Goal: Task Accomplishment & Management: Use online tool/utility

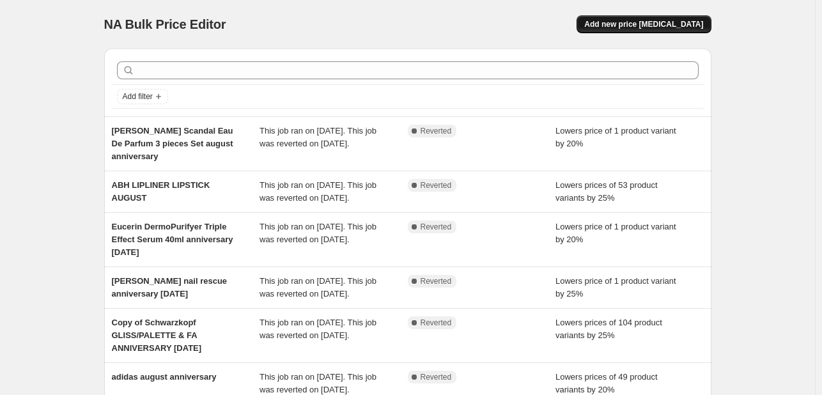
click at [636, 24] on span "Add new price [MEDICAL_DATA]" at bounding box center [643, 24] width 119 height 10
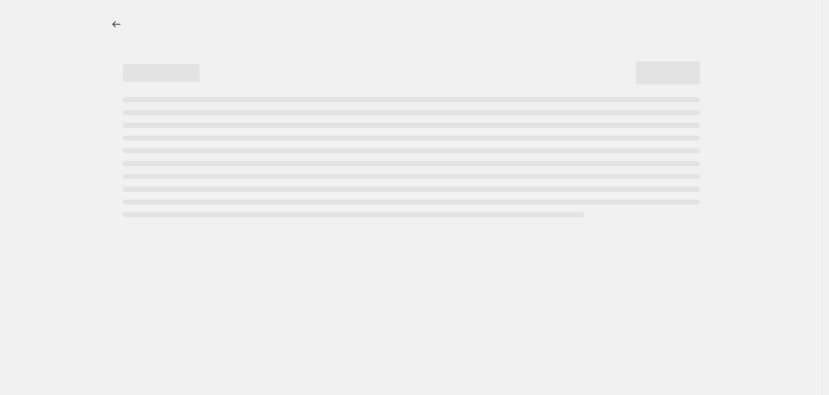
select select "percentage"
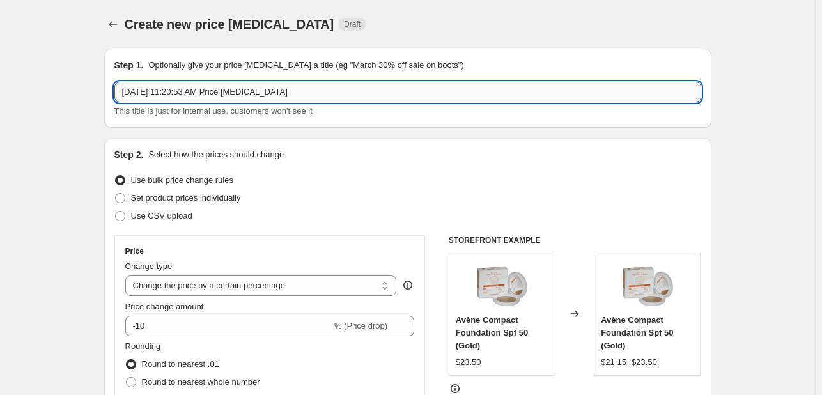
click at [162, 91] on input "[DATE] 11:20:53 AM Price [MEDICAL_DATA]" at bounding box center [407, 92] width 587 height 20
type input "SUNSILK [DATE]"
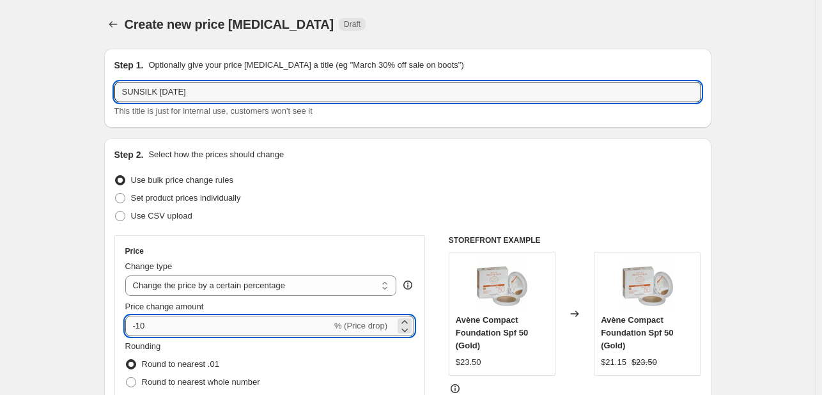
click at [195, 325] on input "-10" at bounding box center [228, 326] width 207 height 20
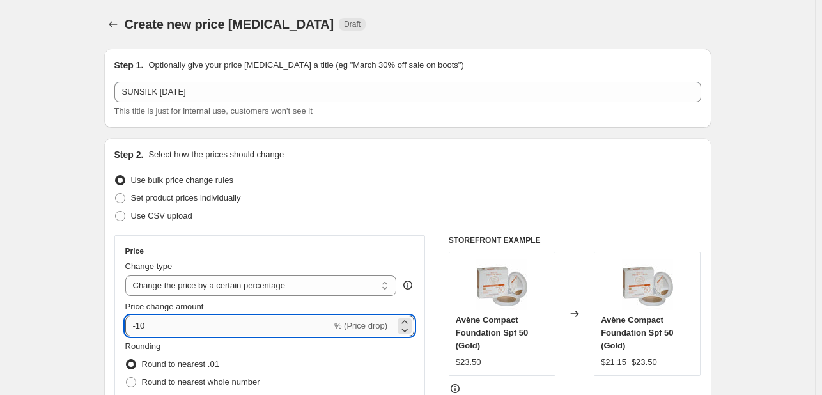
type input "-1"
type input "-25"
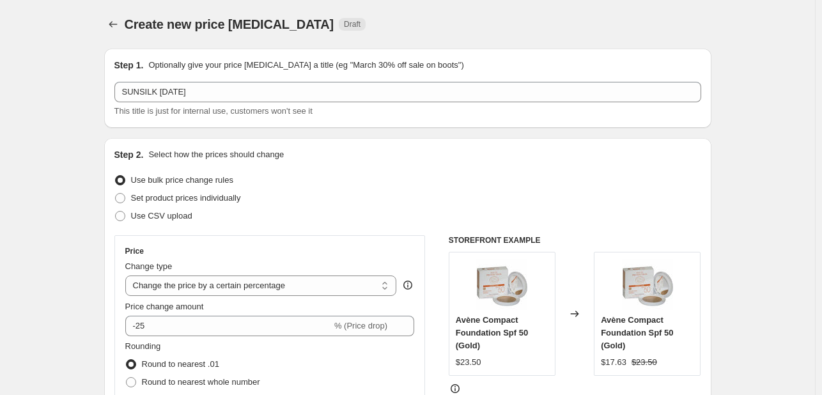
scroll to position [256, 0]
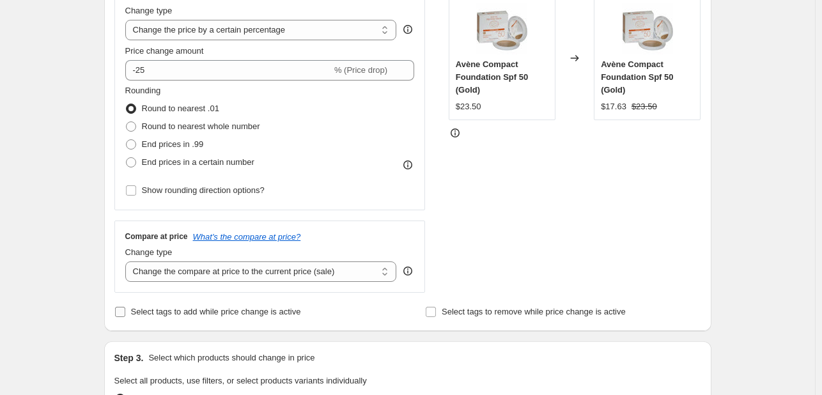
click at [181, 320] on label "Select tags to add while price change is active" at bounding box center [207, 312] width 187 height 18
click at [125, 317] on input "Select tags to add while price change is active" at bounding box center [120, 312] width 10 height 10
checkbox input "true"
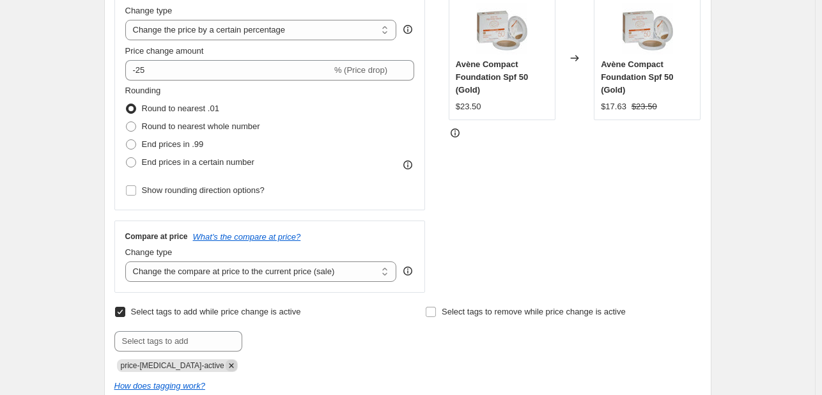
click at [229, 364] on icon "Remove price-change-job-active" at bounding box center [231, 365] width 4 height 4
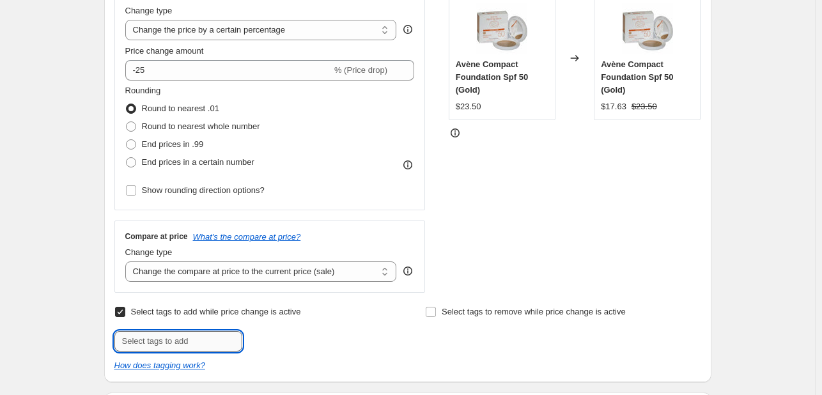
click at [216, 334] on input "text" at bounding box center [178, 341] width 128 height 20
type input "[DATE]"
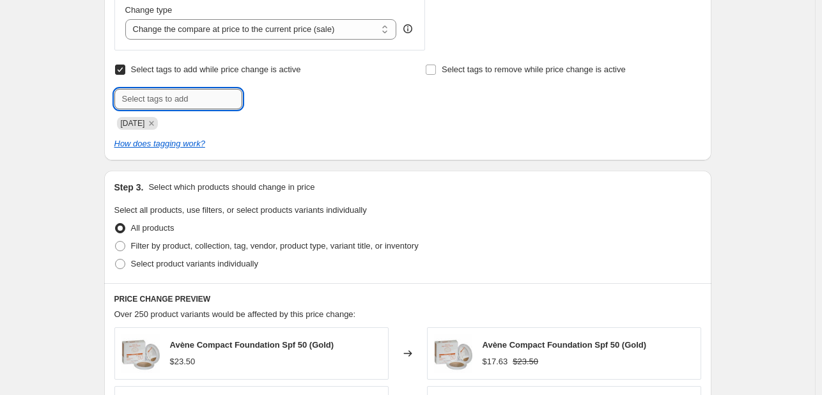
scroll to position [639, 0]
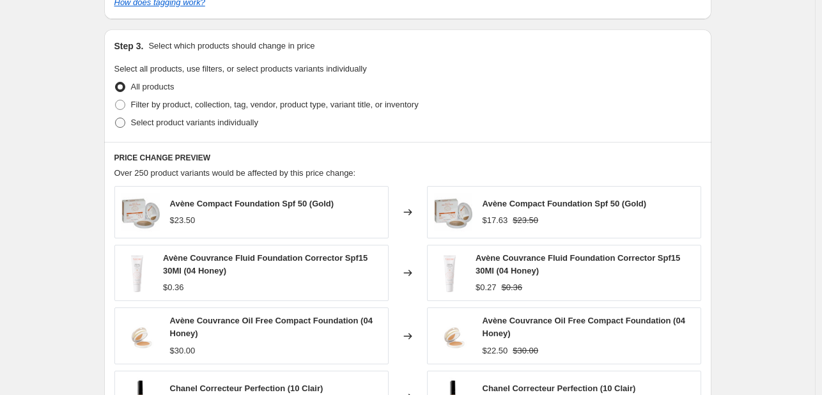
click at [208, 130] on label "Select product variants individually" at bounding box center [186, 123] width 144 height 18
click at [116, 118] on input "Select product variants individually" at bounding box center [115, 118] width 1 height 1
radio input "true"
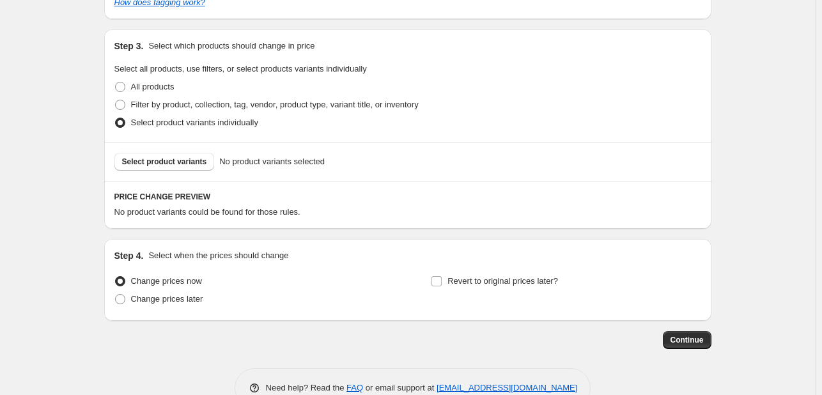
click at [192, 161] on span "Select product variants" at bounding box center [164, 162] width 85 height 10
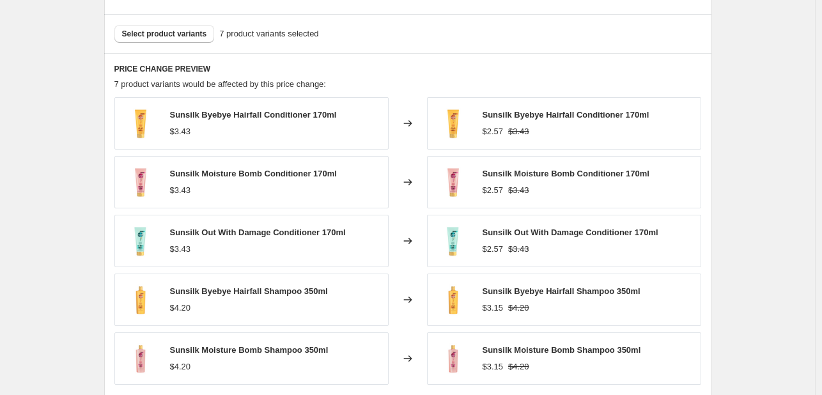
scroll to position [895, 0]
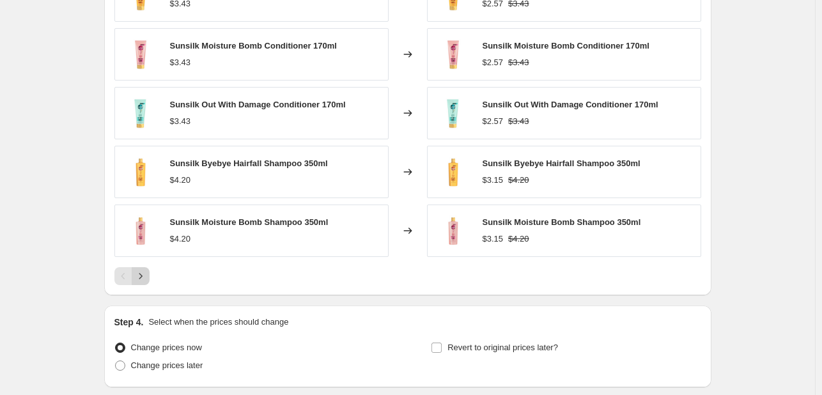
click at [147, 273] on icon "Next" at bounding box center [140, 276] width 13 height 13
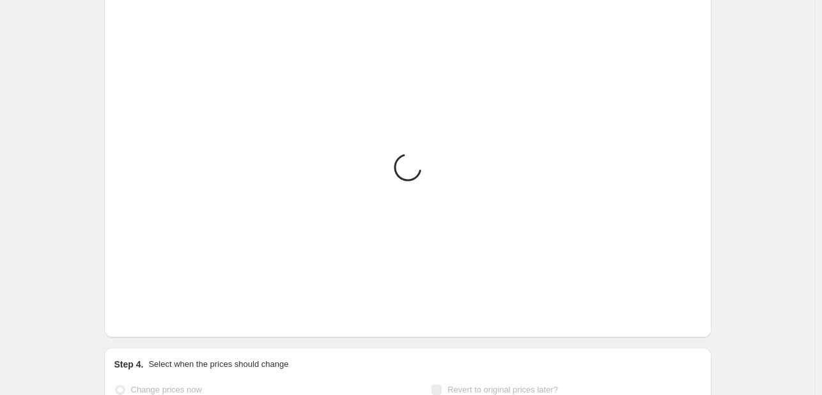
scroll to position [803, 0]
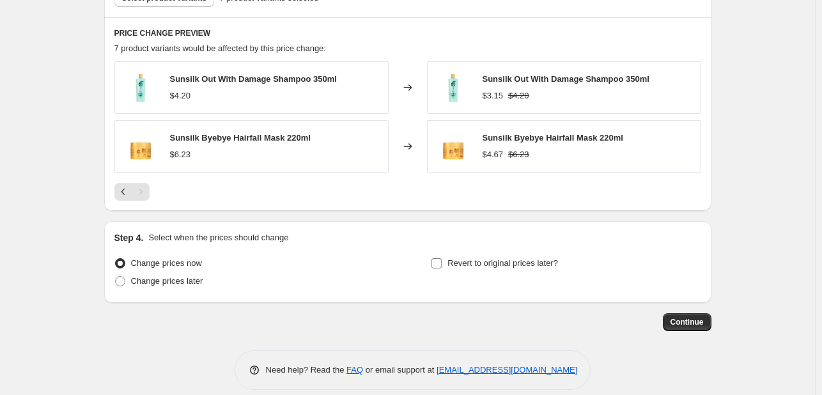
click at [498, 263] on span "Revert to original prices later?" at bounding box center [503, 263] width 111 height 10
click at [442, 263] on input "Revert to original prices later?" at bounding box center [437, 263] width 10 height 10
checkbox input "true"
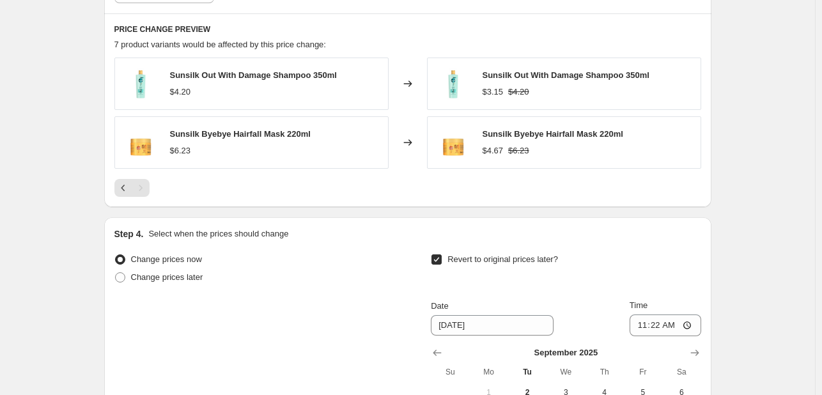
scroll to position [1036, 0]
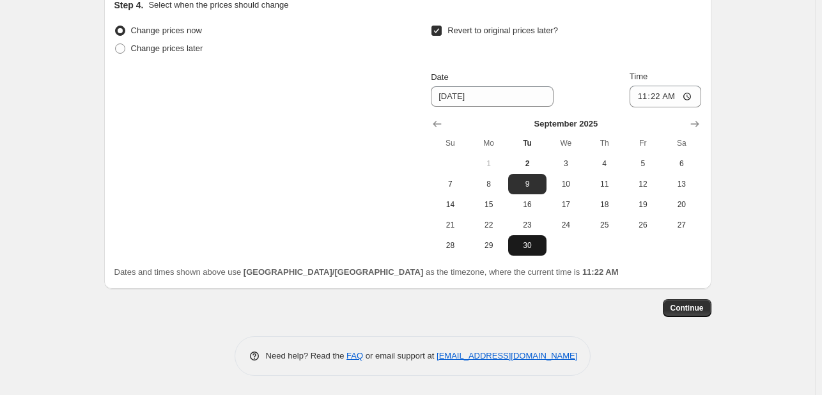
click at [536, 250] on span "30" at bounding box center [527, 245] width 28 height 10
type input "[DATE]"
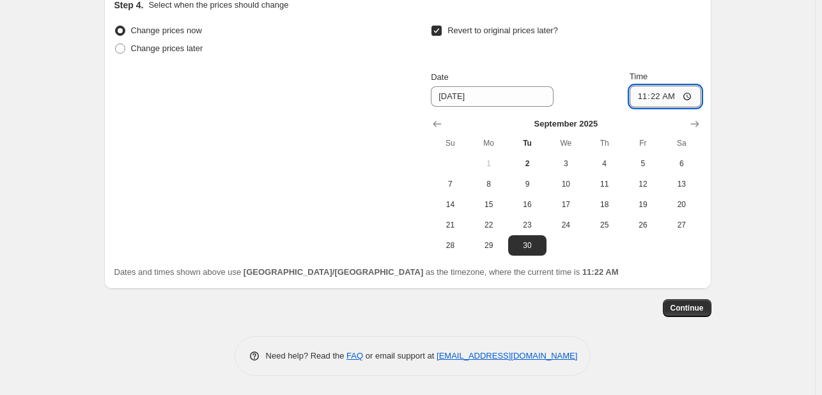
click at [660, 98] on input "11:22" at bounding box center [666, 97] width 72 height 22
type input "23:55"
click at [685, 303] on span "Continue" at bounding box center [687, 308] width 33 height 10
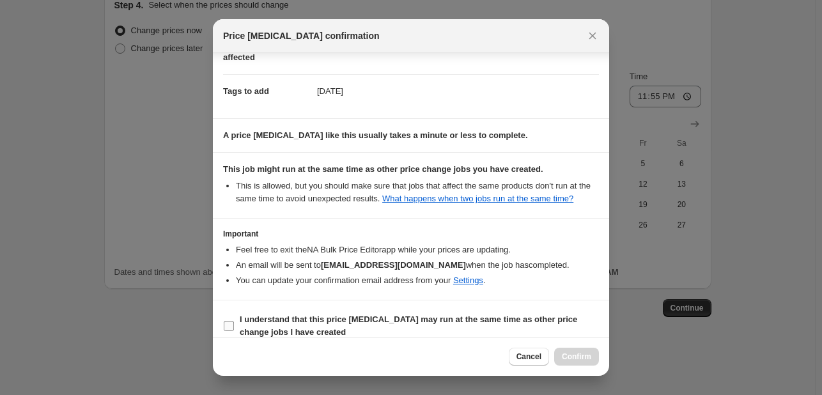
scroll to position [189, 0]
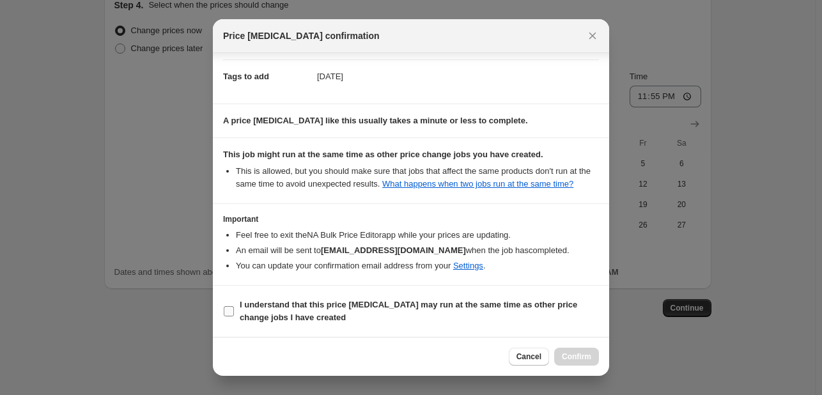
click at [524, 313] on span "I understand that this price [MEDICAL_DATA] may run at the same time as other p…" at bounding box center [419, 312] width 359 height 26
click at [234, 313] on input "I understand that this price [MEDICAL_DATA] may run at the same time as other p…" at bounding box center [229, 311] width 10 height 10
checkbox input "true"
click at [584, 358] on span "Confirm" at bounding box center [576, 357] width 29 height 10
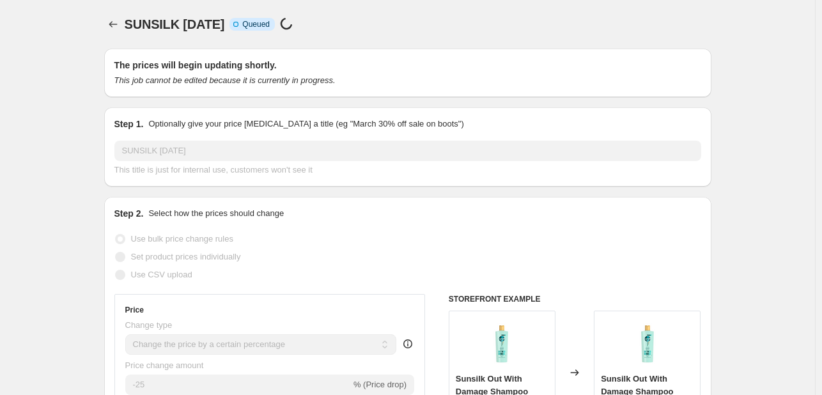
scroll to position [1036, 0]
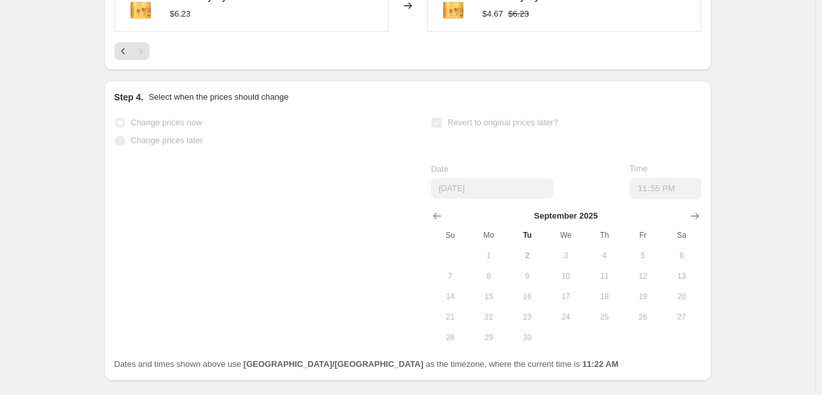
select select "percentage"
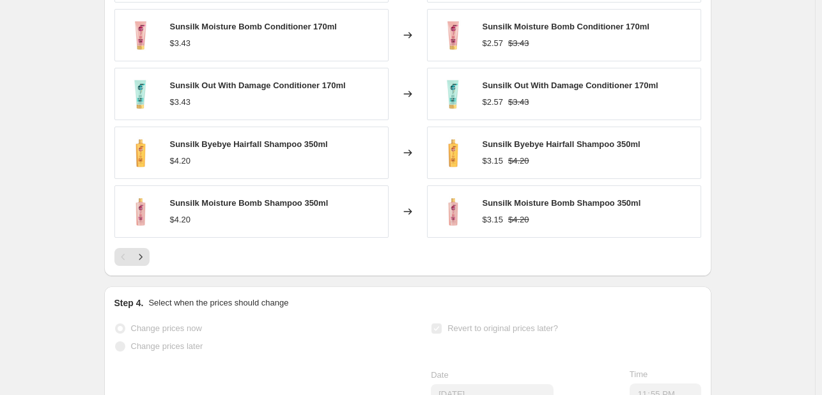
scroll to position [0, 0]
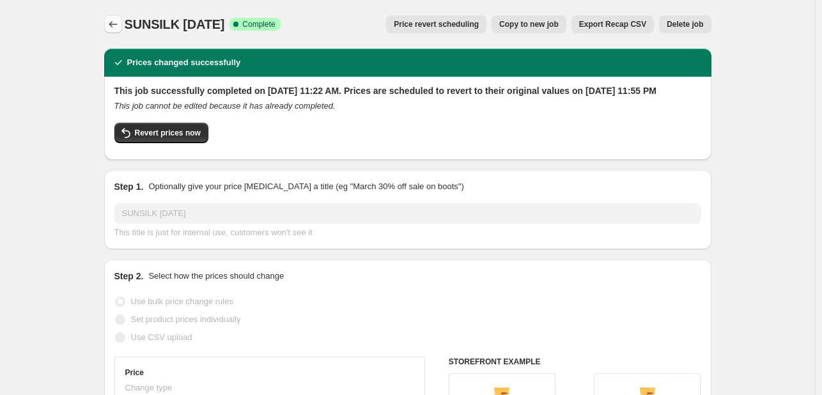
click at [115, 29] on icon "Price change jobs" at bounding box center [113, 24] width 13 height 13
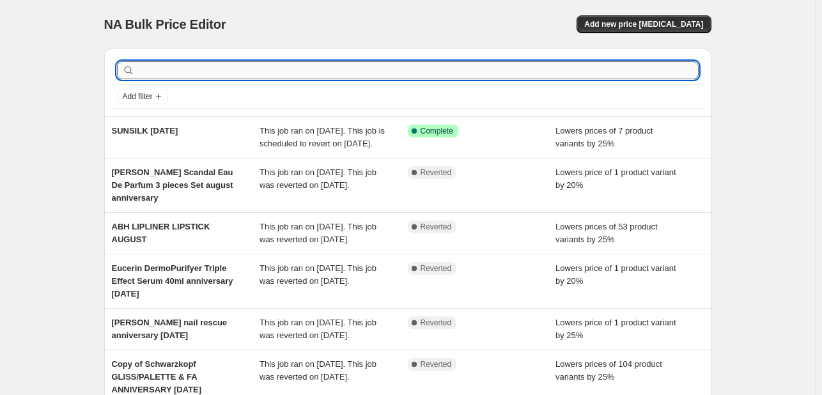
click at [219, 67] on input "text" at bounding box center [417, 70] width 561 height 18
type input "DUCRAY"
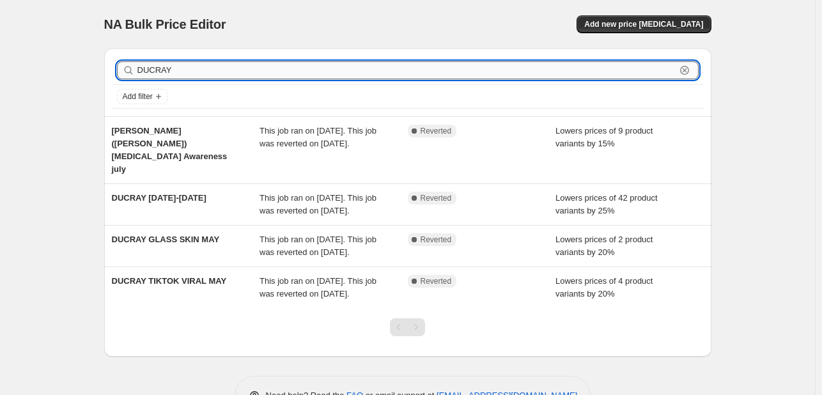
click at [166, 73] on input "DUCRAY" at bounding box center [406, 70] width 538 height 18
type input "CREA"
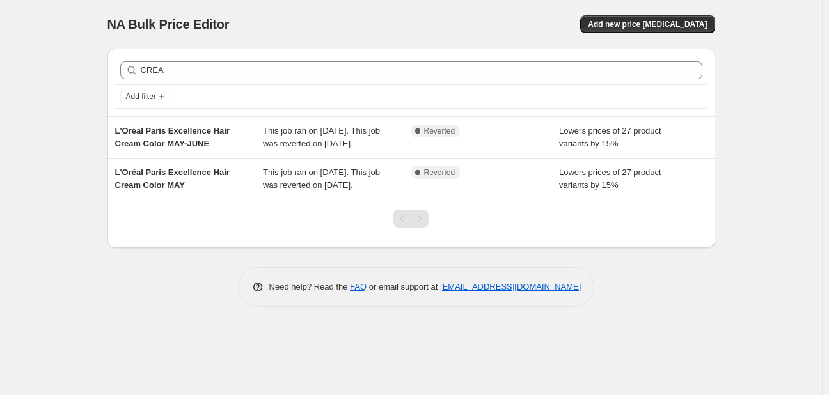
click at [652, 33] on div "NA Bulk Price Editor. This page is ready NA Bulk Price Editor Add new price [ME…" at bounding box center [410, 24] width 607 height 49
click at [647, 20] on span "Add new price [MEDICAL_DATA]" at bounding box center [647, 24] width 119 height 10
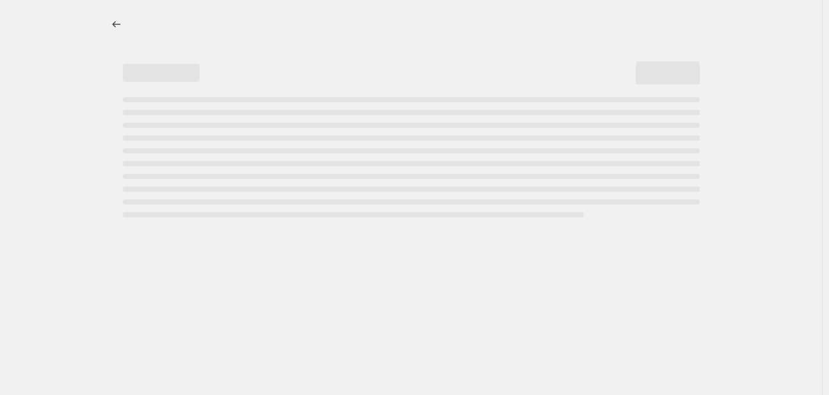
select select "percentage"
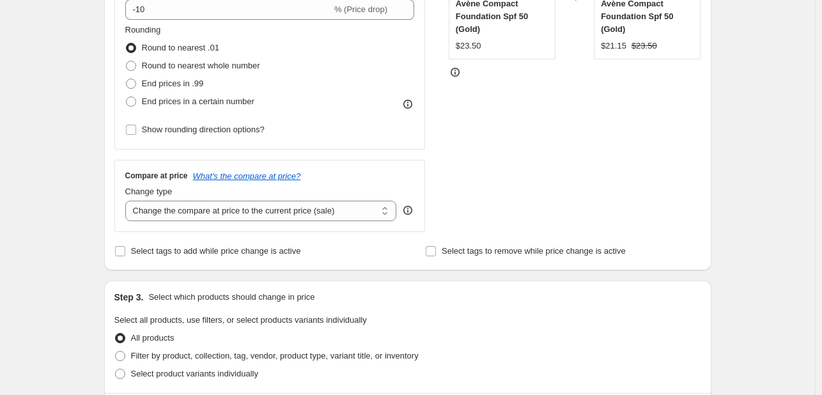
scroll to position [320, 0]
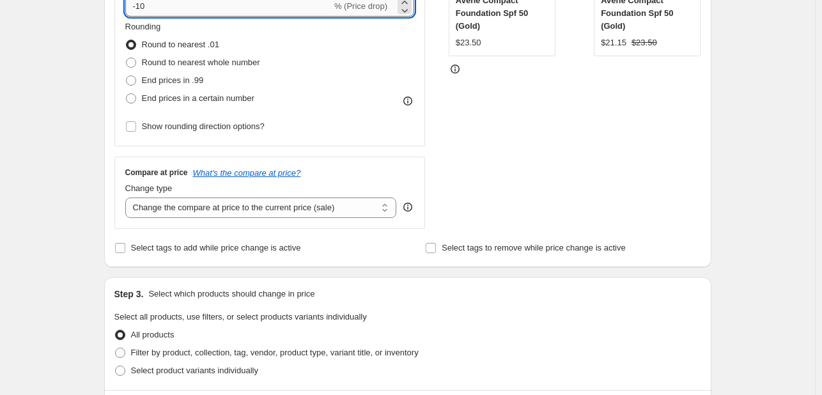
click at [165, 8] on input "-10" at bounding box center [228, 6] width 207 height 20
type input "-1"
type input "-20"
click at [65, 209] on div "Create new price [MEDICAL_DATA]. This page is ready Create new price [MEDICAL_D…" at bounding box center [407, 323] width 815 height 1287
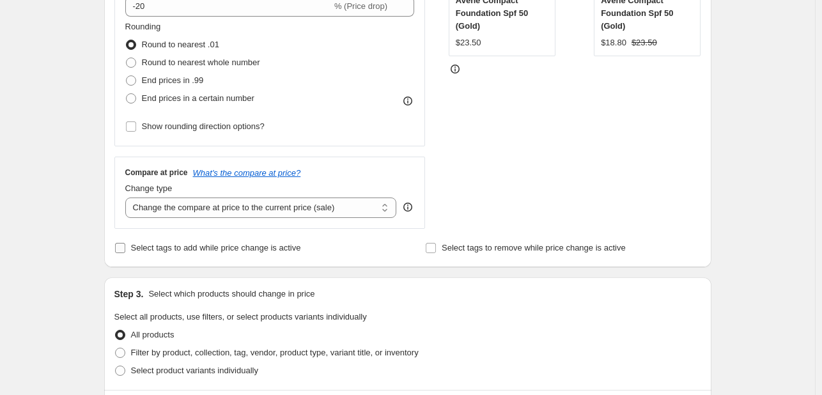
click at [161, 240] on label "Select tags to add while price change is active" at bounding box center [207, 248] width 187 height 18
click at [125, 243] on input "Select tags to add while price change is active" at bounding box center [120, 248] width 10 height 10
checkbox input "true"
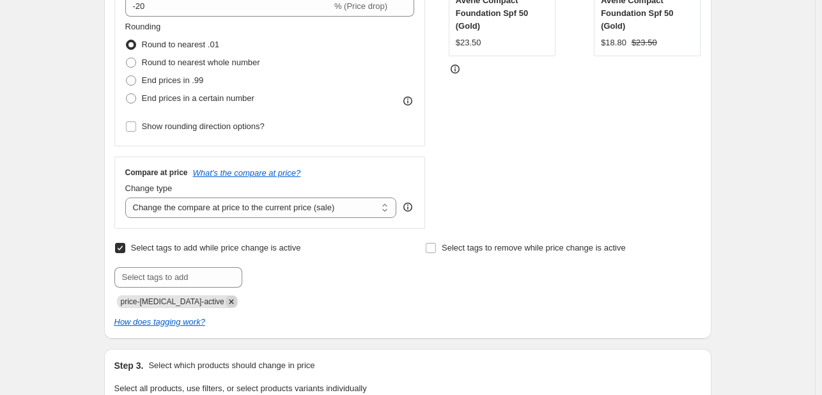
click at [226, 302] on icon "Remove price-change-job-active" at bounding box center [232, 302] width 12 height 12
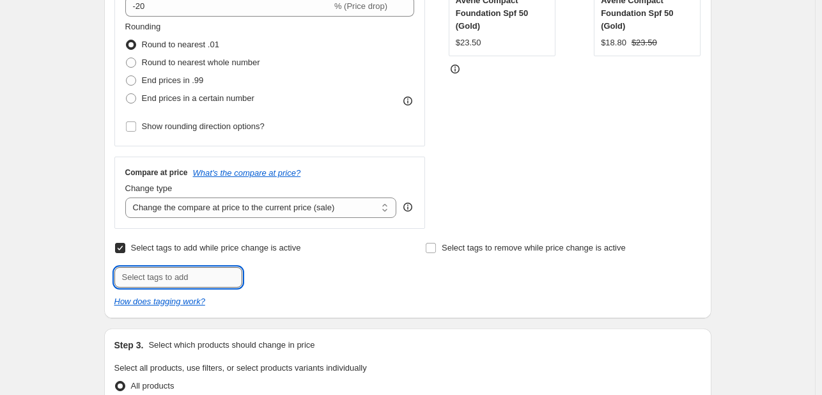
click at [207, 282] on input "text" at bounding box center [178, 277] width 128 height 20
type input "[DATE]"
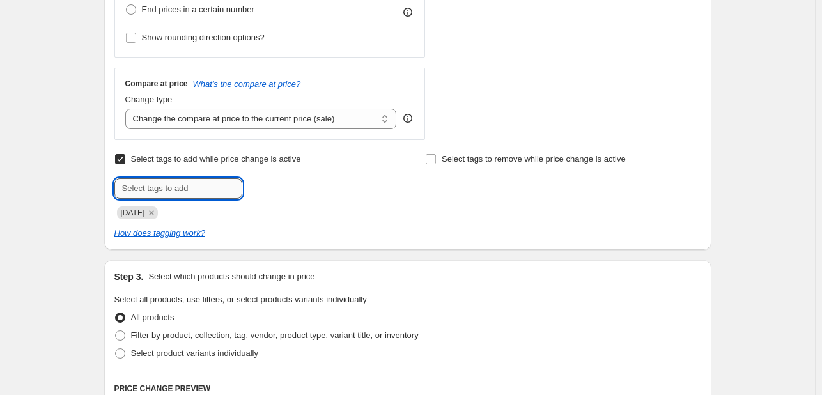
scroll to position [448, 0]
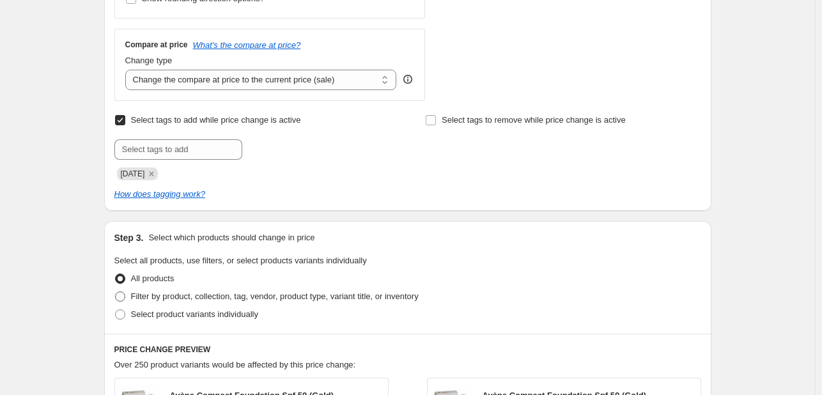
click at [234, 299] on span "Filter by product, collection, tag, vendor, product type, variant title, or inv…" at bounding box center [275, 297] width 288 height 10
click at [116, 292] on input "Filter by product, collection, tag, vendor, product type, variant title, or inv…" at bounding box center [115, 292] width 1 height 1
radio input "true"
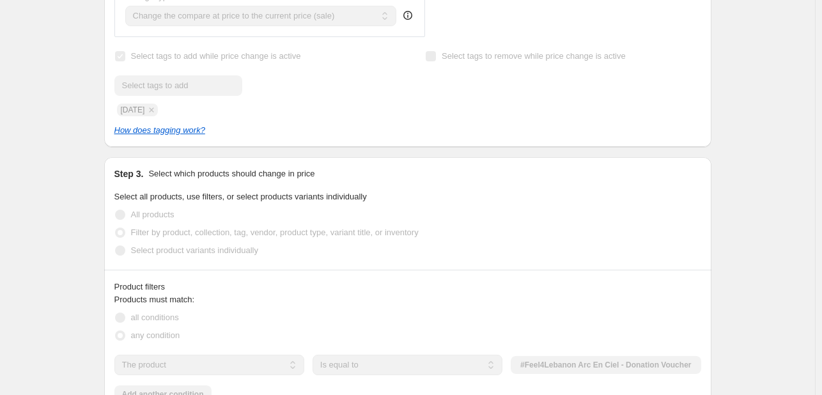
scroll to position [575, 0]
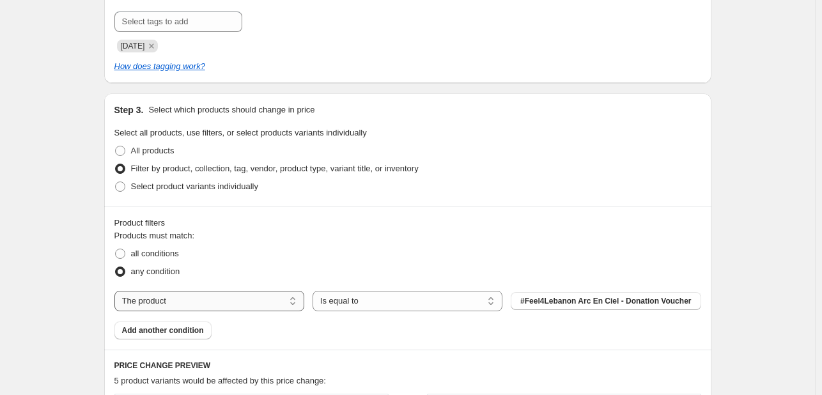
click at [235, 300] on select "The product The product's collection The product's tag The product's vendor The…" at bounding box center [209, 301] width 190 height 20
select select "tag"
click at [533, 301] on button "123an" at bounding box center [606, 301] width 190 height 18
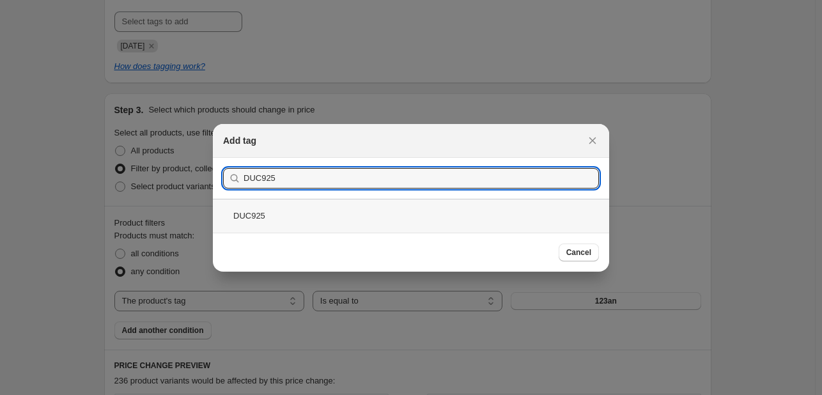
type input "DUC925"
click at [404, 213] on div "DUC925" at bounding box center [411, 216] width 396 height 34
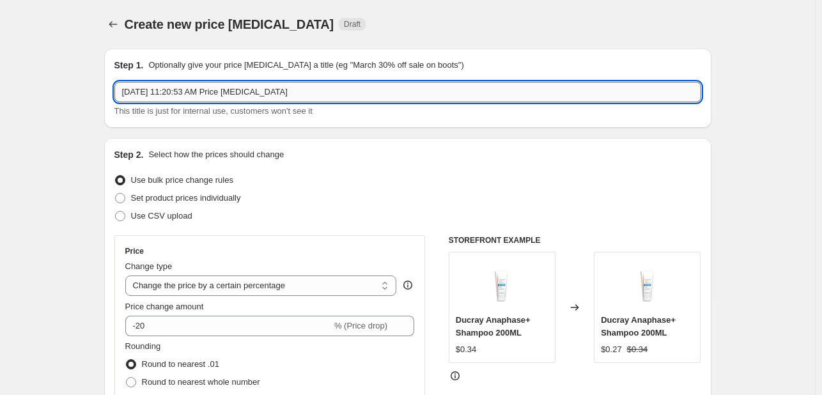
click at [210, 95] on input "[DATE] 11:20:53 AM Price [MEDICAL_DATA]" at bounding box center [407, 92] width 587 height 20
paste input "Ducray anaphase, creastim and neoptide"
click at [158, 94] on input "Ducray anaphase, creastim and neoptide" at bounding box center [407, 92] width 587 height 20
click at [302, 95] on input "Ducray anaphase, creastim and neoptide" at bounding box center [407, 92] width 587 height 20
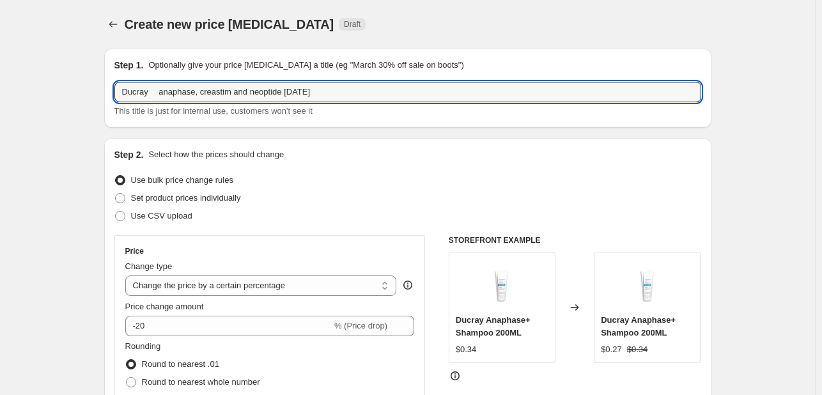
click at [154, 90] on input "Ducray anaphase, creastim and neoptide [DATE]" at bounding box center [407, 92] width 587 height 20
click at [154, 90] on input "DucrayAnaphase, creastim and neoptide [DATE]" at bounding box center [407, 92] width 587 height 20
type input "Ducray Anaphase, creastim and neoptide [DATE]"
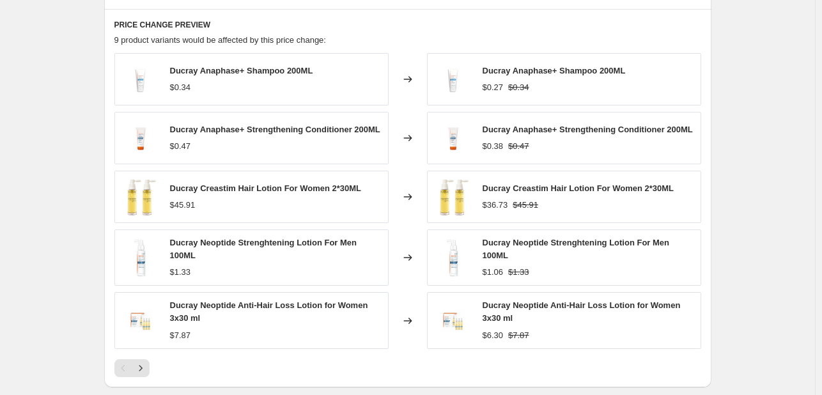
scroll to position [914, 0]
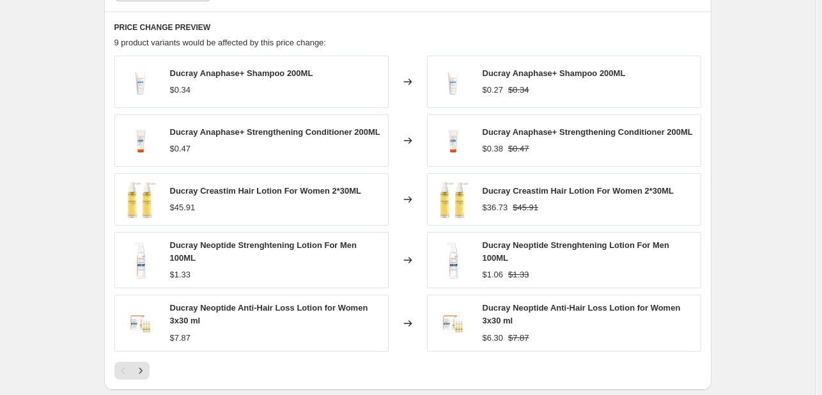
click at [153, 364] on div at bounding box center [407, 371] width 587 height 18
click at [147, 366] on icon "Next" at bounding box center [140, 370] width 13 height 13
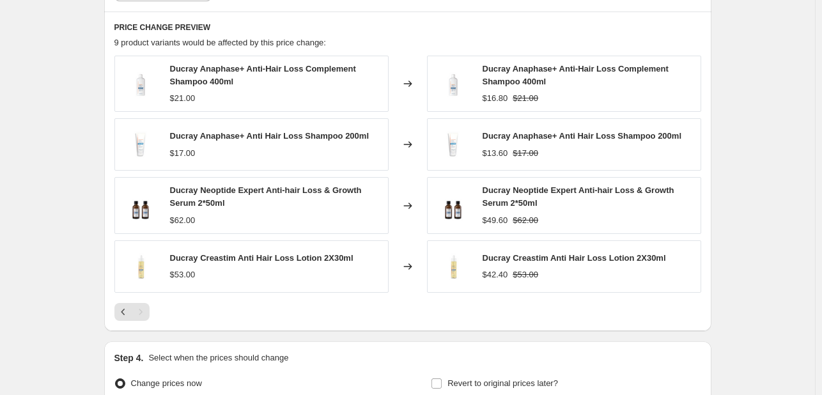
scroll to position [1047, 0]
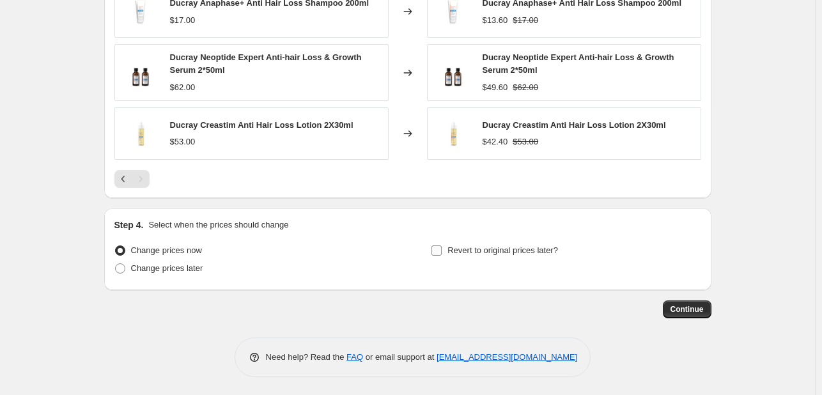
click at [491, 253] on span "Revert to original prices later?" at bounding box center [503, 251] width 111 height 10
click at [442, 253] on input "Revert to original prices later?" at bounding box center [437, 251] width 10 height 10
checkbox input "true"
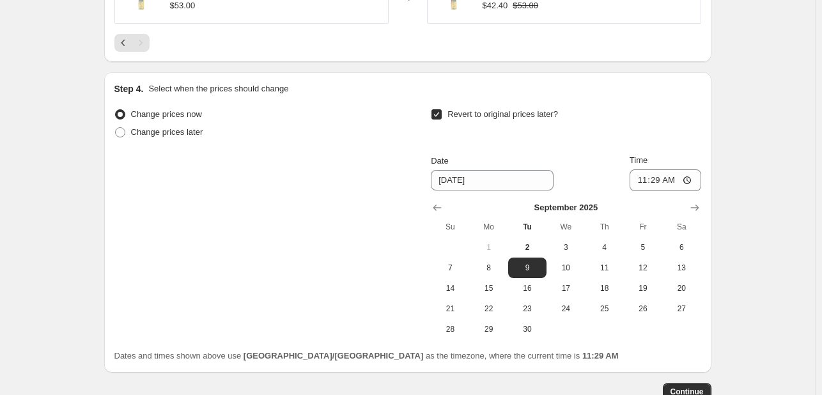
scroll to position [1202, 0]
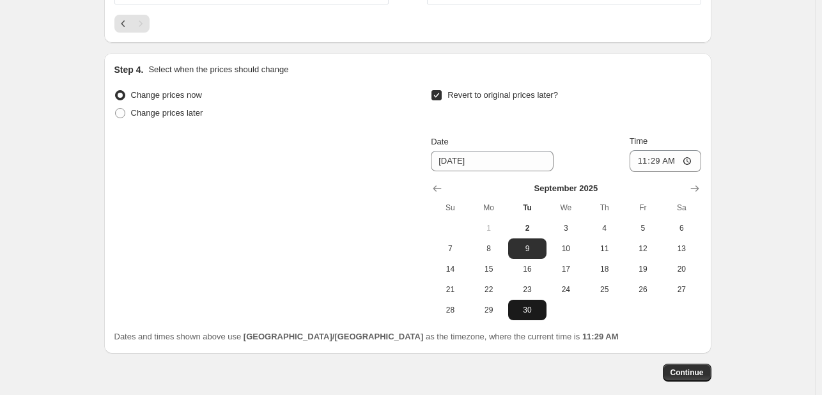
click at [526, 303] on button "30" at bounding box center [527, 310] width 38 height 20
type input "[DATE]"
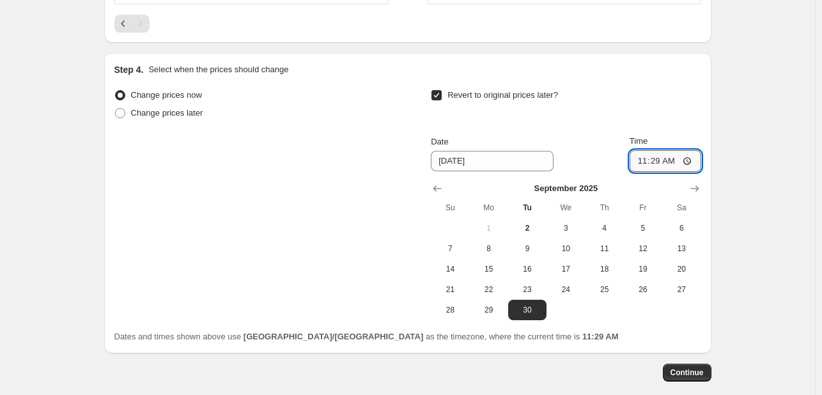
click at [659, 159] on input "11:29" at bounding box center [666, 161] width 72 height 22
type input "23:55"
click at [675, 372] on button "Continue" at bounding box center [687, 373] width 49 height 18
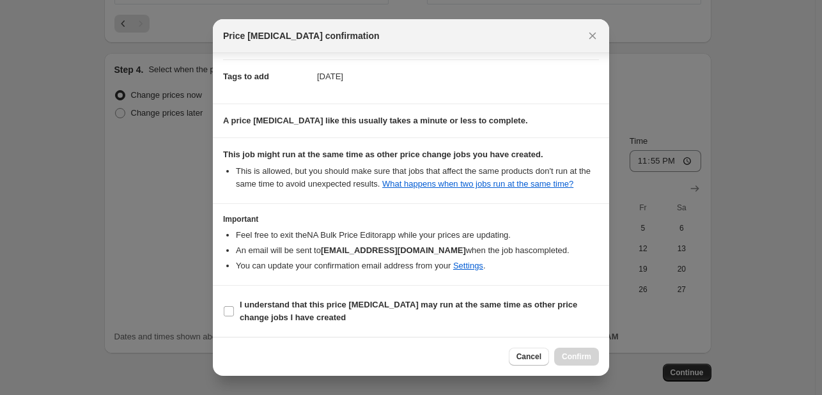
scroll to position [189, 0]
click at [532, 315] on span "I understand that this price [MEDICAL_DATA] may run at the same time as other p…" at bounding box center [419, 312] width 359 height 26
click at [234, 315] on input "I understand that this price [MEDICAL_DATA] may run at the same time as other p…" at bounding box center [229, 311] width 10 height 10
checkbox input "true"
click at [591, 356] on button "Confirm" at bounding box center [576, 357] width 45 height 18
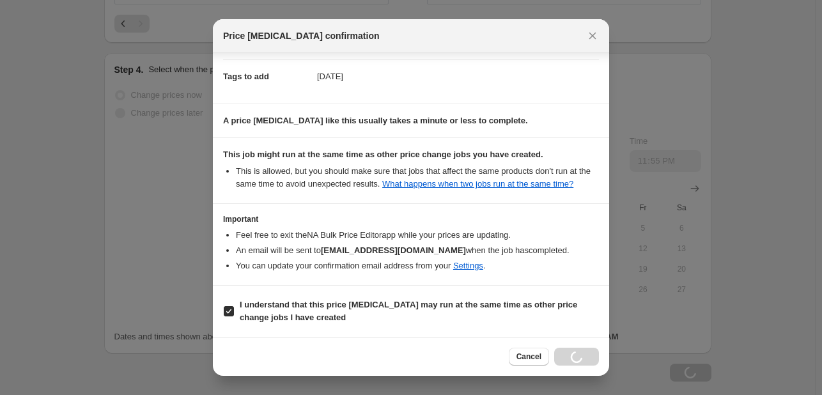
scroll to position [1202, 0]
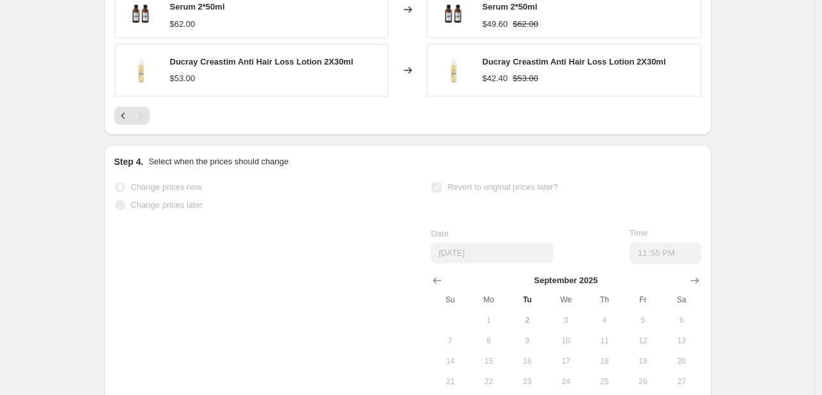
select select "percentage"
select select "tag"
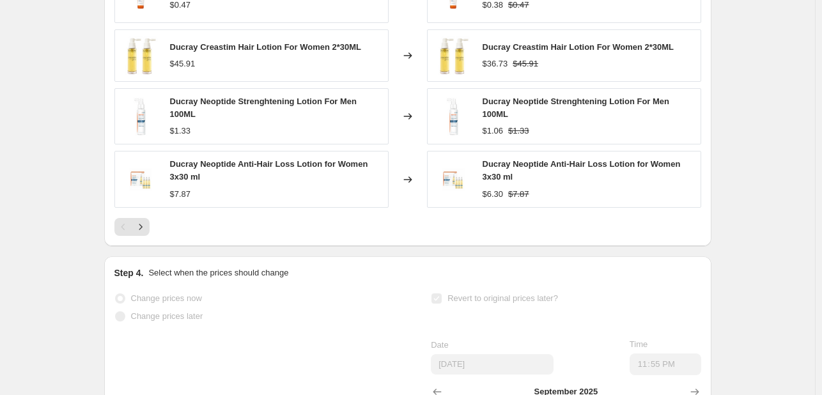
scroll to position [0, 0]
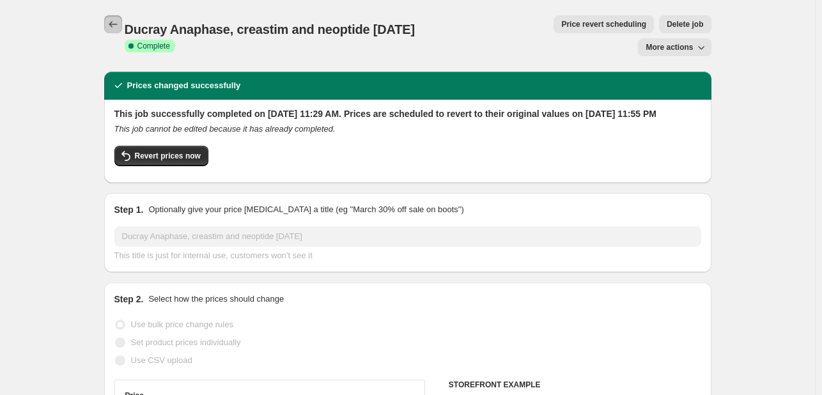
click at [107, 29] on button "Price change jobs" at bounding box center [113, 24] width 18 height 18
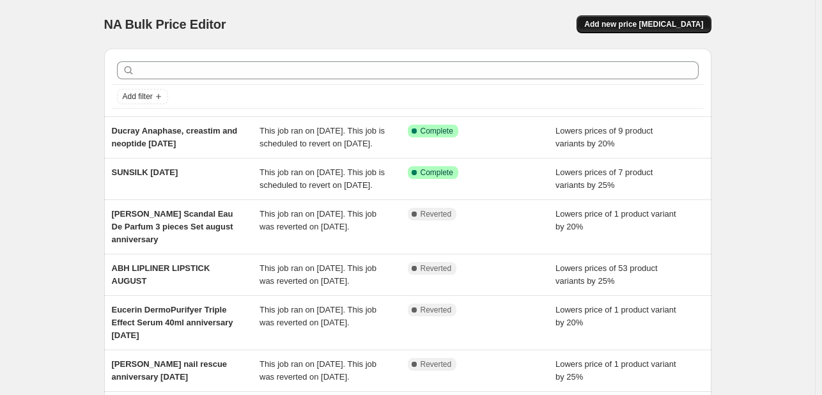
click at [616, 22] on span "Add new price [MEDICAL_DATA]" at bounding box center [643, 24] width 119 height 10
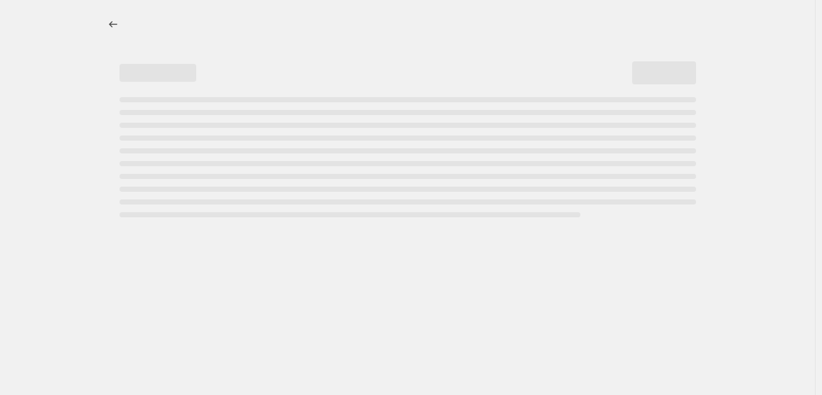
select select "percentage"
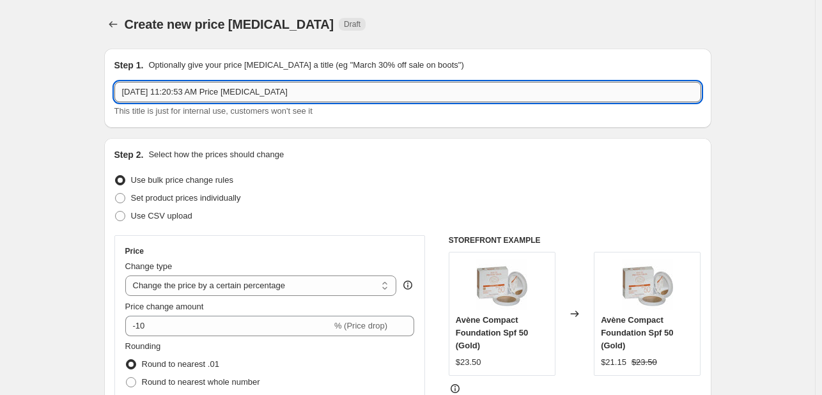
click at [277, 95] on input "[DATE] 11:20:53 AM Price [MEDICAL_DATA]" at bounding box center [407, 92] width 587 height 20
type input "ALWAYS [DATE]"
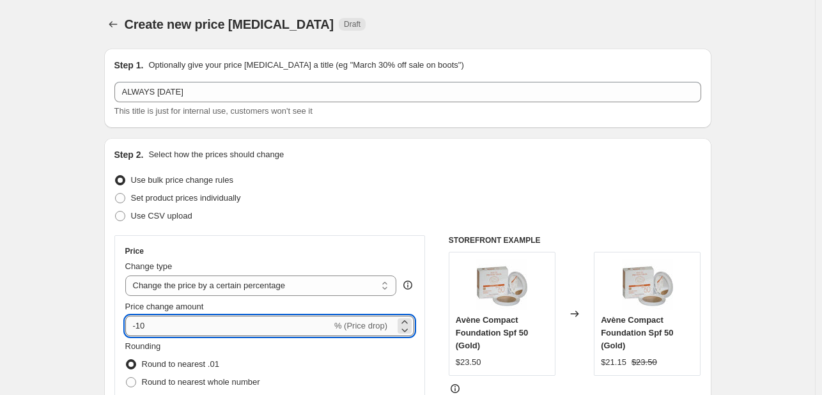
click at [168, 333] on input "-10" at bounding box center [228, 326] width 207 height 20
type input "-15"
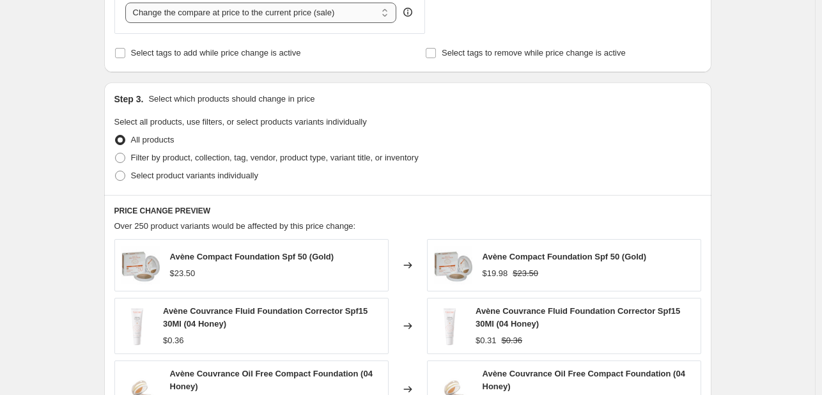
scroll to position [448, 0]
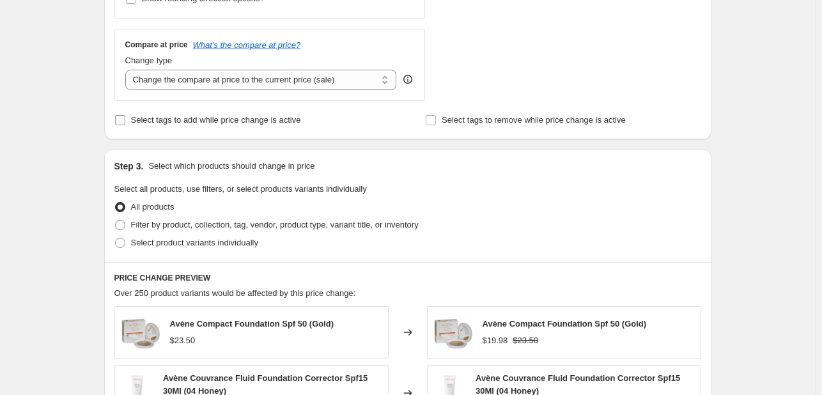
click at [217, 121] on span "Select tags to add while price change is active" at bounding box center [216, 120] width 170 height 10
click at [125, 121] on input "Select tags to add while price change is active" at bounding box center [120, 120] width 10 height 10
checkbox input "true"
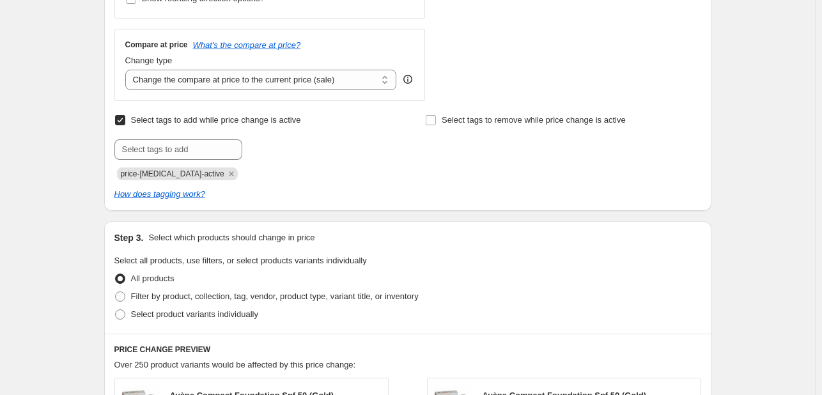
click at [205, 168] on span "price-[MEDICAL_DATA]-active" at bounding box center [177, 174] width 121 height 13
click at [226, 171] on icon "Remove price-change-job-active" at bounding box center [232, 174] width 12 height 12
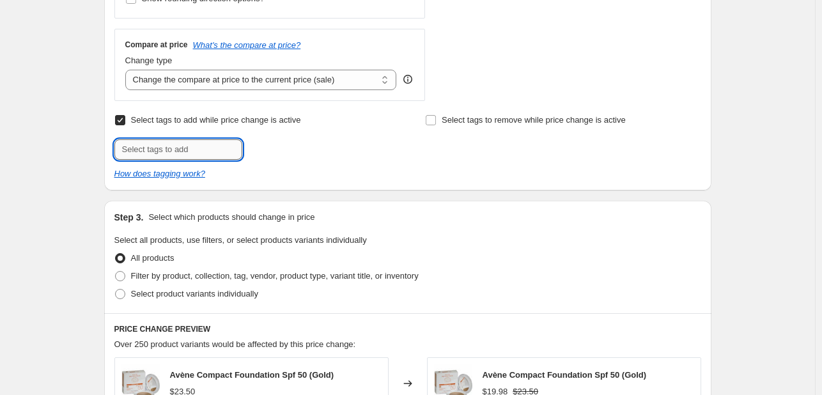
click at [207, 152] on input "text" at bounding box center [178, 149] width 128 height 20
type input "[DATE]"
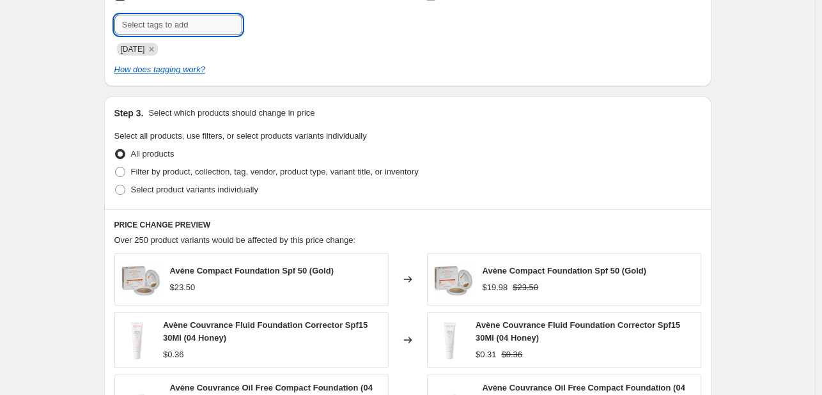
scroll to position [575, 0]
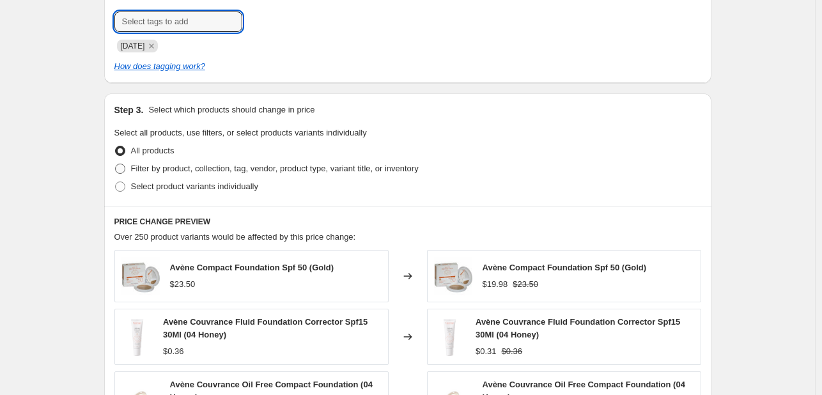
click at [210, 173] on span "Filter by product, collection, tag, vendor, product type, variant title, or inv…" at bounding box center [275, 169] width 288 height 10
click at [116, 164] on input "Filter by product, collection, tag, vendor, product type, variant title, or inv…" at bounding box center [115, 164] width 1 height 1
radio input "true"
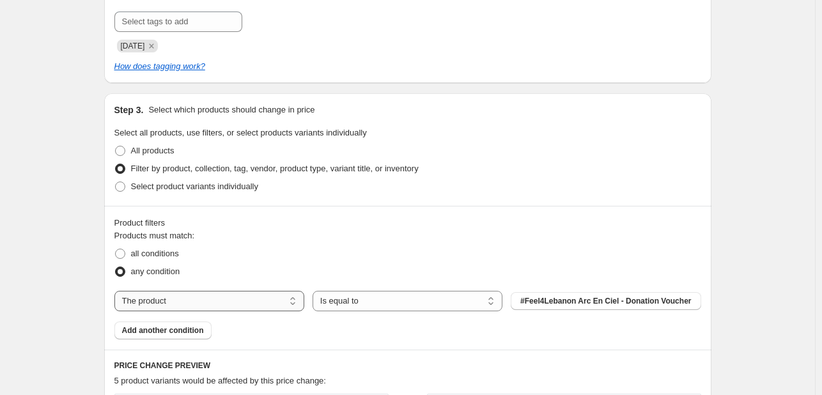
click at [274, 304] on select "The product The product's collection The product's tag The product's vendor The…" at bounding box center [209, 301] width 190 height 20
select select "tag"
click at [564, 302] on button "123an" at bounding box center [606, 301] width 190 height 18
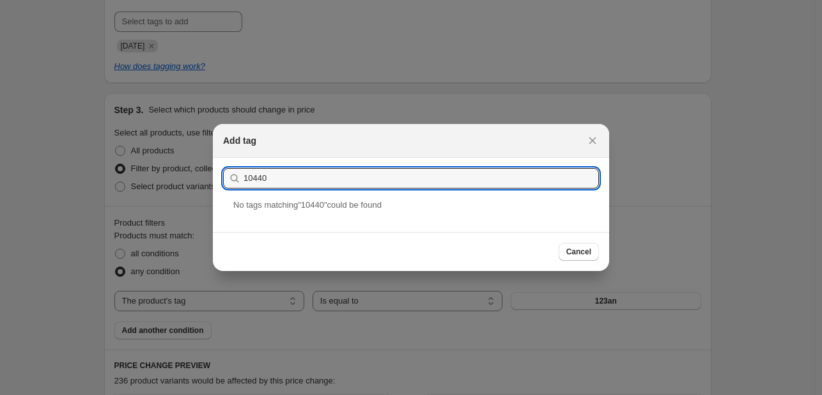
type input "10440"
click at [327, 213] on div "No tag s matching " 10440 " could be found" at bounding box center [411, 215] width 396 height 33
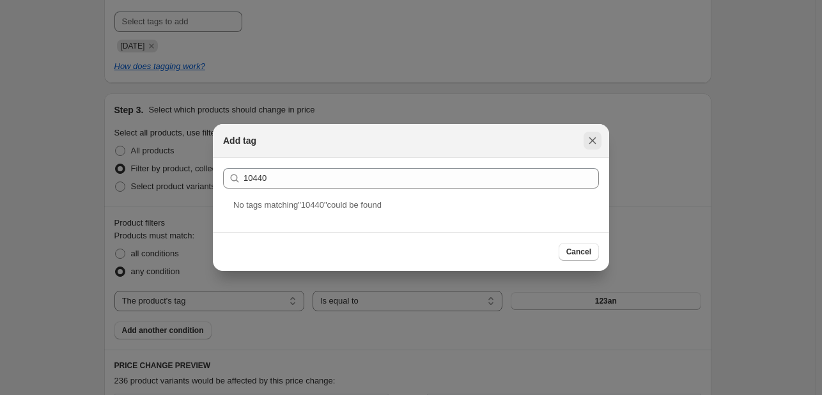
click at [590, 140] on icon "Close" at bounding box center [592, 140] width 13 height 13
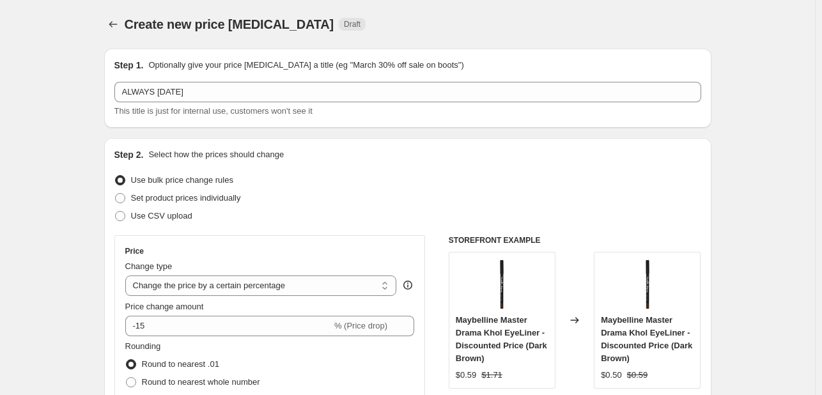
scroll to position [575, 0]
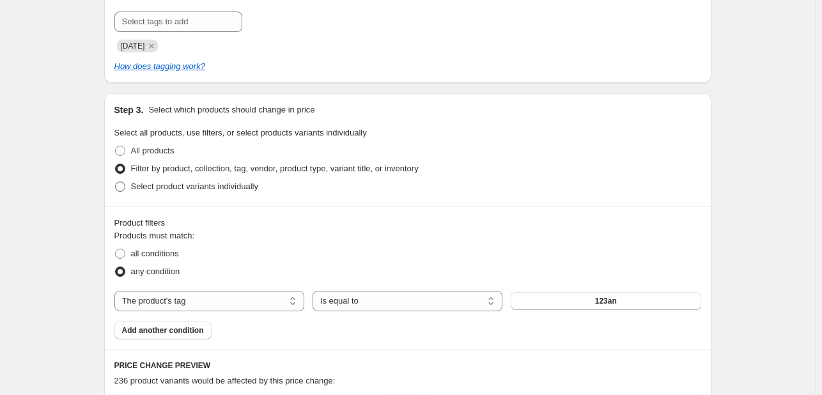
click at [183, 180] on span "Select product variants individually" at bounding box center [194, 186] width 127 height 13
click at [116, 182] on input "Select product variants individually" at bounding box center [115, 182] width 1 height 1
radio input "true"
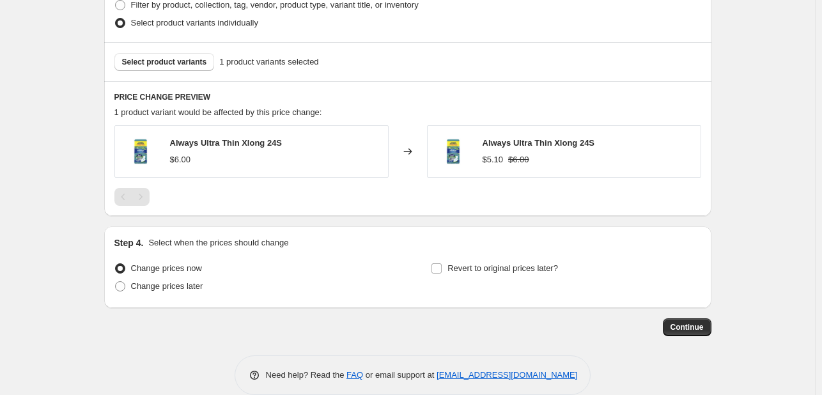
scroll to position [758, 0]
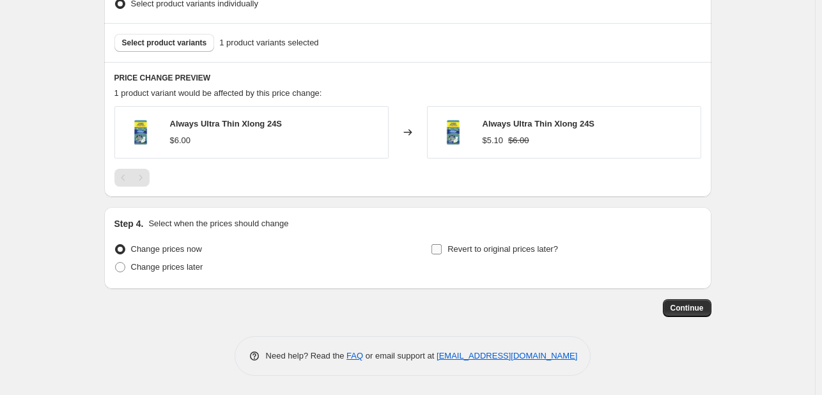
click at [462, 251] on span "Revert to original prices later?" at bounding box center [503, 249] width 111 height 10
click at [442, 251] on input "Revert to original prices later?" at bounding box center [437, 249] width 10 height 10
checkbox input "true"
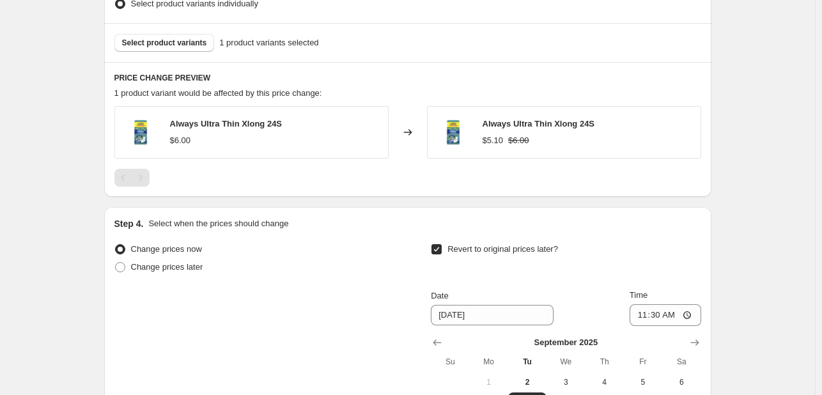
scroll to position [977, 0]
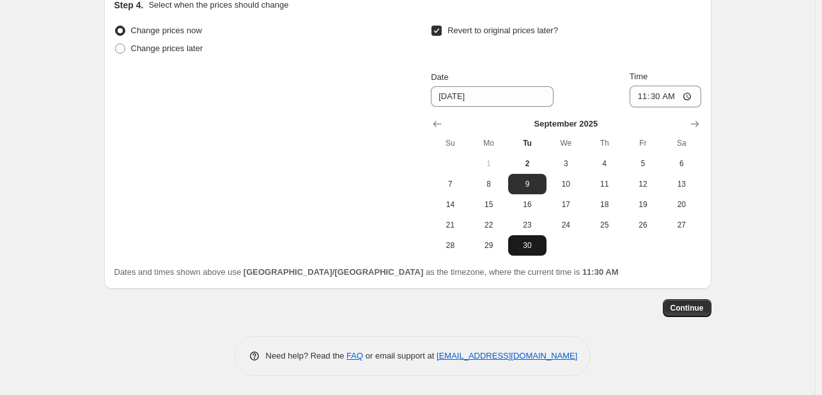
click at [528, 251] on button "30" at bounding box center [527, 245] width 38 height 20
type input "[DATE]"
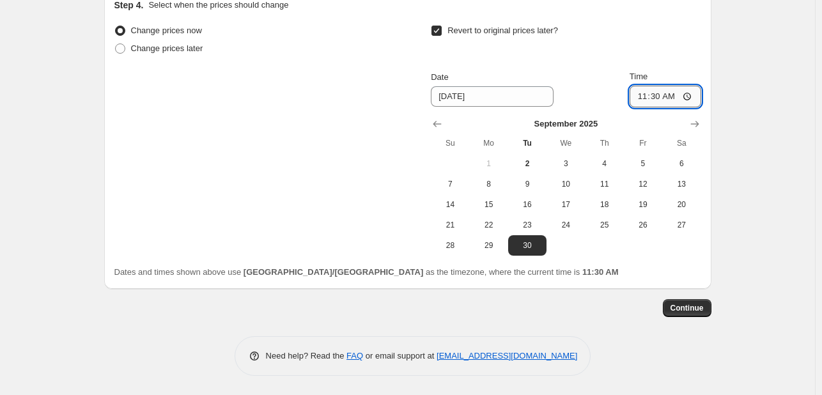
click at [657, 92] on input "11:30" at bounding box center [666, 97] width 72 height 22
type input "23:55"
click at [681, 308] on span "Continue" at bounding box center [687, 308] width 33 height 10
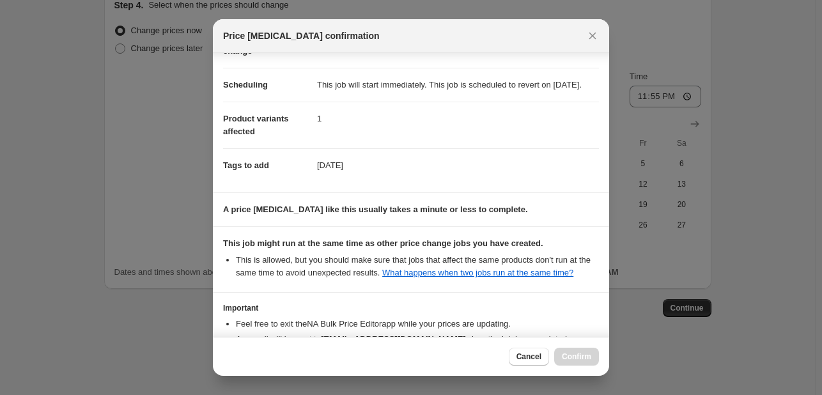
scroll to position [189, 0]
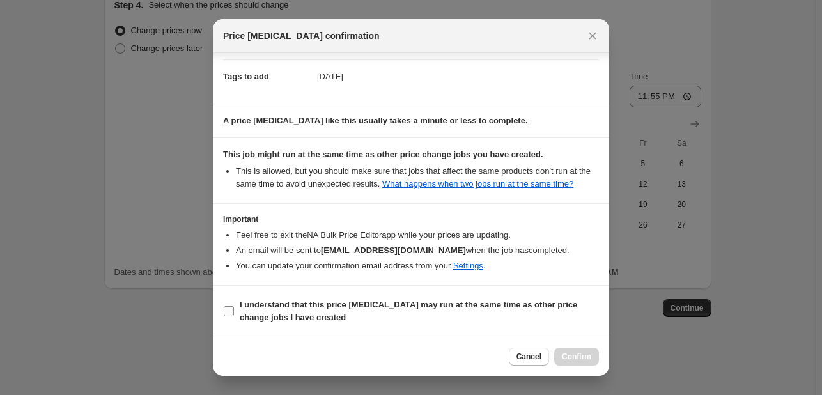
click at [512, 318] on span "I understand that this price [MEDICAL_DATA] may run at the same time as other p…" at bounding box center [419, 312] width 359 height 26
click at [234, 317] on input "I understand that this price [MEDICAL_DATA] may run at the same time as other p…" at bounding box center [229, 311] width 10 height 10
checkbox input "true"
click at [574, 355] on span "Confirm" at bounding box center [576, 357] width 29 height 10
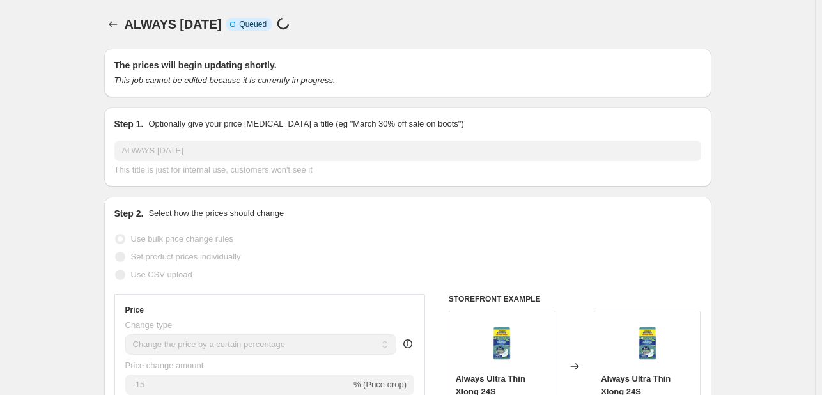
scroll to position [977, 0]
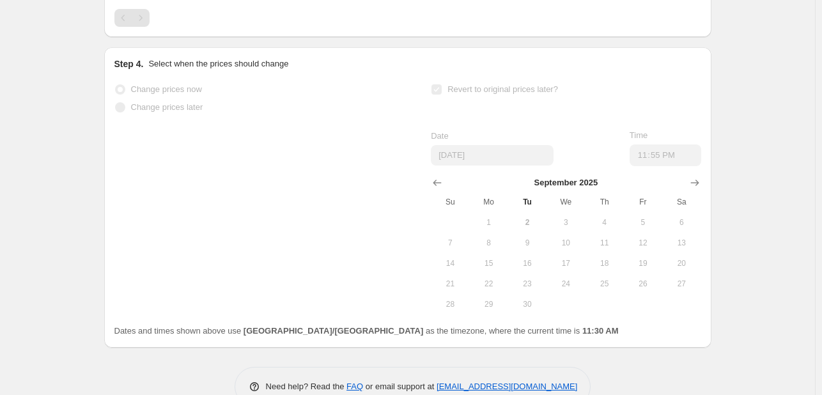
select select "percentage"
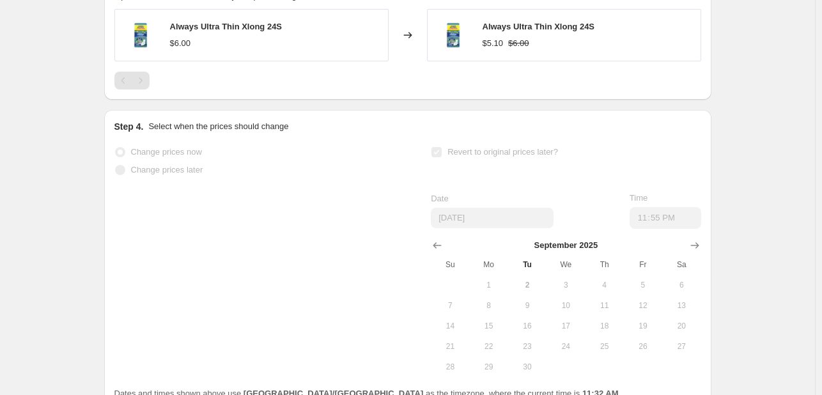
scroll to position [0, 0]
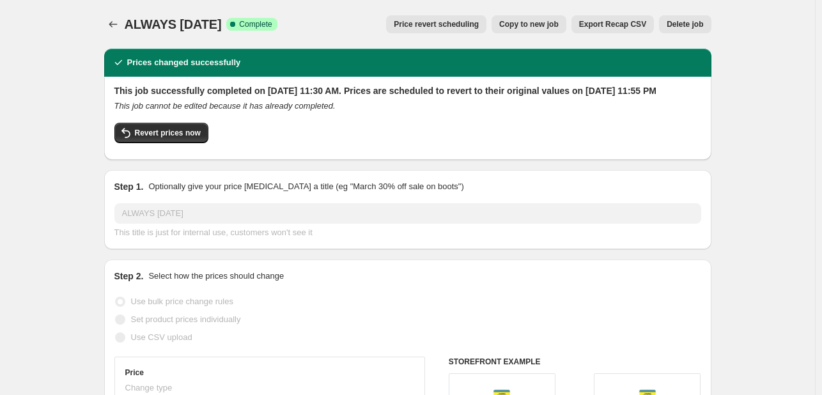
click at [117, 37] on div "ALWAYS [DATE]. This page is ready ALWAYS [DATE] Success Complete Complete Price…" at bounding box center [407, 24] width 607 height 49
click at [116, 19] on icon "Price change jobs" at bounding box center [113, 24] width 13 height 13
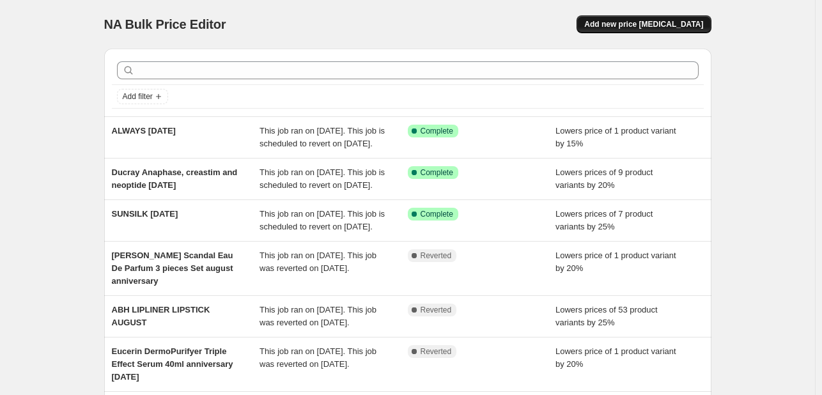
click at [683, 25] on span "Add new price [MEDICAL_DATA]" at bounding box center [643, 24] width 119 height 10
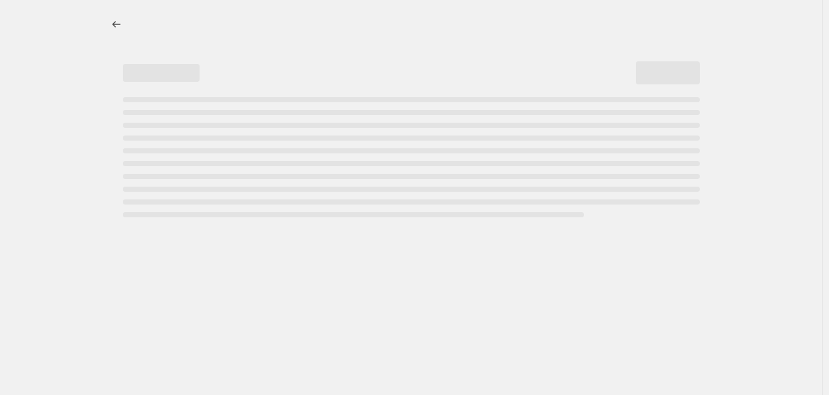
select select "percentage"
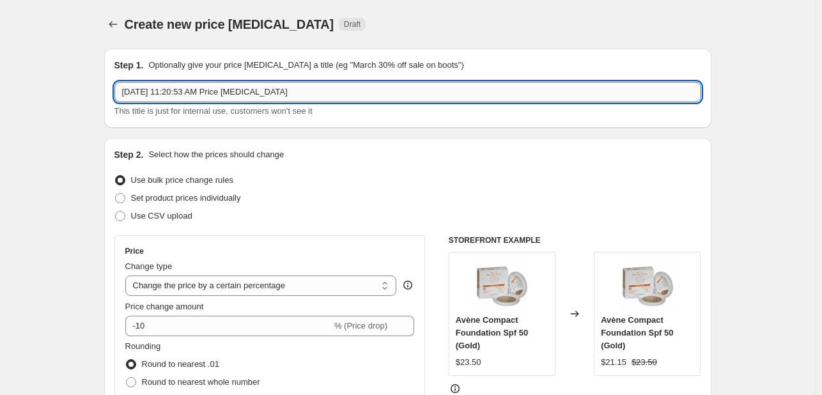
click at [207, 98] on input "[DATE] 11:20:53 AM Price [MEDICAL_DATA]" at bounding box center [407, 92] width 587 height 20
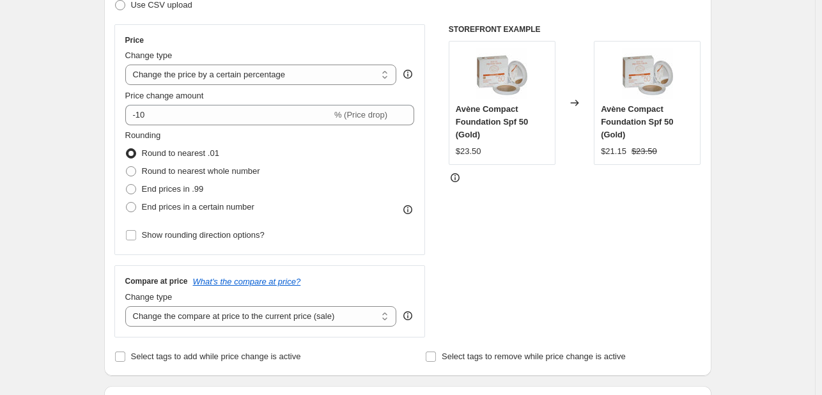
scroll to position [256, 0]
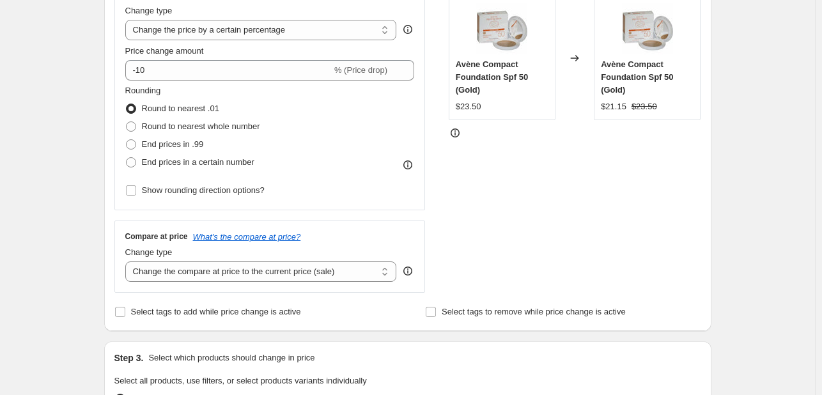
type input "[PERSON_NAME] [DATE] 10%"
click at [56, 224] on div "Create new price [MEDICAL_DATA]. This page is ready Create new price [MEDICAL_D…" at bounding box center [407, 387] width 815 height 1287
click at [166, 313] on span "Select tags to add while price change is active" at bounding box center [216, 312] width 170 height 10
click at [125, 313] on input "Select tags to add while price change is active" at bounding box center [120, 312] width 10 height 10
checkbox input "true"
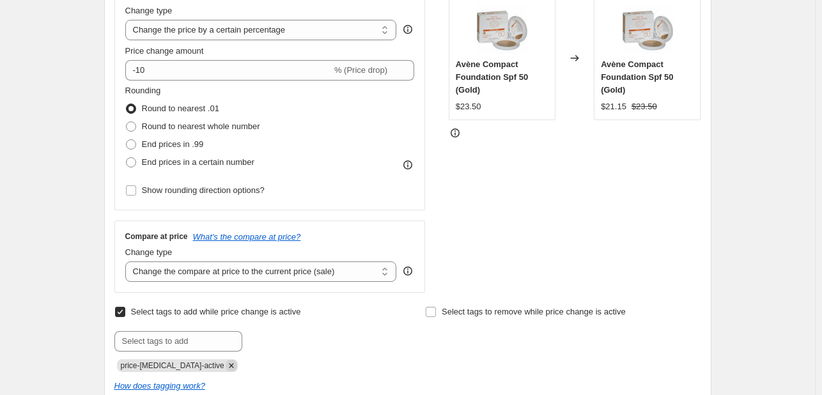
click at [226, 362] on icon "Remove price-change-job-active" at bounding box center [232, 366] width 12 height 12
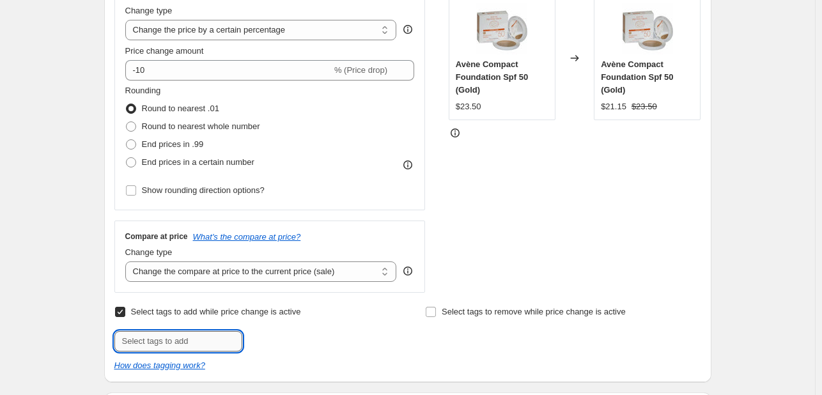
click at [212, 343] on input "text" at bounding box center [178, 341] width 128 height 20
type input "[DATE]"
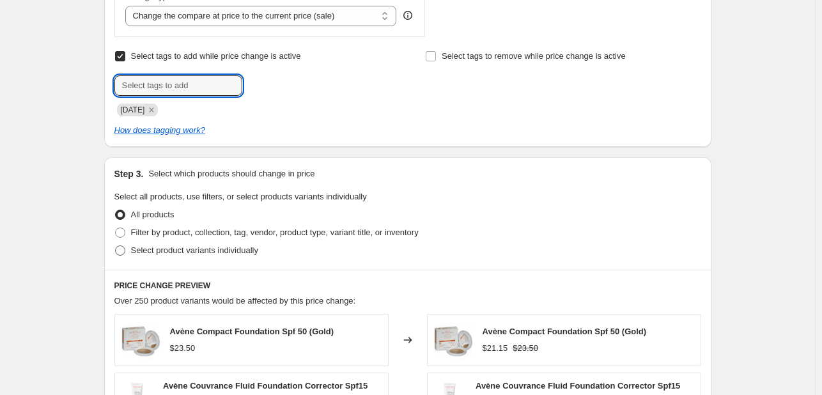
click at [225, 246] on span "Select product variants individually" at bounding box center [194, 251] width 127 height 10
click at [116, 246] on input "Select product variants individually" at bounding box center [115, 246] width 1 height 1
radio input "true"
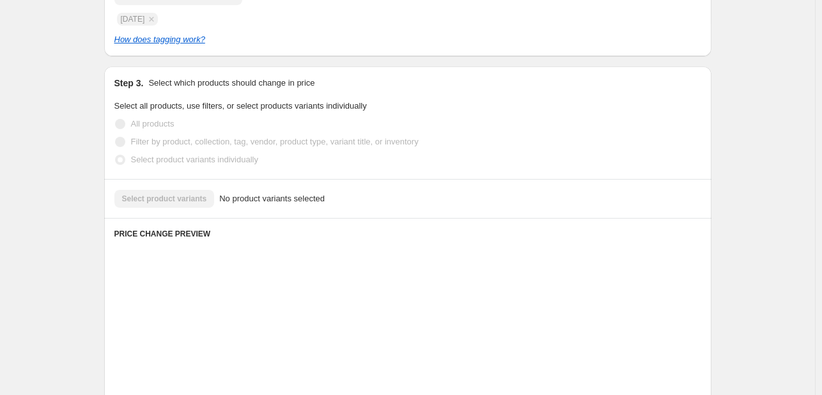
scroll to position [639, 0]
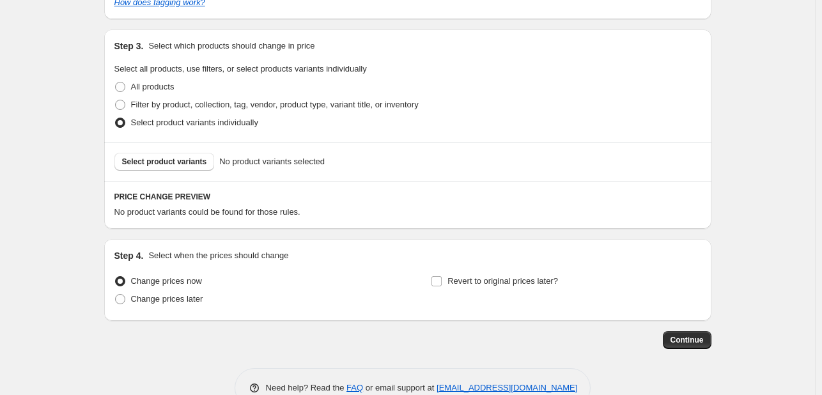
click at [199, 172] on div "Select product variants No product variants selected" at bounding box center [407, 161] width 607 height 39
click at [193, 166] on span "Select product variants" at bounding box center [164, 162] width 85 height 10
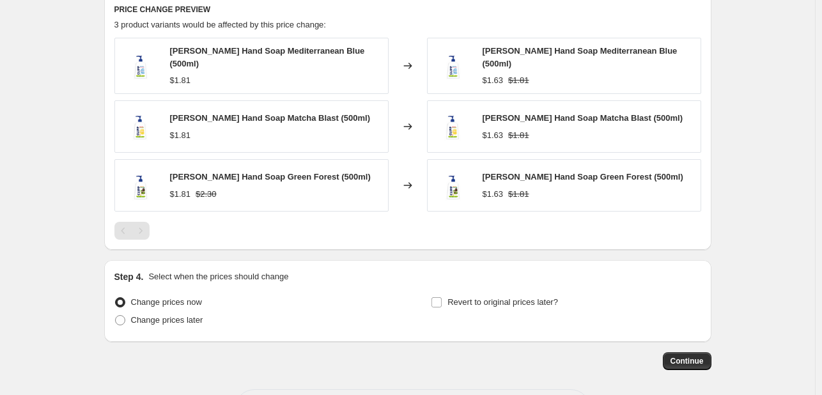
scroll to position [811, 0]
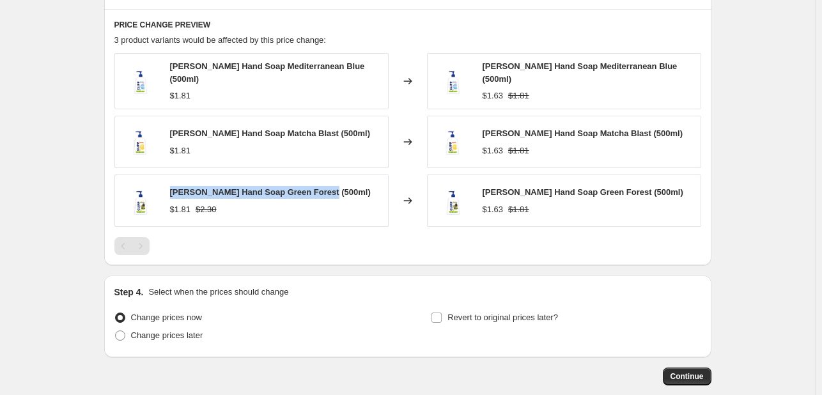
drag, startPoint x: 322, startPoint y: 187, endPoint x: 172, endPoint y: 186, distance: 150.3
click at [172, 186] on div "[PERSON_NAME] Hand Soap Green Forest (500ml) $1.81 $2.30" at bounding box center [251, 201] width 274 height 52
copy span "[PERSON_NAME] Hand Soap Green Forest (500ml)"
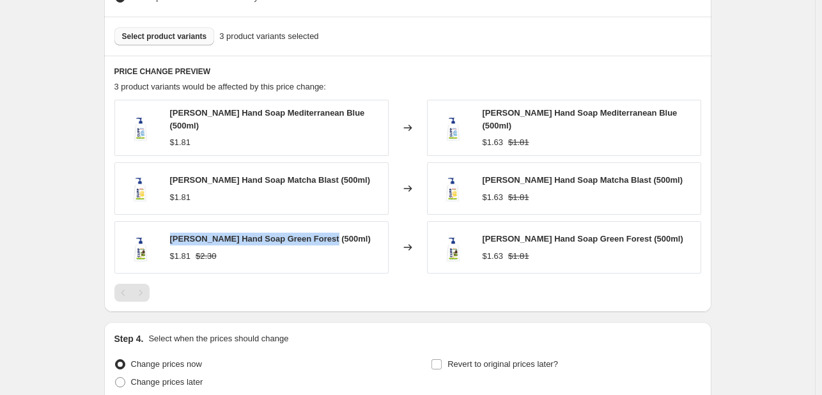
scroll to position [748, 0]
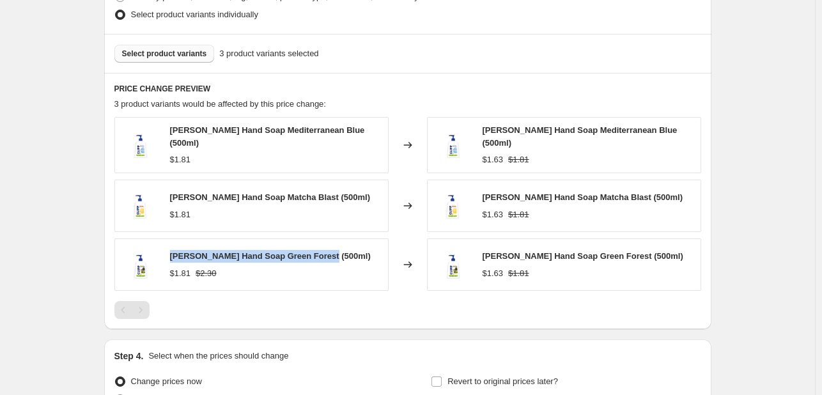
click at [171, 47] on button "Select product variants" at bounding box center [164, 54] width 100 height 18
click at [174, 49] on span "Select product variants" at bounding box center [164, 54] width 85 height 10
click at [312, 251] on span "[PERSON_NAME] Hand Soap Green Forest (500ml)" at bounding box center [270, 256] width 201 height 10
drag, startPoint x: 323, startPoint y: 251, endPoint x: 154, endPoint y: 253, distance: 168.8
click at [154, 253] on div "[PERSON_NAME] Hand Soap Green Forest (500ml) $1.81 $2.30" at bounding box center [251, 265] width 274 height 52
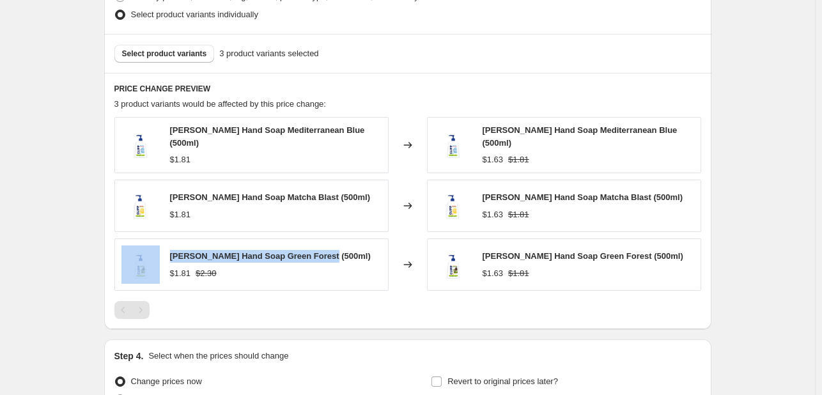
copy div "[PERSON_NAME] Hand Soap Green Forest (500ml)"
click at [179, 49] on span "Select product variants" at bounding box center [164, 54] width 85 height 10
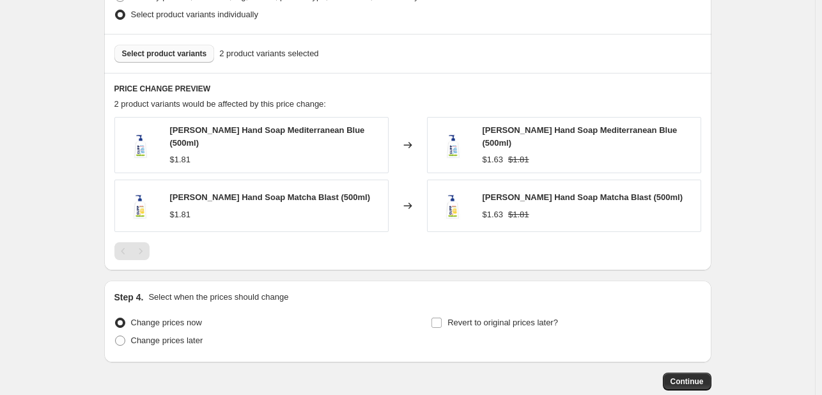
click at [177, 58] on span "Select product variants" at bounding box center [164, 54] width 85 height 10
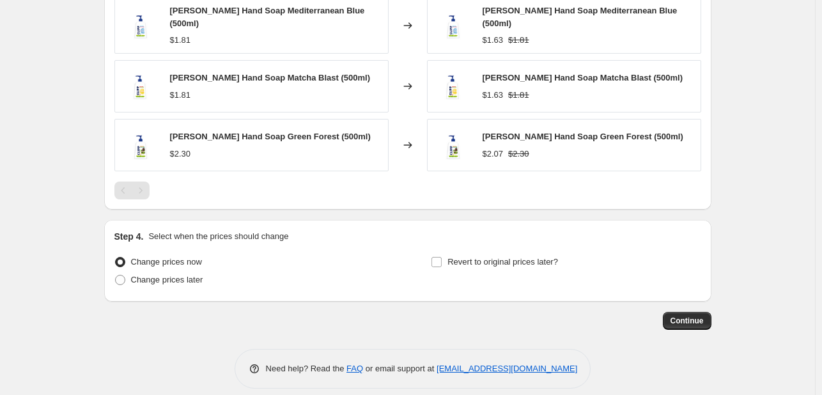
scroll to position [875, 0]
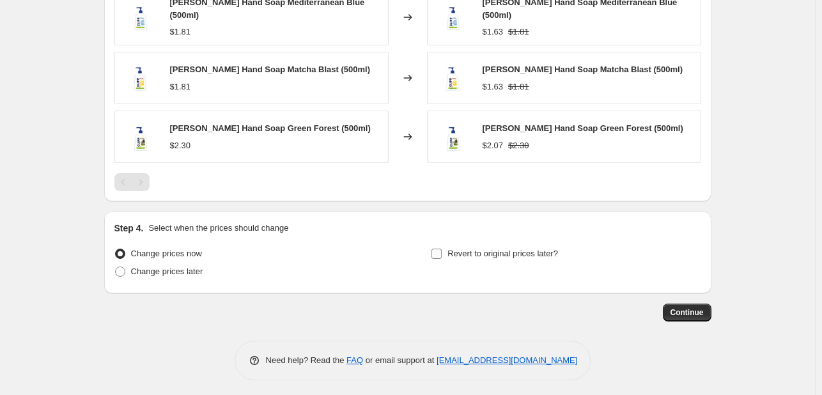
click at [525, 249] on span "Revert to original prices later?" at bounding box center [503, 254] width 111 height 10
click at [442, 249] on input "Revert to original prices later?" at bounding box center [437, 254] width 10 height 10
checkbox input "true"
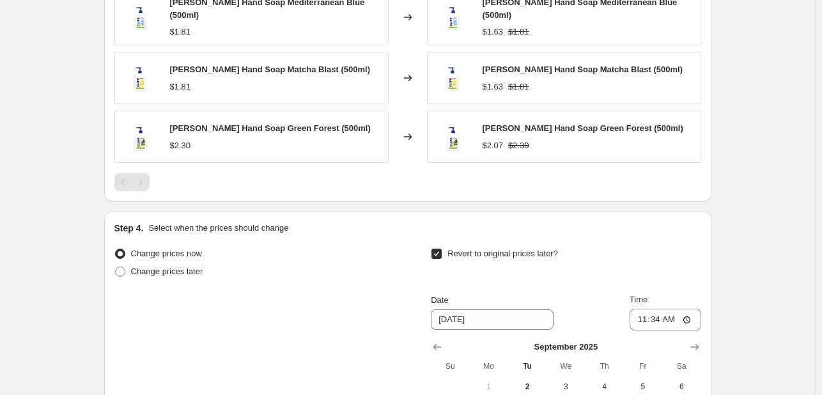
scroll to position [1094, 0]
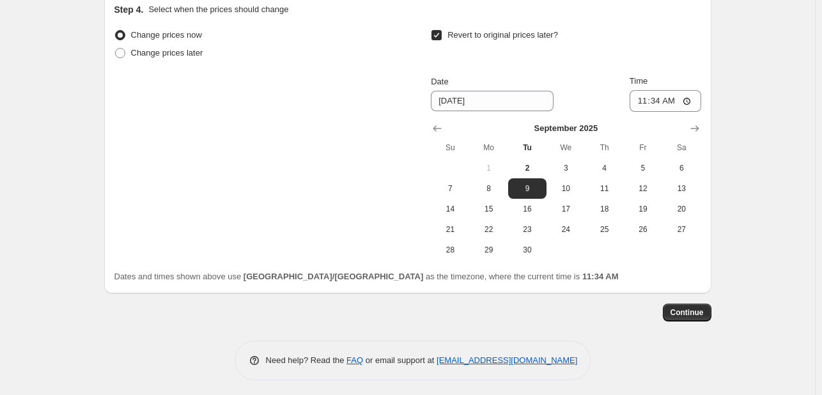
click at [525, 245] on span "30" at bounding box center [527, 250] width 28 height 10
type input "[DATE]"
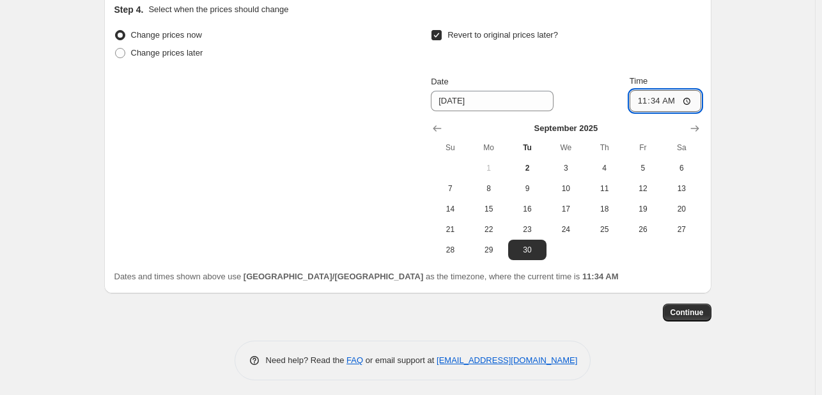
click at [658, 98] on input "11:34" at bounding box center [666, 101] width 72 height 22
type input "23:55"
click at [704, 308] on span "Continue" at bounding box center [687, 313] width 33 height 10
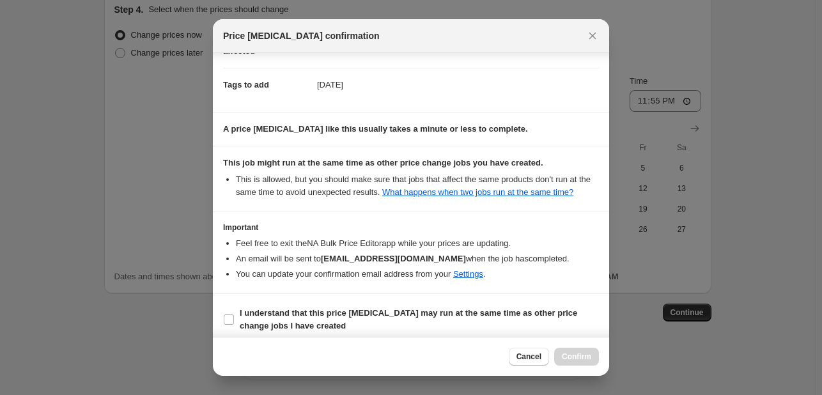
scroll to position [189, 0]
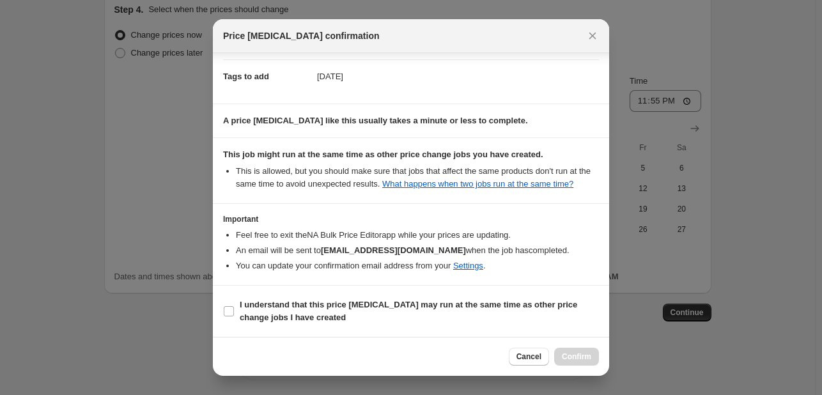
click at [526, 327] on section "I understand that this price [MEDICAL_DATA] may run at the same time as other p…" at bounding box center [411, 311] width 396 height 51
click at [567, 312] on span "I understand that this price [MEDICAL_DATA] may run at the same time as other p…" at bounding box center [419, 312] width 359 height 26
click at [234, 312] on input "I understand that this price [MEDICAL_DATA] may run at the same time as other p…" at bounding box center [229, 311] width 10 height 10
checkbox input "true"
click at [592, 356] on button "Confirm" at bounding box center [576, 357] width 45 height 18
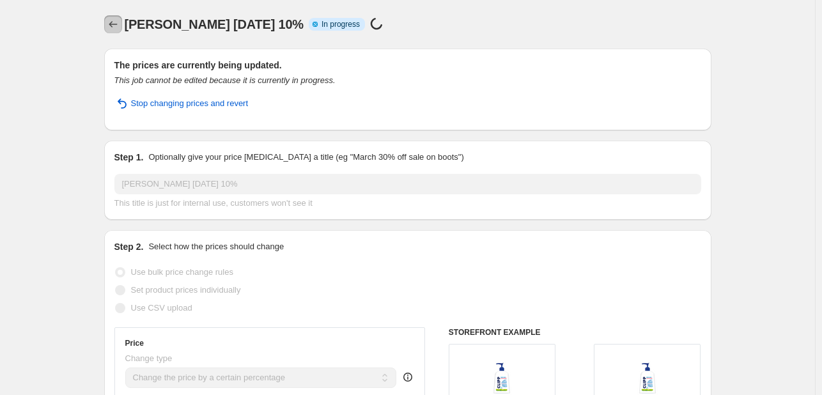
click at [110, 19] on icon "Price change jobs" at bounding box center [113, 24] width 13 height 13
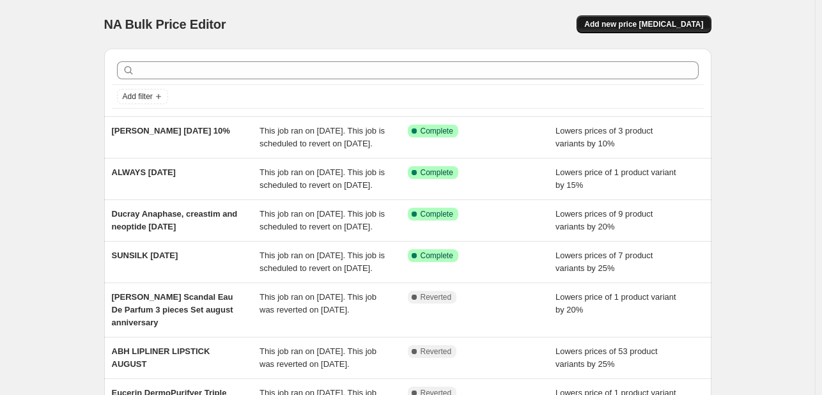
click at [638, 23] on span "Add new price [MEDICAL_DATA]" at bounding box center [643, 24] width 119 height 10
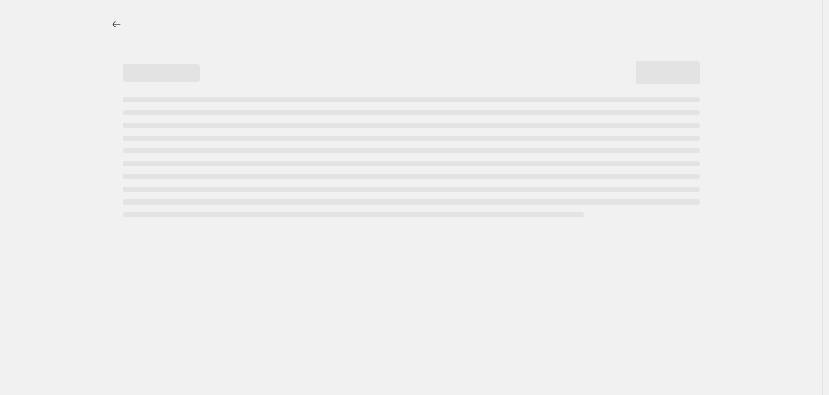
select select "percentage"
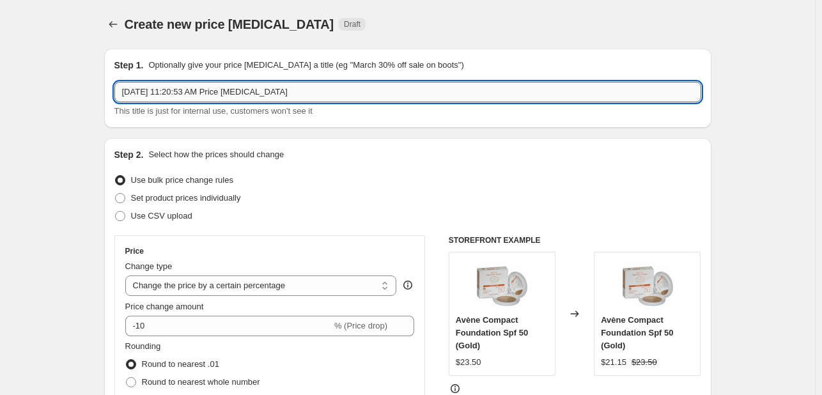
click at [176, 95] on input "[DATE] 11:20:53 AM Price [MEDICAL_DATA]" at bounding box center [407, 92] width 587 height 20
type input "[PERSON_NAME] [DATE] 15%"
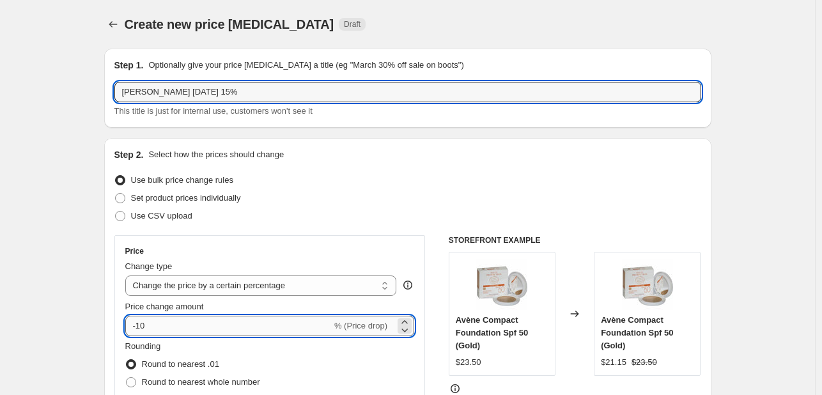
click at [173, 323] on input "-10" at bounding box center [228, 326] width 207 height 20
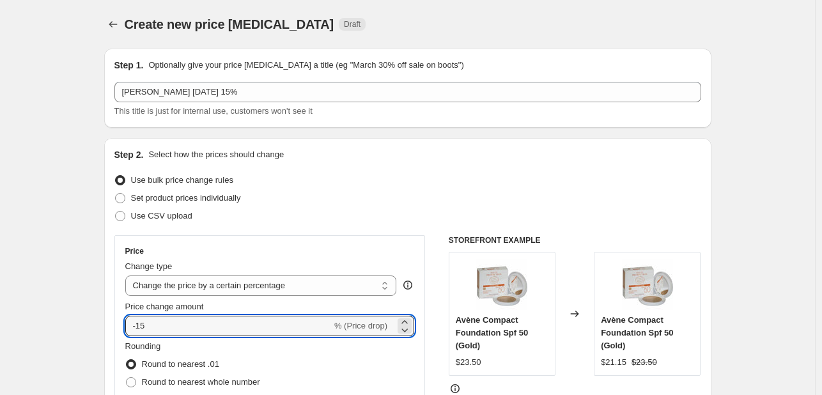
type input "-15"
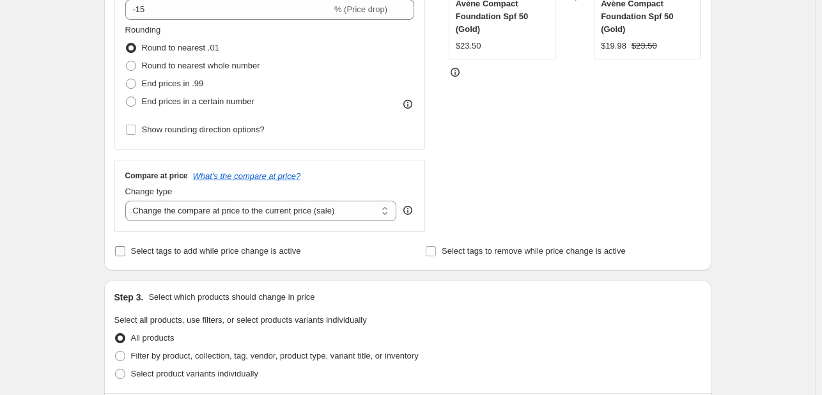
scroll to position [320, 0]
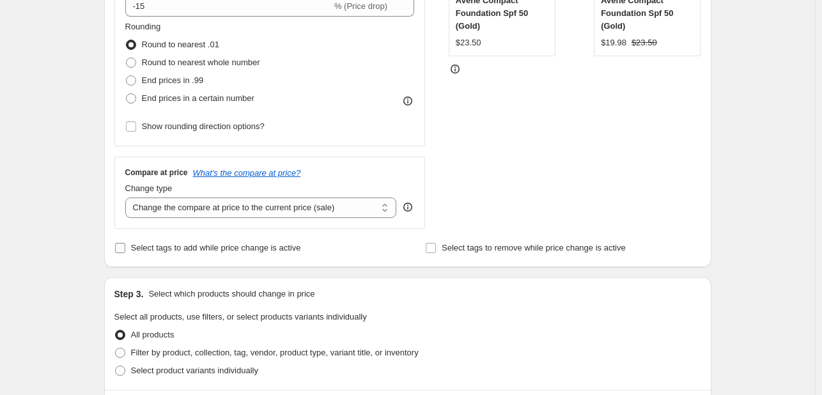
click at [208, 248] on span "Select tags to add while price change is active" at bounding box center [216, 248] width 170 height 10
click at [125, 248] on input "Select tags to add while price change is active" at bounding box center [120, 248] width 10 height 10
checkbox input "true"
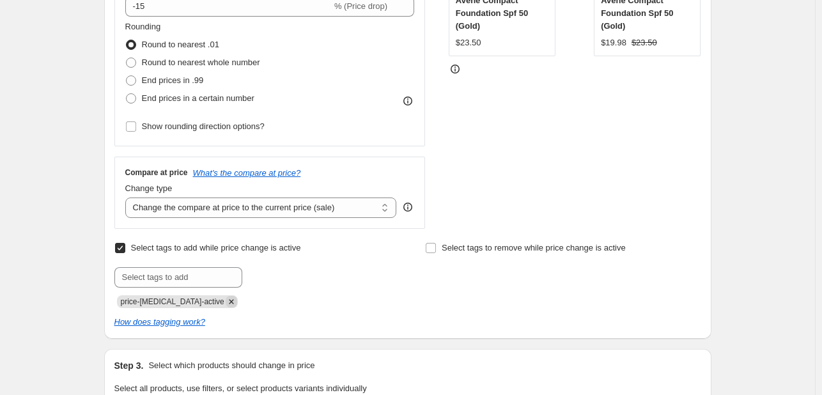
click at [226, 299] on icon "Remove price-change-job-active" at bounding box center [232, 302] width 12 height 12
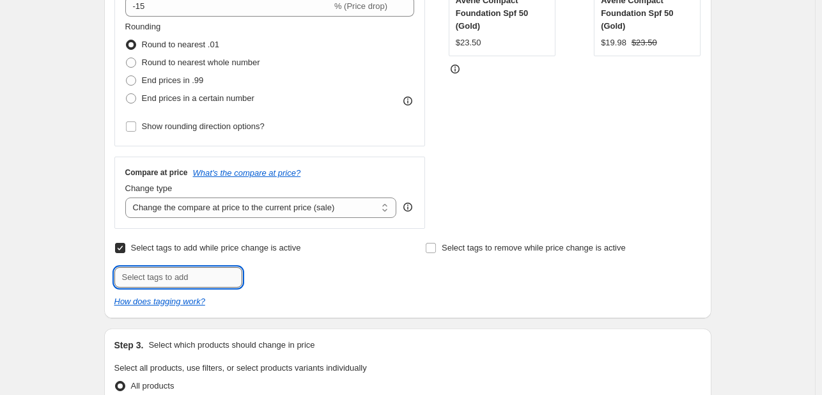
click at [214, 277] on input "text" at bounding box center [178, 277] width 128 height 20
type input "[DATE]"
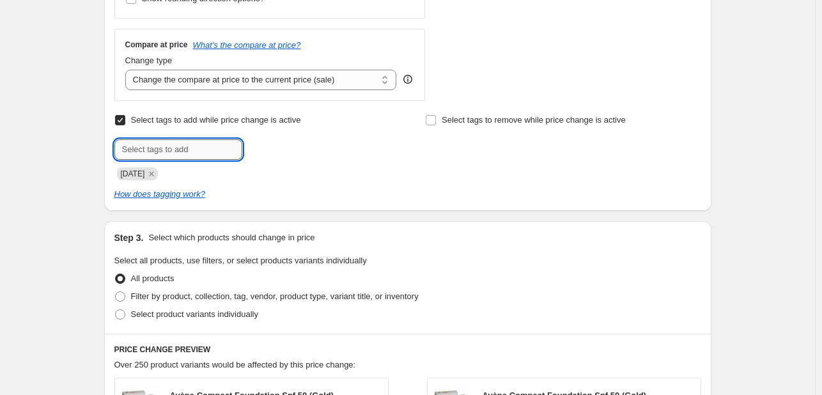
scroll to position [639, 0]
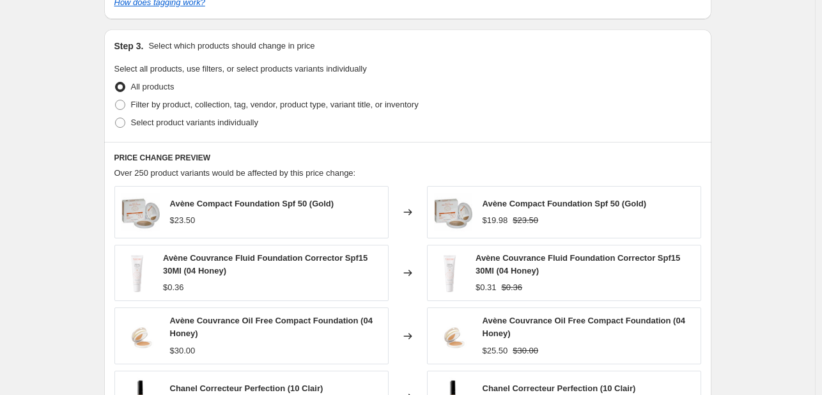
click at [210, 136] on div "Step 3. Select which products should change in price Select all products, use f…" at bounding box center [407, 85] width 607 height 113
click at [212, 125] on span "Select product variants individually" at bounding box center [194, 123] width 127 height 10
click at [116, 118] on input "Select product variants individually" at bounding box center [115, 118] width 1 height 1
radio input "true"
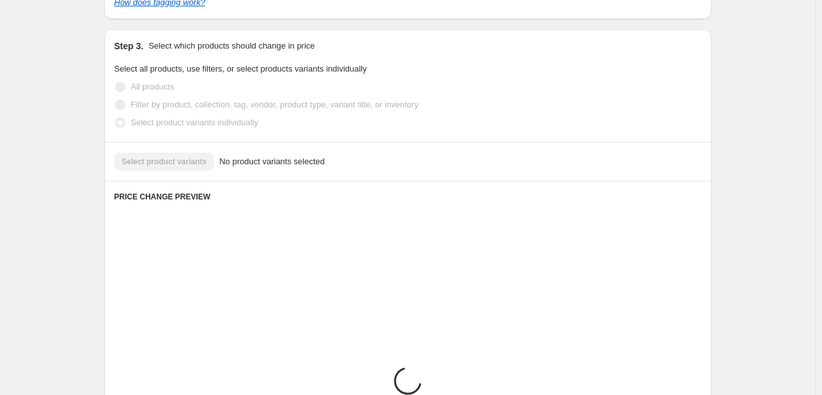
click at [187, 164] on div "Select product variants No product variants selected" at bounding box center [407, 162] width 587 height 18
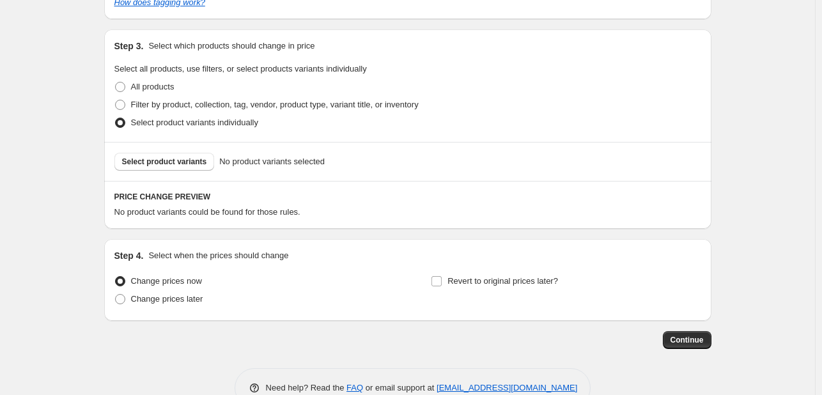
click at [187, 164] on span "Select product variants" at bounding box center [164, 162] width 85 height 10
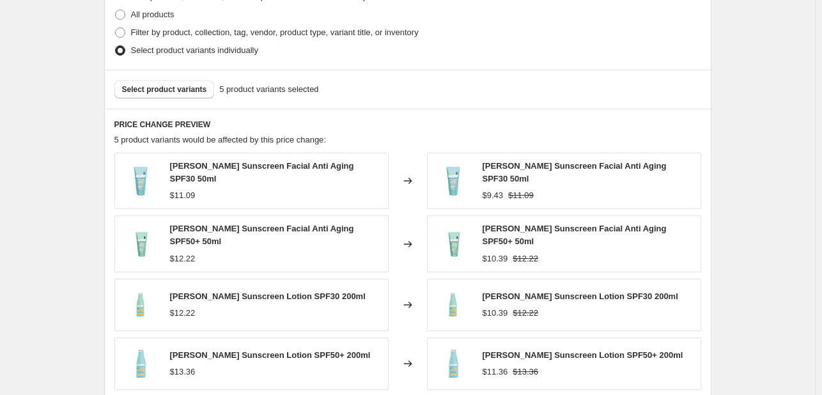
scroll to position [831, 0]
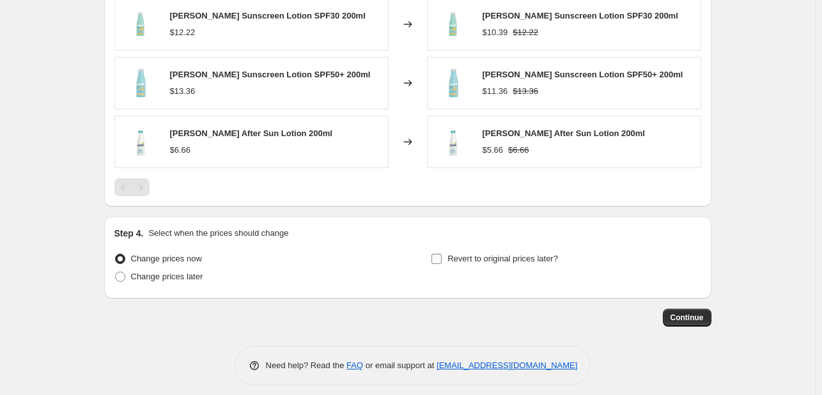
click at [462, 254] on span "Revert to original prices later?" at bounding box center [503, 259] width 111 height 10
click at [442, 254] on input "Revert to original prices later?" at bounding box center [437, 259] width 10 height 10
checkbox input "true"
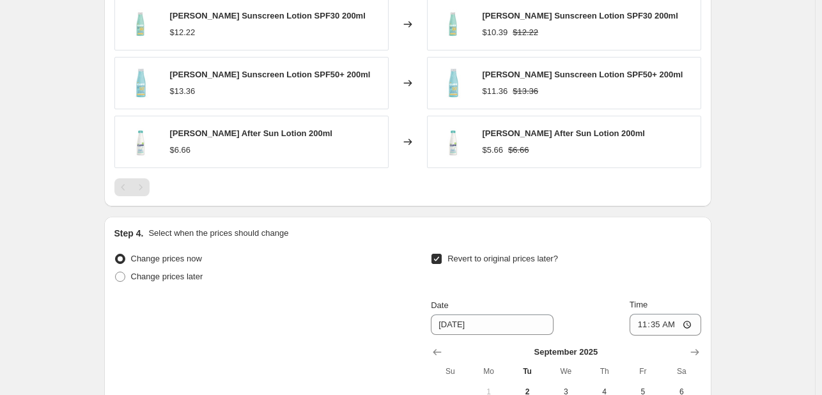
scroll to position [1211, 0]
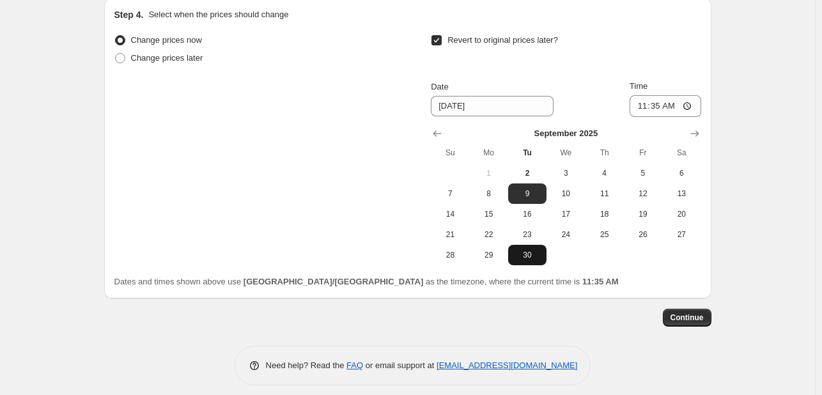
click at [533, 250] on span "30" at bounding box center [527, 255] width 28 height 10
type input "[DATE]"
click at [676, 95] on input "11:35" at bounding box center [666, 106] width 72 height 22
type input "23:35"
click at [693, 315] on button "Continue" at bounding box center [687, 318] width 49 height 18
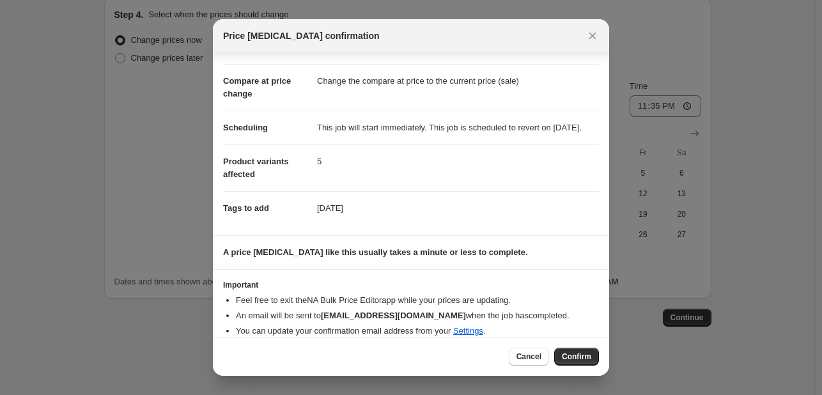
scroll to position [71, 0]
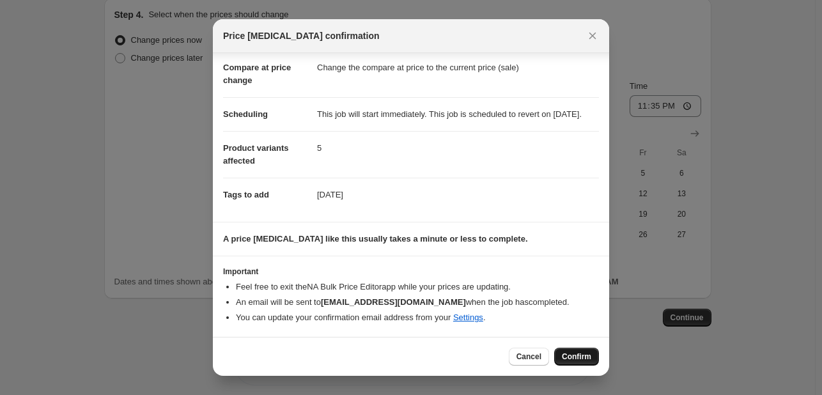
click at [560, 359] on button "Confirm" at bounding box center [576, 357] width 45 height 18
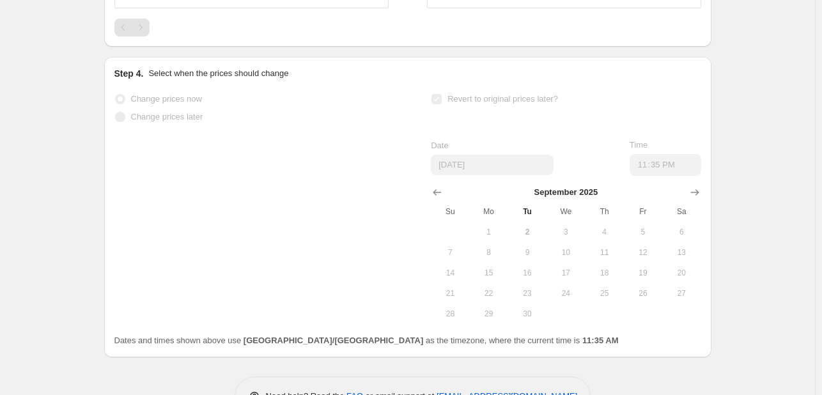
select select "percentage"
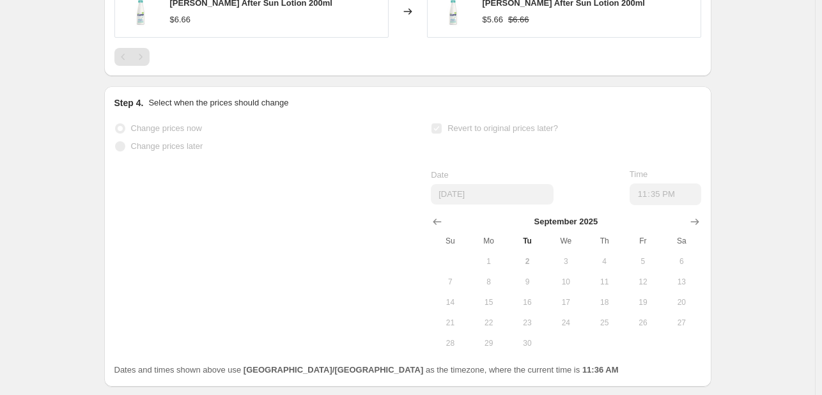
scroll to position [0, 0]
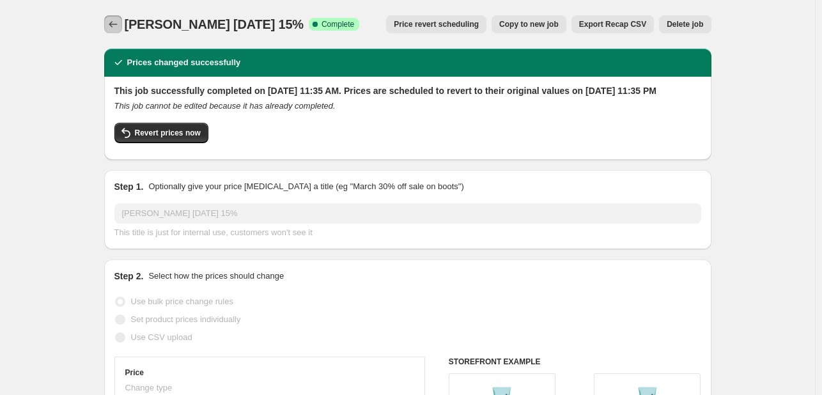
click at [122, 25] on button "Price change jobs" at bounding box center [113, 24] width 18 height 18
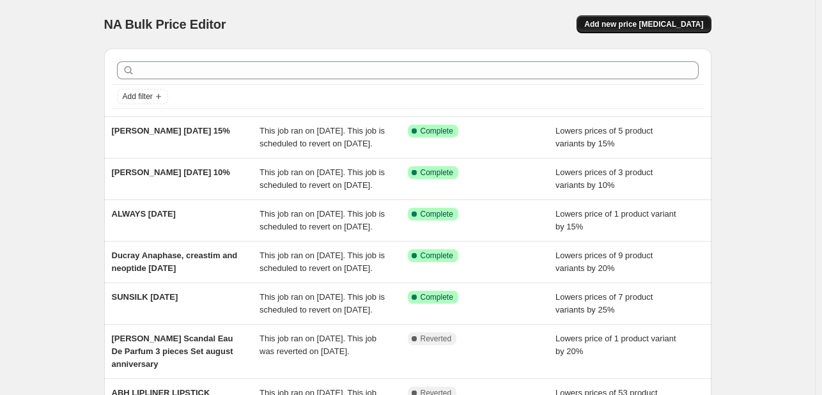
click at [655, 19] on span "Add new price [MEDICAL_DATA]" at bounding box center [643, 24] width 119 height 10
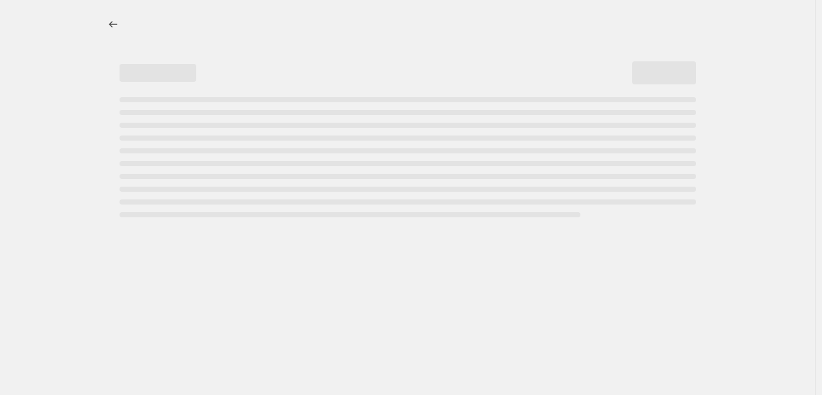
select select "percentage"
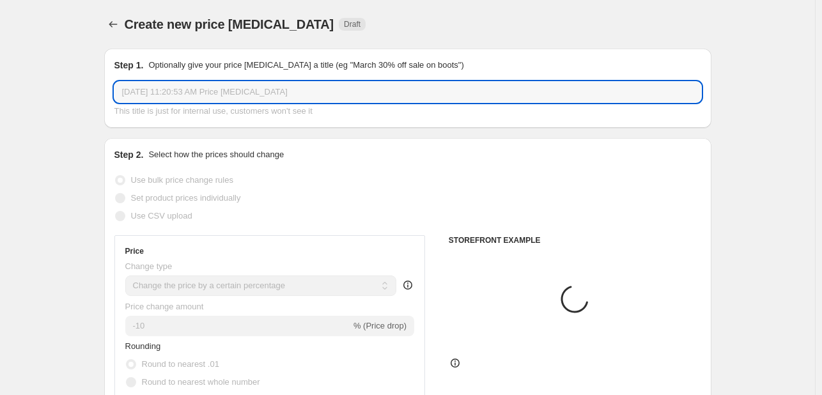
click at [253, 88] on input "[DATE] 11:20:53 AM Price [MEDICAL_DATA]" at bounding box center [407, 92] width 587 height 20
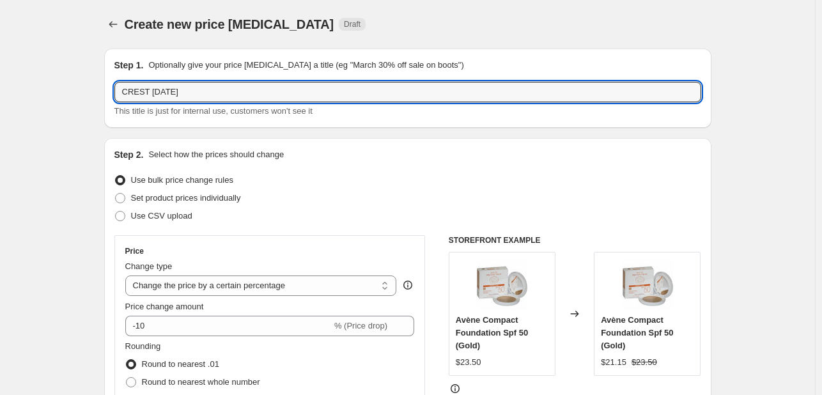
type input "CREST [DATE]"
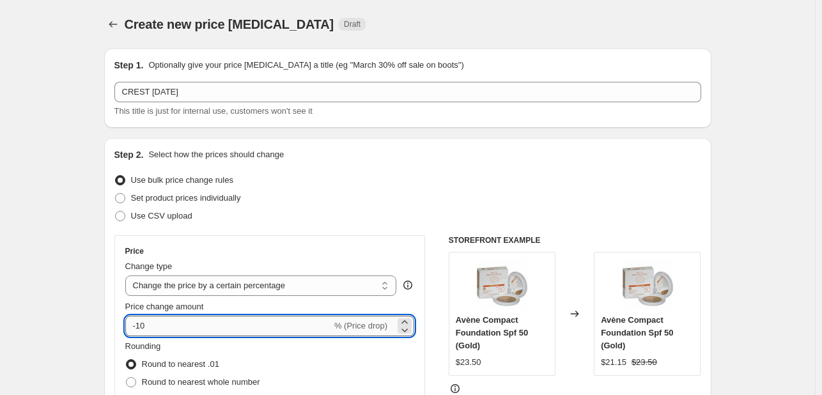
click at [210, 322] on input "-10" at bounding box center [228, 326] width 207 height 20
type input "-15"
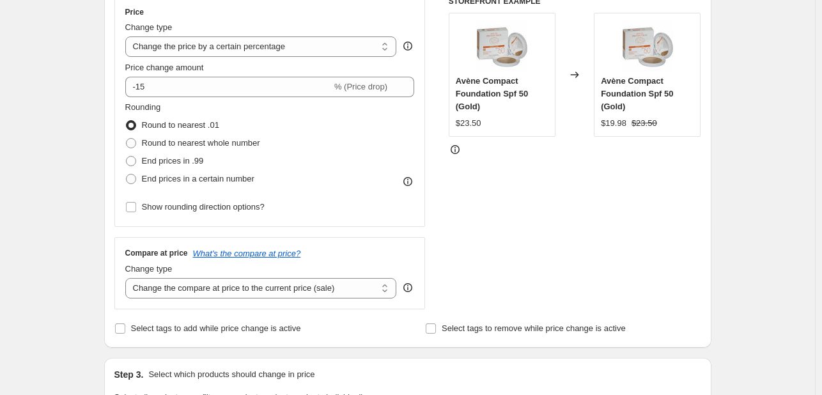
scroll to position [256, 0]
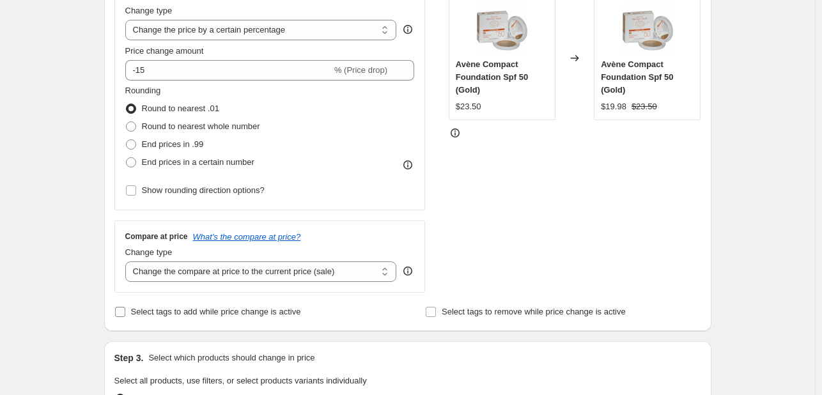
click at [169, 315] on span "Select tags to add while price change is active" at bounding box center [216, 312] width 170 height 10
click at [125, 315] on input "Select tags to add while price change is active" at bounding box center [120, 312] width 10 height 10
checkbox input "true"
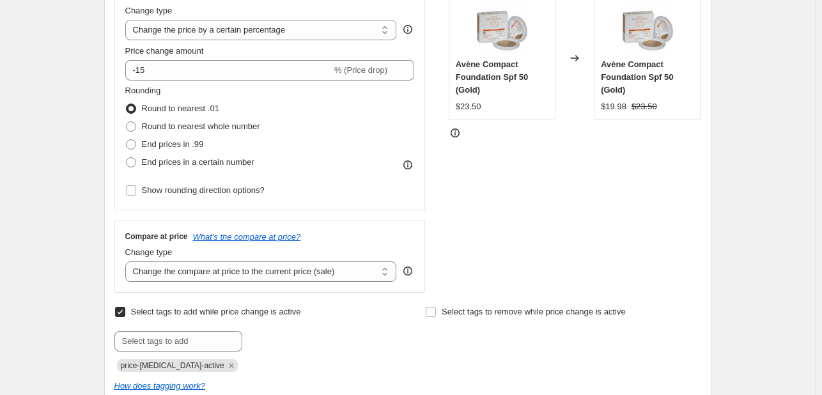
click at [226, 363] on icon "Remove price-change-job-active" at bounding box center [232, 366] width 12 height 12
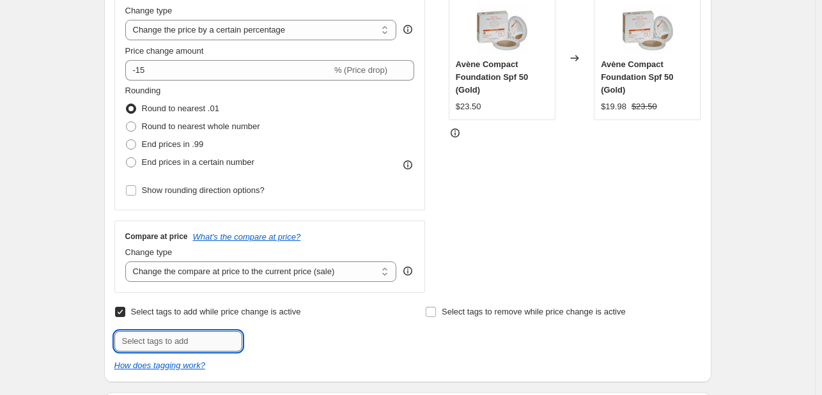
click at [211, 340] on input "text" at bounding box center [178, 341] width 128 height 20
type input "[DATE]"
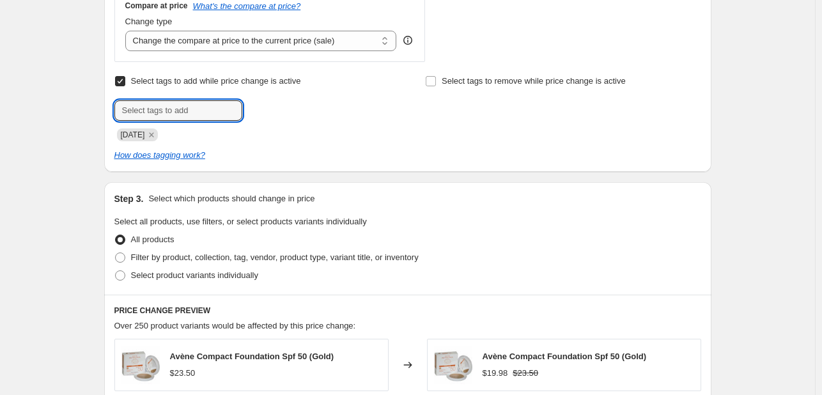
scroll to position [512, 0]
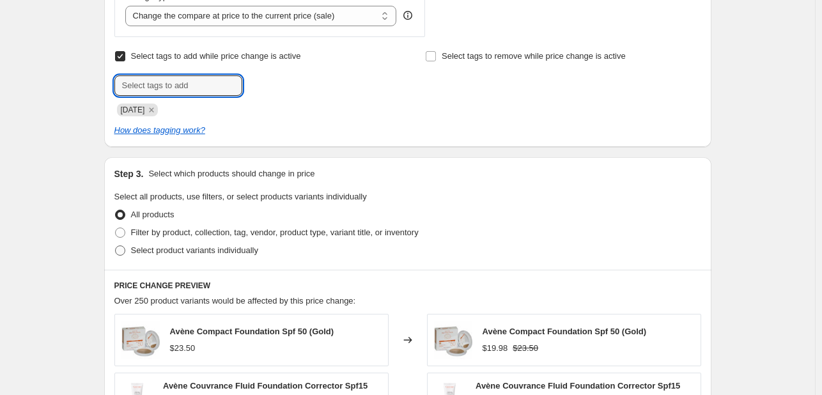
click at [198, 246] on span "Select product variants individually" at bounding box center [194, 251] width 127 height 10
click at [116, 246] on input "Select product variants individually" at bounding box center [115, 246] width 1 height 1
radio input "true"
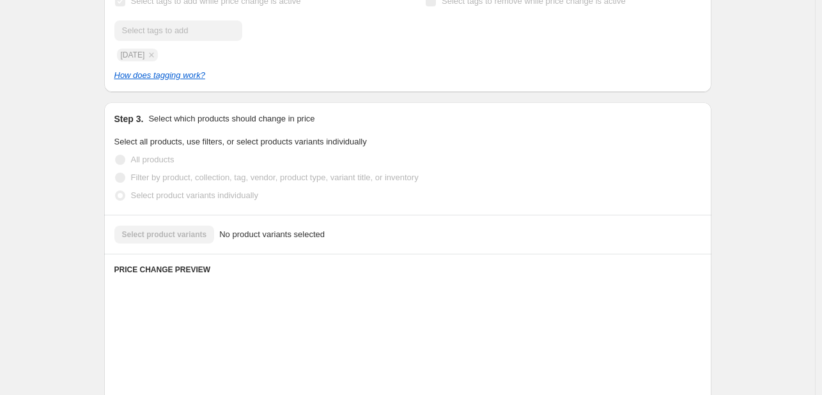
scroll to position [639, 0]
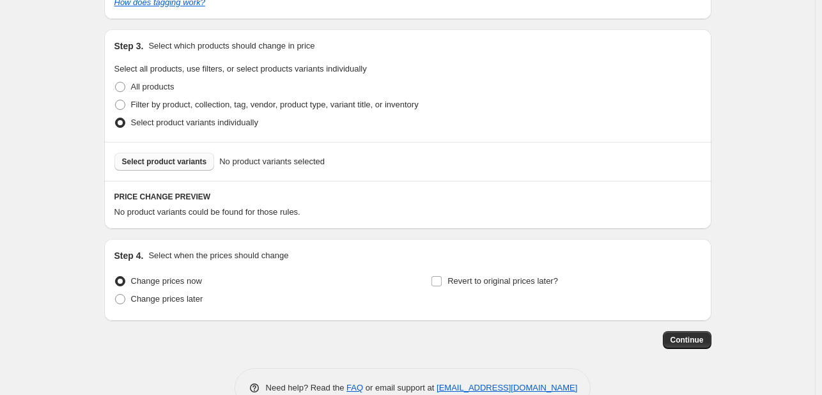
click at [186, 158] on span "Select product variants" at bounding box center [164, 162] width 85 height 10
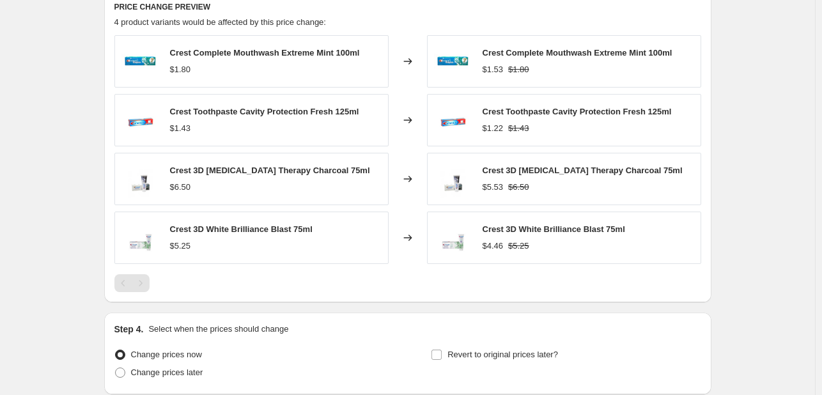
scroll to position [895, 0]
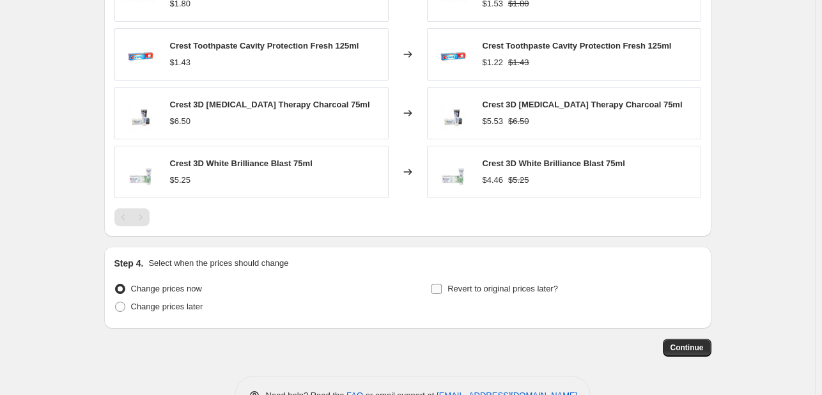
click at [454, 280] on label "Revert to original prices later?" at bounding box center [494, 289] width 127 height 18
click at [442, 284] on input "Revert to original prices later?" at bounding box center [437, 289] width 10 height 10
checkbox input "true"
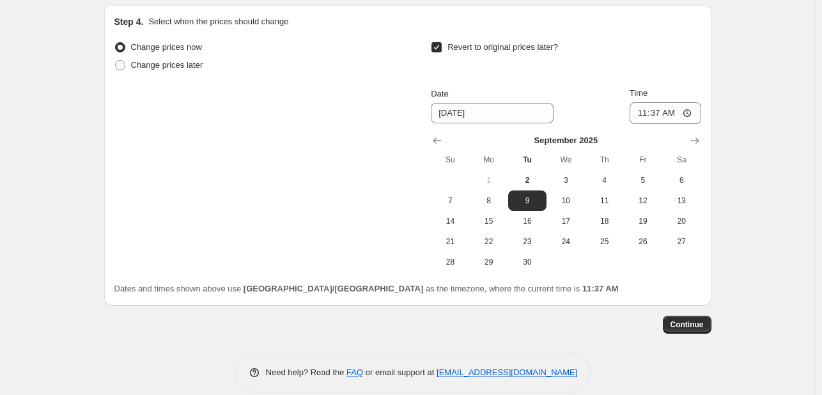
scroll to position [1151, 0]
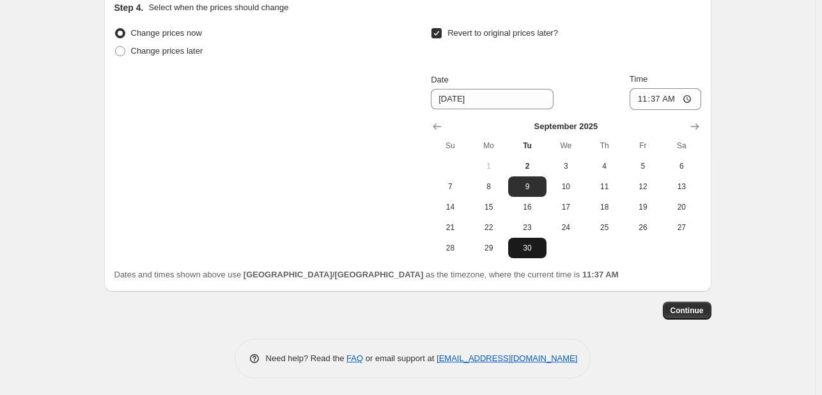
click at [535, 255] on button "30" at bounding box center [527, 248] width 38 height 20
type input "[DATE]"
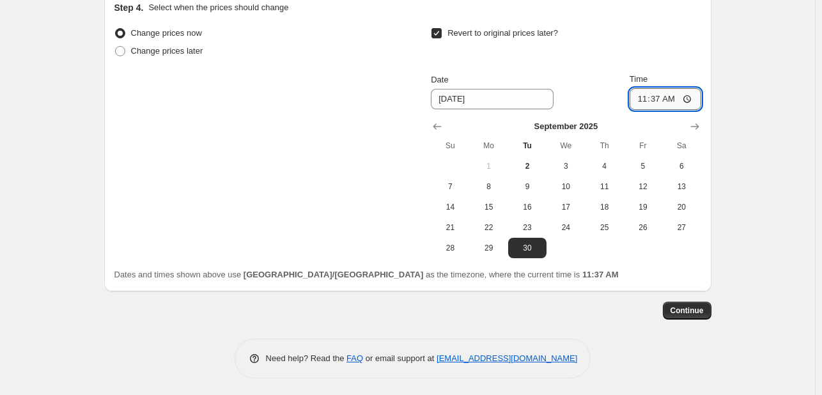
click at [657, 98] on input "11:37" at bounding box center [666, 99] width 72 height 22
type input "23:55"
click at [688, 313] on span "Continue" at bounding box center [687, 311] width 33 height 10
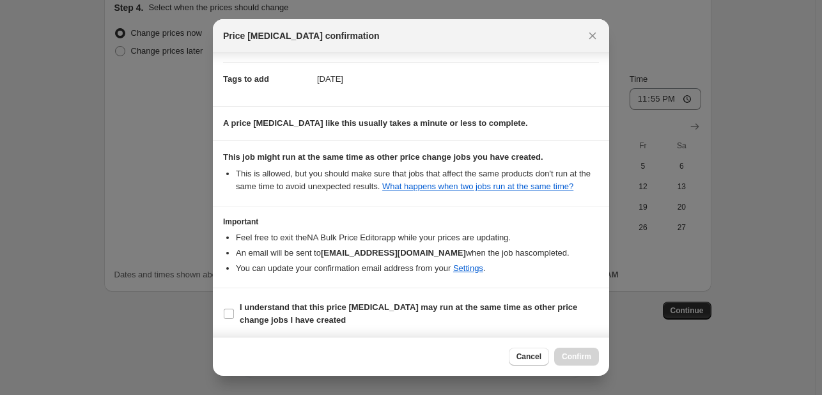
scroll to position [189, 0]
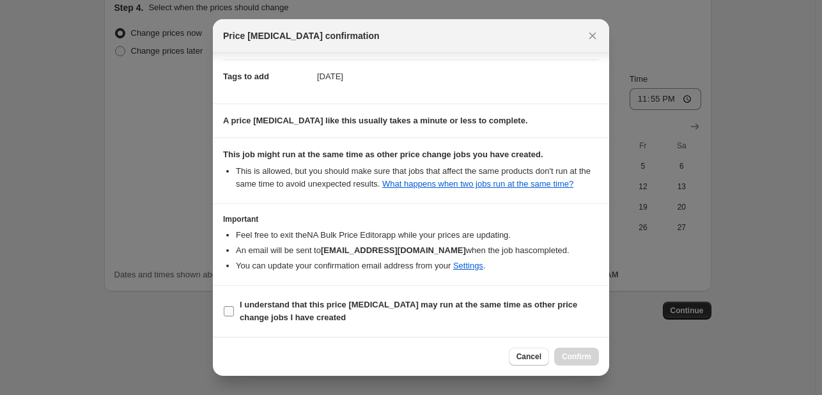
click at [535, 311] on span "I understand that this price [MEDICAL_DATA] may run at the same time as other p…" at bounding box center [419, 312] width 359 height 26
click at [234, 311] on input "I understand that this price [MEDICAL_DATA] may run at the same time as other p…" at bounding box center [229, 311] width 10 height 10
checkbox input "true"
click at [596, 364] on button "Confirm" at bounding box center [576, 357] width 45 height 18
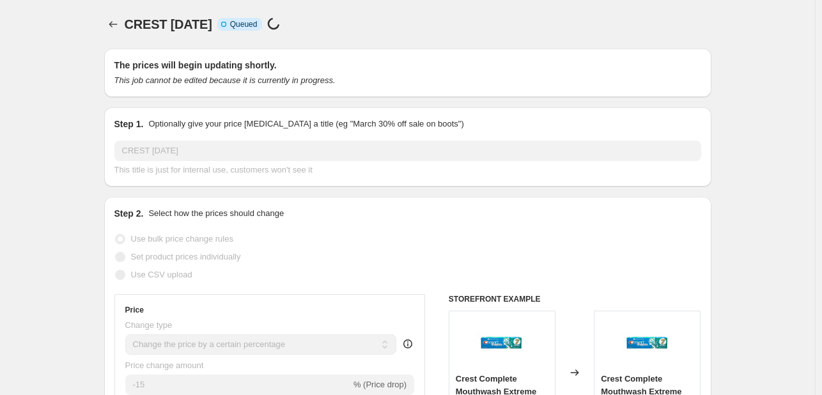
scroll to position [1151, 0]
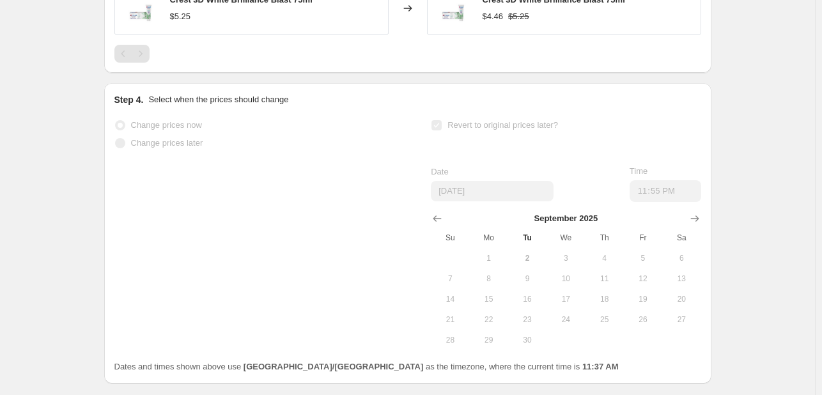
select select "percentage"
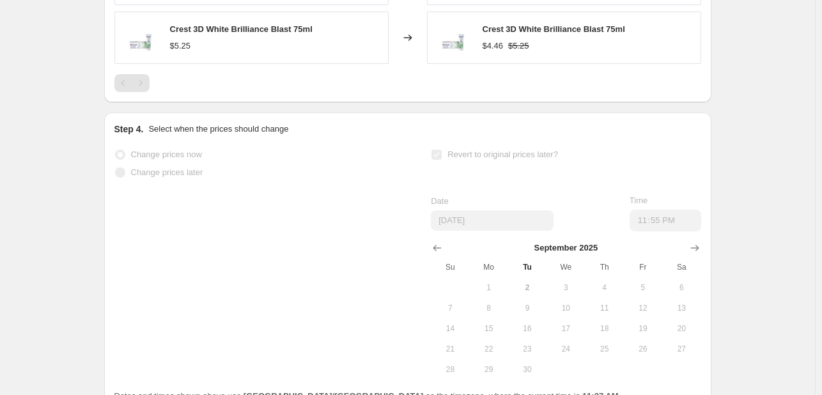
scroll to position [0, 0]
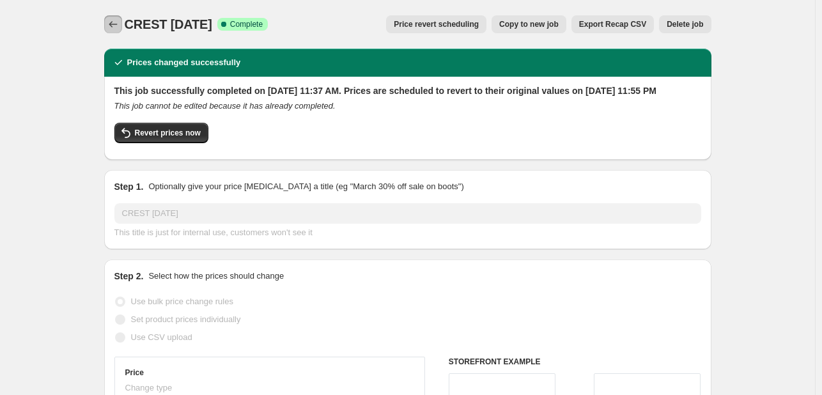
click at [120, 29] on icon "Price change jobs" at bounding box center [113, 24] width 13 height 13
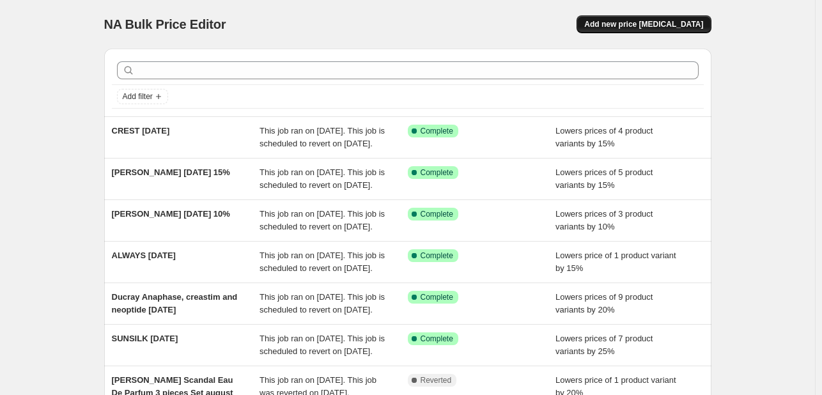
click at [627, 22] on span "Add new price [MEDICAL_DATA]" at bounding box center [643, 24] width 119 height 10
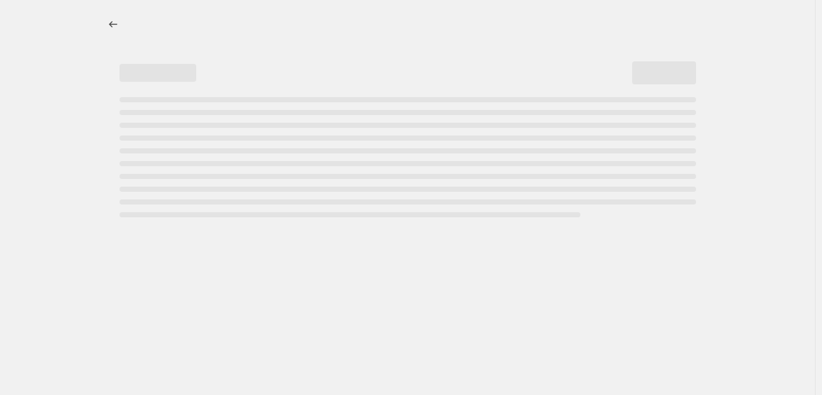
select select "percentage"
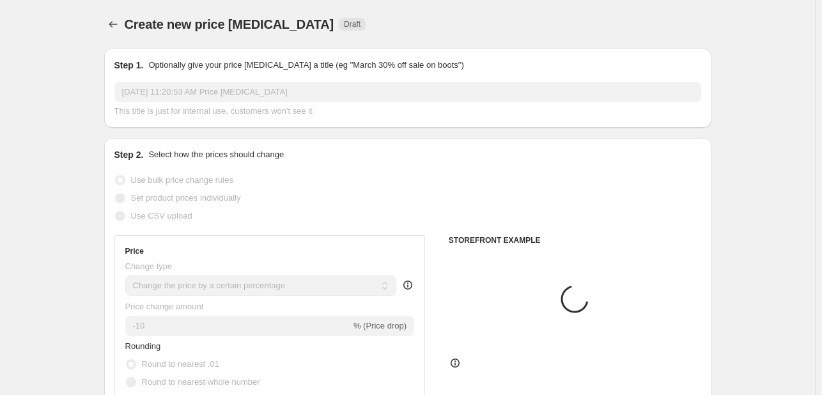
click at [210, 97] on input "[DATE] 11:20:53 AM Price [MEDICAL_DATA]" at bounding box center [407, 92] width 587 height 20
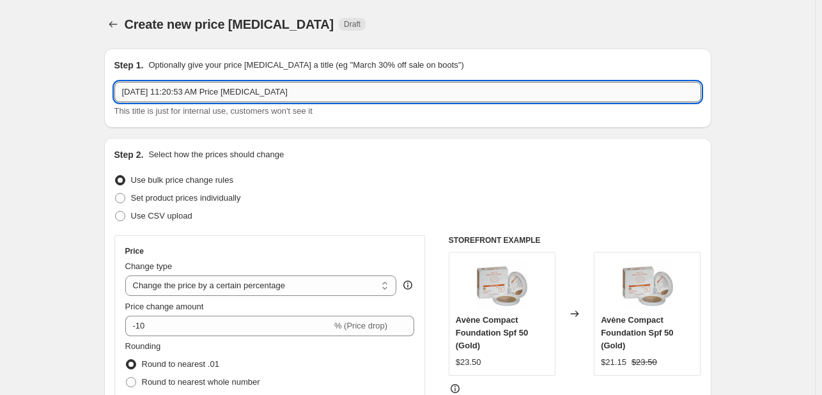
click at [210, 97] on input "[DATE] 11:20:53 AM Price [MEDICAL_DATA]" at bounding box center [407, 92] width 587 height 20
type input "h"
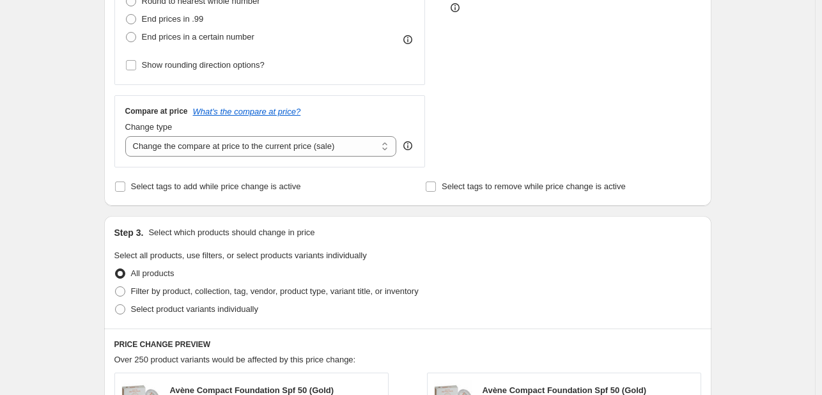
scroll to position [384, 0]
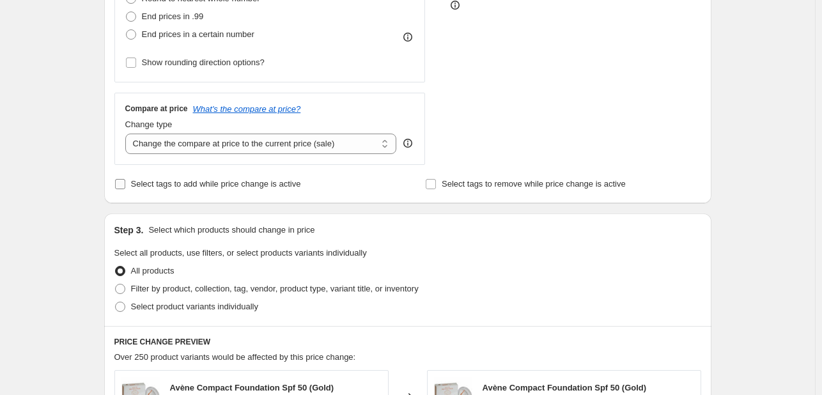
type input "HEAD AND SHOULDERS [DATE] 10%"
click at [213, 183] on span "Select tags to add while price change is active" at bounding box center [216, 184] width 170 height 10
click at [125, 183] on input "Select tags to add while price change is active" at bounding box center [120, 184] width 10 height 10
checkbox input "true"
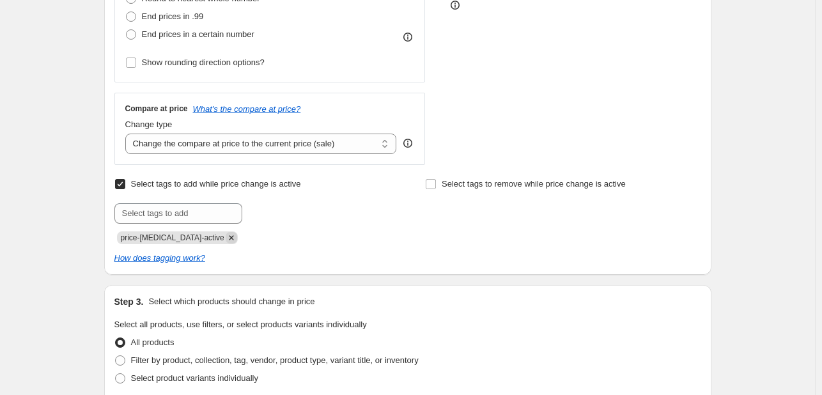
click at [226, 237] on icon "Remove price-change-job-active" at bounding box center [232, 238] width 12 height 12
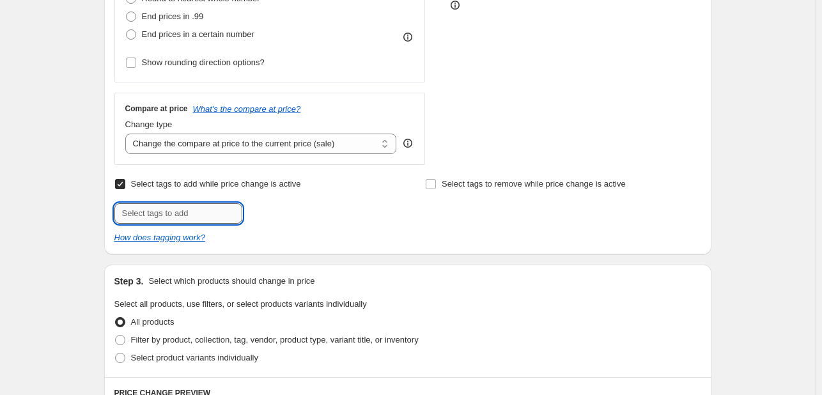
click at [209, 219] on input "text" at bounding box center [178, 213] width 128 height 20
type input "[DATE]"
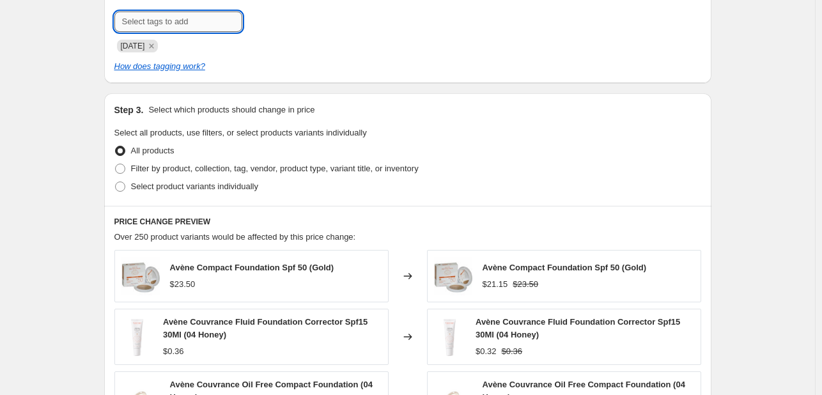
scroll to position [639, 0]
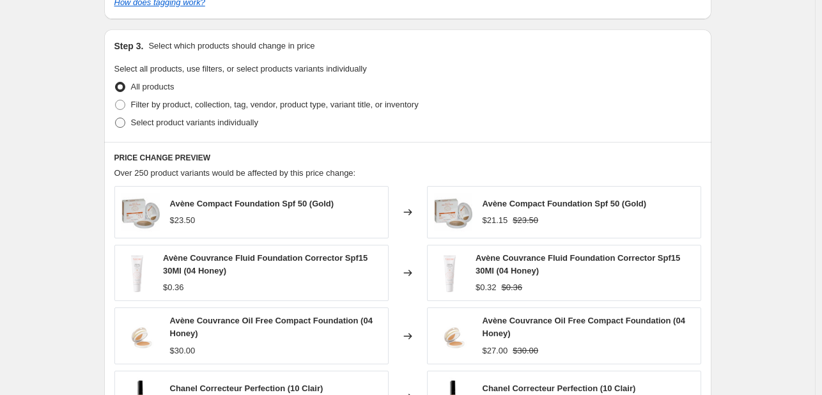
click at [230, 121] on span "Select product variants individually" at bounding box center [194, 123] width 127 height 10
click at [116, 118] on input "Select product variants individually" at bounding box center [115, 118] width 1 height 1
radio input "true"
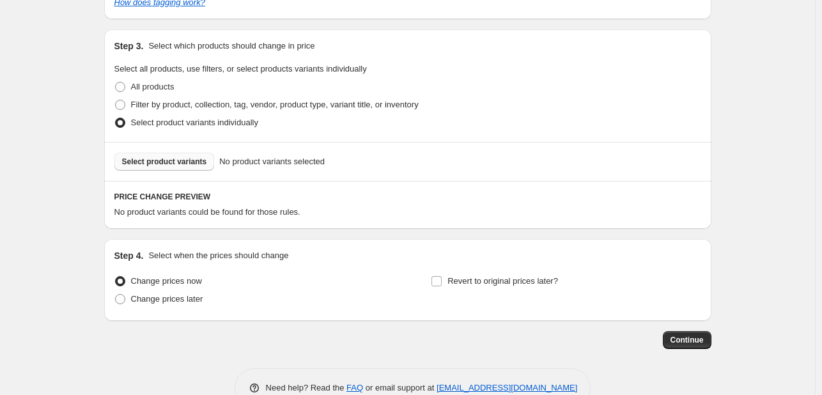
click at [194, 167] on button "Select product variants" at bounding box center [164, 162] width 100 height 18
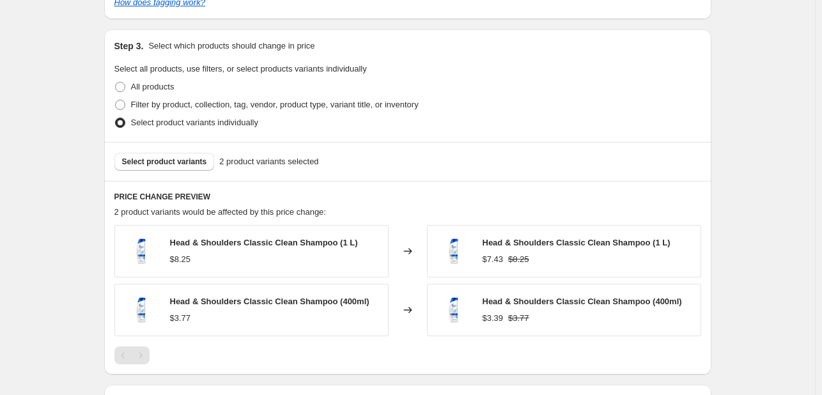
scroll to position [703, 0]
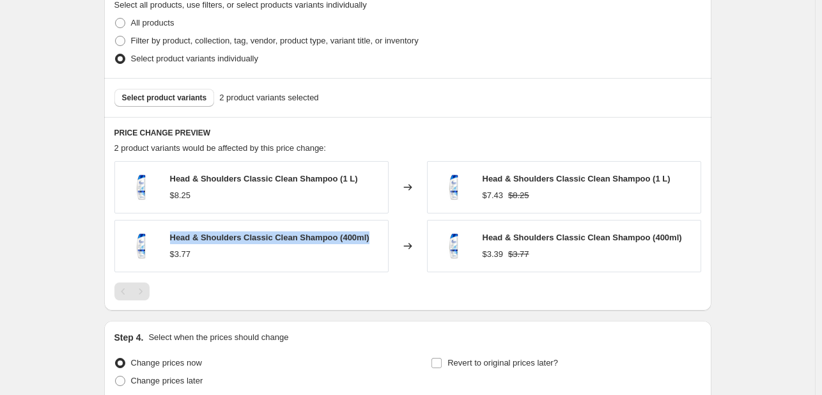
drag, startPoint x: 369, startPoint y: 239, endPoint x: 171, endPoint y: 242, distance: 197.6
click at [171, 242] on div "Head & Shoulders Classic Clean Shampoo (400ml) $3.77" at bounding box center [251, 246] width 274 height 52
copy span "Head & Shoulders Classic Clean Shampoo (400ml)"
click at [190, 106] on button "Select product variants" at bounding box center [164, 98] width 100 height 18
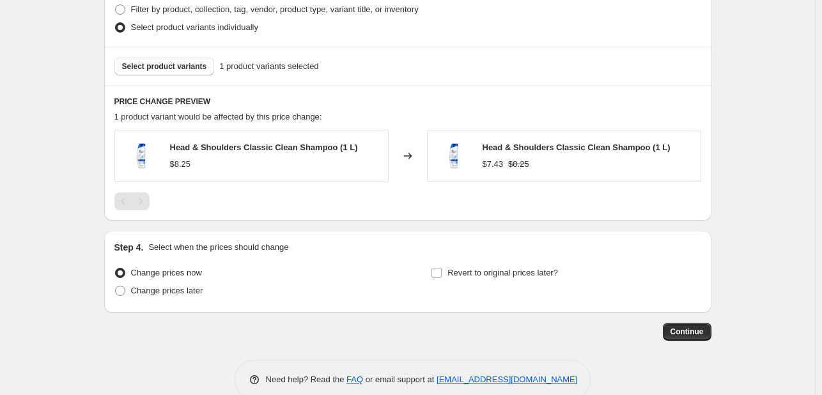
scroll to position [758, 0]
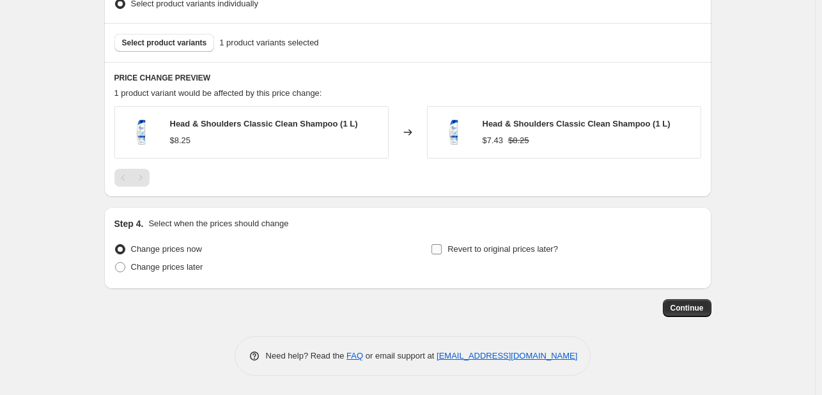
click at [481, 249] on span "Revert to original prices later?" at bounding box center [503, 249] width 111 height 10
click at [442, 249] on input "Revert to original prices later?" at bounding box center [437, 249] width 10 height 10
checkbox input "true"
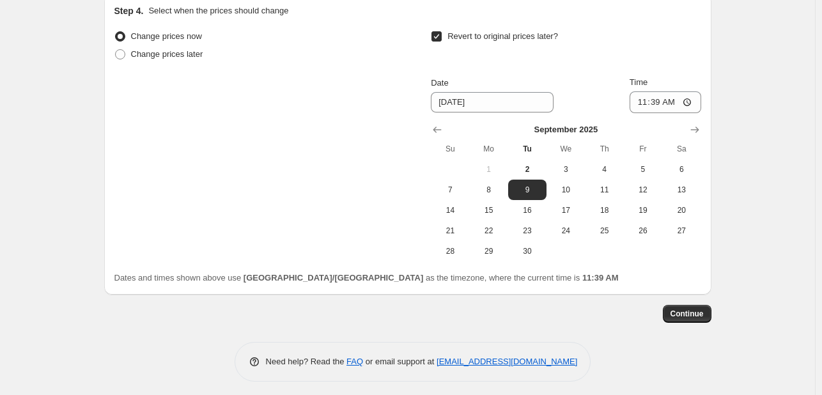
scroll to position [977, 0]
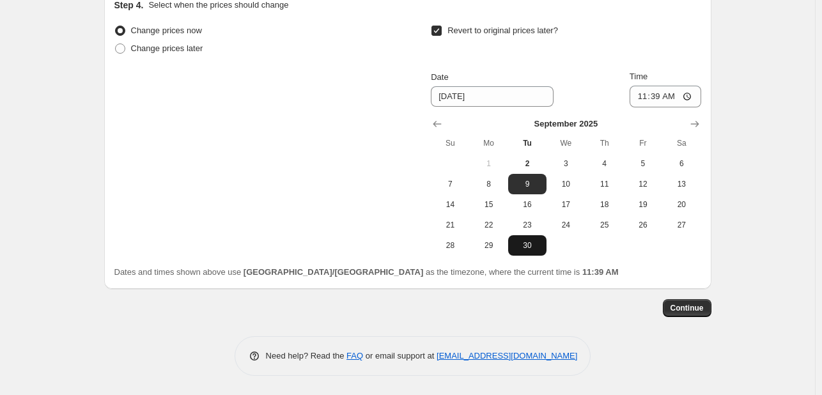
click at [522, 252] on button "30" at bounding box center [527, 245] width 38 height 20
type input "[DATE]"
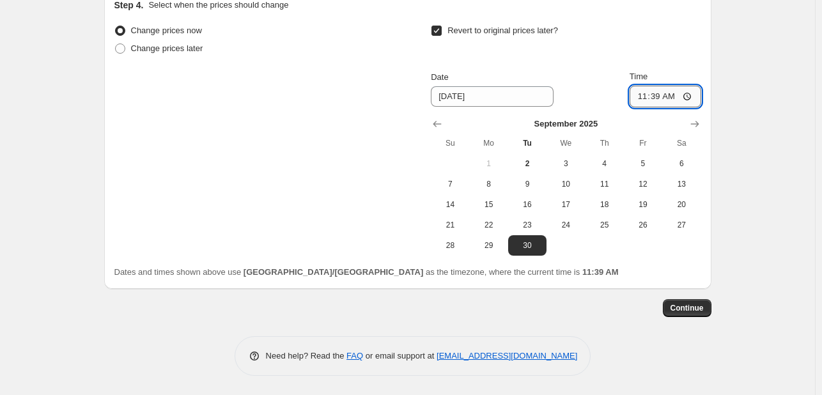
click at [660, 95] on input "11:39" at bounding box center [666, 97] width 72 height 22
type input "23:55"
click at [694, 311] on span "Continue" at bounding box center [687, 308] width 33 height 10
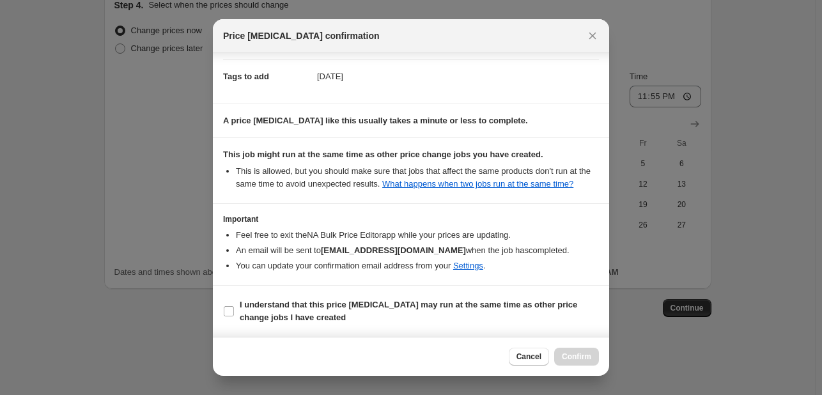
scroll to position [189, 0]
click at [510, 315] on span "I understand that this price [MEDICAL_DATA] may run at the same time as other p…" at bounding box center [419, 312] width 359 height 26
click at [234, 315] on input "I understand that this price [MEDICAL_DATA] may run at the same time as other p…" at bounding box center [229, 311] width 10 height 10
checkbox input "true"
click at [583, 361] on span "Confirm" at bounding box center [576, 357] width 29 height 10
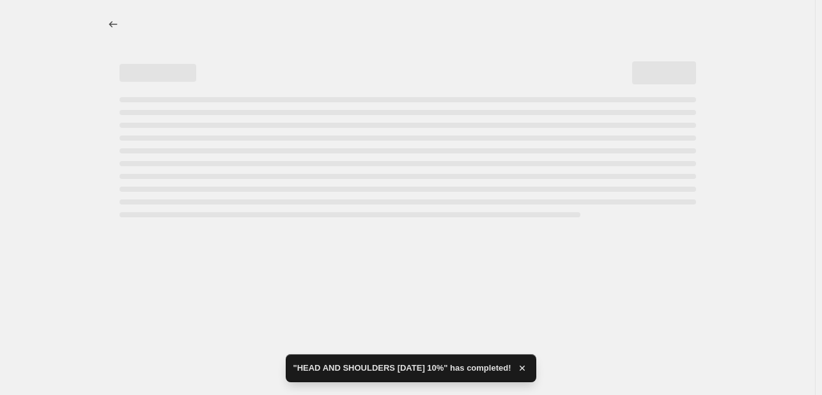
select select "percentage"
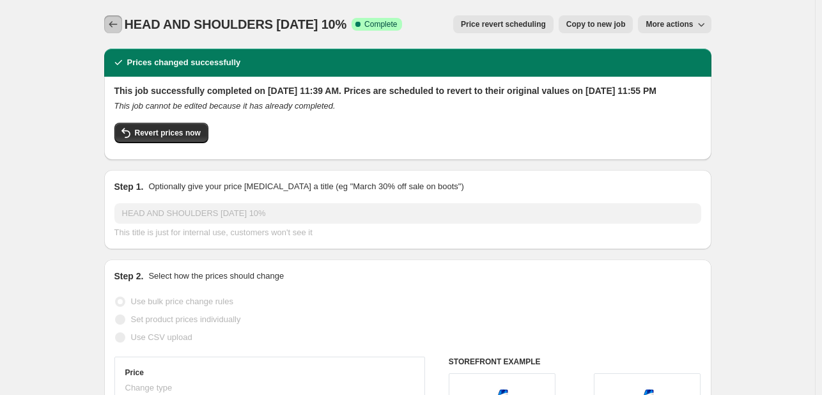
click at [109, 19] on button "Price change jobs" at bounding box center [113, 24] width 18 height 18
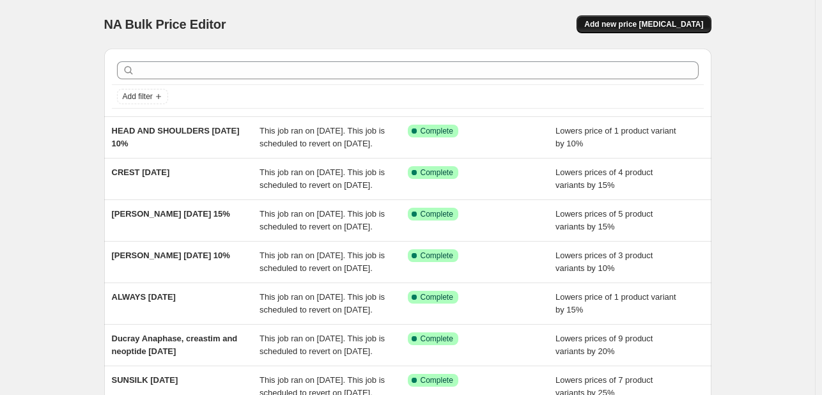
click at [691, 26] on span "Add new price [MEDICAL_DATA]" at bounding box center [643, 24] width 119 height 10
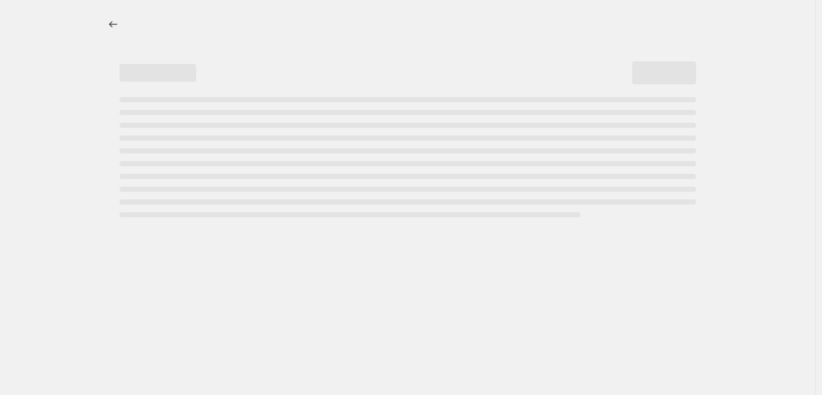
select select "percentage"
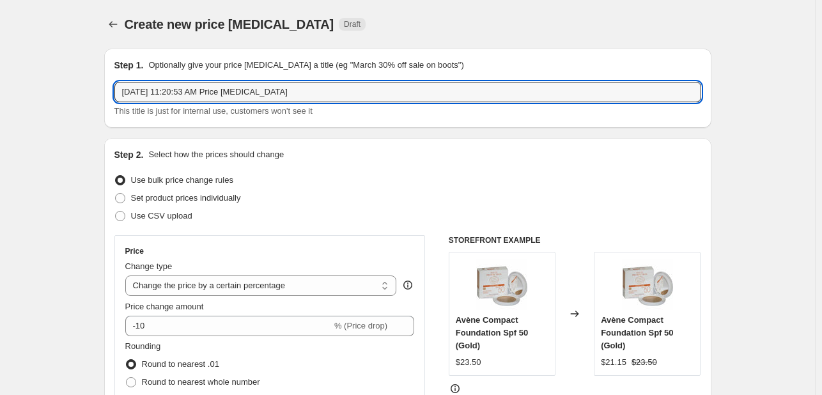
drag, startPoint x: 315, startPoint y: 99, endPoint x: 108, endPoint y: 101, distance: 206.5
click at [108, 101] on div "Step 1. Optionally give your price [MEDICAL_DATA] a title (eg "March 30% off sa…" at bounding box center [407, 88] width 607 height 79
type input "head and shoulders [DATE] 15%"
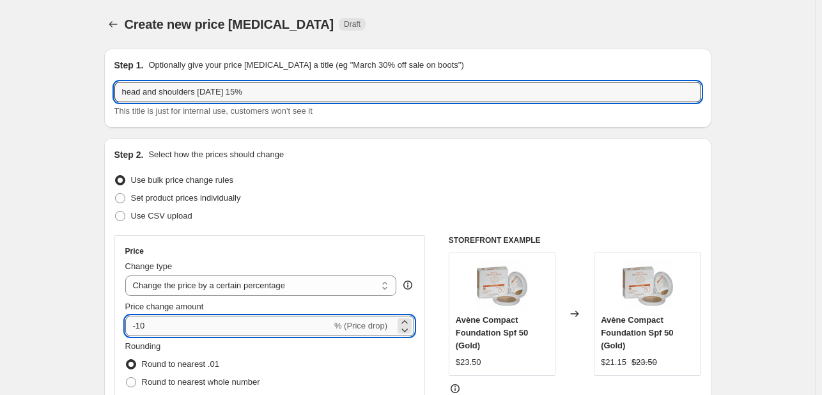
click at [200, 321] on input "-10" at bounding box center [228, 326] width 207 height 20
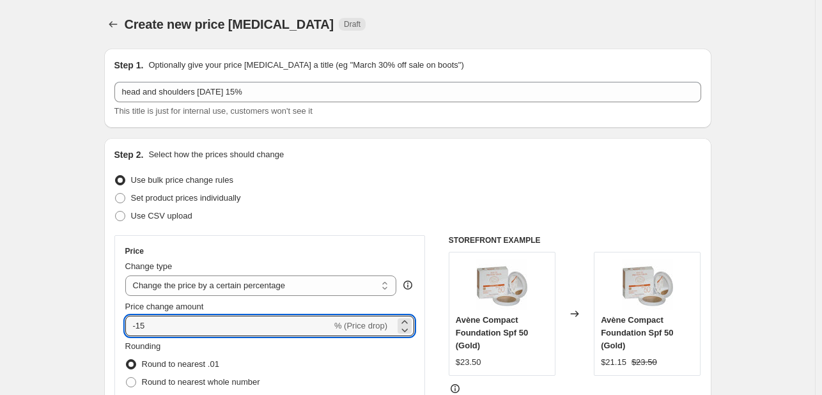
type input "-15"
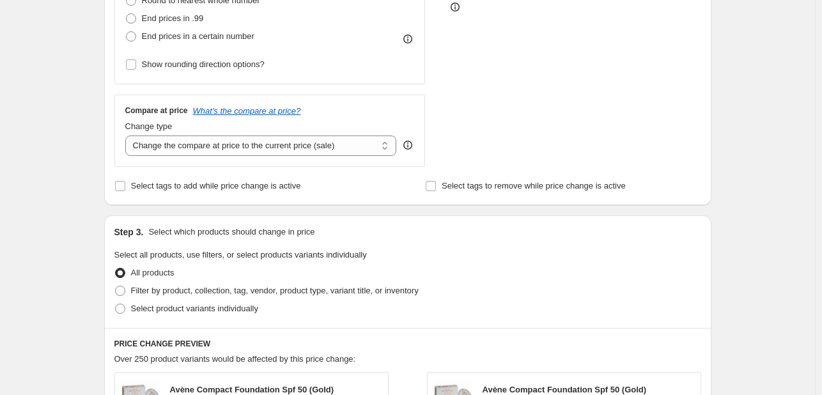
scroll to position [384, 0]
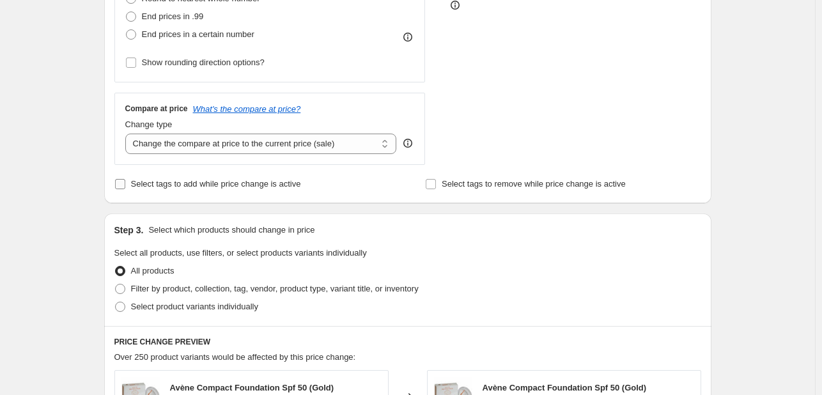
click at [201, 183] on span "Select tags to add while price change is active" at bounding box center [216, 184] width 170 height 10
click at [125, 183] on input "Select tags to add while price change is active" at bounding box center [120, 184] width 10 height 10
checkbox input "true"
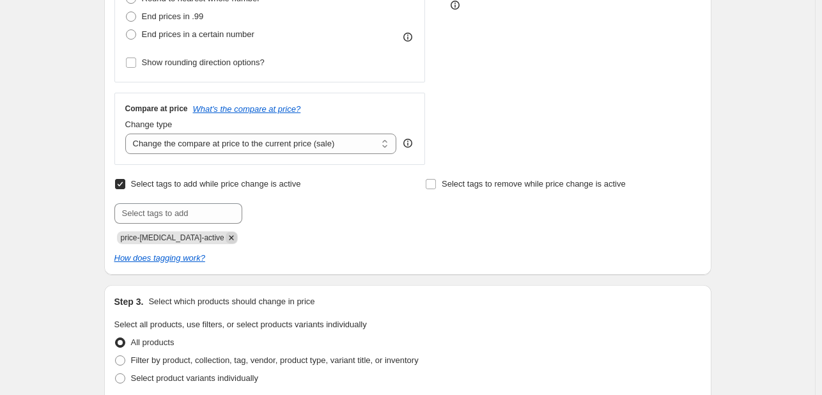
click at [226, 240] on icon "Remove price-change-job-active" at bounding box center [232, 238] width 12 height 12
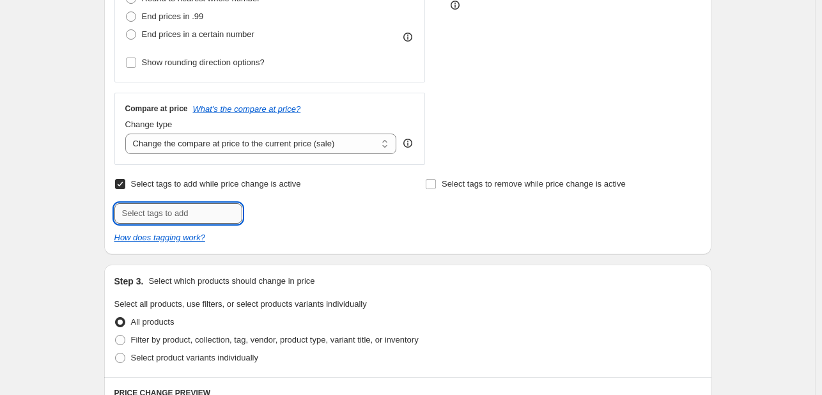
click at [208, 215] on input "text" at bounding box center [178, 213] width 128 height 20
type input "[DATE]"
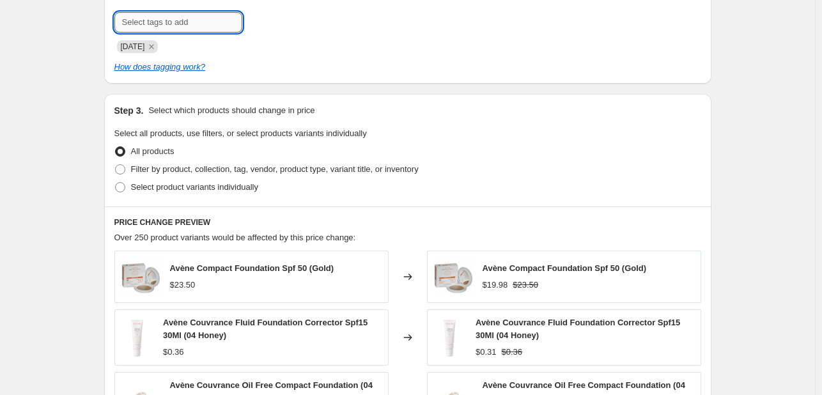
scroll to position [575, 0]
click at [209, 177] on label "Filter by product, collection, tag, vendor, product type, variant title, or inv…" at bounding box center [266, 169] width 304 height 18
click at [116, 164] on input "Filter by product, collection, tag, vendor, product type, variant title, or inv…" at bounding box center [115, 164] width 1 height 1
radio input "true"
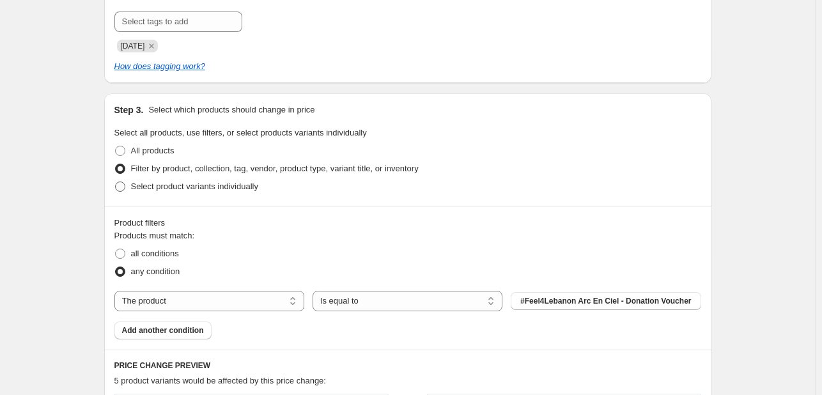
click at [162, 191] on span "Select product variants individually" at bounding box center [194, 187] width 127 height 10
click at [116, 182] on input "Select product variants individually" at bounding box center [115, 182] width 1 height 1
radio input "true"
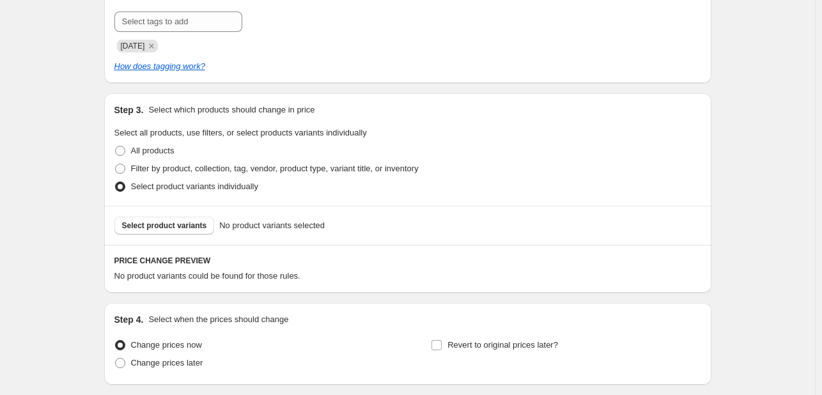
click at [192, 235] on div "Select product variants No product variants selected" at bounding box center [407, 225] width 607 height 39
click at [185, 229] on span "Select product variants" at bounding box center [164, 226] width 85 height 10
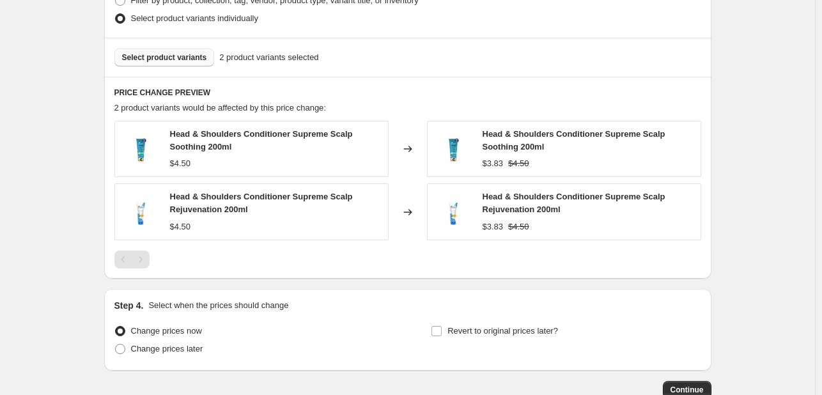
scroll to position [825, 0]
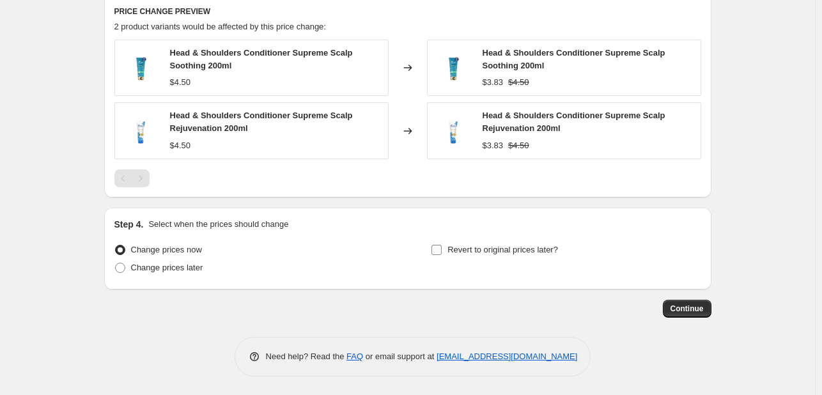
click at [470, 250] on span "Revert to original prices later?" at bounding box center [503, 250] width 111 height 10
click at [442, 250] on input "Revert to original prices later?" at bounding box center [437, 250] width 10 height 10
checkbox input "true"
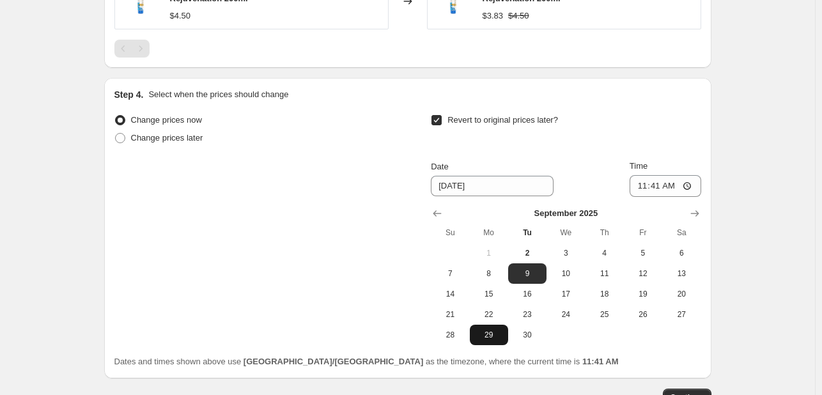
scroll to position [1044, 0]
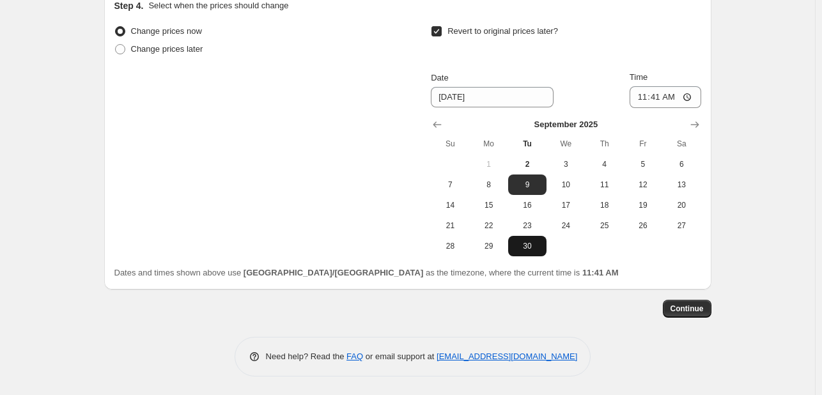
click at [536, 241] on span "30" at bounding box center [527, 246] width 28 height 10
type input "[DATE]"
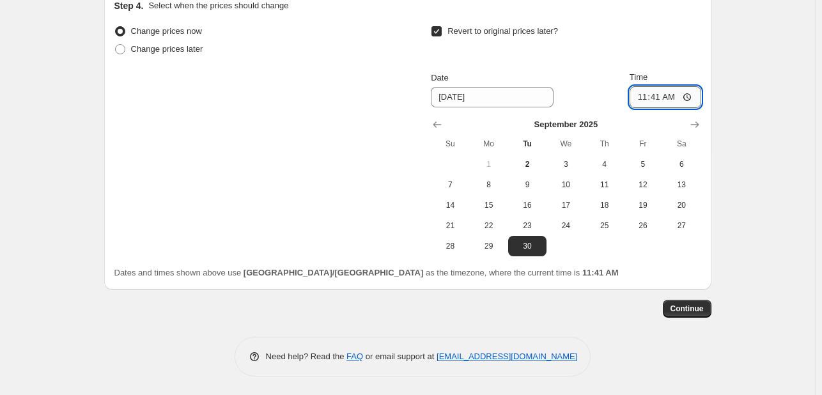
click at [659, 93] on input "11:41" at bounding box center [666, 97] width 72 height 22
click at [677, 100] on input "11:41" at bounding box center [666, 97] width 72 height 22
type input "23:41"
click at [683, 313] on button "Continue" at bounding box center [687, 309] width 49 height 18
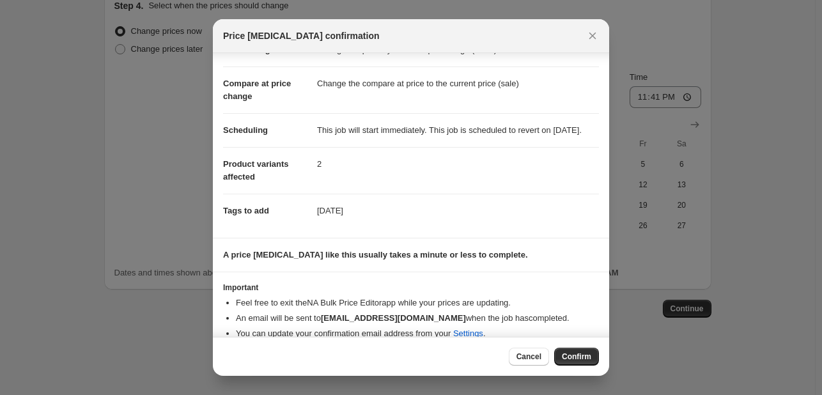
scroll to position [71, 0]
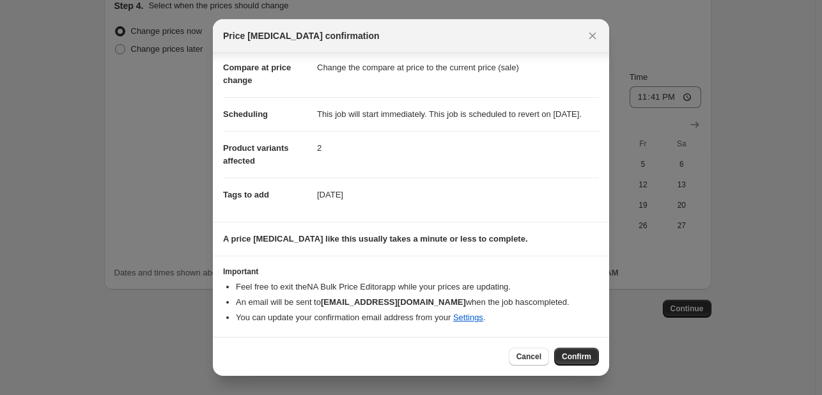
click at [585, 354] on span "Confirm" at bounding box center [576, 357] width 29 height 10
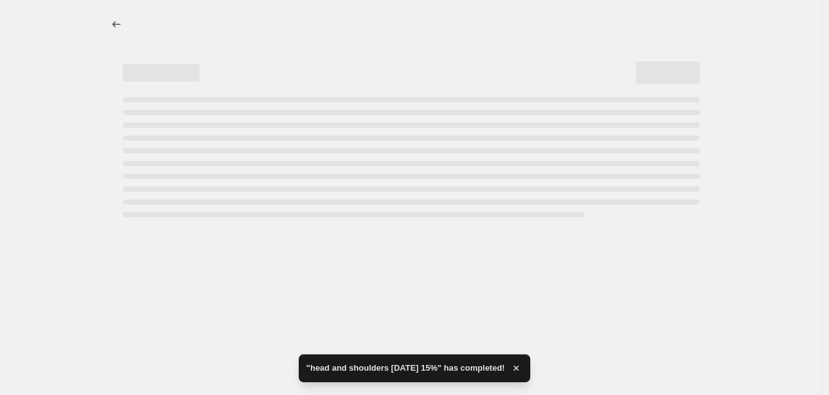
select select "percentage"
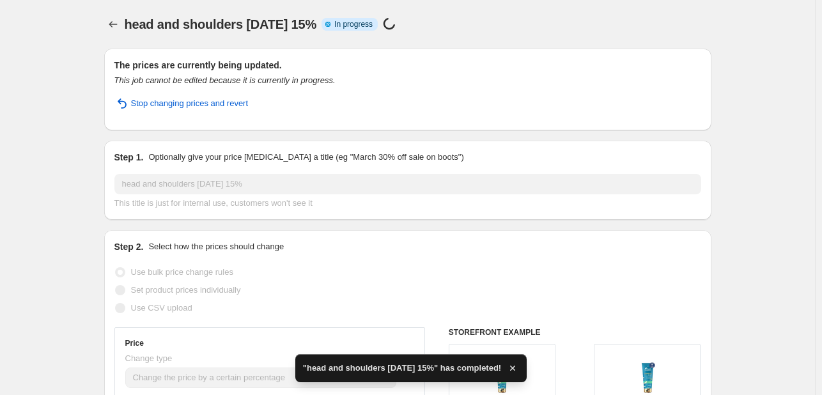
click at [113, 13] on div "head and shoulders [DATE] 15%. This page is ready head and shoulders [DATE] 15%…" at bounding box center [407, 24] width 607 height 49
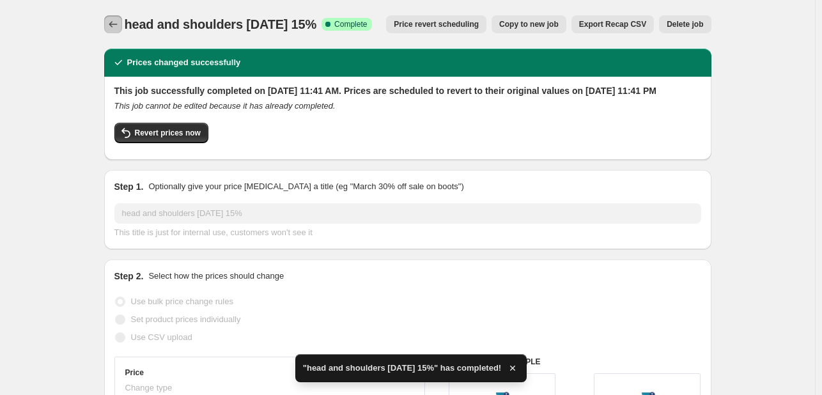
click at [120, 21] on icon "Price change jobs" at bounding box center [113, 24] width 13 height 13
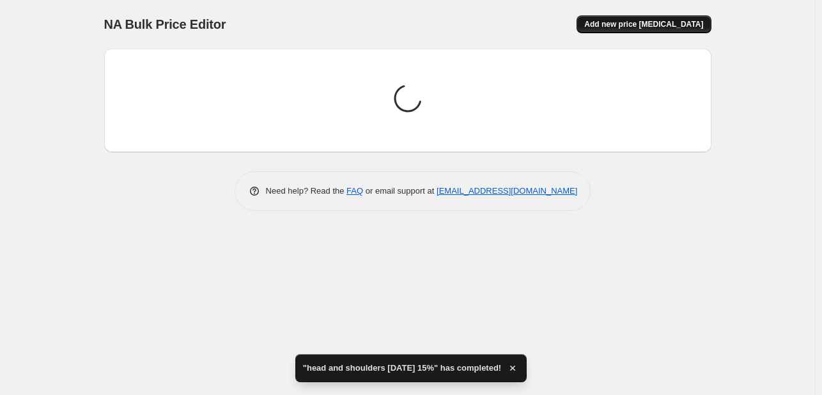
click at [633, 16] on button "Add new price [MEDICAL_DATA]" at bounding box center [644, 24] width 134 height 18
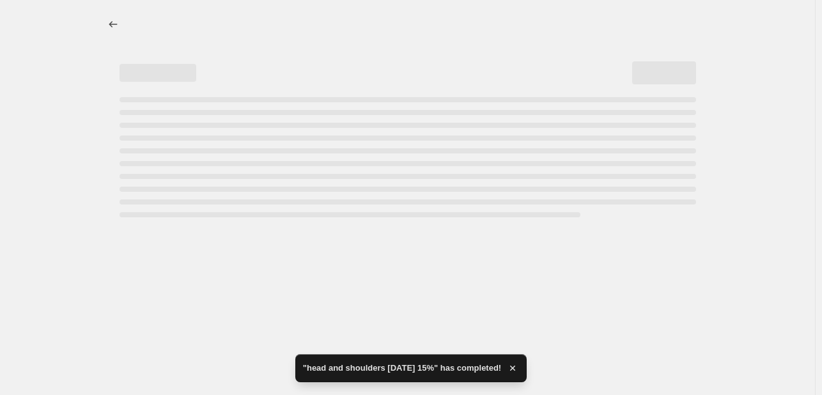
select select "percentage"
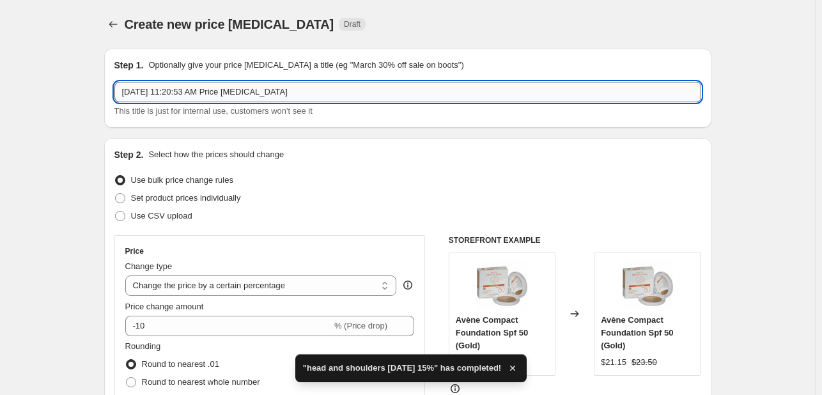
click at [231, 90] on input "[DATE] 11:20:53 AM Price [MEDICAL_DATA]" at bounding box center [407, 92] width 587 height 20
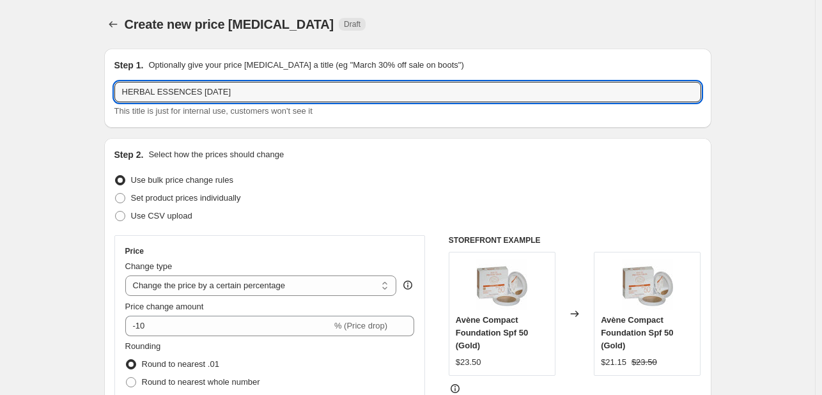
type input "HERBAL ESSENCES [DATE]"
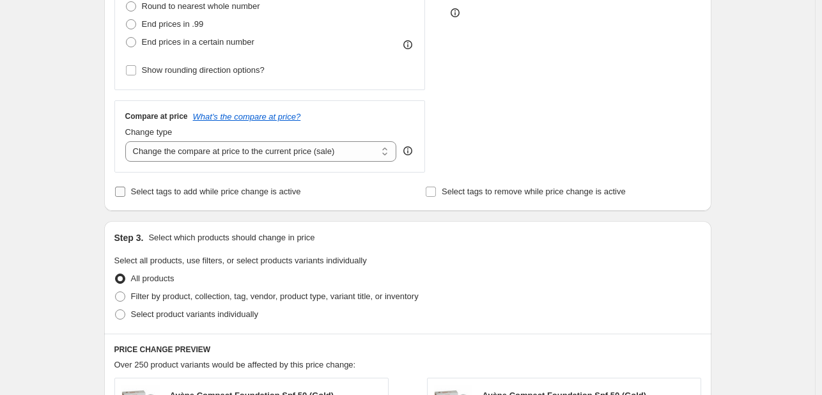
scroll to position [384, 0]
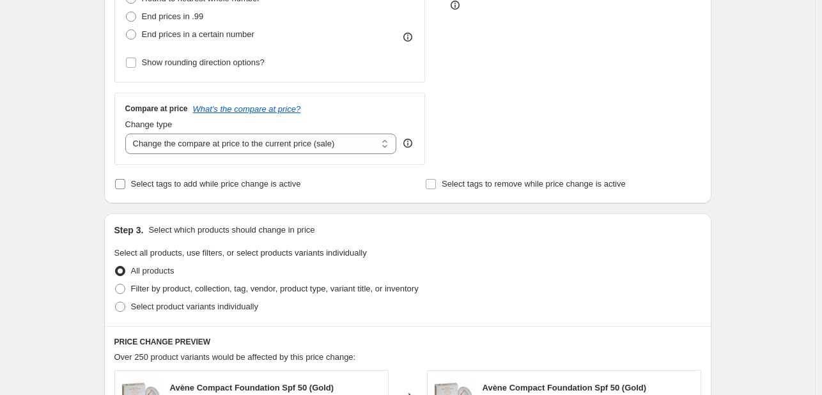
click at [173, 181] on span "Select tags to add while price change is active" at bounding box center [216, 184] width 170 height 10
click at [125, 181] on input "Select tags to add while price change is active" at bounding box center [120, 184] width 10 height 10
checkbox input "true"
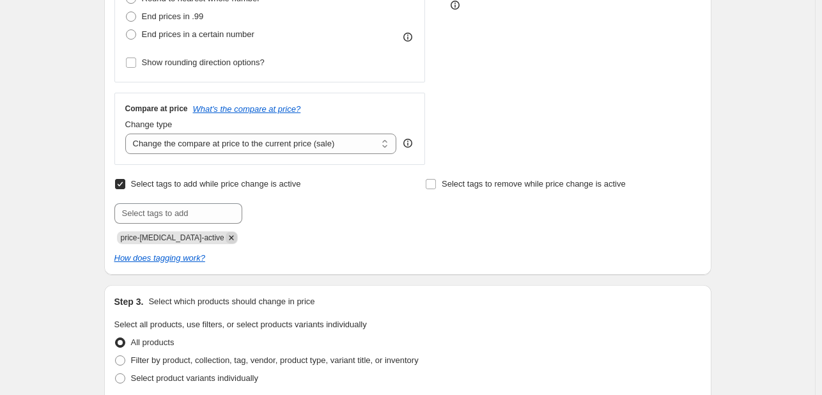
click at [226, 235] on icon "Remove price-change-job-active" at bounding box center [232, 238] width 12 height 12
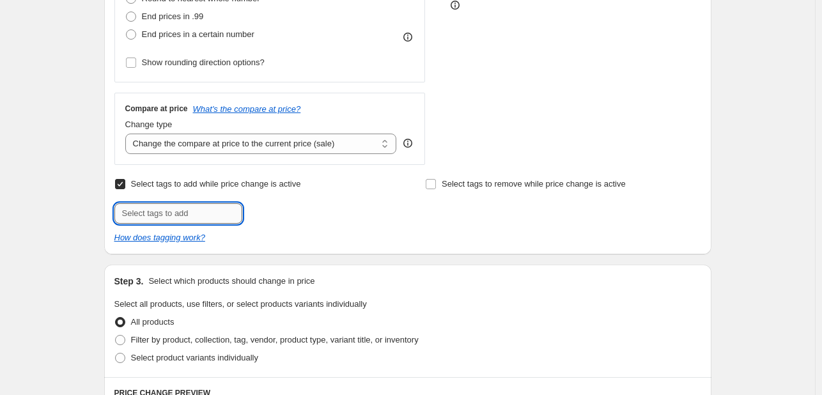
click at [200, 214] on input "text" at bounding box center [178, 213] width 128 height 20
type input "[DATE]"
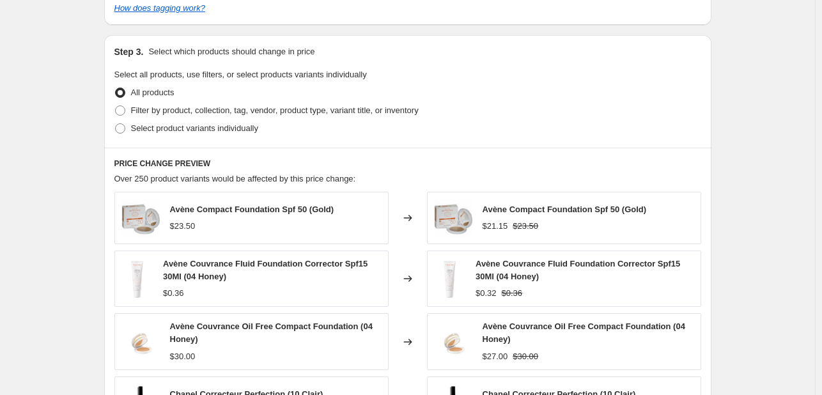
scroll to position [639, 0]
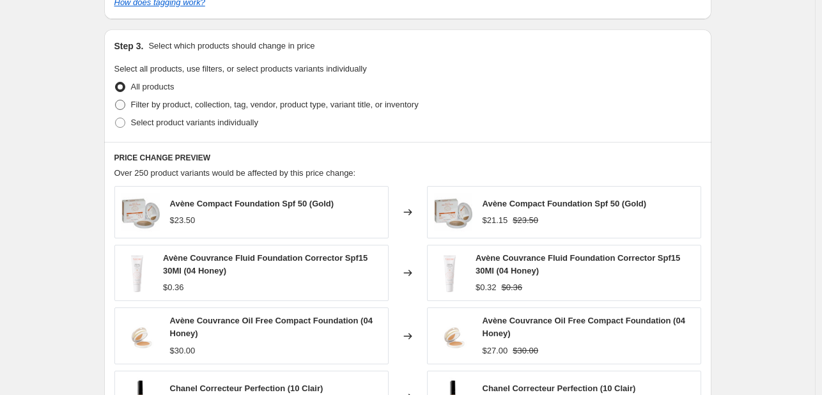
click at [219, 102] on span "Filter by product, collection, tag, vendor, product type, variant title, or inv…" at bounding box center [275, 105] width 288 height 10
click at [116, 100] on input "Filter by product, collection, tag, vendor, product type, variant title, or inv…" at bounding box center [115, 100] width 1 height 1
radio input "true"
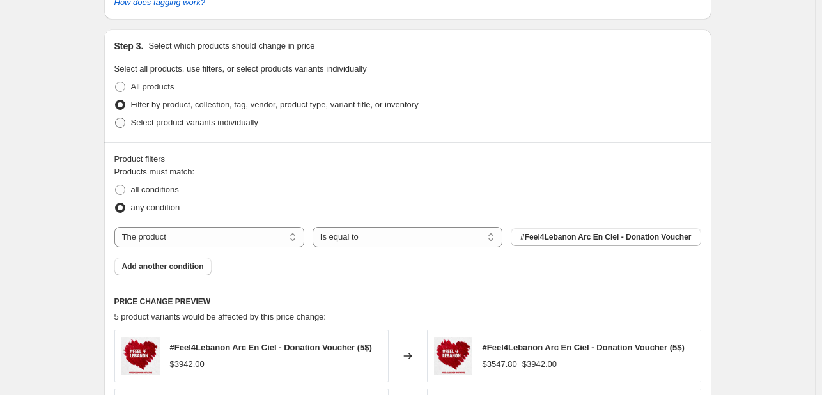
click at [224, 122] on span "Select product variants individually" at bounding box center [194, 123] width 127 height 10
click at [116, 118] on input "Select product variants individually" at bounding box center [115, 118] width 1 height 1
radio input "true"
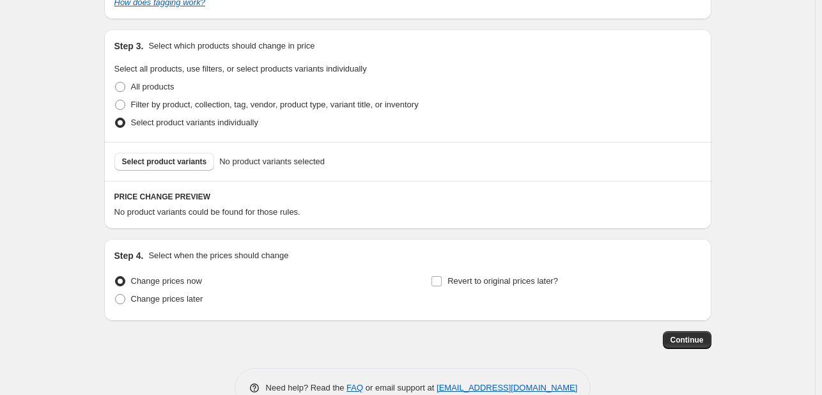
click at [184, 161] on span "Select product variants" at bounding box center [164, 162] width 85 height 10
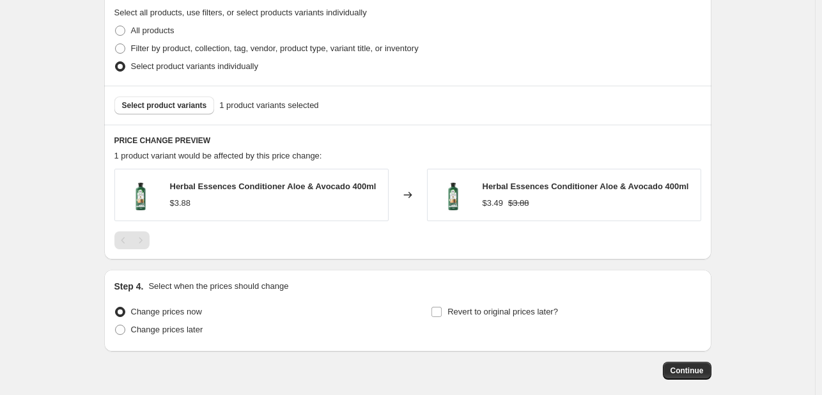
scroll to position [758, 0]
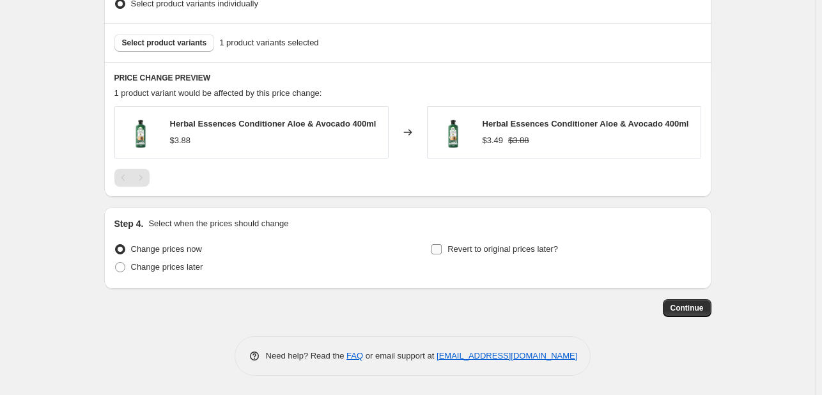
click at [460, 247] on span "Revert to original prices later?" at bounding box center [503, 249] width 111 height 10
click at [442, 247] on input "Revert to original prices later?" at bounding box center [437, 249] width 10 height 10
checkbox input "true"
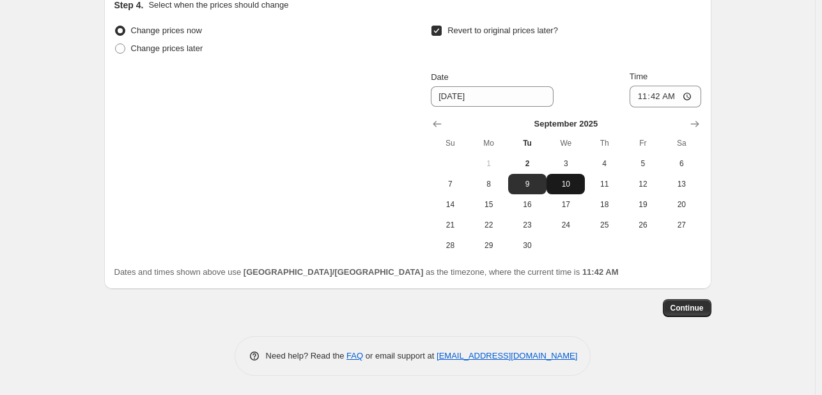
scroll to position [913, 0]
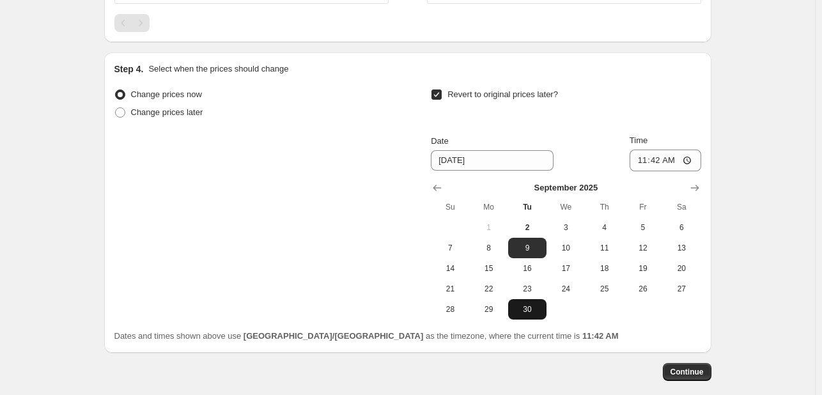
click at [529, 309] on span "30" at bounding box center [527, 309] width 28 height 10
type input "[DATE]"
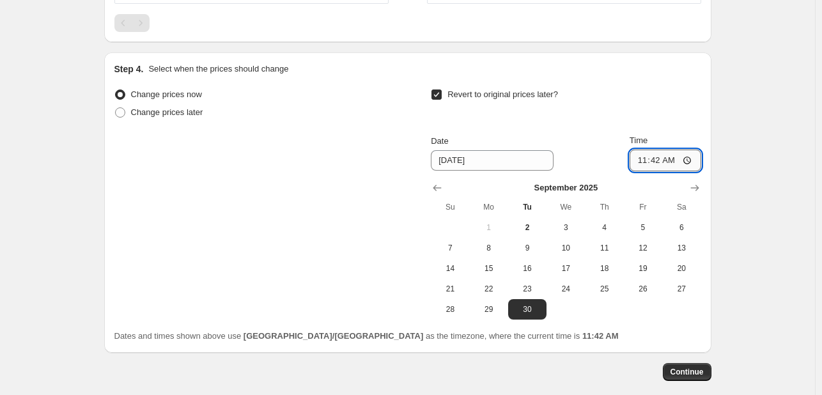
click at [680, 164] on input "11:42" at bounding box center [666, 161] width 72 height 22
click at [673, 158] on input "11:42" at bounding box center [666, 161] width 72 height 22
type input "23:42"
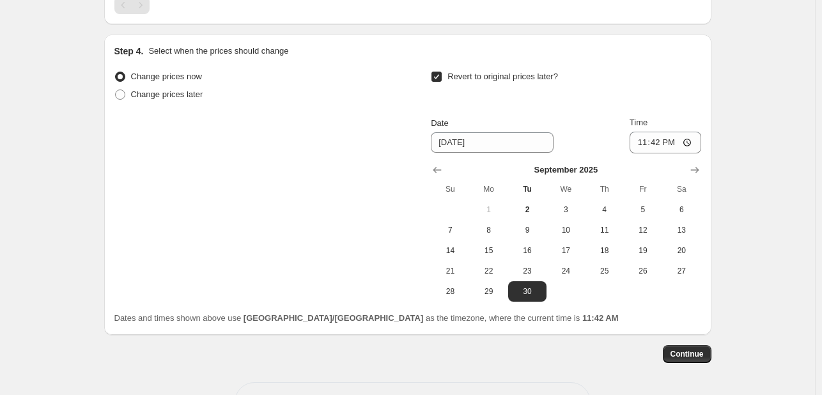
scroll to position [977, 0]
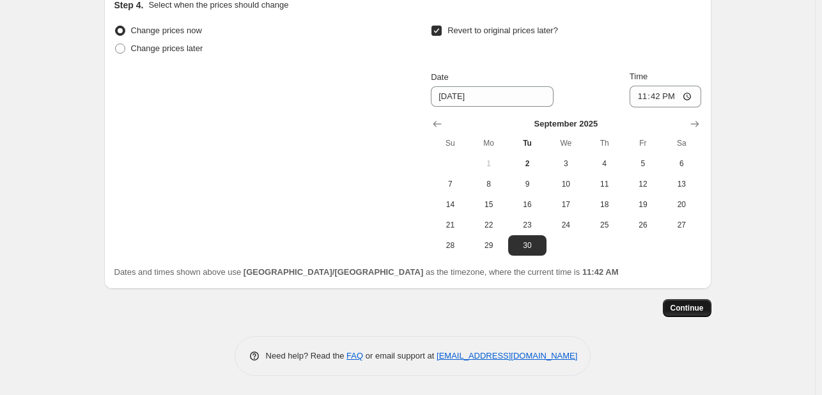
click at [691, 309] on span "Continue" at bounding box center [687, 308] width 33 height 10
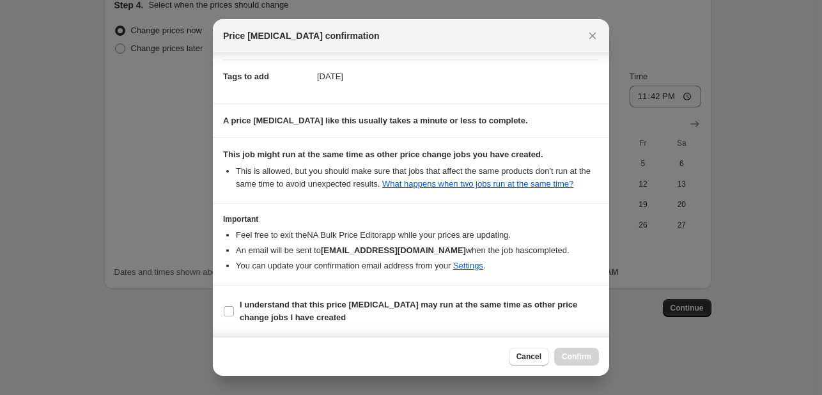
scroll to position [189, 0]
click at [478, 305] on b "I understand that this price [MEDICAL_DATA] may run at the same time as other p…" at bounding box center [409, 311] width 338 height 22
click at [234, 306] on input "I understand that this price [MEDICAL_DATA] may run at the same time as other p…" at bounding box center [229, 311] width 10 height 10
checkbox input "true"
click at [575, 355] on span "Confirm" at bounding box center [576, 357] width 29 height 10
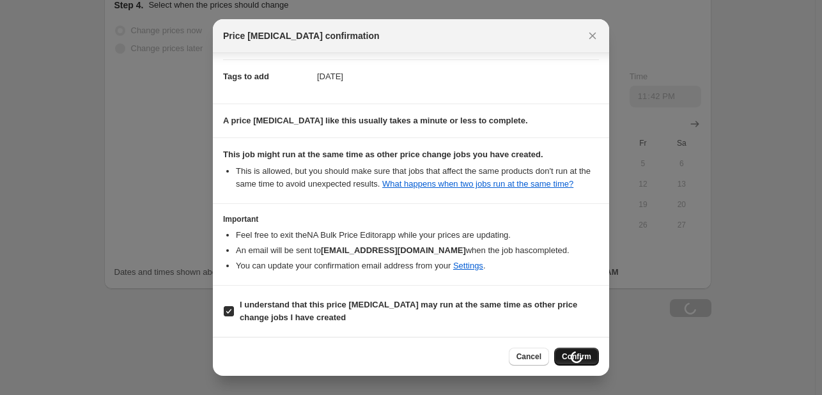
scroll to position [977, 0]
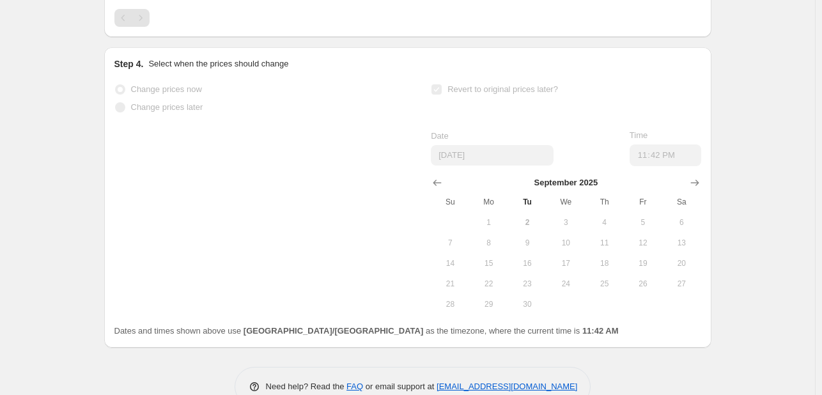
select select "percentage"
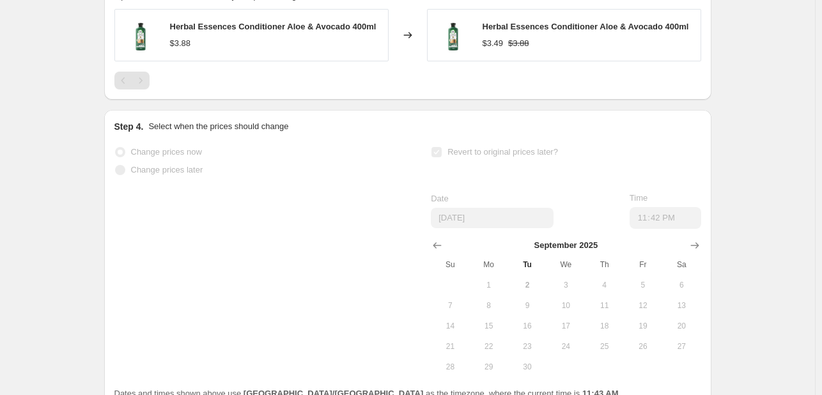
scroll to position [0, 0]
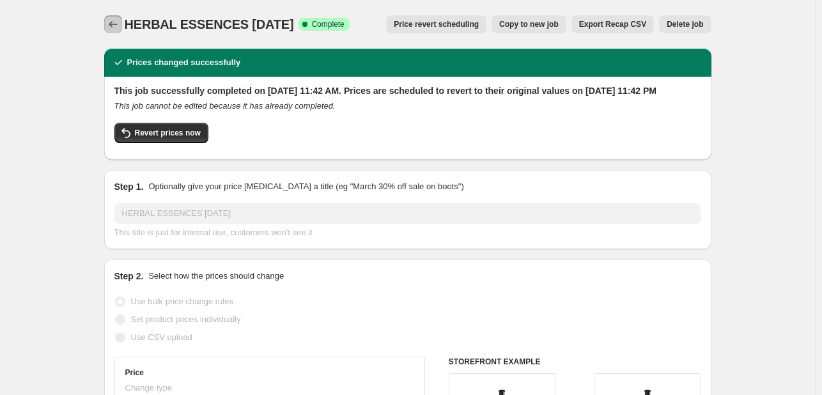
click at [114, 24] on icon "Price change jobs" at bounding box center [113, 24] width 13 height 13
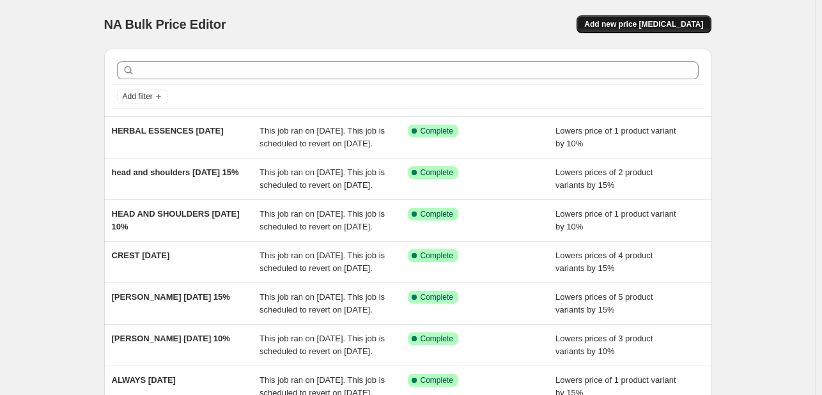
click at [625, 27] on span "Add new price [MEDICAL_DATA]" at bounding box center [643, 24] width 119 height 10
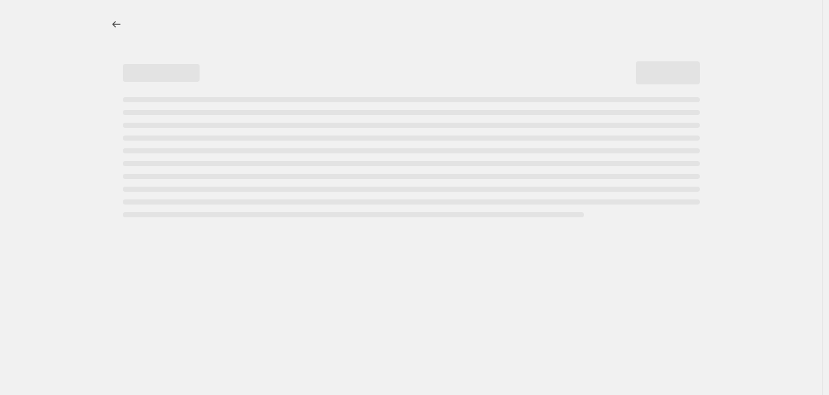
select select "percentage"
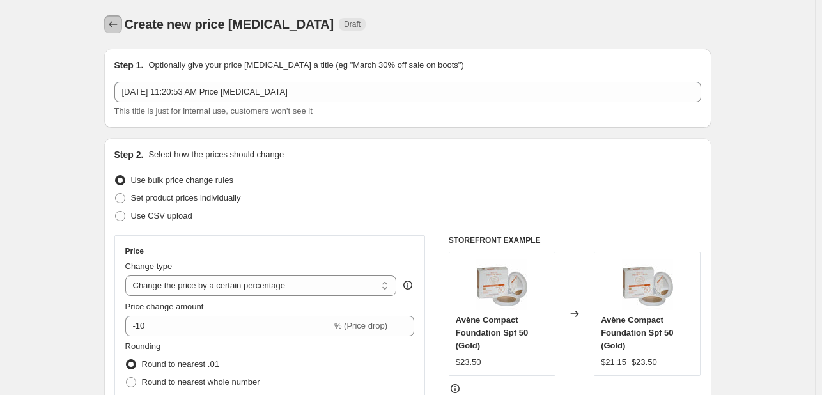
click at [116, 21] on icon "Price change jobs" at bounding box center [113, 24] width 13 height 13
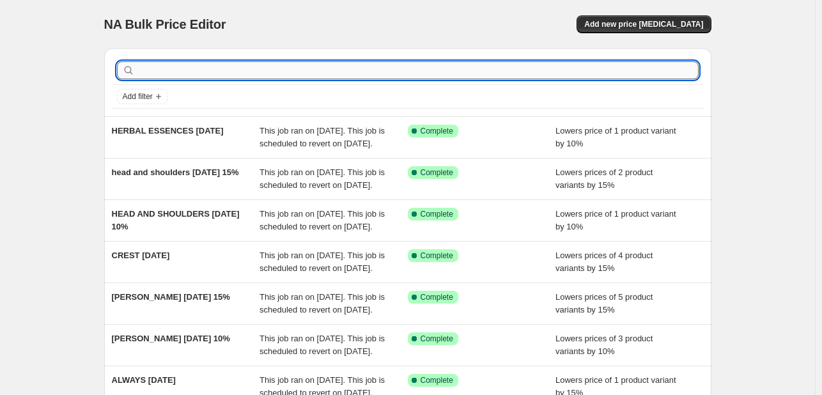
click at [200, 68] on input "text" at bounding box center [417, 70] width 561 height 18
type input "ABH"
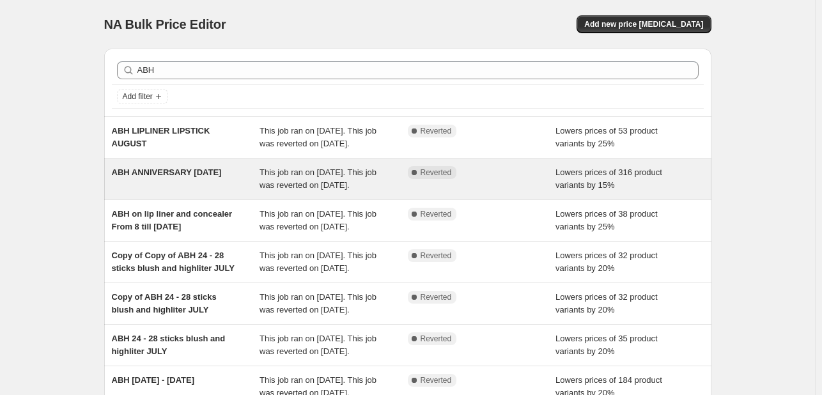
click at [462, 192] on div "Complete Reverted" at bounding box center [482, 179] width 148 height 26
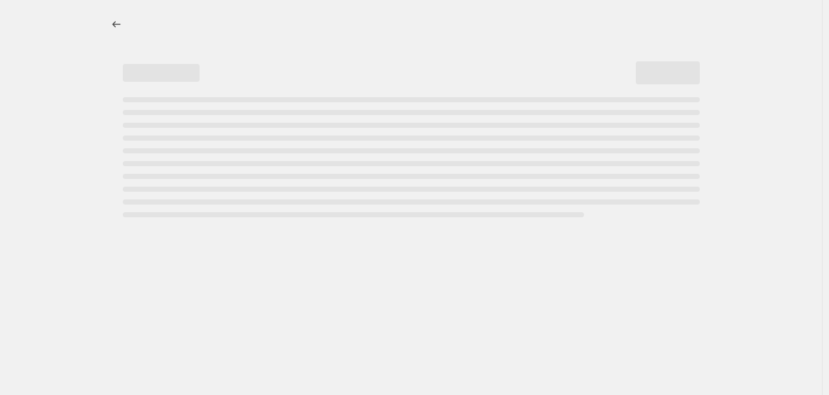
select select "percentage"
select select "tag"
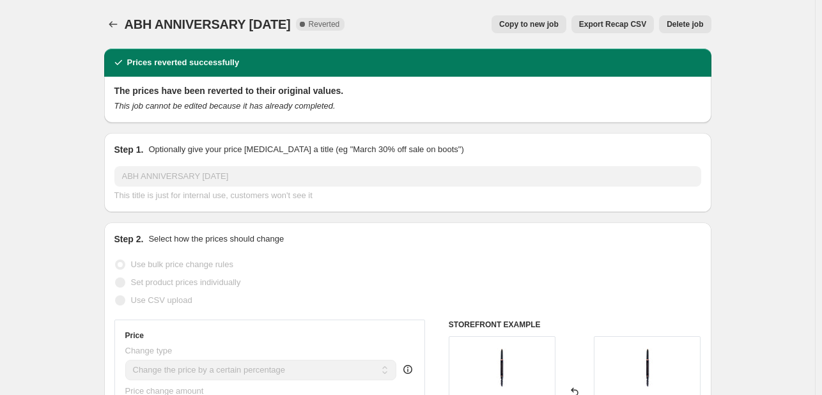
click at [521, 29] on button "Copy to new job" at bounding box center [529, 24] width 75 height 18
select select "percentage"
select select "tag"
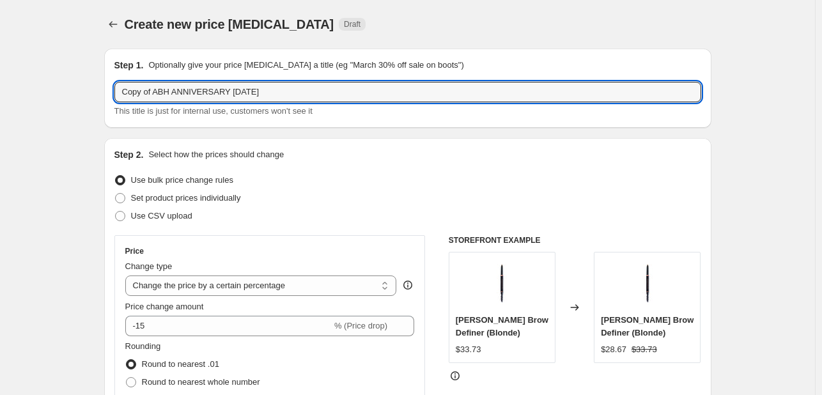
drag, startPoint x: 158, startPoint y: 91, endPoint x: 100, endPoint y: 80, distance: 58.6
drag, startPoint x: 143, startPoint y: 93, endPoint x: 357, endPoint y: 93, distance: 214.2
click at [357, 93] on input "ABH ANNIVERSARY [DATE]" at bounding box center [407, 92] width 587 height 20
type input "ABH [DATE]"
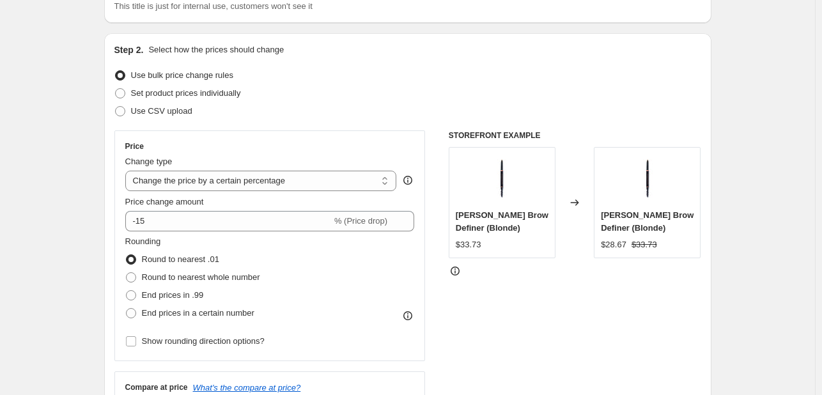
scroll to position [128, 0]
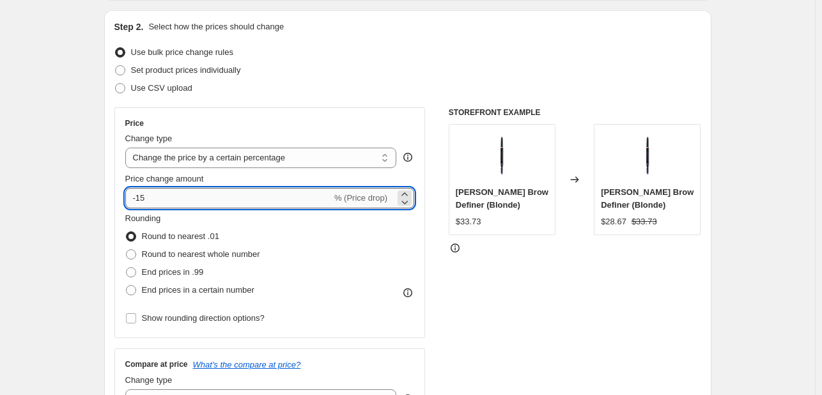
click at [226, 196] on input "-15" at bounding box center [228, 198] width 207 height 20
type input "-1"
type input "-20"
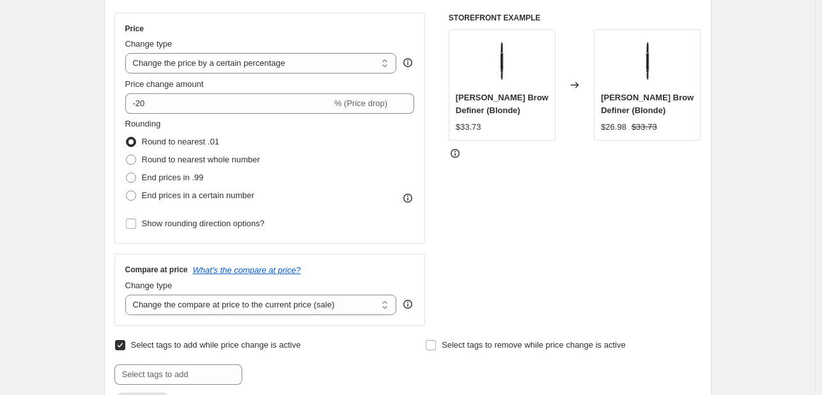
scroll to position [384, 0]
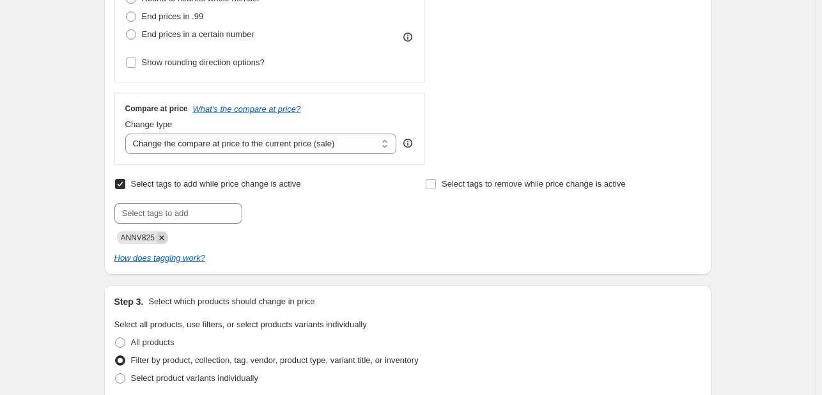
click at [167, 236] on icon "Remove ANNV825" at bounding box center [162, 238] width 12 height 12
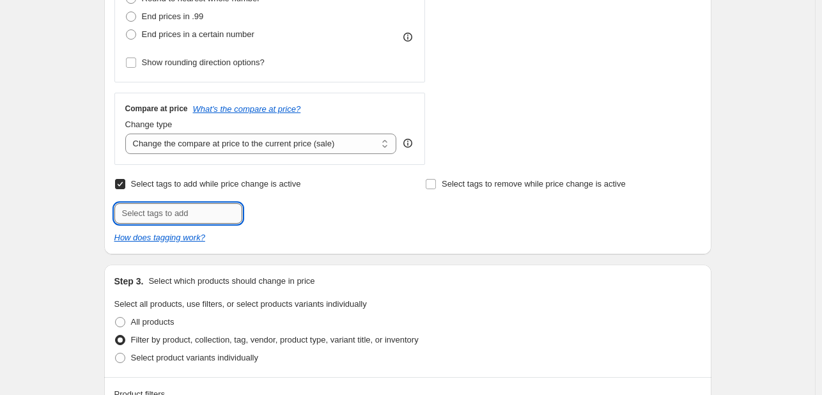
click at [173, 213] on input "text" at bounding box center [178, 213] width 128 height 20
type input "[DATE]"
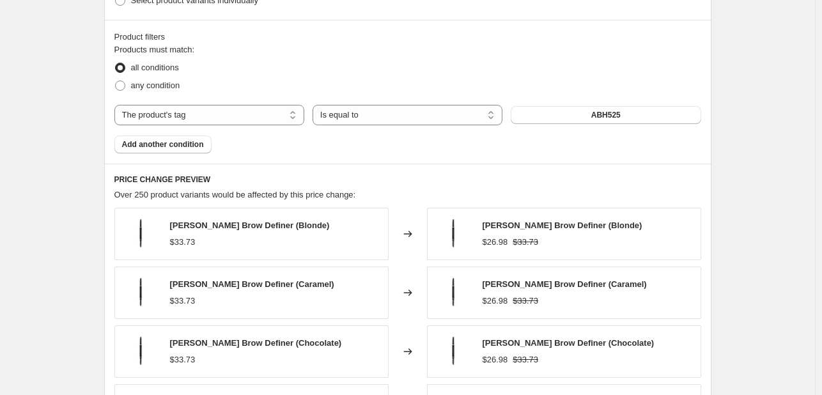
scroll to position [767, 0]
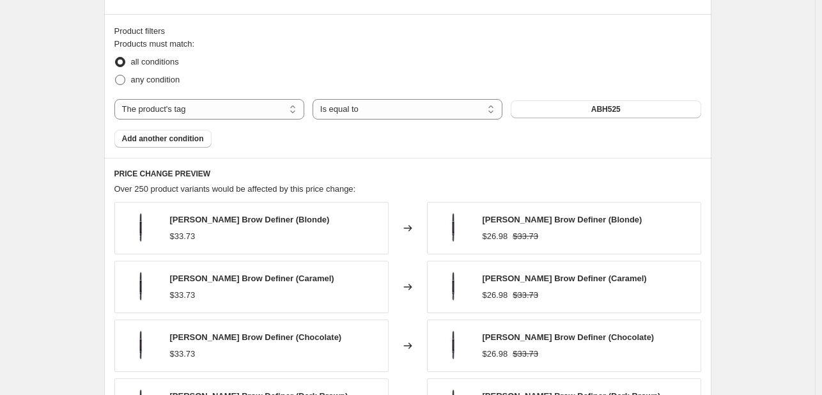
click at [150, 76] on span "any condition" at bounding box center [155, 80] width 49 height 10
click at [116, 75] on input "any condition" at bounding box center [115, 75] width 1 height 1
radio input "true"
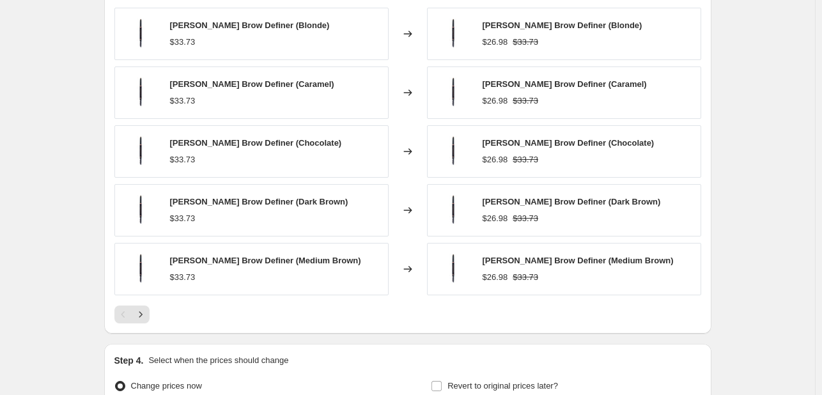
scroll to position [895, 0]
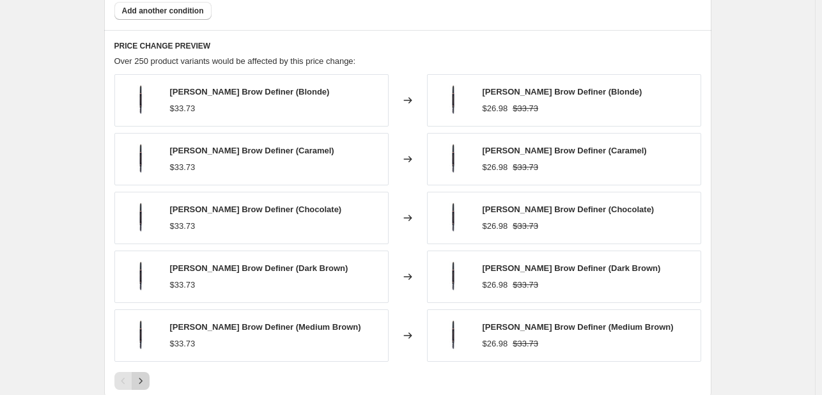
click at [146, 377] on icon "Next" at bounding box center [140, 381] width 13 height 13
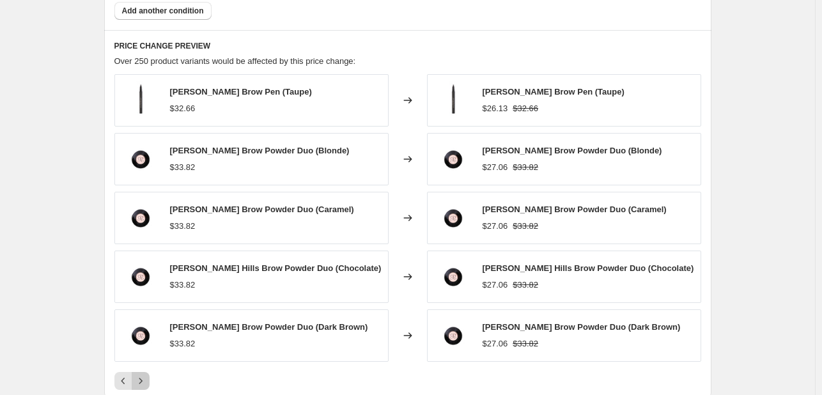
click at [146, 377] on button "Next" at bounding box center [141, 381] width 18 height 18
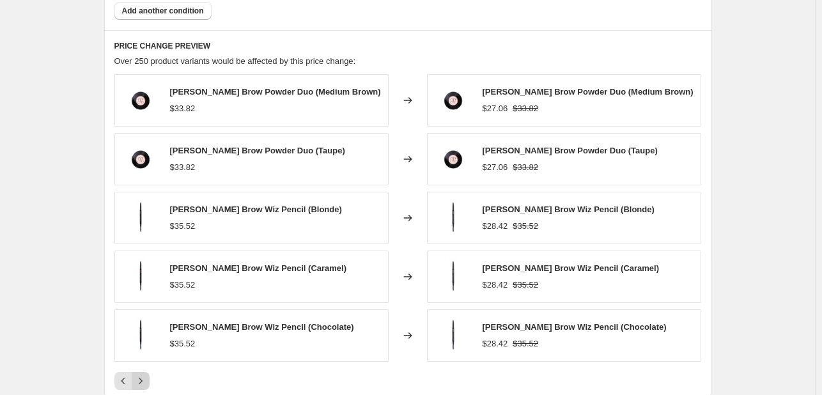
click at [146, 377] on button "Next" at bounding box center [141, 381] width 18 height 18
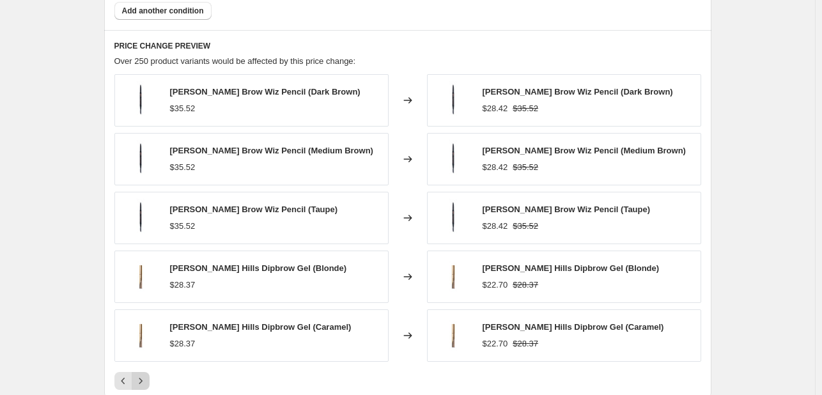
click at [146, 377] on button "Next" at bounding box center [141, 381] width 18 height 18
click at [146, 377] on icon "Next" at bounding box center [140, 381] width 13 height 13
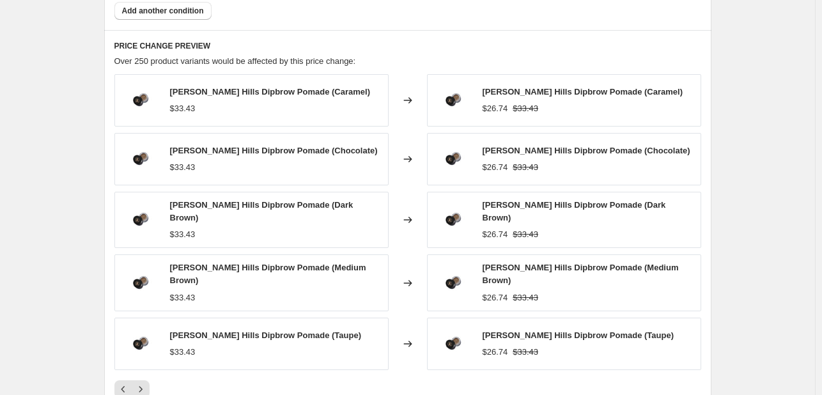
click at [146, 376] on div "[PERSON_NAME] Hills Dipbrow Pomade (Caramel) $33.43 Changed to [PERSON_NAME] Hi…" at bounding box center [407, 236] width 587 height 324
click at [146, 384] on icon "Next" at bounding box center [140, 389] width 13 height 13
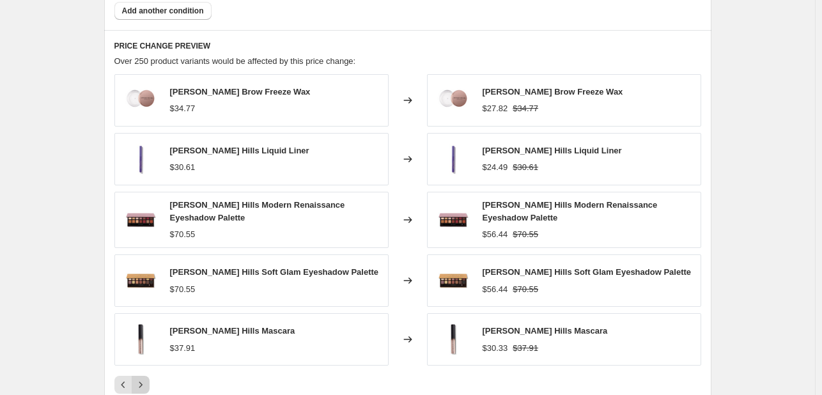
click at [146, 384] on icon "Next" at bounding box center [140, 385] width 13 height 13
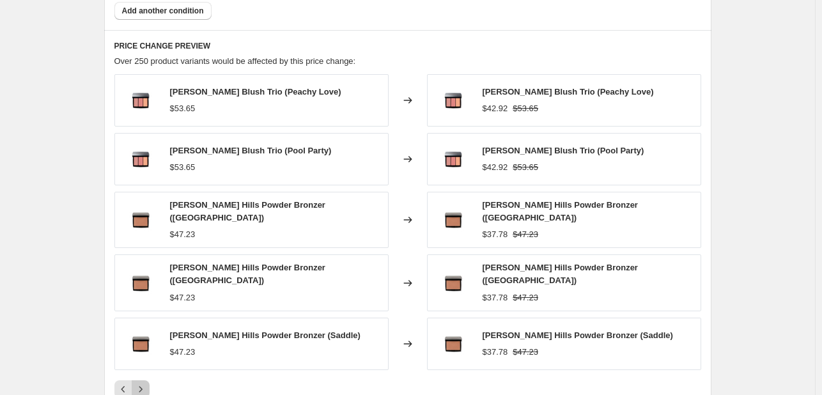
click at [146, 384] on icon "Next" at bounding box center [140, 389] width 13 height 13
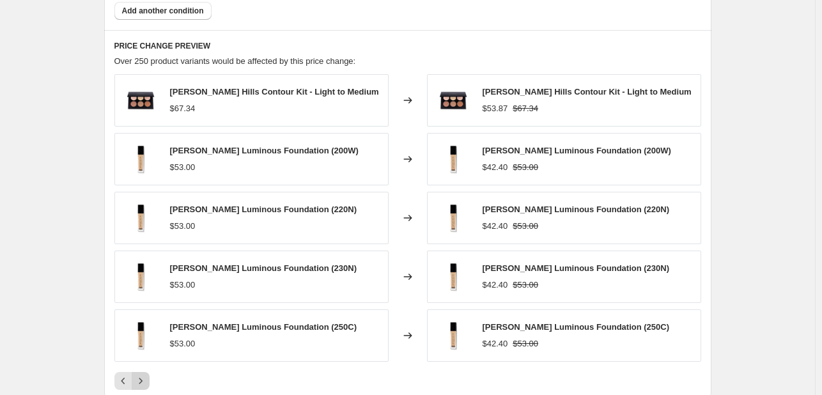
click at [146, 384] on icon "Next" at bounding box center [140, 381] width 13 height 13
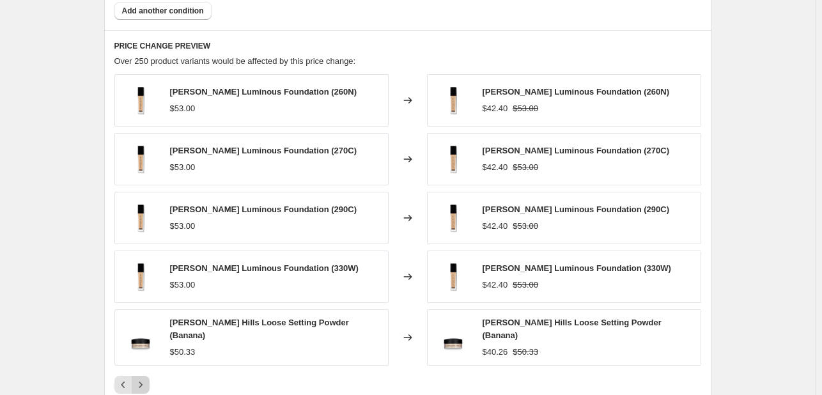
click at [146, 384] on icon "Next" at bounding box center [140, 385] width 13 height 13
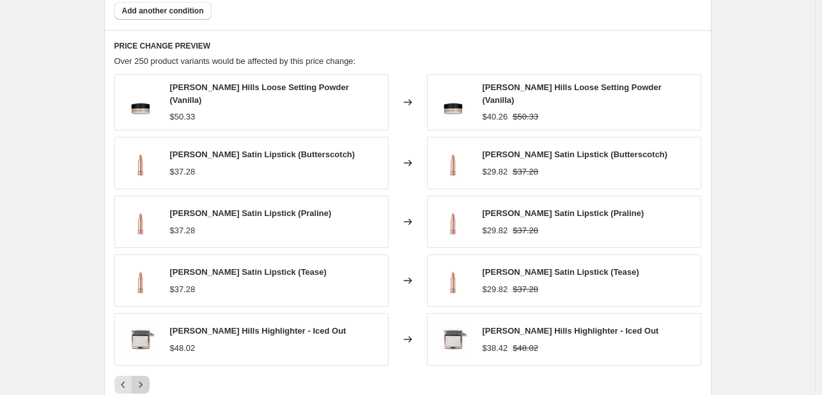
click at [146, 384] on icon "Next" at bounding box center [140, 385] width 13 height 13
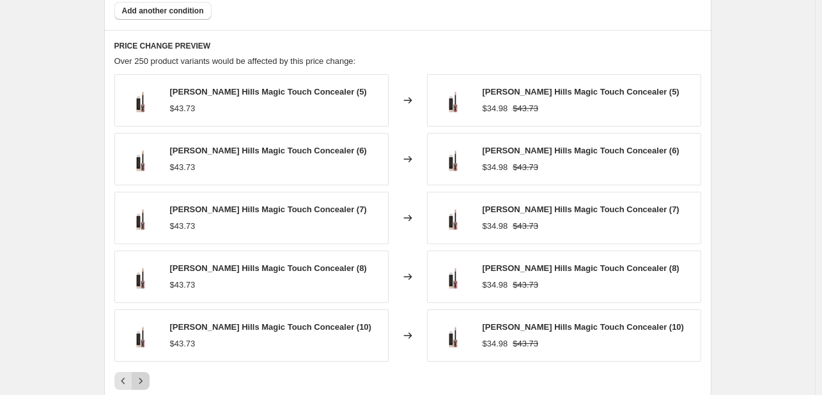
click at [146, 384] on icon "Next" at bounding box center [140, 381] width 13 height 13
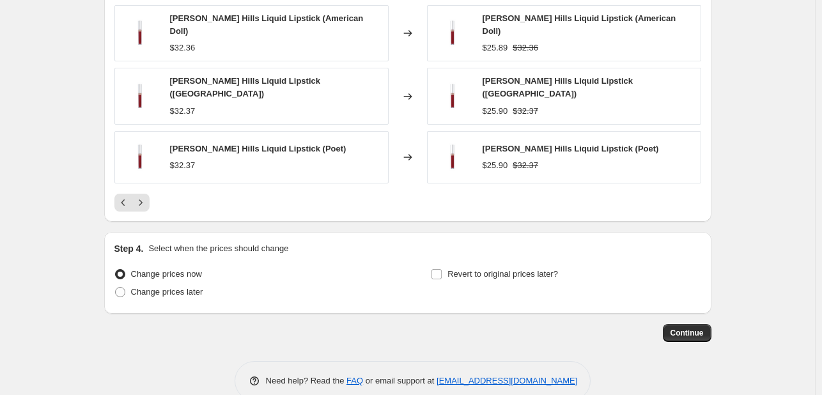
scroll to position [1097, 0]
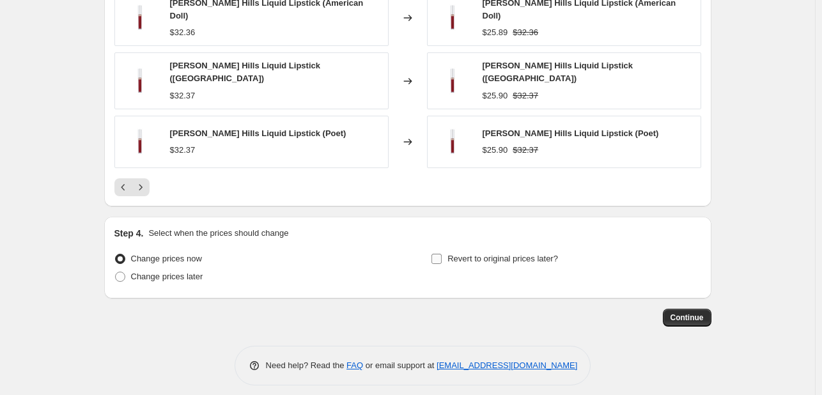
click at [490, 254] on span "Revert to original prices later?" at bounding box center [503, 259] width 111 height 10
click at [442, 254] on input "Revert to original prices later?" at bounding box center [437, 259] width 10 height 10
checkbox input "true"
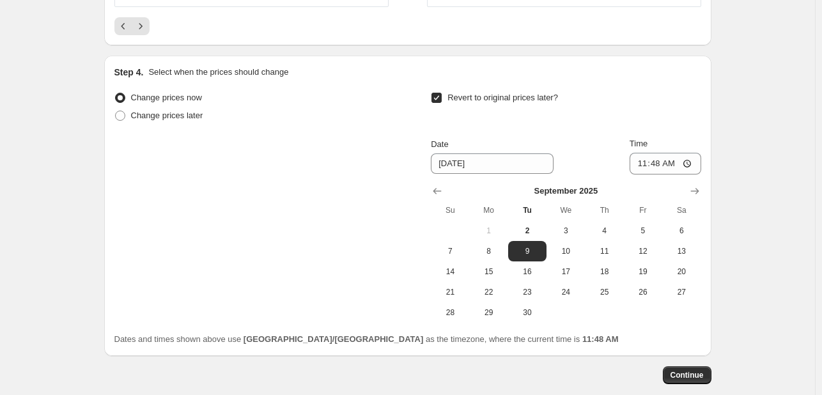
scroll to position [1289, 0]
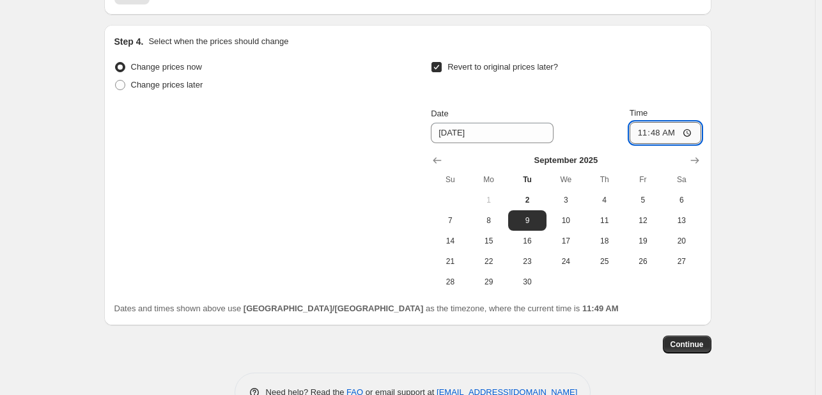
click at [657, 124] on input "11:48" at bounding box center [666, 133] width 72 height 22
click at [668, 122] on input "11:48" at bounding box center [666, 133] width 72 height 22
type input "23:48"
click at [689, 340] on span "Continue" at bounding box center [687, 345] width 33 height 10
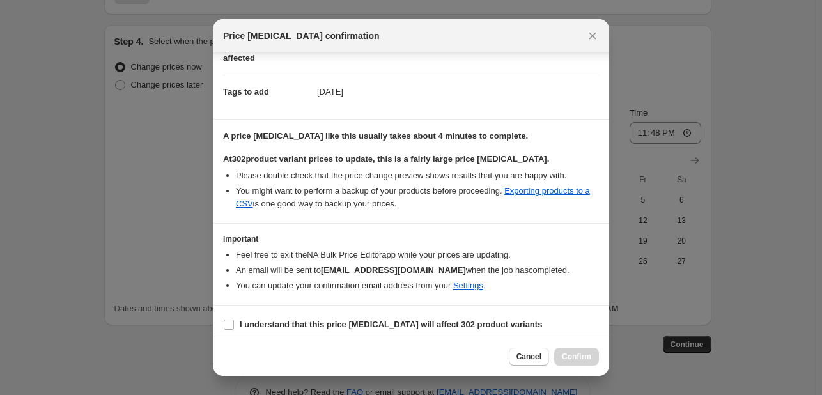
scroll to position [180, 0]
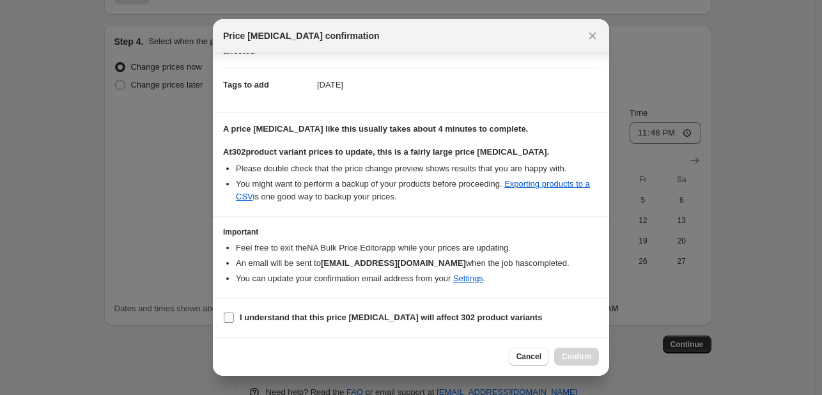
drag, startPoint x: 470, startPoint y: 315, endPoint x: 484, endPoint y: 325, distance: 17.8
click at [470, 315] on b "I understand that this price [MEDICAL_DATA] will affect 302 product variants" at bounding box center [391, 318] width 302 height 10
click at [234, 315] on input "I understand that this price [MEDICAL_DATA] will affect 302 product variants" at bounding box center [229, 318] width 10 height 10
checkbox input "true"
click at [581, 348] on button "Confirm" at bounding box center [576, 357] width 45 height 18
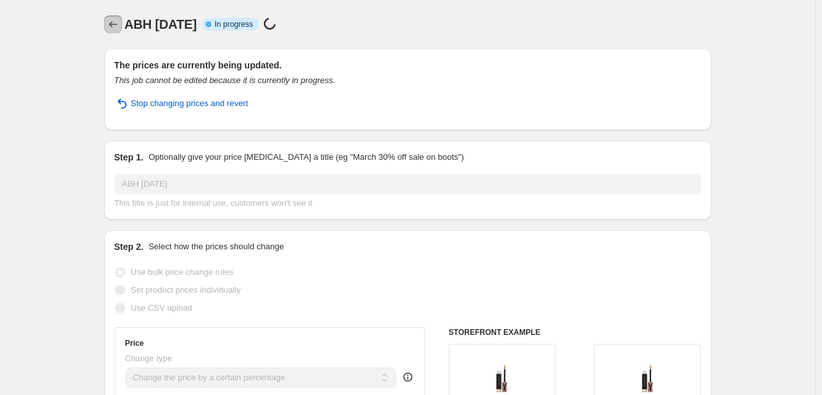
click at [115, 21] on icon "Price change jobs" at bounding box center [113, 24] width 13 height 13
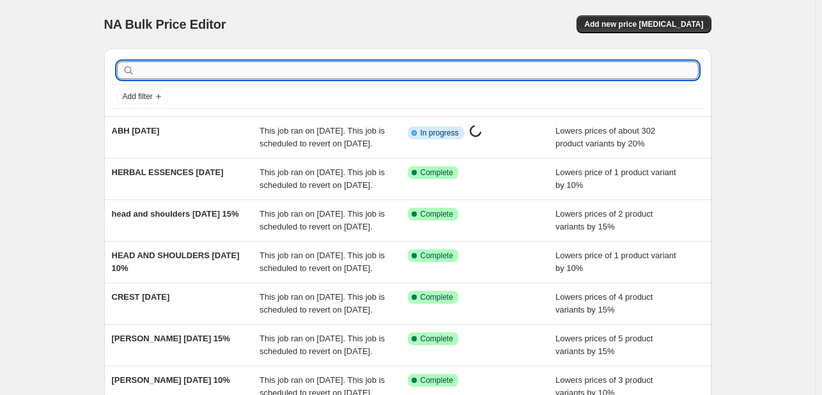
click at [194, 71] on input "text" at bounding box center [417, 70] width 561 height 18
type input "PUPA"
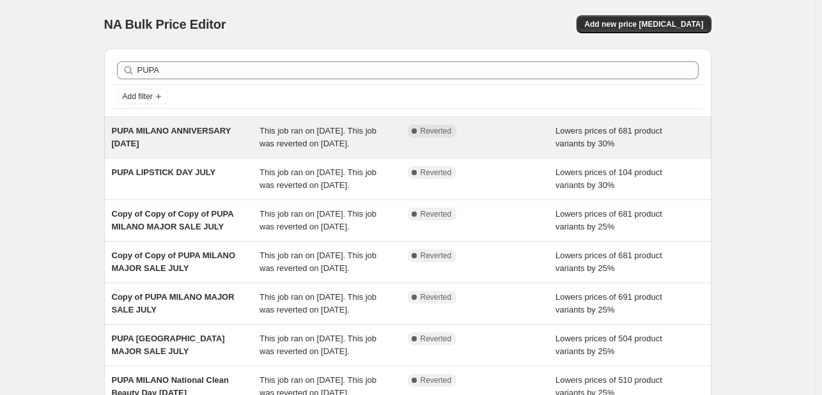
click at [233, 150] on div "PUPA MILANO ANNIVERSARY [DATE]" at bounding box center [186, 138] width 148 height 26
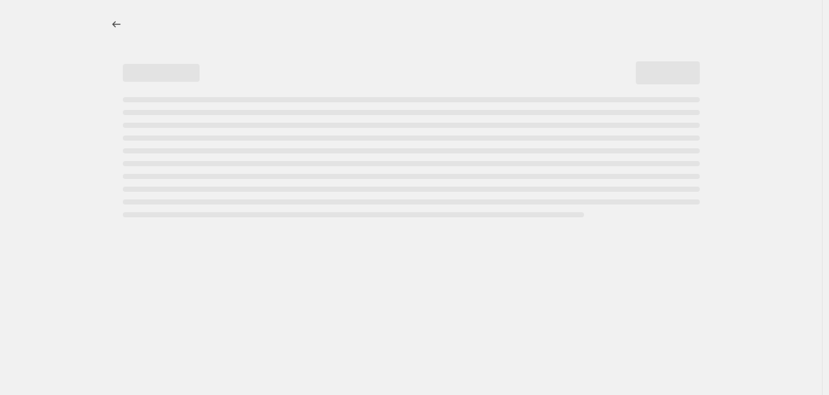
select select "percentage"
select select "tag"
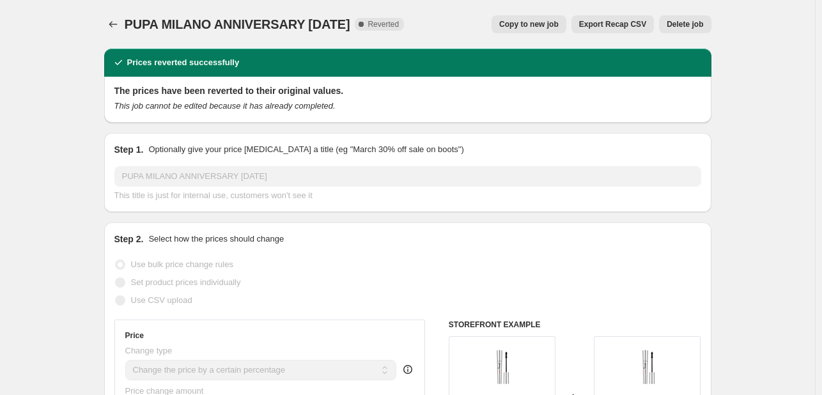
click at [515, 22] on span "Copy to new job" at bounding box center [528, 24] width 59 height 10
select select "percentage"
select select "tag"
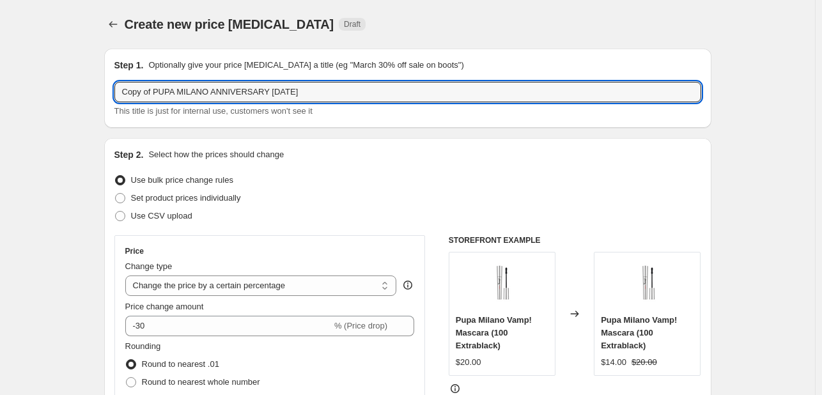
drag, startPoint x: 155, startPoint y: 91, endPoint x: 41, endPoint y: 94, distance: 114.5
drag, startPoint x: 182, startPoint y: 93, endPoint x: 395, endPoint y: 93, distance: 212.3
click at [395, 93] on input "PUPA MILANO ANNIVERSARY [DATE]" at bounding box center [407, 92] width 587 height 20
type input "PUPA MILANO [DATE]"
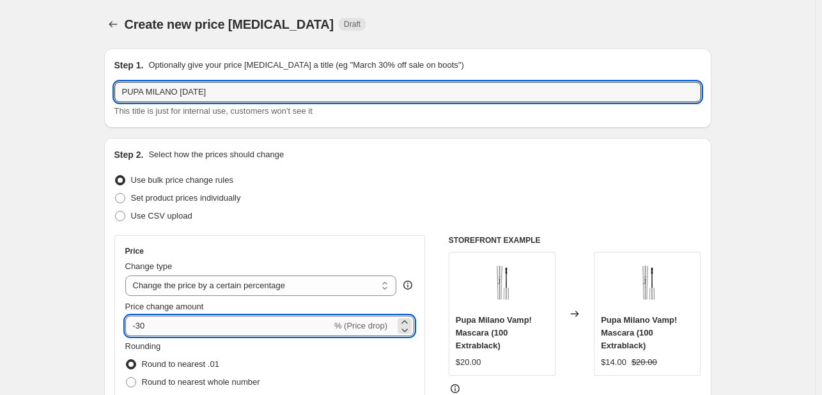
click at [143, 326] on input "-30" at bounding box center [228, 326] width 207 height 20
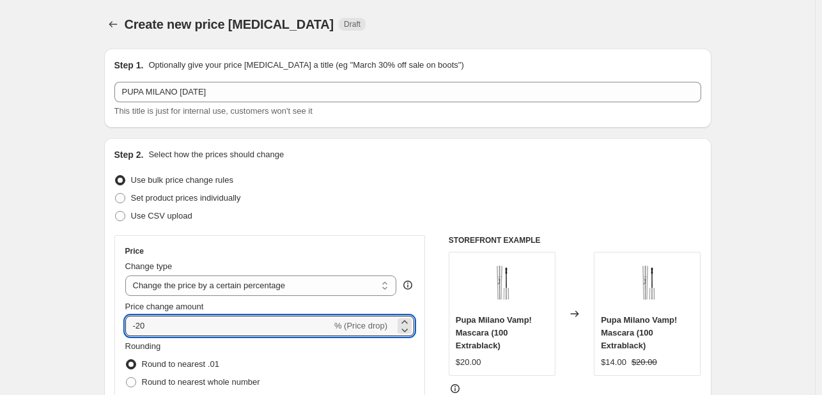
type input "-20"
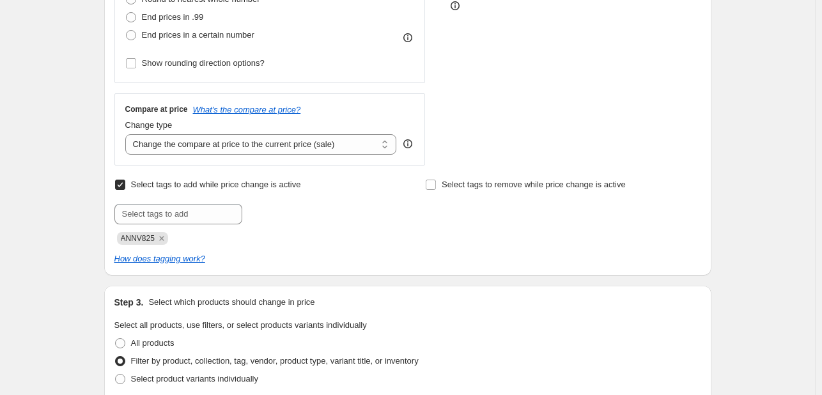
scroll to position [384, 0]
click at [168, 233] on icon "Remove ANNV825" at bounding box center [162, 238] width 12 height 12
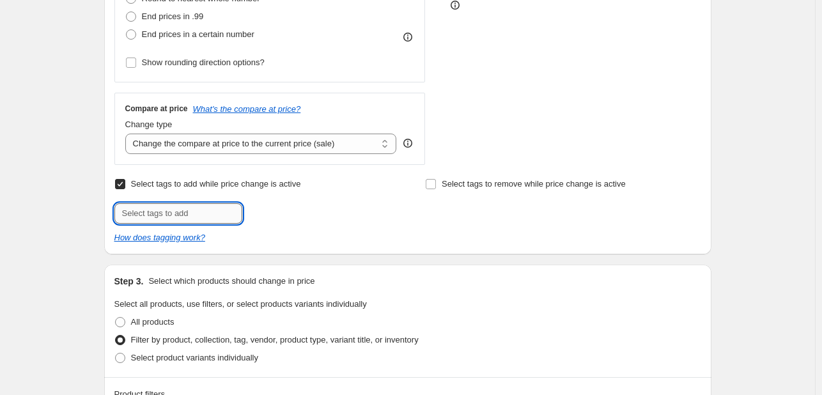
click at [175, 217] on input "text" at bounding box center [178, 213] width 128 height 20
type input "[DATE]"
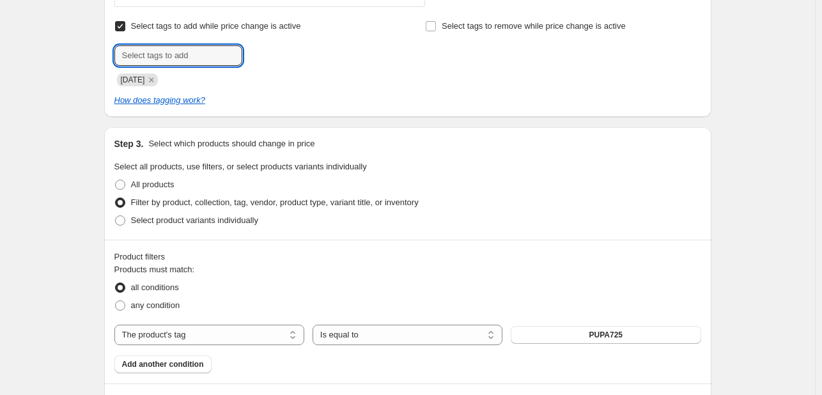
scroll to position [639, 0]
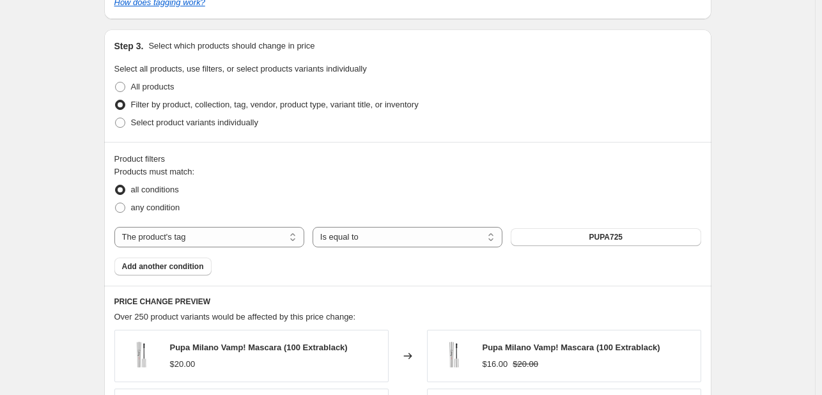
select select "percentage"
select select "tag"
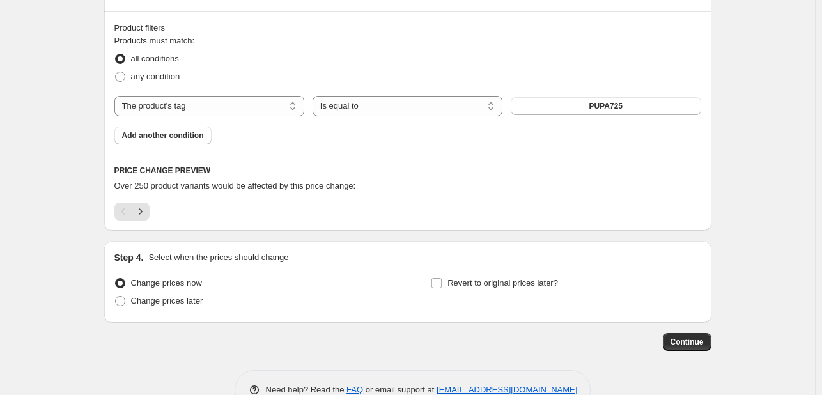
scroll to position [804, 0]
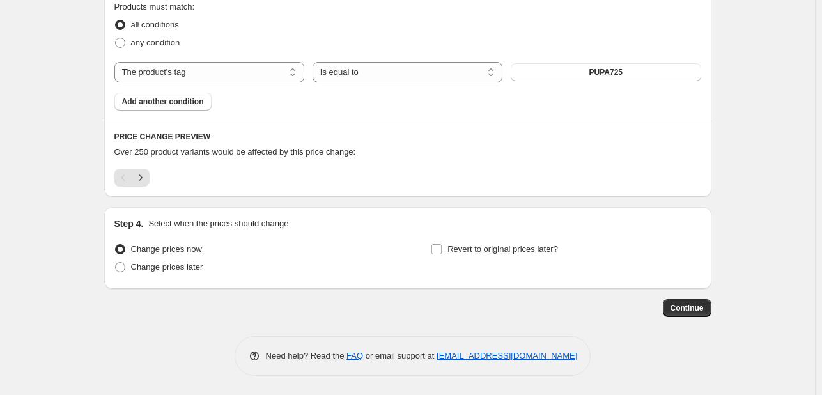
click at [546, 258] on div "Revert to original prices later?" at bounding box center [566, 259] width 270 height 38
click at [544, 243] on span "Revert to original prices later?" at bounding box center [503, 249] width 111 height 13
click at [442, 244] on input "Revert to original prices later?" at bounding box center [437, 249] width 10 height 10
checkbox input "true"
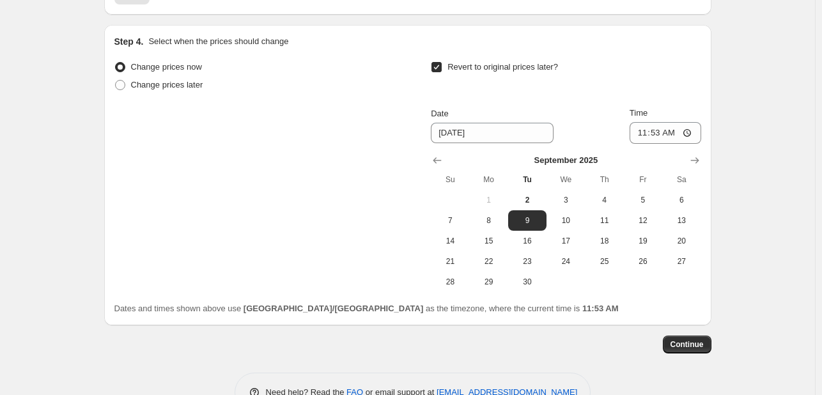
scroll to position [1023, 0]
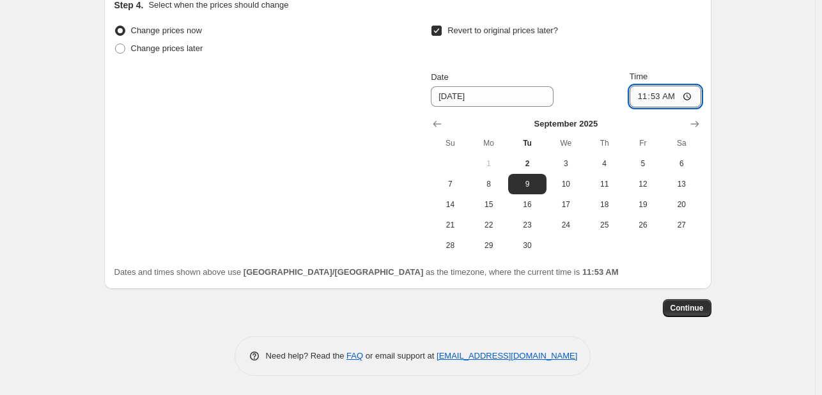
click at [675, 99] on input "11:53" at bounding box center [666, 97] width 72 height 22
type input "23:53"
click at [704, 311] on span "Continue" at bounding box center [687, 308] width 33 height 10
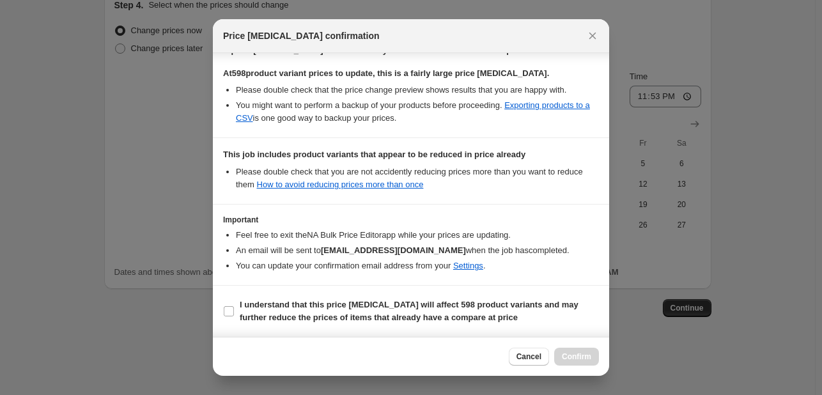
scroll to position [259, 0]
click at [544, 309] on b "I understand that this price [MEDICAL_DATA] will affect 598 product variants an…" at bounding box center [409, 311] width 339 height 22
click at [234, 309] on input "I understand that this price [MEDICAL_DATA] will affect 598 product variants an…" at bounding box center [229, 311] width 10 height 10
checkbox input "true"
click at [584, 357] on span "Confirm" at bounding box center [576, 357] width 29 height 10
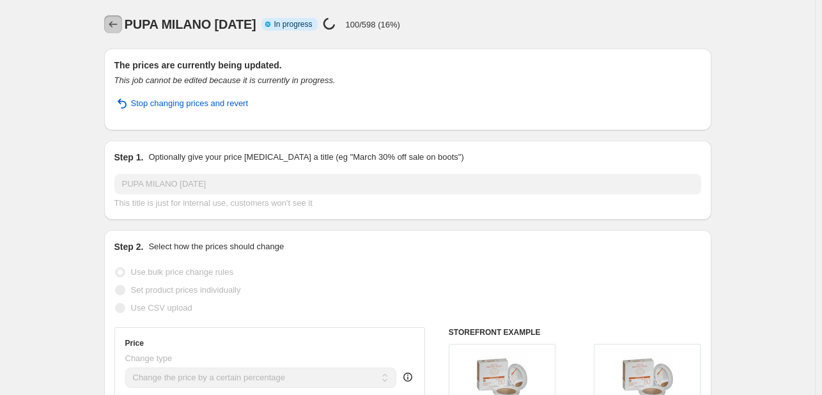
click at [118, 20] on icon "Price change jobs" at bounding box center [113, 24] width 13 height 13
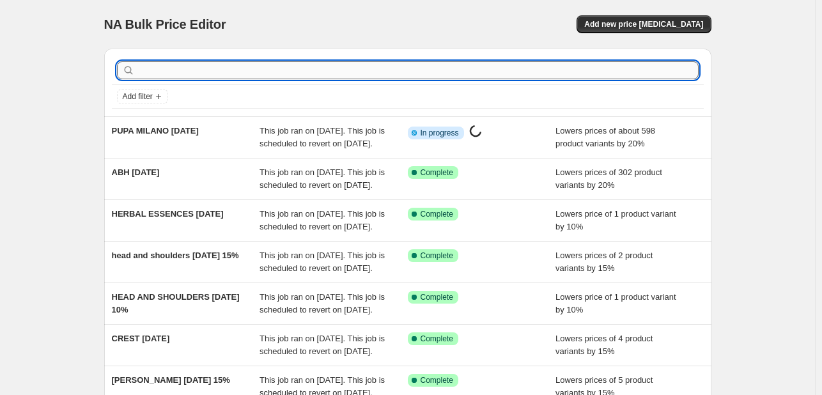
click at [271, 68] on input "text" at bounding box center [417, 70] width 561 height 18
type input "MERCEDES"
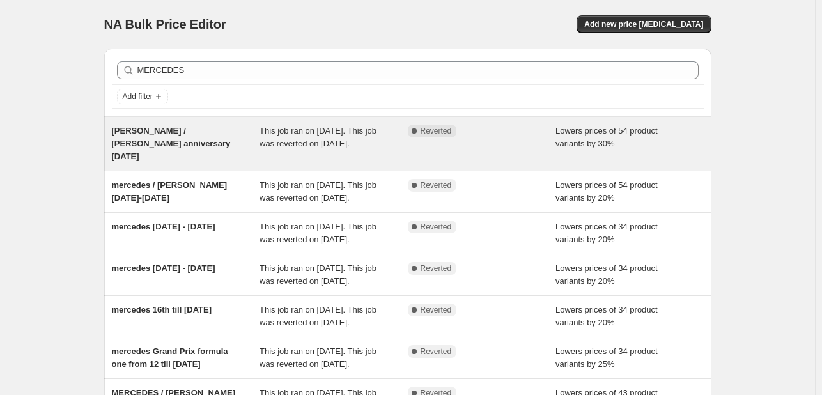
click at [306, 131] on span "This job ran on [DATE]. This job was reverted on [DATE]." at bounding box center [318, 137] width 117 height 22
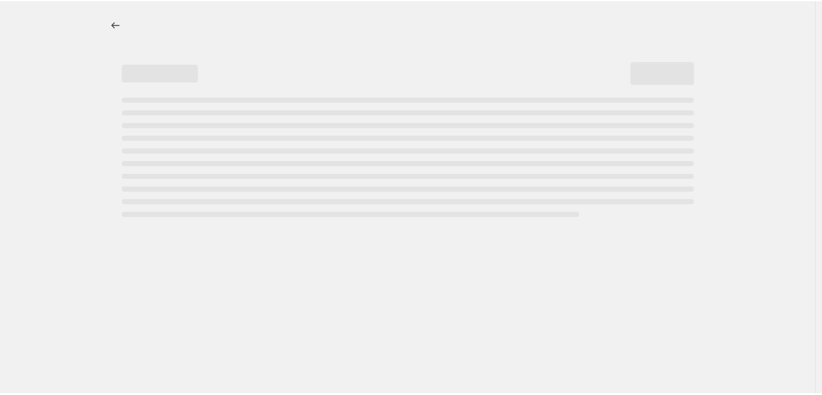
select select "percentage"
select select "tag"
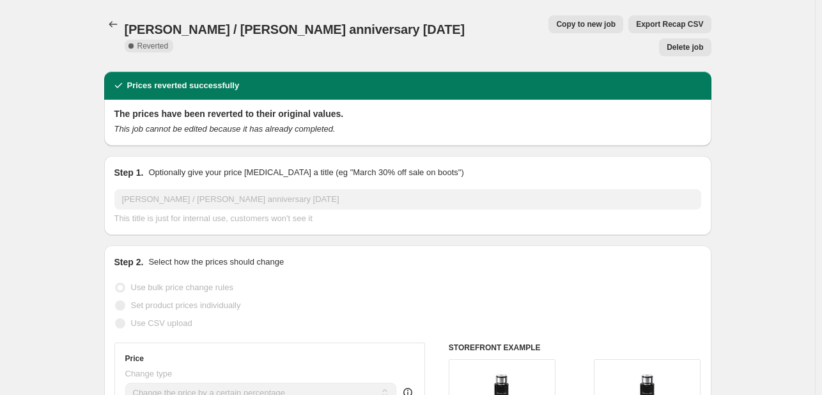
click at [556, 20] on span "Copy to new job" at bounding box center [585, 24] width 59 height 10
select select "percentage"
select select "tag"
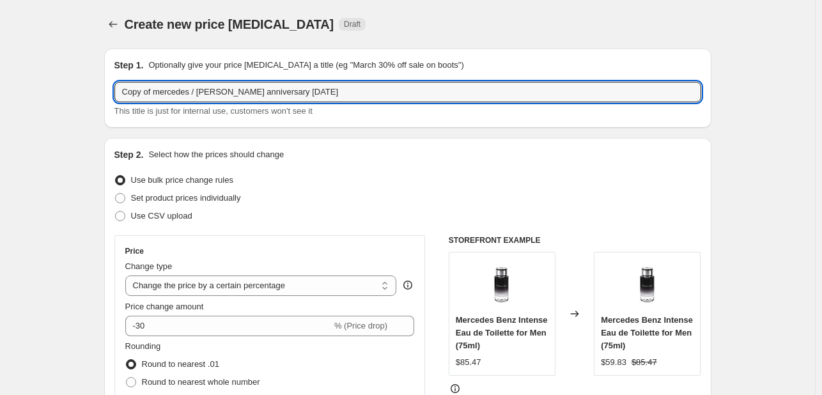
drag, startPoint x: 158, startPoint y: 91, endPoint x: 98, endPoint y: 88, distance: 60.2
drag, startPoint x: 197, startPoint y: 90, endPoint x: 372, endPoint y: 83, distance: 175.3
click at [372, 83] on input "[PERSON_NAME] / [PERSON_NAME] anniversary [DATE]" at bounding box center [407, 92] width 587 height 20
type input "mercedes / [PERSON_NAME] [DATE]"
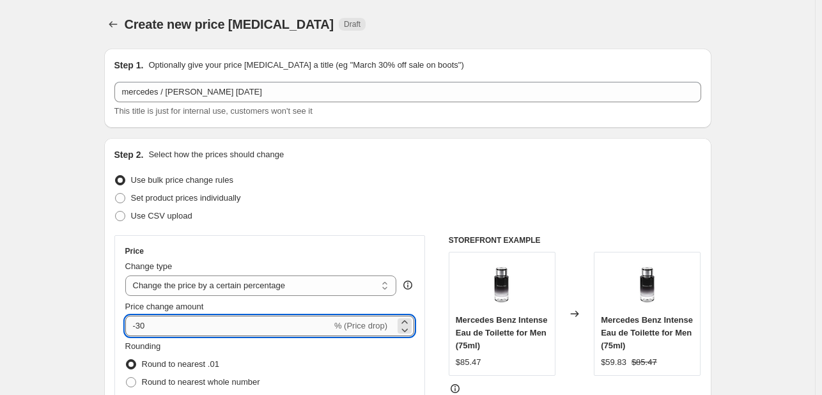
click at [160, 333] on input "-30" at bounding box center [228, 326] width 207 height 20
type input "-20"
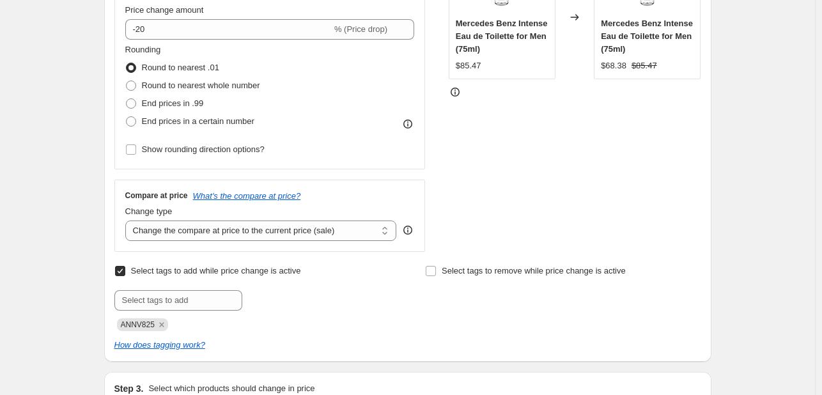
scroll to position [384, 0]
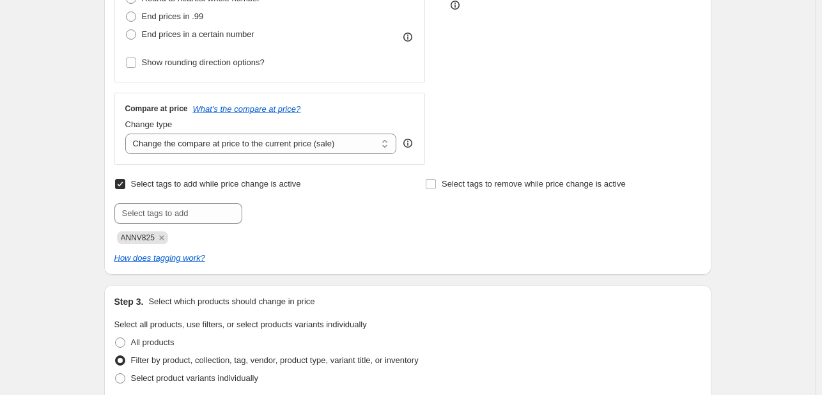
drag, startPoint x: 157, startPoint y: 235, endPoint x: 159, endPoint y: 226, distance: 8.4
click at [157, 235] on span "ANNV825" at bounding box center [142, 237] width 51 height 13
click at [162, 239] on icon "Remove ANNV825" at bounding box center [161, 237] width 4 height 4
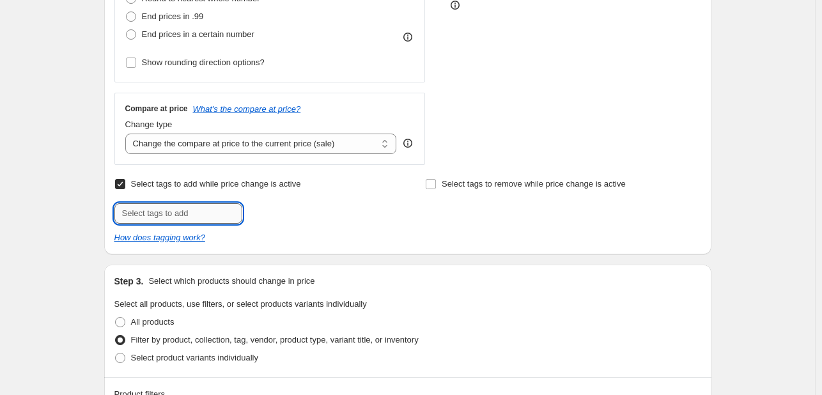
click at [166, 219] on input "text" at bounding box center [178, 213] width 128 height 20
type input "[DATE]"
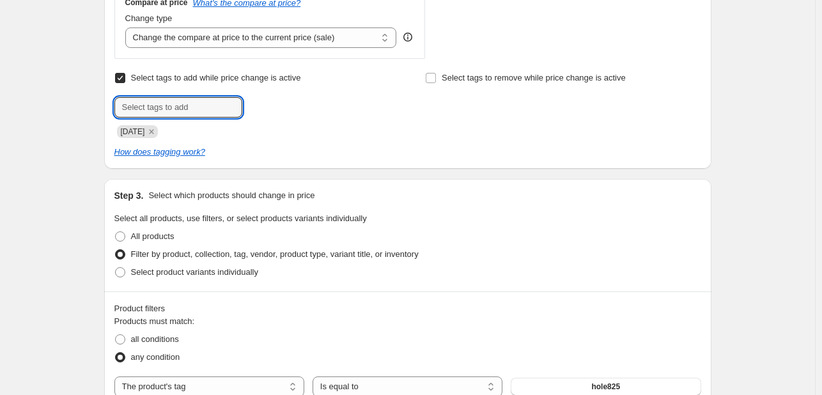
scroll to position [575, 0]
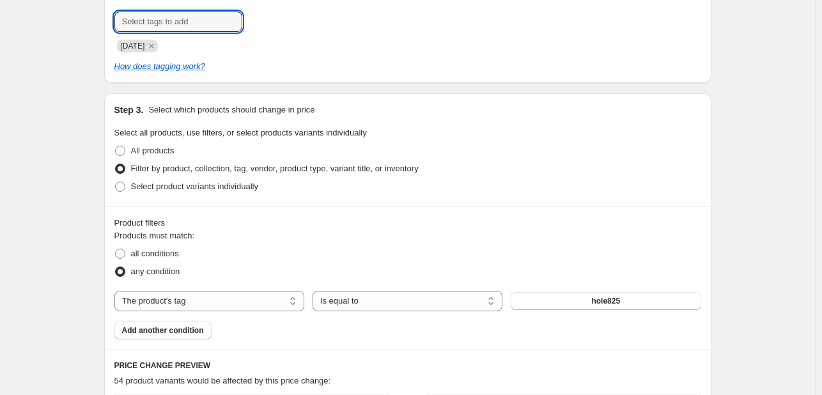
click at [63, 221] on div "Create new price [MEDICAL_DATA]. This page is ready Create new price [MEDICAL_D…" at bounding box center [407, 176] width 815 height 1502
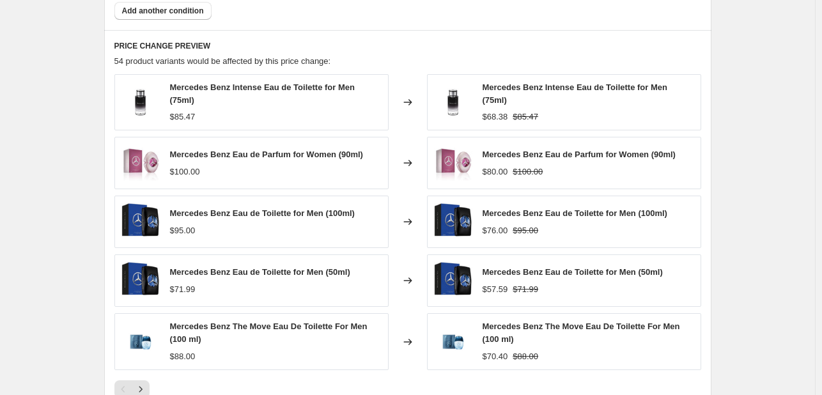
scroll to position [1023, 0]
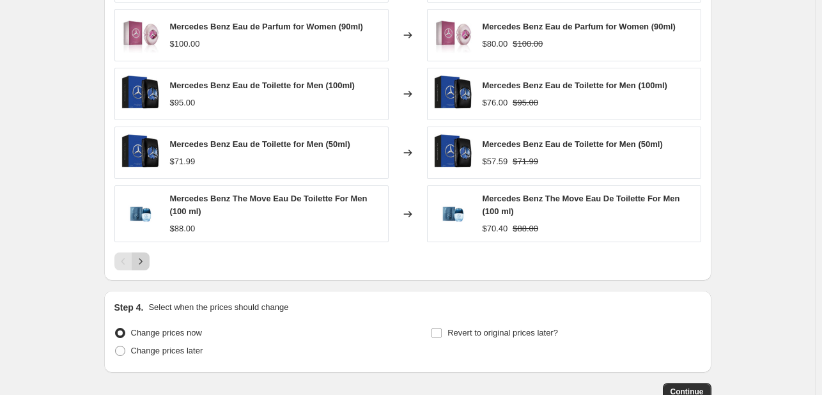
click at [143, 253] on button "Next" at bounding box center [141, 262] width 18 height 18
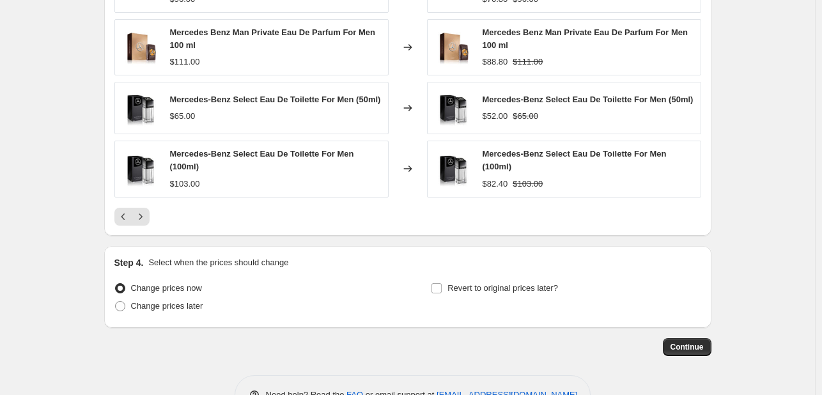
scroll to position [1087, 0]
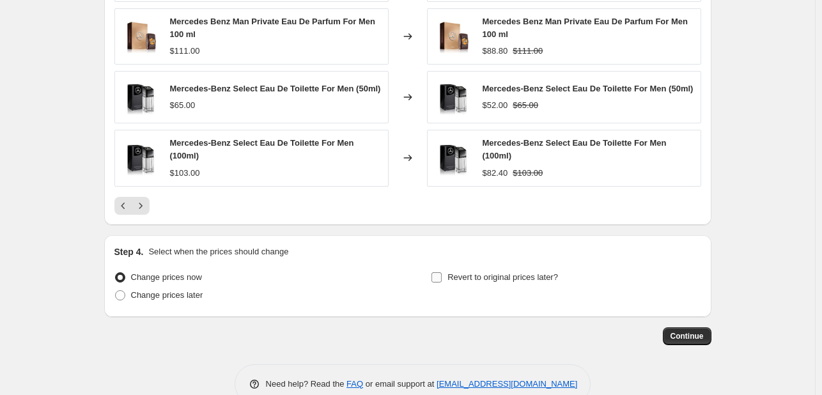
click at [465, 279] on span "Revert to original prices later?" at bounding box center [503, 277] width 111 height 10
click at [442, 279] on input "Revert to original prices later?" at bounding box center [437, 277] width 10 height 10
checkbox input "true"
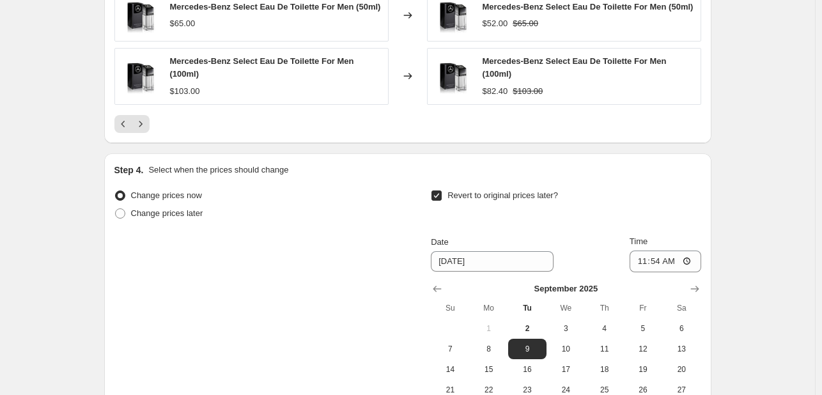
scroll to position [1279, 0]
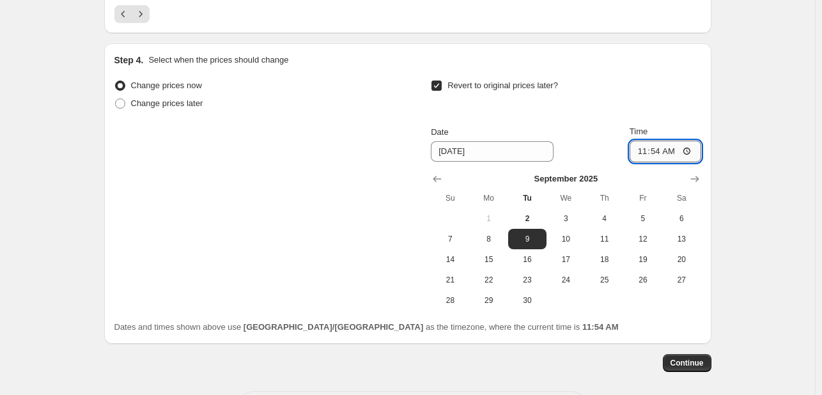
click at [668, 145] on input "11:54" at bounding box center [666, 152] width 72 height 22
type input "23:54"
click at [696, 366] on span "Continue" at bounding box center [687, 363] width 33 height 10
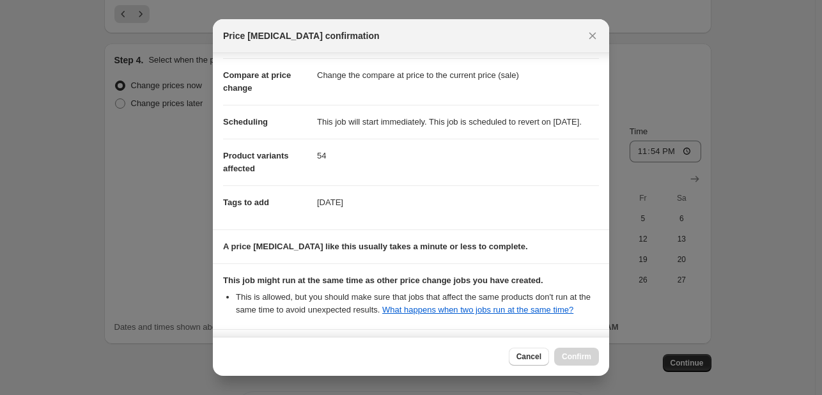
scroll to position [189, 0]
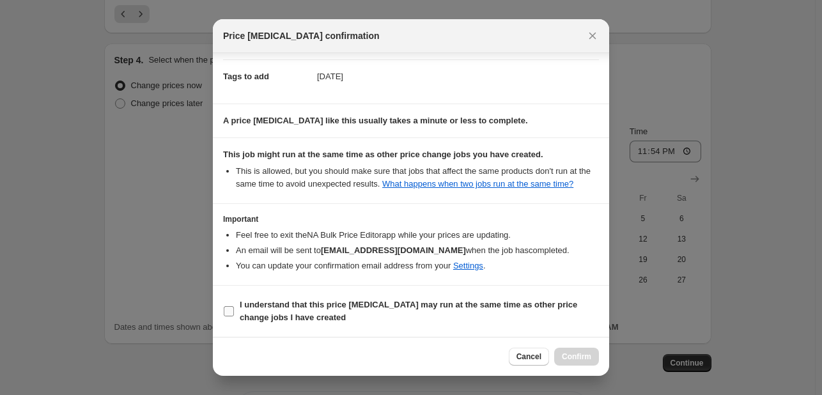
click at [507, 302] on b "I understand that this price [MEDICAL_DATA] may run at the same time as other p…" at bounding box center [409, 311] width 338 height 22
click at [234, 306] on input "I understand that this price [MEDICAL_DATA] may run at the same time as other p…" at bounding box center [229, 311] width 10 height 10
checkbox input "true"
click at [589, 358] on span "Confirm" at bounding box center [576, 357] width 29 height 10
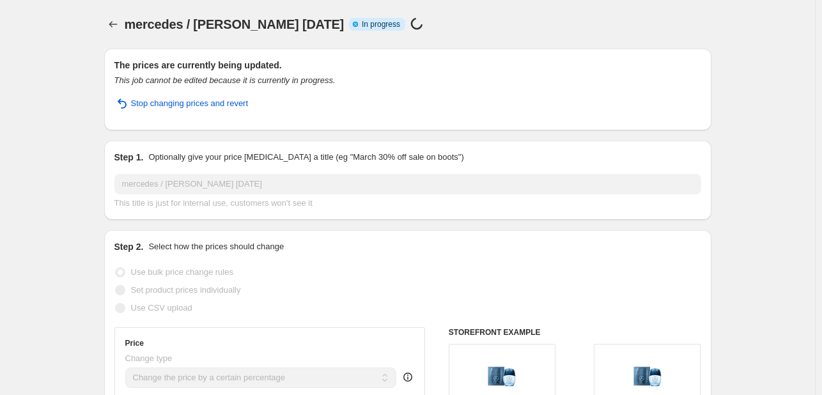
click at [127, 17] on span "mercedes / [PERSON_NAME] [DATE]" at bounding box center [235, 24] width 220 height 14
click at [114, 29] on icon "Price change jobs" at bounding box center [113, 24] width 13 height 13
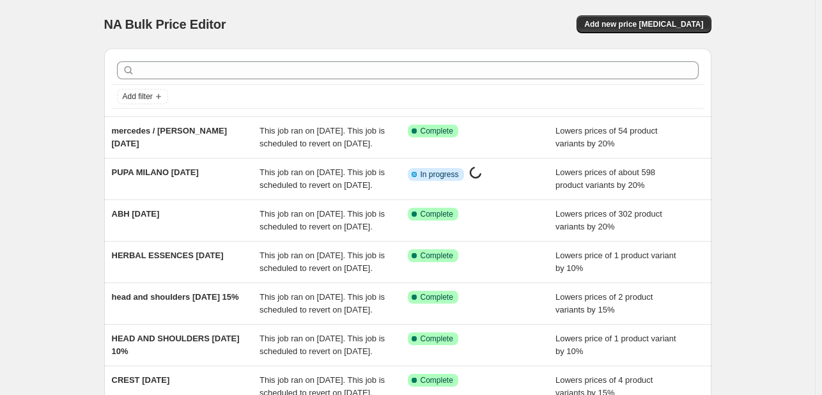
click at [658, 13] on div "NA Bulk Price Editor. This page is ready NA Bulk Price Editor Add new price [ME…" at bounding box center [407, 24] width 607 height 49
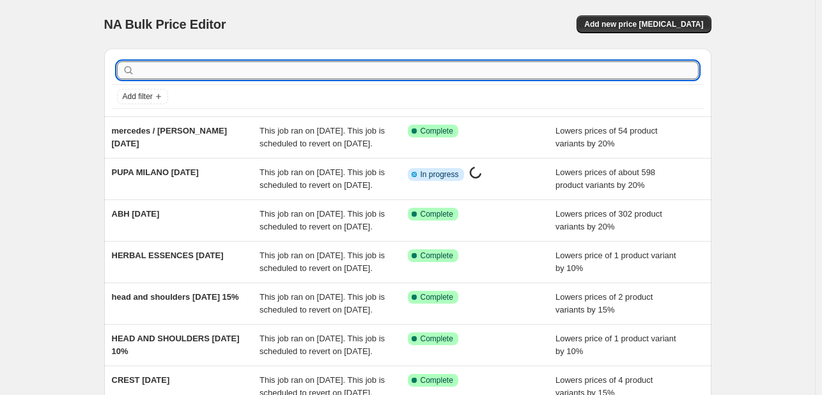
click at [529, 65] on input "text" at bounding box center [417, 70] width 561 height 18
type input "colgate"
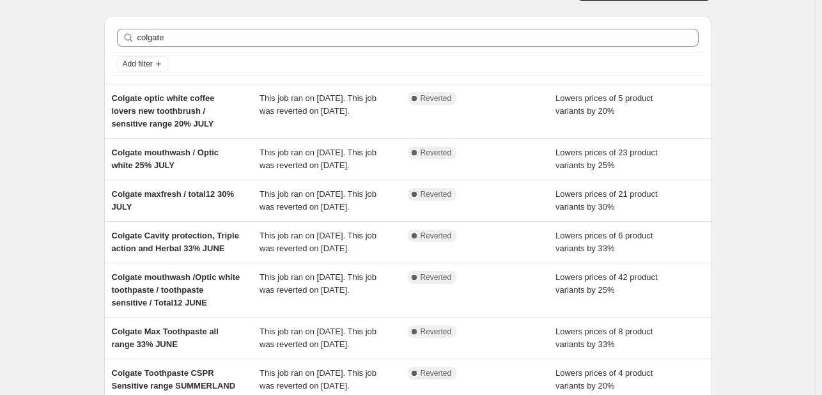
scroll to position [64, 0]
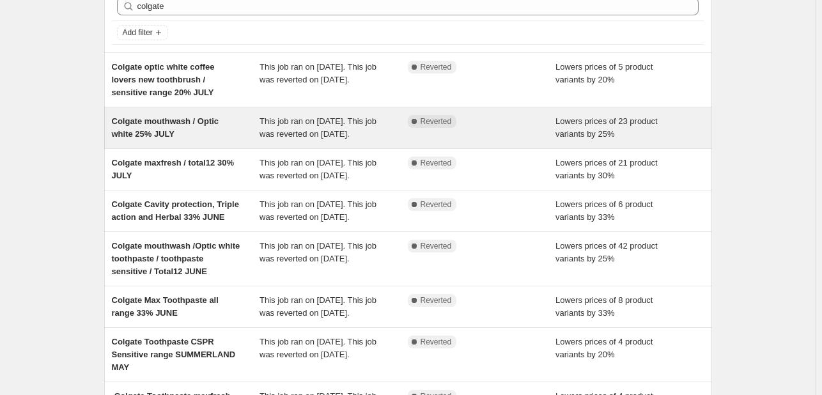
click at [203, 125] on span "Colgate mouthwash / Optic white 25% JULY" at bounding box center [165, 127] width 107 height 22
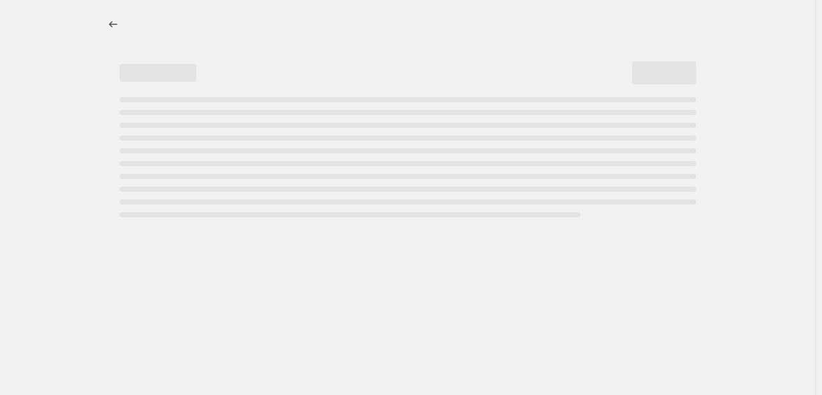
select select "percentage"
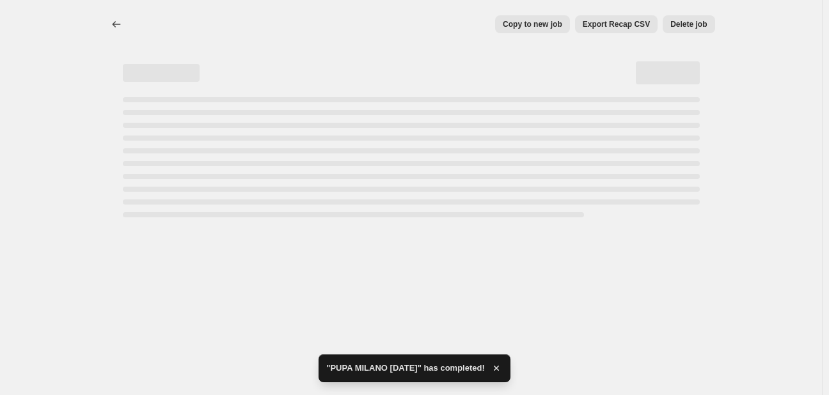
click at [517, 31] on button "Copy to new job" at bounding box center [532, 24] width 75 height 18
select select "percentage"
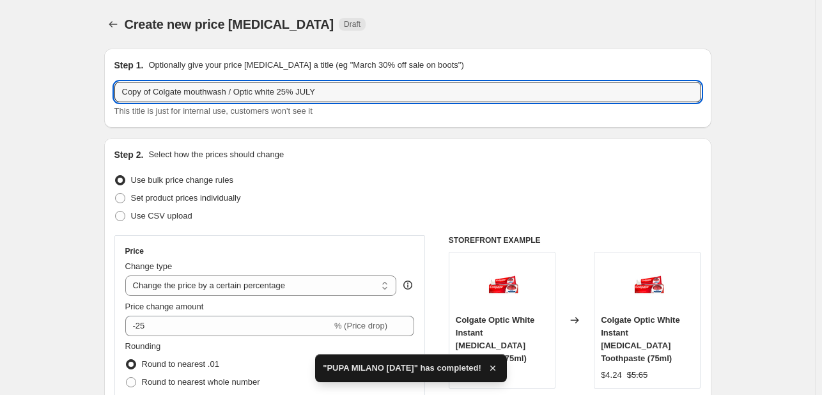
drag, startPoint x: 158, startPoint y: 95, endPoint x: 83, endPoint y: 95, distance: 74.8
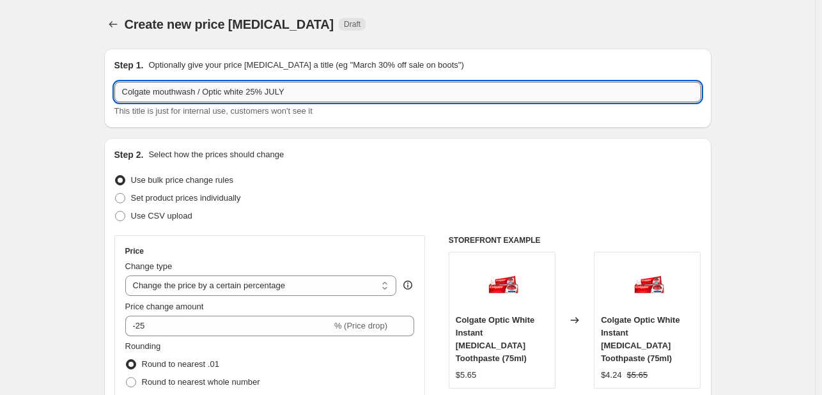
drag, startPoint x: 258, startPoint y: 91, endPoint x: 249, endPoint y: 93, distance: 9.9
click at [249, 93] on input "Colgate mouthwash / Optic white 25% JULY" at bounding box center [407, 92] width 587 height 20
click at [281, 93] on input "Colgate mouthwash / Optic white 30% JULY" at bounding box center [407, 92] width 587 height 20
type input "Colgate mouthwash / Optic white 30% [DATE]"
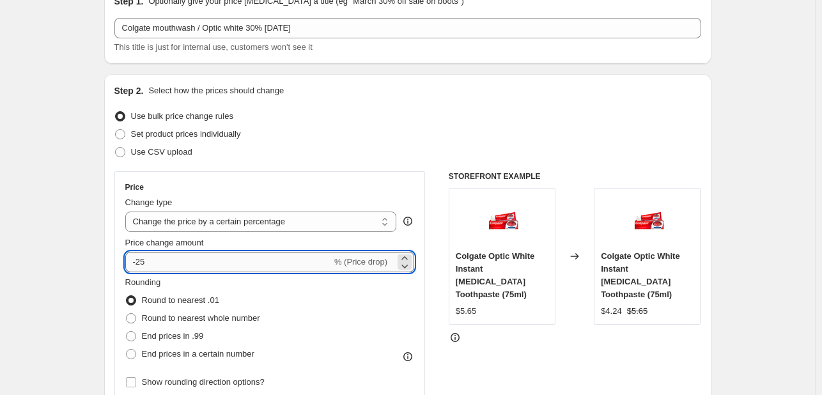
click at [153, 264] on input "-25" at bounding box center [228, 262] width 207 height 20
type input "-2"
type input "-30"
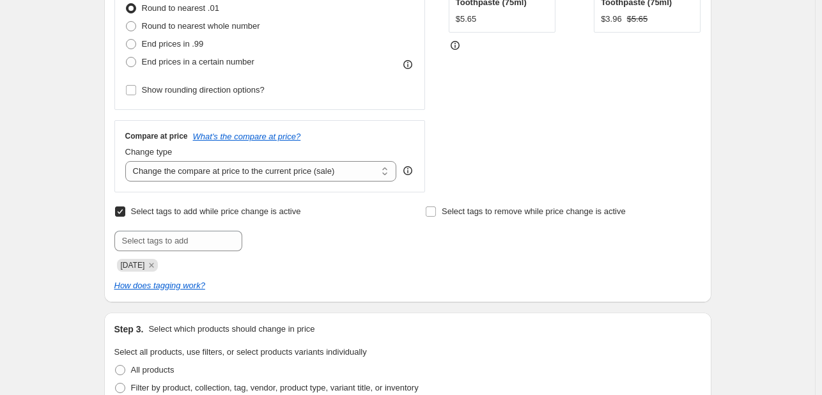
scroll to position [384, 0]
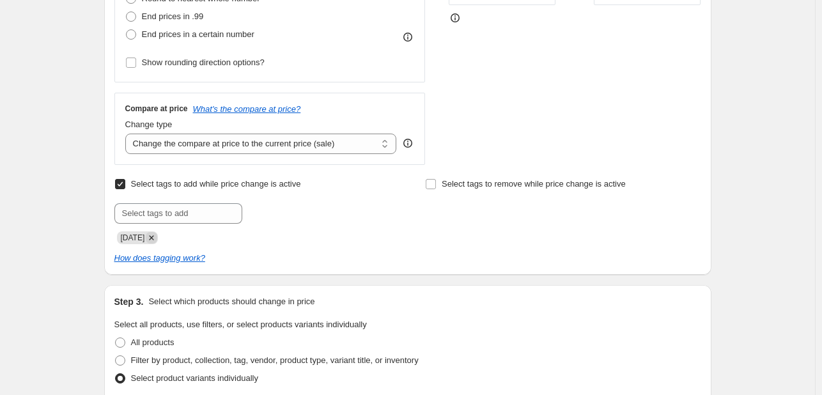
click at [152, 237] on icon "Remove JULY25" at bounding box center [152, 238] width 12 height 12
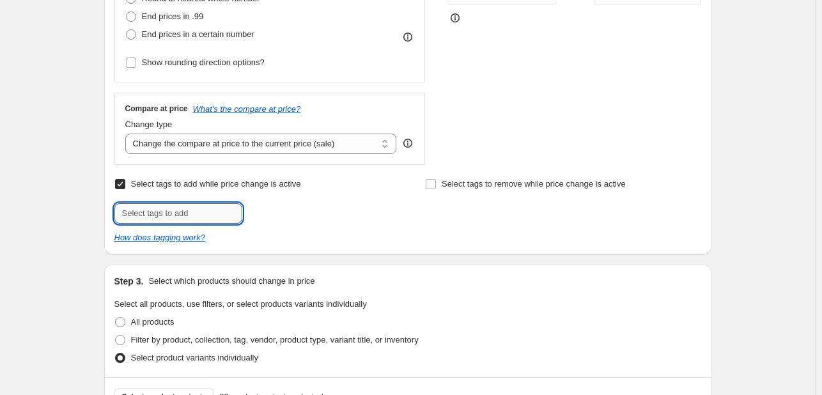
click at [161, 208] on input "text" at bounding box center [178, 213] width 128 height 20
type input "[DATE]"
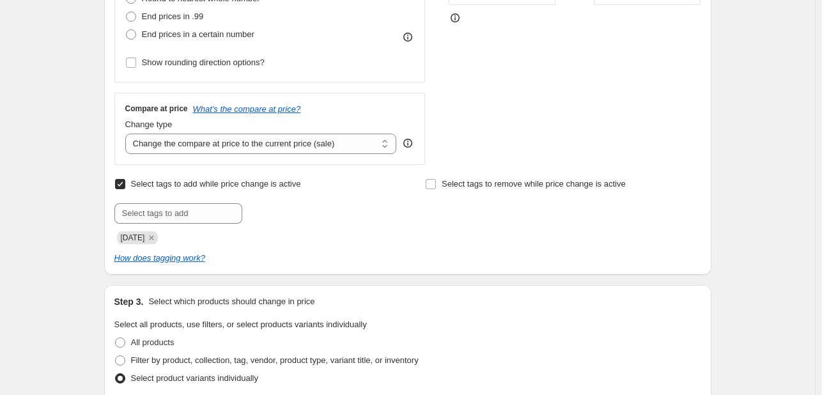
click at [331, 223] on div at bounding box center [252, 213] width 276 height 20
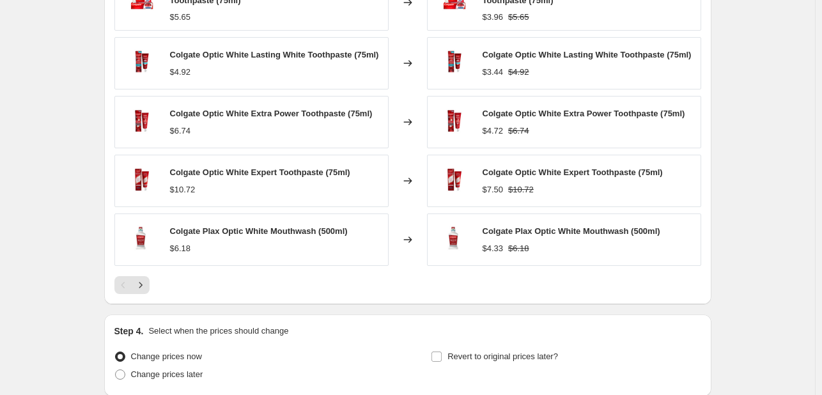
scroll to position [895, 0]
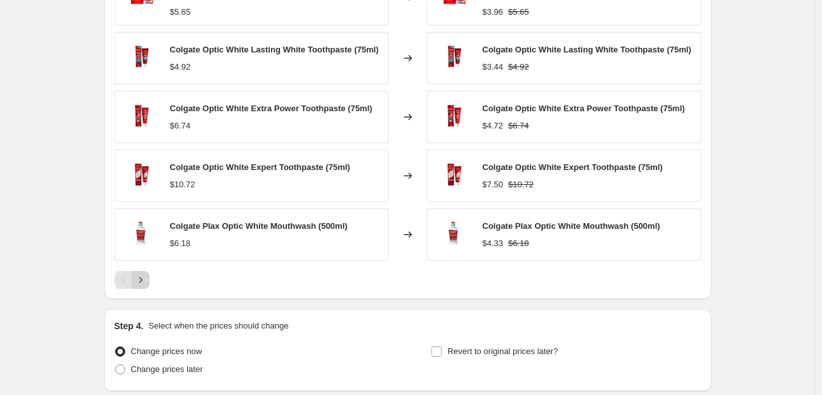
click at [146, 276] on icon "Next" at bounding box center [140, 280] width 13 height 13
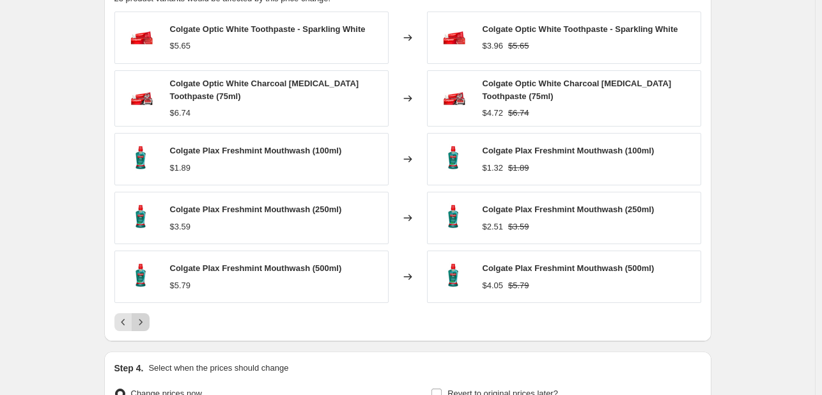
scroll to position [831, 0]
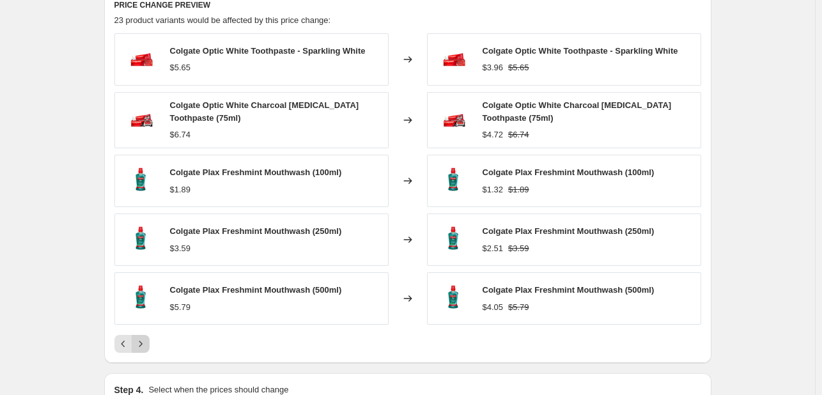
click at [141, 338] on icon "Next" at bounding box center [140, 344] width 13 height 13
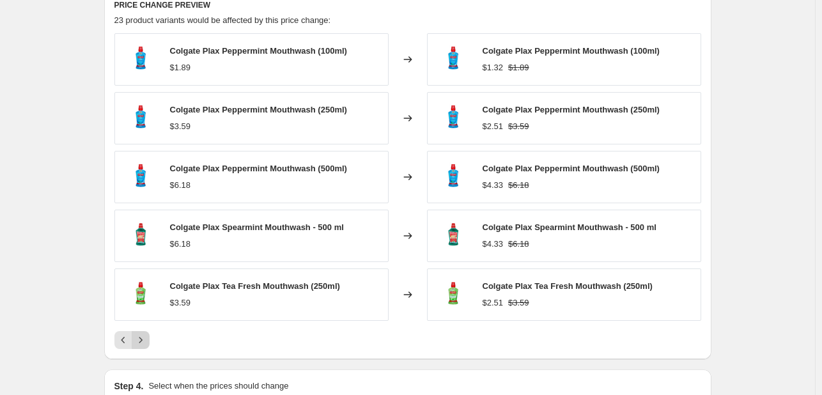
click at [147, 343] on icon "Next" at bounding box center [140, 340] width 13 height 13
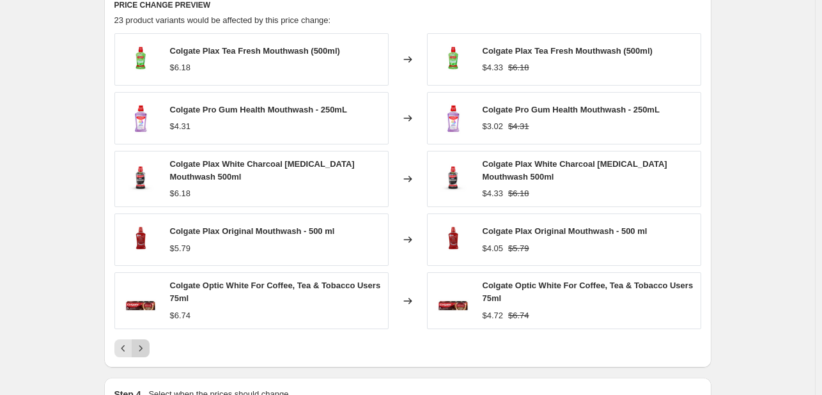
click at [147, 343] on icon "Next" at bounding box center [140, 348] width 13 height 13
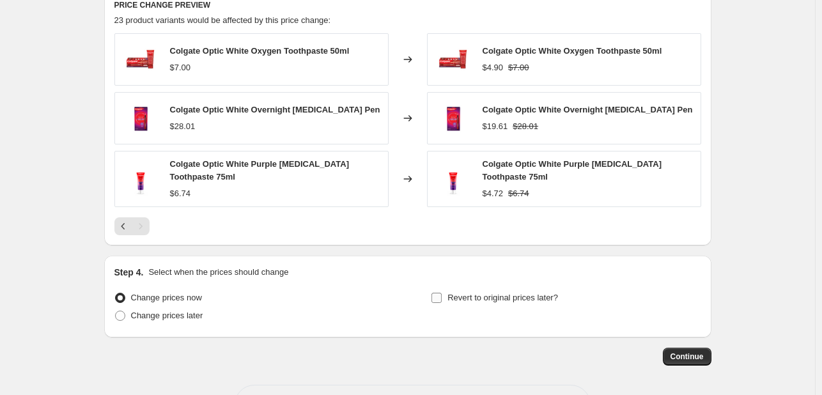
click at [527, 306] on label "Revert to original prices later?" at bounding box center [494, 298] width 127 height 18
click at [442, 303] on input "Revert to original prices later?" at bounding box center [437, 298] width 10 height 10
checkbox input "true"
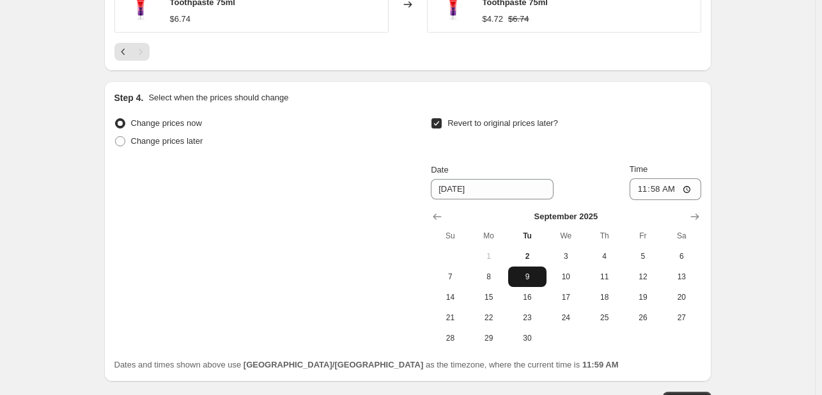
scroll to position [1087, 0]
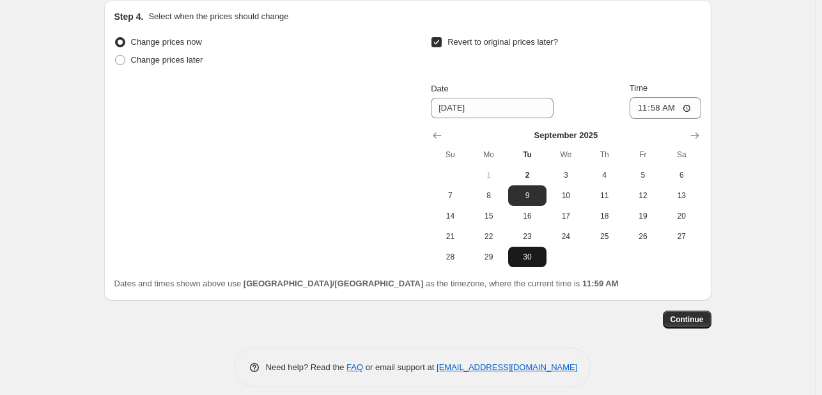
click at [523, 263] on button "30" at bounding box center [527, 257] width 38 height 20
type input "[DATE]"
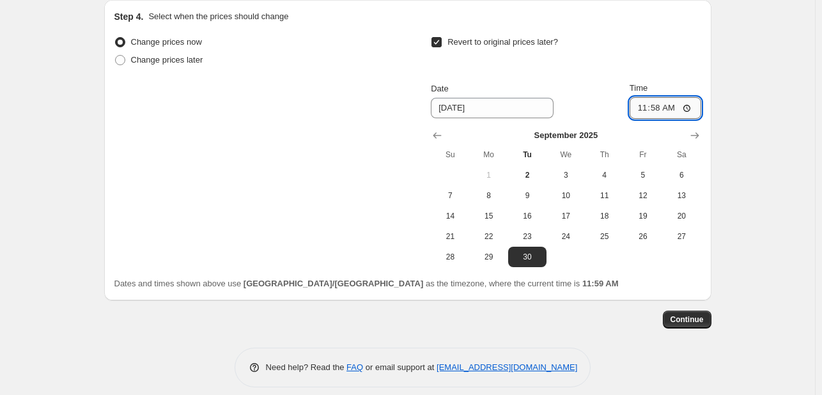
click at [675, 111] on input "11:58" at bounding box center [666, 108] width 72 height 22
type input "23:58"
click at [701, 318] on span "Continue" at bounding box center [687, 320] width 33 height 10
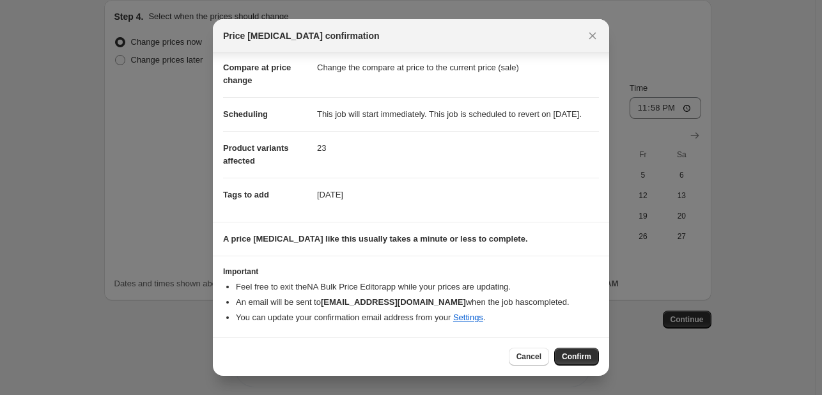
scroll to position [71, 0]
click at [578, 356] on span "Confirm" at bounding box center [576, 357] width 29 height 10
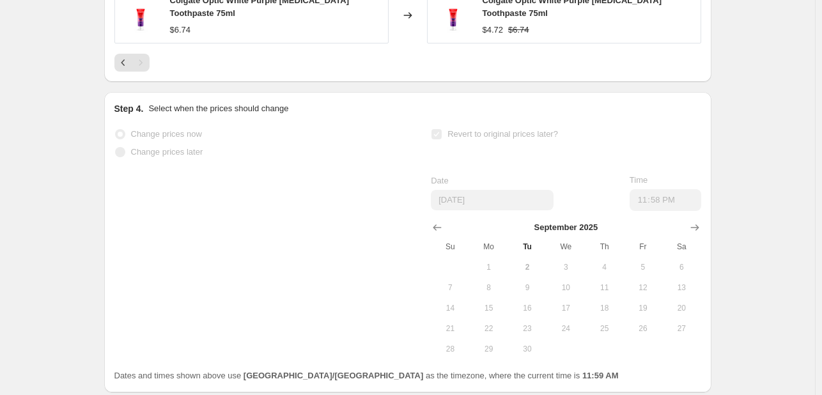
scroll to position [1120, 0]
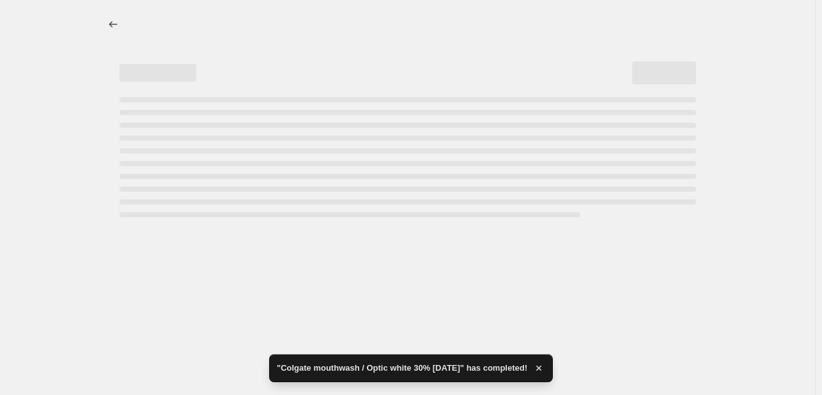
select select "percentage"
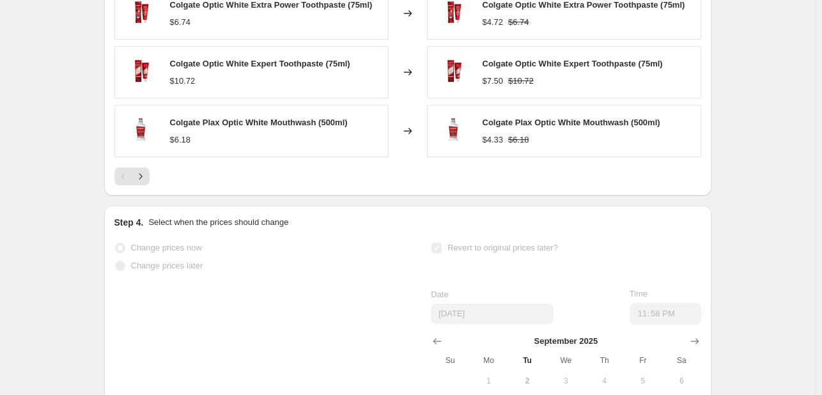
scroll to position [0, 0]
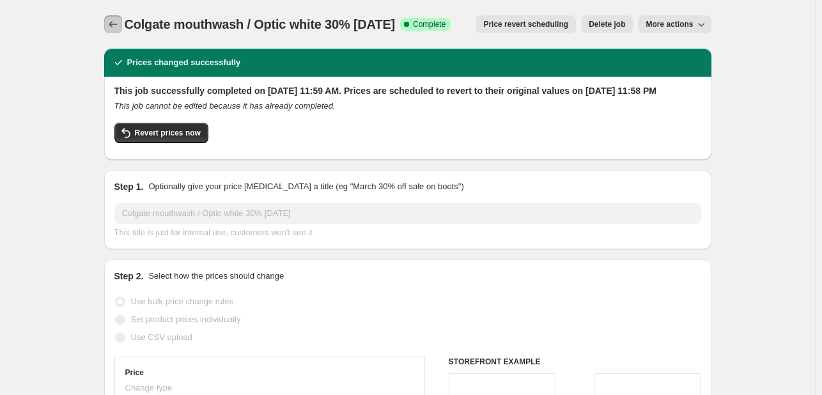
click at [112, 21] on icon "Price change jobs" at bounding box center [113, 24] width 13 height 13
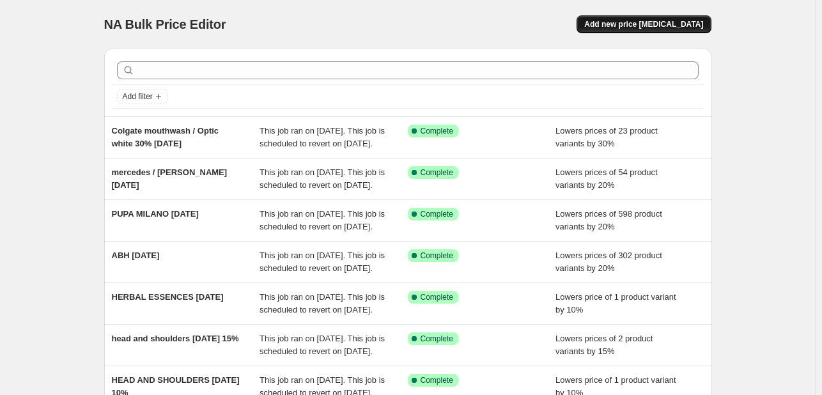
click at [643, 21] on span "Add new price [MEDICAL_DATA]" at bounding box center [643, 24] width 119 height 10
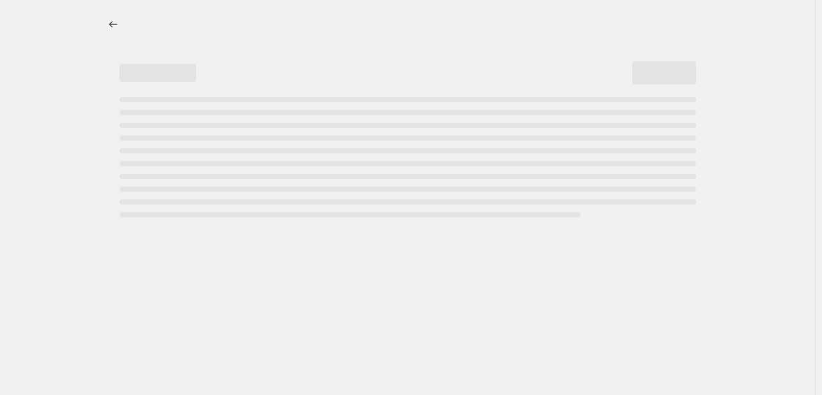
select select "percentage"
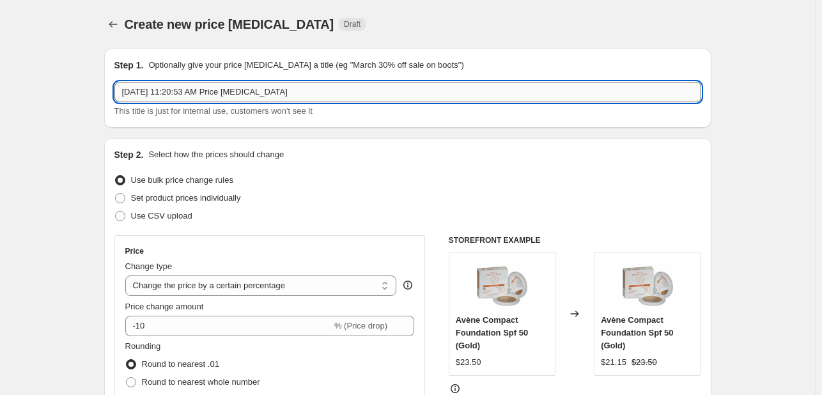
click at [298, 86] on input "[DATE] 11:20:53 AM Price [MEDICAL_DATA]" at bounding box center [407, 92] width 587 height 20
paste input "[MEDICAL_DATA] Toothpaste colgate"
type input "[MEDICAL_DATA] Toothpaste colgate"
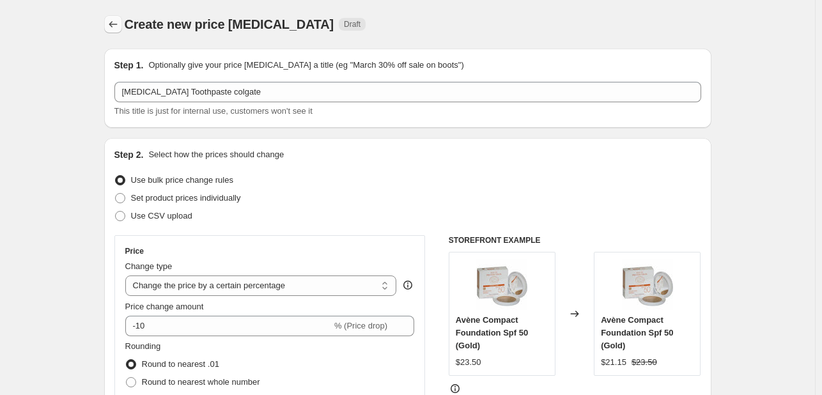
click at [119, 20] on icon "Price change jobs" at bounding box center [113, 24] width 13 height 13
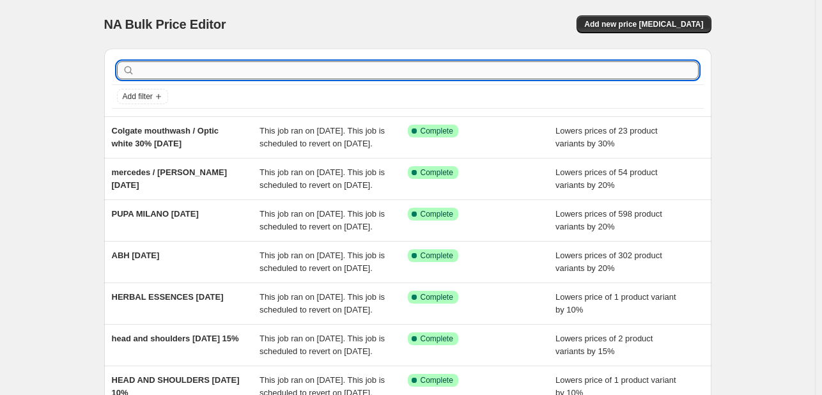
click at [337, 68] on input "text" at bounding box center [417, 70] width 561 height 18
paste input "[MEDICAL_DATA] Toothpaste colgate"
type input "[MEDICAL_DATA] Toothpaste colgate"
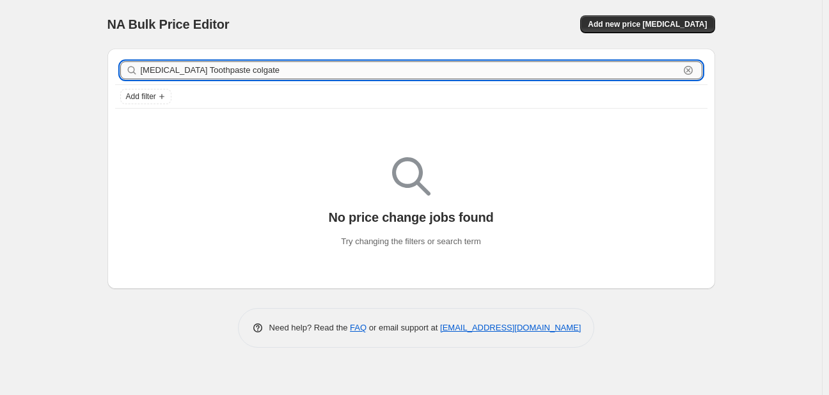
click at [251, 72] on input "[MEDICAL_DATA] Toothpaste colgate" at bounding box center [410, 70] width 538 height 18
type input "[MEDICAL_DATA] Toothpaste"
click at [240, 73] on input "[MEDICAL_DATA] Toothpaste" at bounding box center [410, 70] width 538 height 18
type input "[MEDICAL_DATA] Toothpaste"
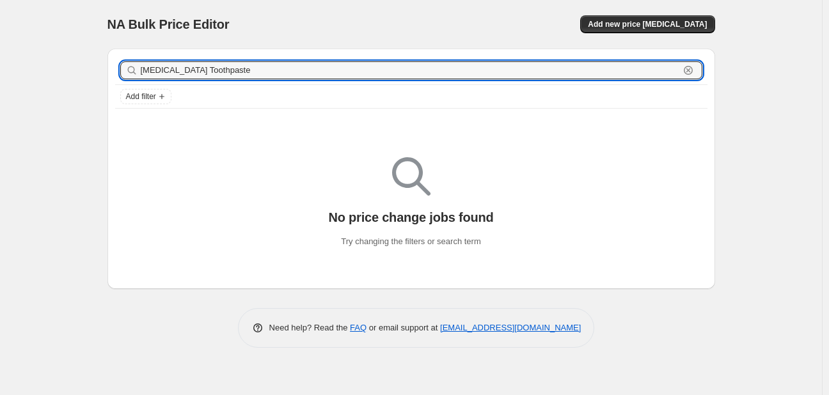
click at [240, 73] on input "[MEDICAL_DATA] Toothpaste" at bounding box center [410, 70] width 538 height 18
type input "[MEDICAL_DATA]"
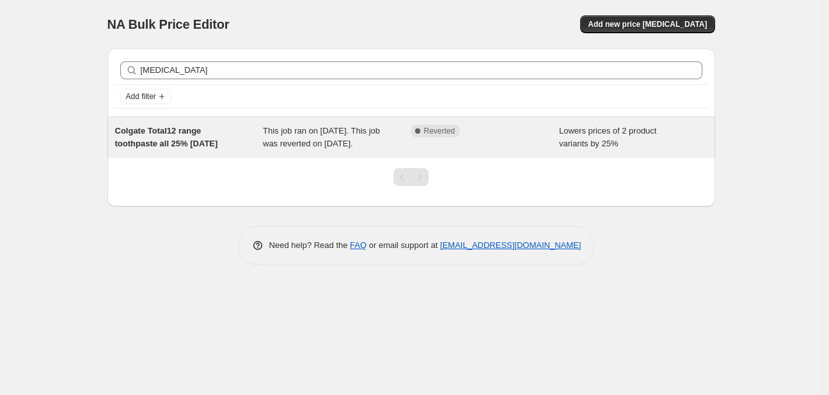
click at [408, 137] on div "This job ran on [DATE]. This job was reverted on [DATE]." at bounding box center [337, 138] width 148 height 26
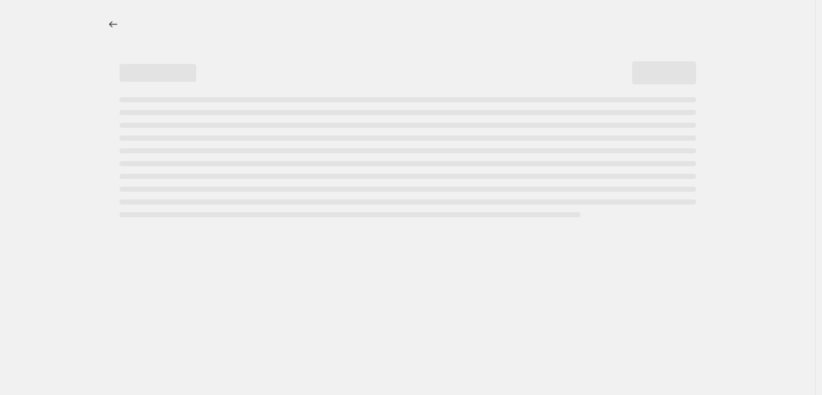
select select "percentage"
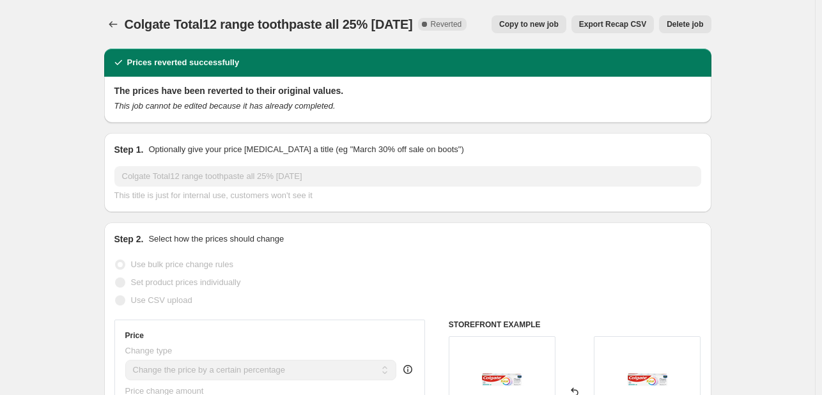
click at [541, 24] on span "Copy to new job" at bounding box center [528, 24] width 59 height 10
select select "percentage"
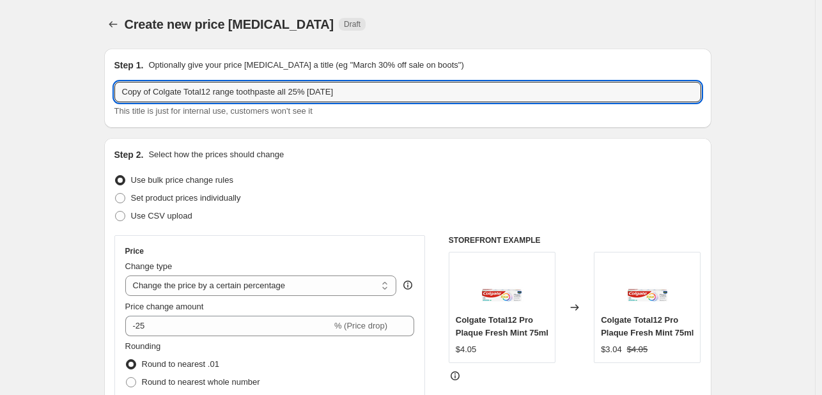
drag, startPoint x: 155, startPoint y: 93, endPoint x: 22, endPoint y: 99, distance: 133.2
click at [294, 100] on input "Colgate Total12 range toothpaste all 25% [DATE]" at bounding box center [407, 92] width 587 height 20
type input "Colgate Total12 range toothpaste all 25% [DATE]"
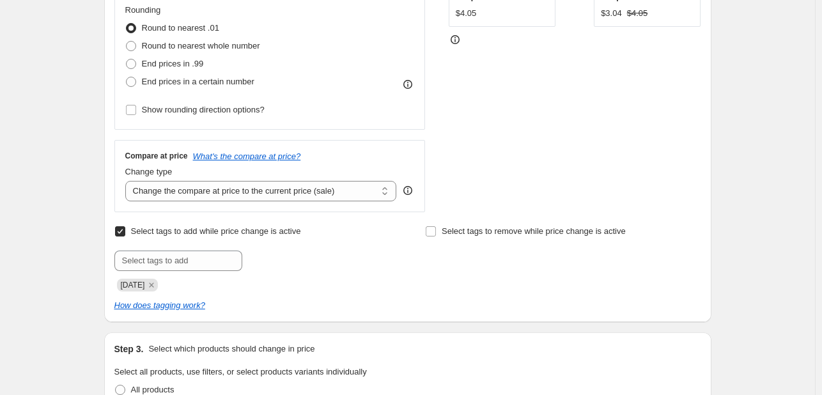
scroll to position [320, 0]
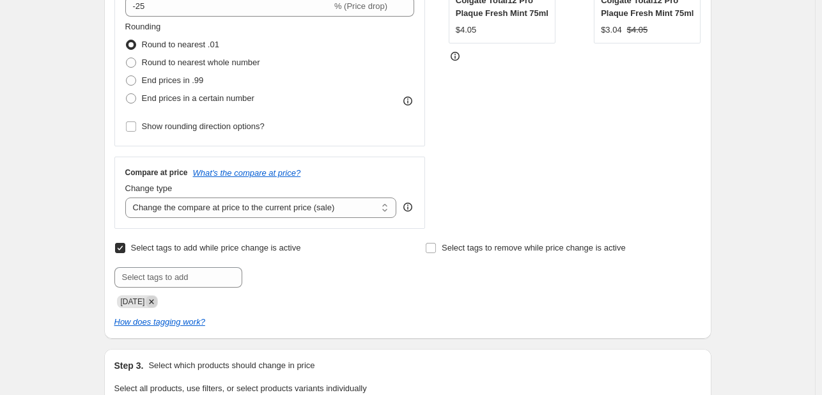
click at [156, 297] on icon "Remove JAN25" at bounding box center [152, 302] width 12 height 12
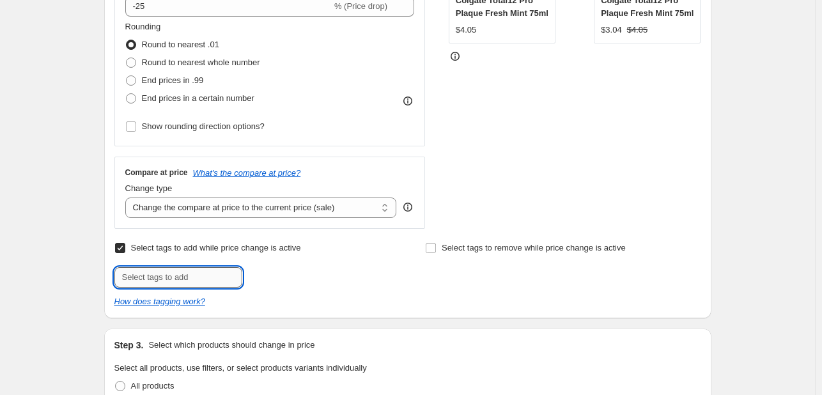
click at [161, 274] on input "text" at bounding box center [178, 277] width 128 height 20
type input "[DATE]"
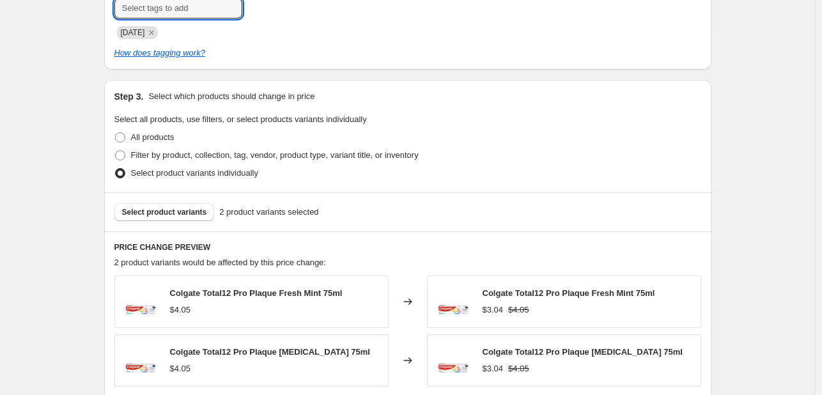
scroll to position [703, 0]
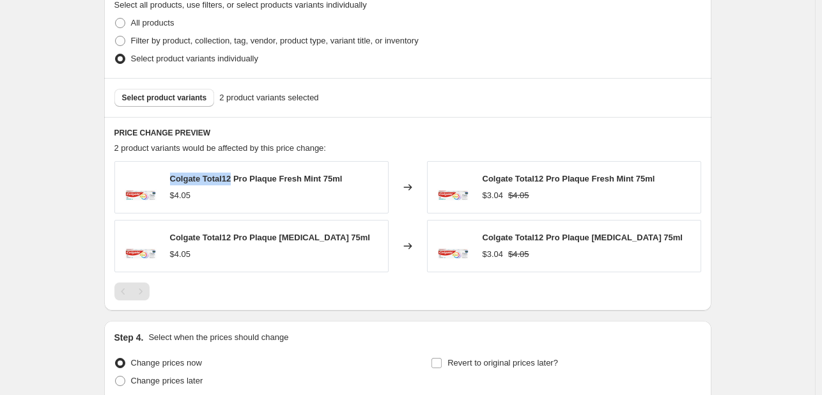
drag, startPoint x: 174, startPoint y: 180, endPoint x: 231, endPoint y: 178, distance: 57.6
click at [231, 178] on span "Colgate Total12 Pro Plaque Fresh Mint 75ml" at bounding box center [256, 179] width 173 height 10
copy span "Colgate Total12"
click at [153, 89] on button "Select product variants" at bounding box center [164, 98] width 100 height 18
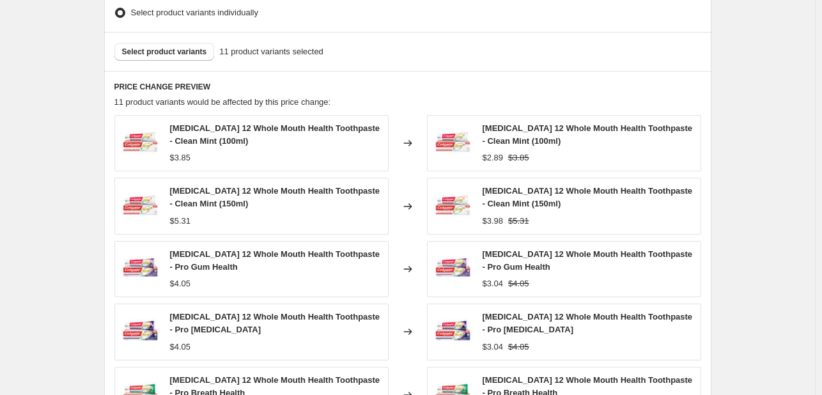
scroll to position [831, 0]
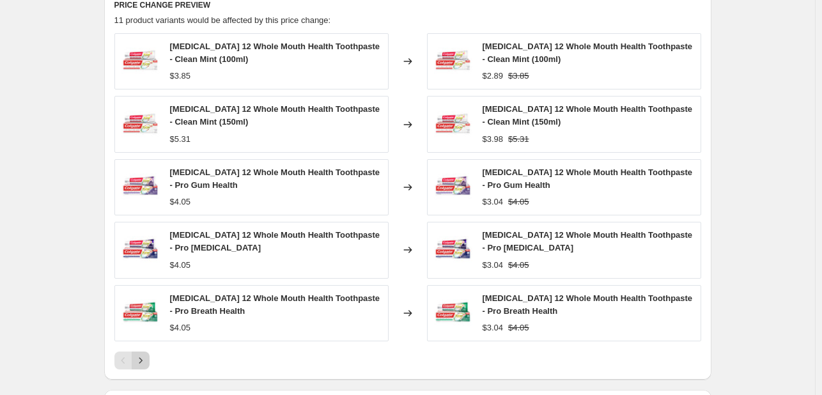
click at [147, 360] on icon "Next" at bounding box center [140, 360] width 13 height 13
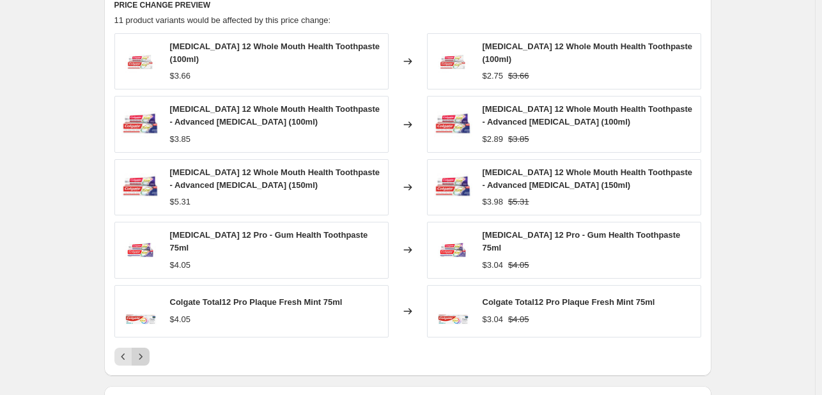
click at [148, 360] on button "Next" at bounding box center [141, 357] width 18 height 18
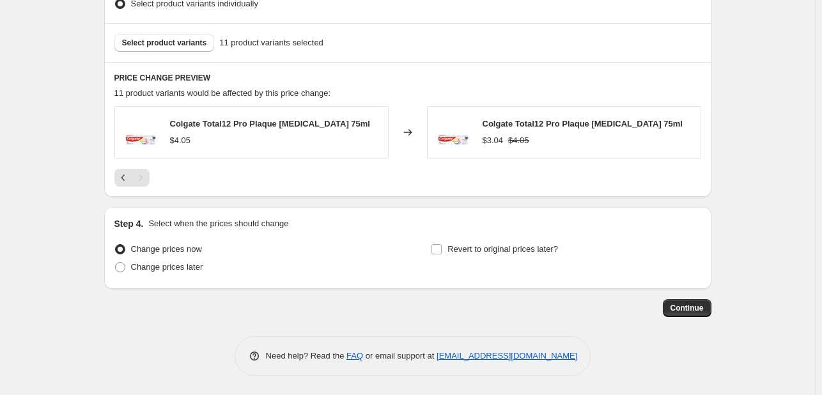
scroll to position [758, 0]
click at [531, 254] on span "Revert to original prices later?" at bounding box center [503, 249] width 111 height 10
click at [442, 254] on input "Revert to original prices later?" at bounding box center [437, 249] width 10 height 10
checkbox input "true"
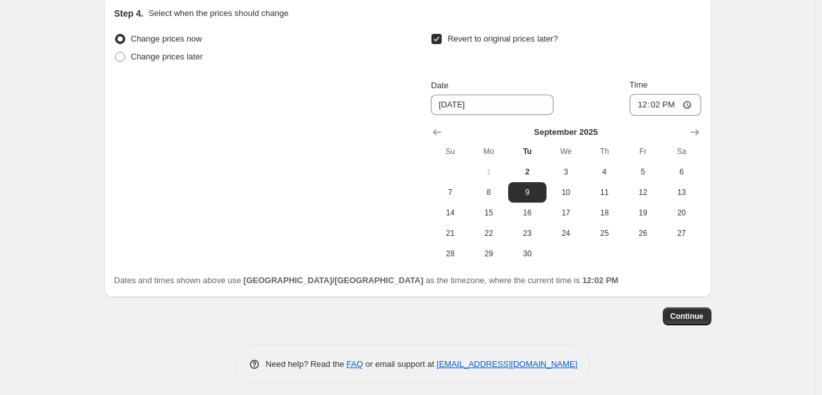
scroll to position [977, 0]
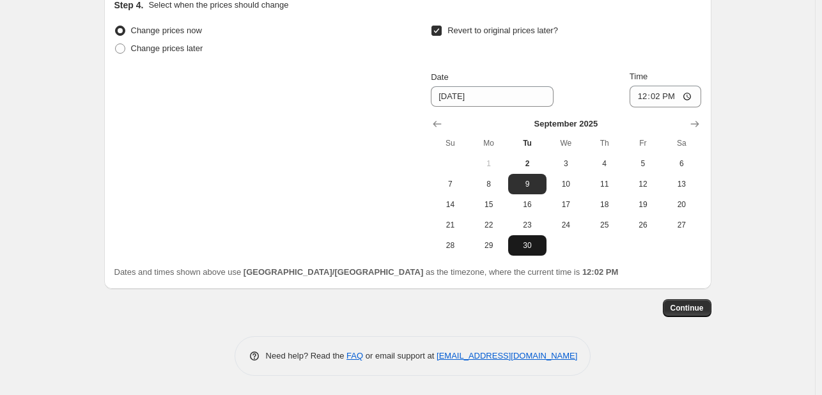
click at [529, 249] on span "30" at bounding box center [527, 245] width 28 height 10
type input "[DATE]"
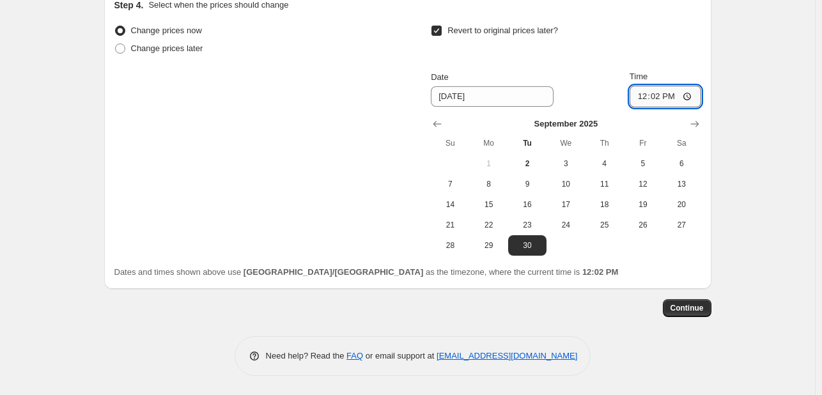
click at [637, 94] on input "12:02" at bounding box center [666, 97] width 72 height 22
type input "23:55"
click at [696, 304] on span "Continue" at bounding box center [687, 308] width 33 height 10
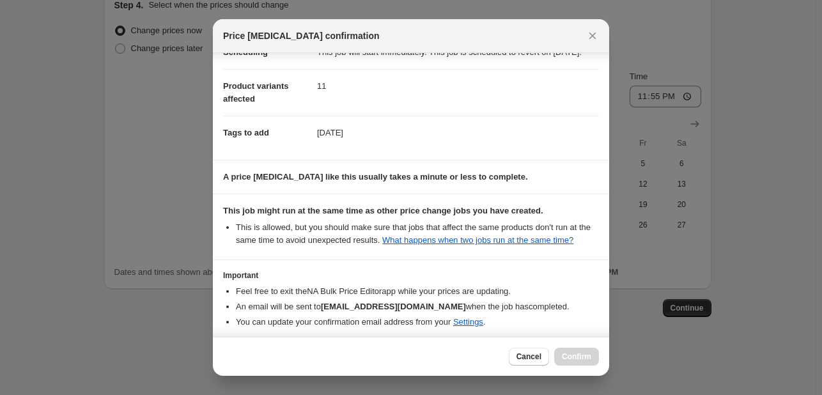
scroll to position [189, 0]
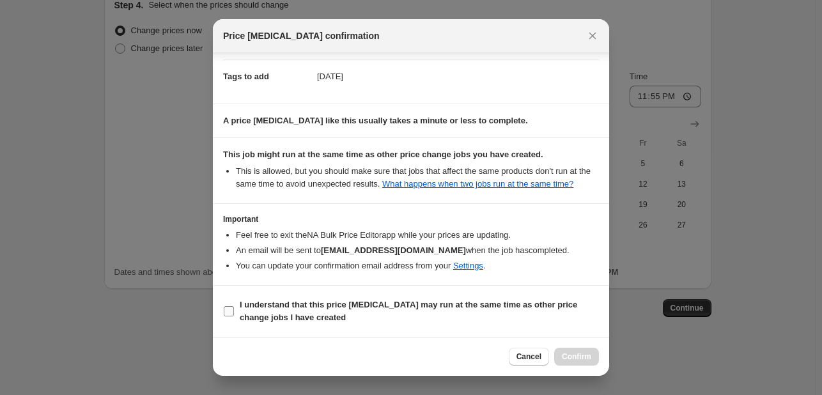
click at [536, 314] on span "I understand that this price [MEDICAL_DATA] may run at the same time as other p…" at bounding box center [419, 312] width 359 height 26
click at [234, 314] on input "I understand that this price [MEDICAL_DATA] may run at the same time as other p…" at bounding box center [229, 311] width 10 height 10
checkbox input "true"
click at [579, 359] on span "Confirm" at bounding box center [576, 357] width 29 height 10
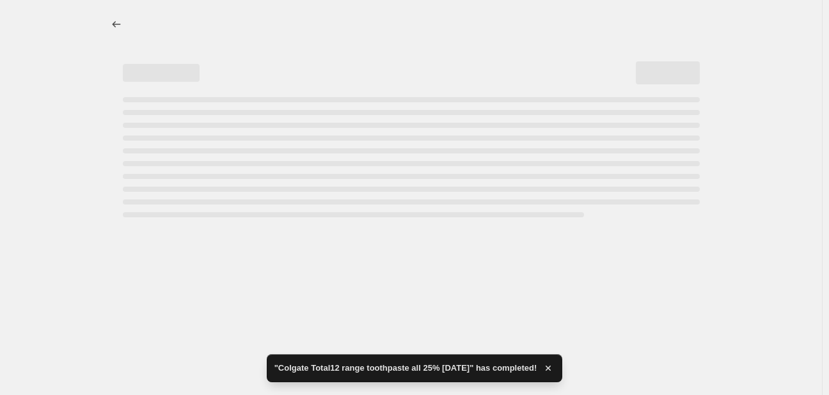
select select "percentage"
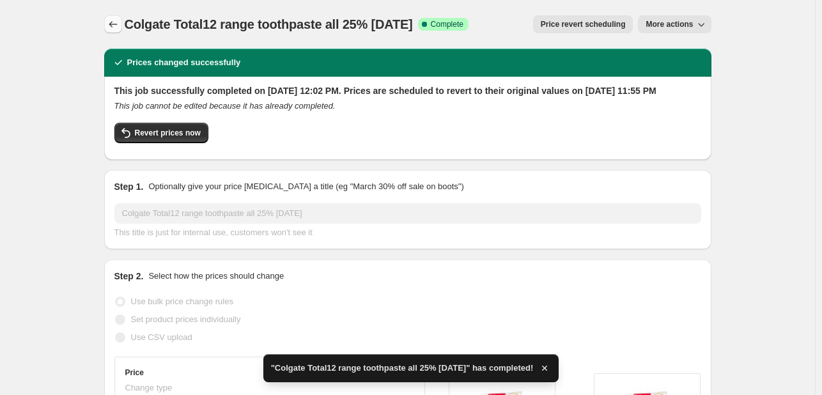
click at [110, 31] on button "Price change jobs" at bounding box center [113, 24] width 18 height 18
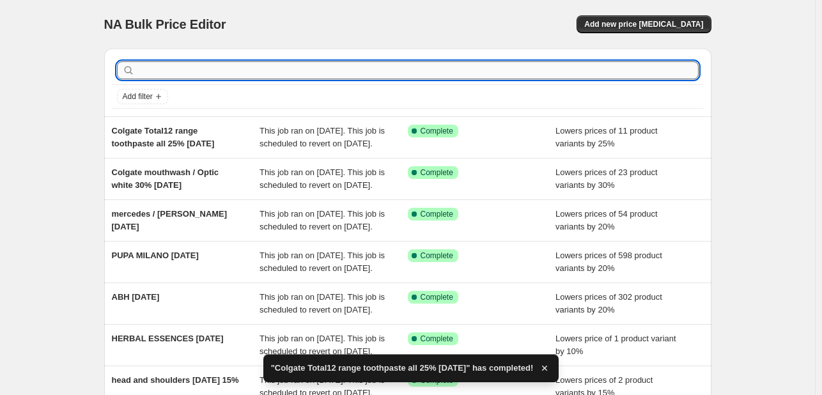
click at [197, 68] on input "text" at bounding box center [417, 70] width 561 height 18
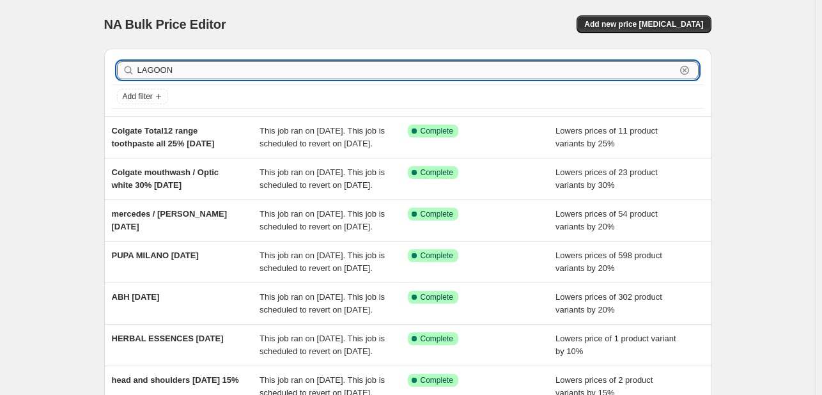
type input "LAGOON"
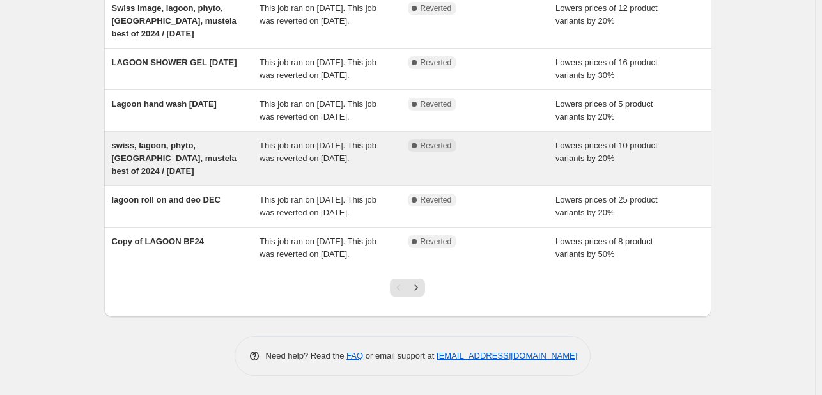
scroll to position [320, 0]
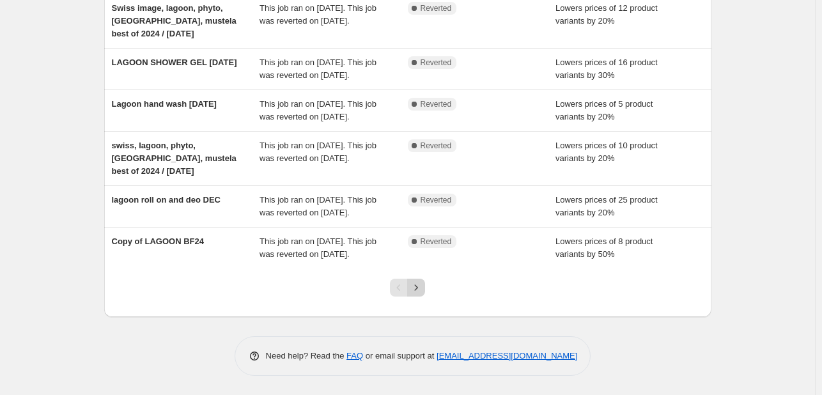
click at [420, 294] on icon "Next" at bounding box center [416, 287] width 13 height 13
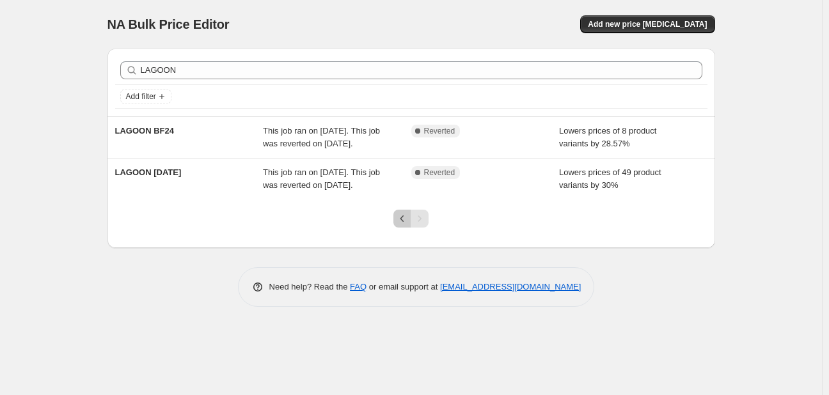
click at [398, 225] on icon "Previous" at bounding box center [402, 218] width 13 height 13
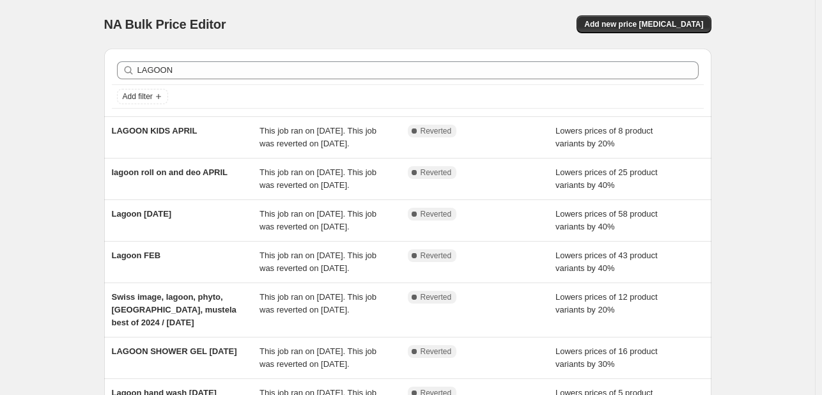
click at [662, 13] on div "NA Bulk Price Editor. This page is ready NA Bulk Price Editor Add new price [ME…" at bounding box center [407, 24] width 607 height 49
click at [665, 22] on span "Add new price [MEDICAL_DATA]" at bounding box center [643, 24] width 119 height 10
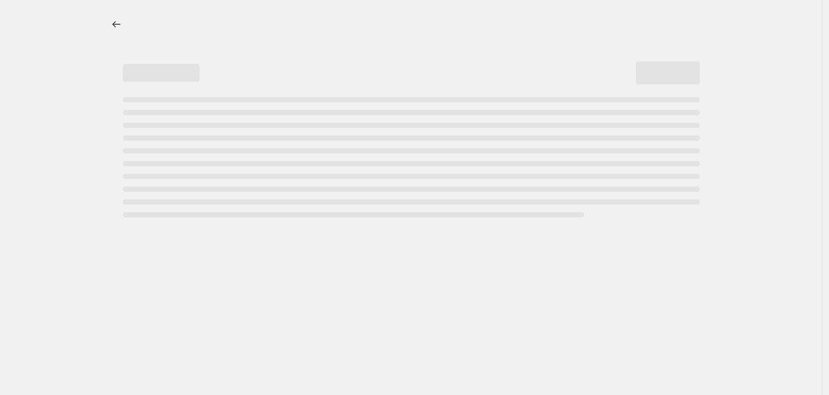
select select "percentage"
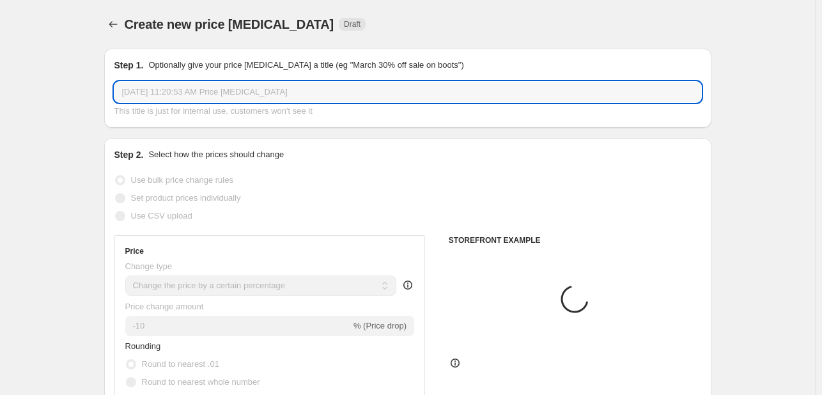
click at [265, 90] on input "[DATE] 11:20:53 AM Price [MEDICAL_DATA]" at bounding box center [407, 92] width 587 height 20
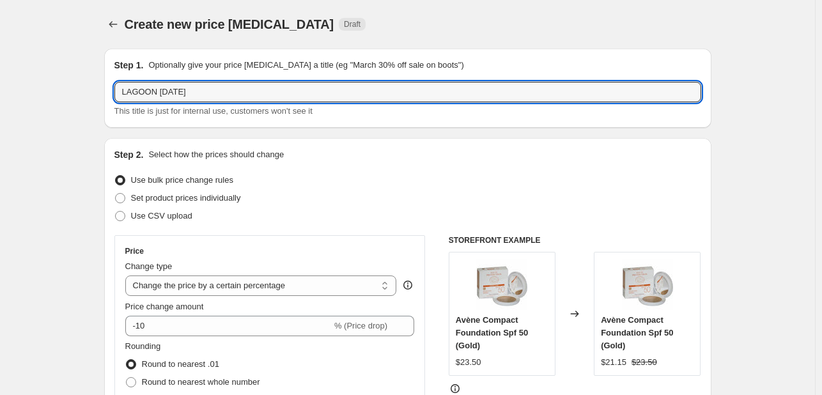
type input "LAGOON [DATE]"
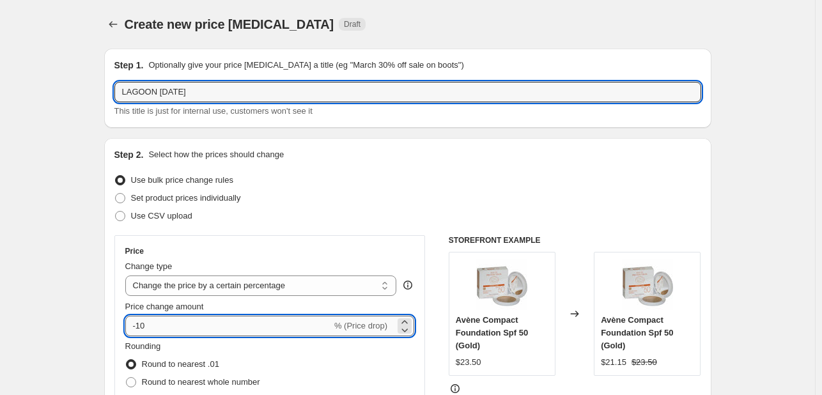
click at [180, 331] on input "-10" at bounding box center [228, 326] width 207 height 20
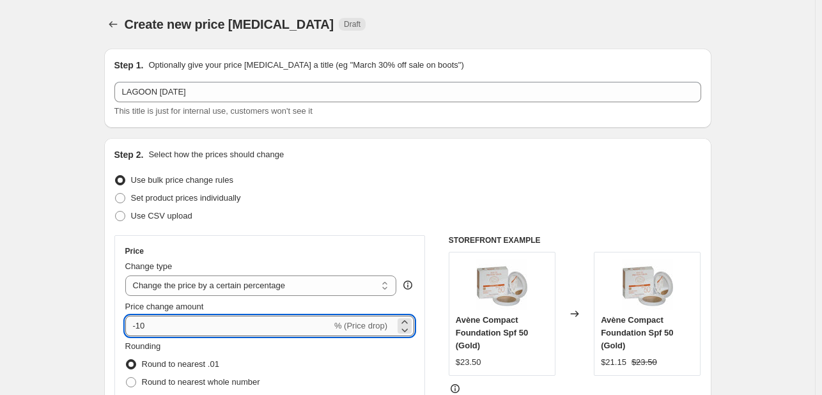
type input "-1"
type input "-25"
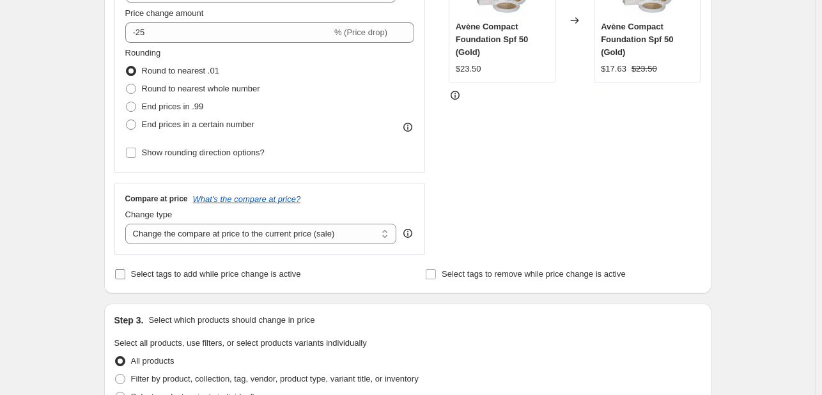
scroll to position [320, 0]
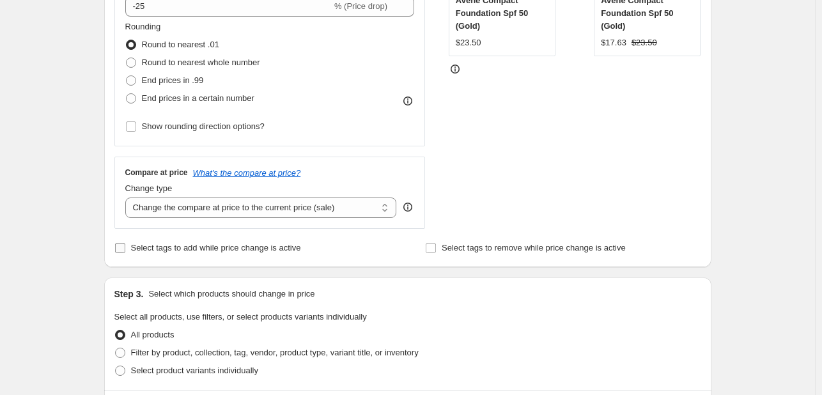
click at [155, 244] on span "Select tags to add while price change is active" at bounding box center [216, 248] width 170 height 10
click at [125, 244] on input "Select tags to add while price change is active" at bounding box center [120, 248] width 10 height 10
checkbox input "true"
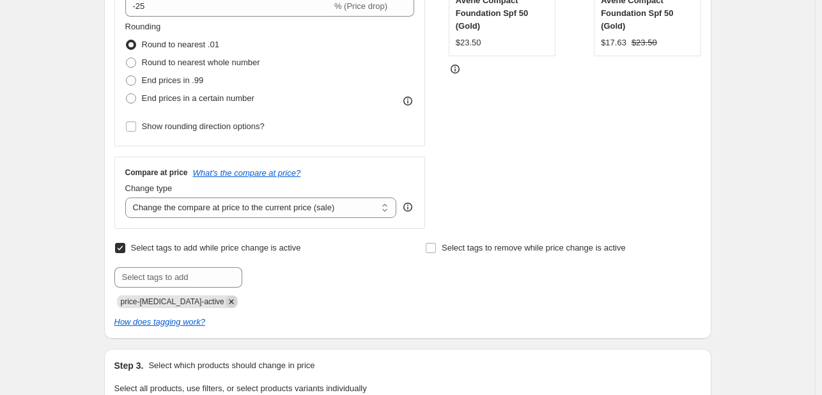
click at [226, 302] on icon "Remove price-change-job-active" at bounding box center [232, 302] width 12 height 12
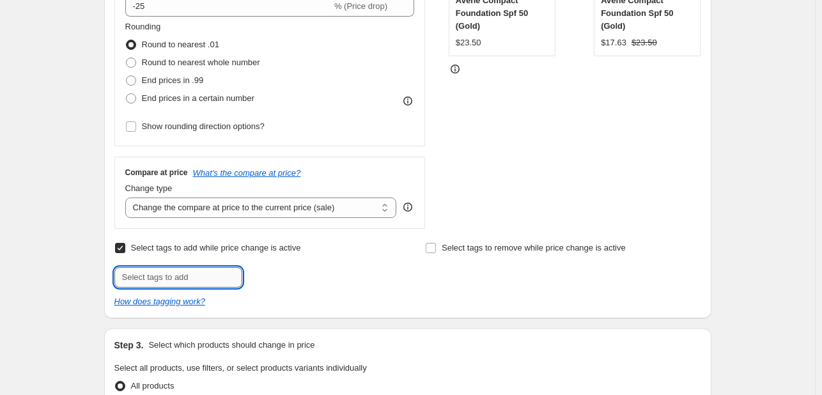
click at [211, 278] on input "text" at bounding box center [178, 277] width 128 height 20
type input "[DATE]"
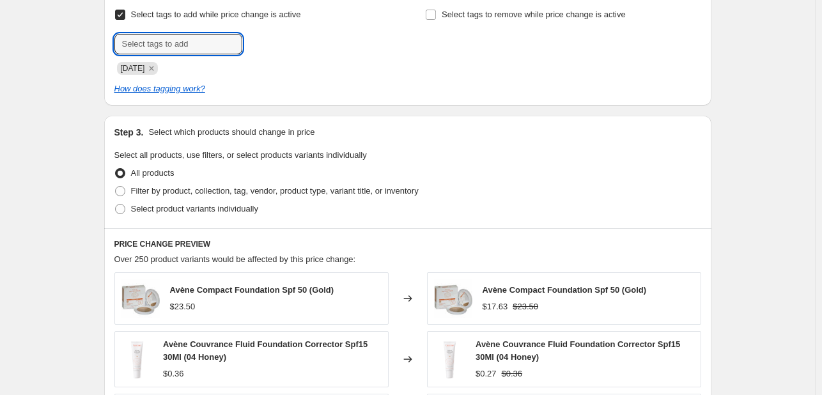
scroll to position [575, 0]
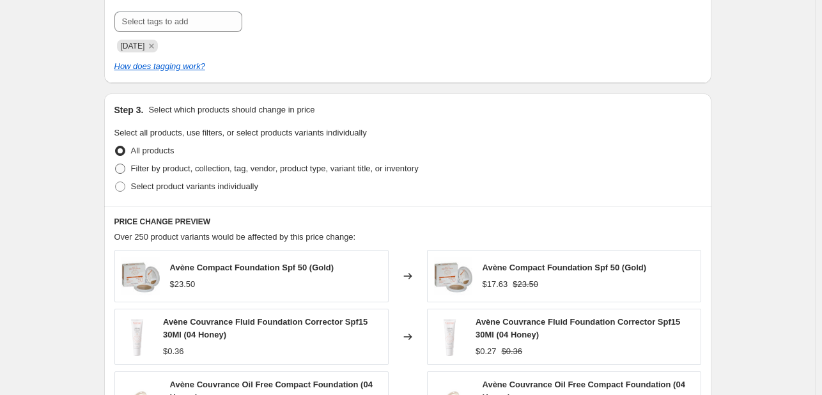
click at [225, 171] on span "Filter by product, collection, tag, vendor, product type, variant title, or inv…" at bounding box center [275, 169] width 288 height 10
click at [116, 164] on input "Filter by product, collection, tag, vendor, product type, variant title, or inv…" at bounding box center [115, 164] width 1 height 1
radio input "true"
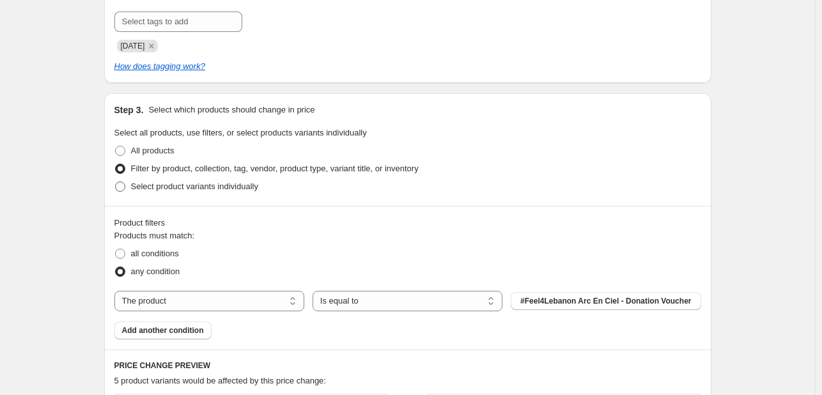
click at [212, 185] on span "Select product variants individually" at bounding box center [194, 187] width 127 height 10
click at [116, 182] on input "Select product variants individually" at bounding box center [115, 182] width 1 height 1
radio input "true"
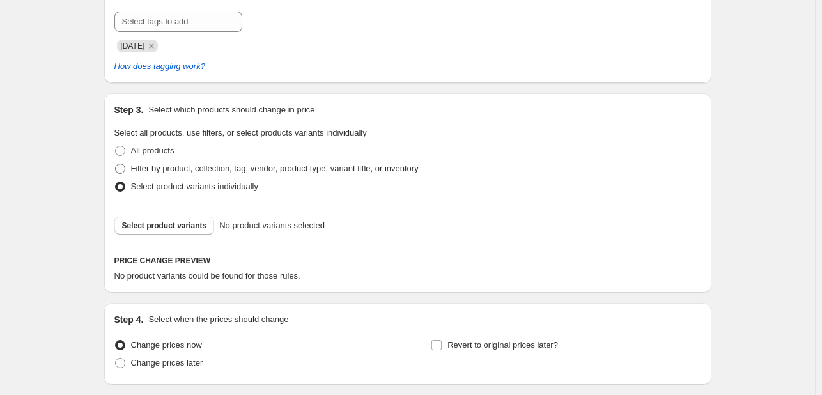
click at [243, 167] on span "Filter by product, collection, tag, vendor, product type, variant title, or inv…" at bounding box center [275, 169] width 288 height 10
click at [116, 164] on input "Filter by product, collection, tag, vendor, product type, variant title, or inv…" at bounding box center [115, 164] width 1 height 1
radio input "true"
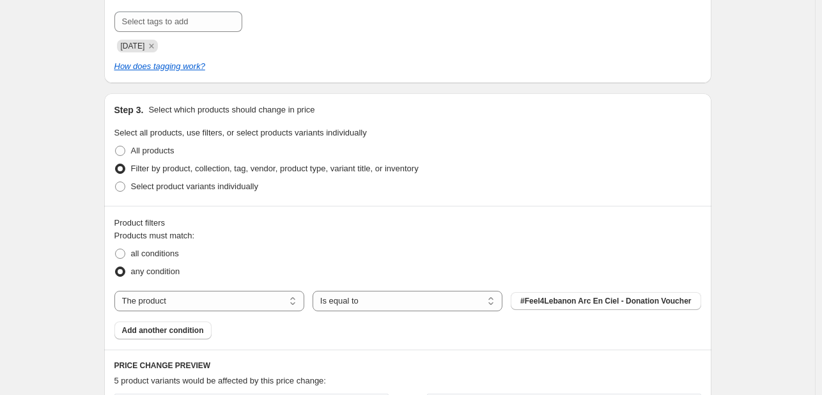
click at [179, 340] on div "Product filters Products must match: all conditions any condition The product T…" at bounding box center [407, 278] width 607 height 144
click at [219, 309] on select "The product The product's collection The product's tag The product's vendor The…" at bounding box center [209, 301] width 190 height 20
select select "tag"
click at [570, 299] on button "123an" at bounding box center [606, 301] width 190 height 18
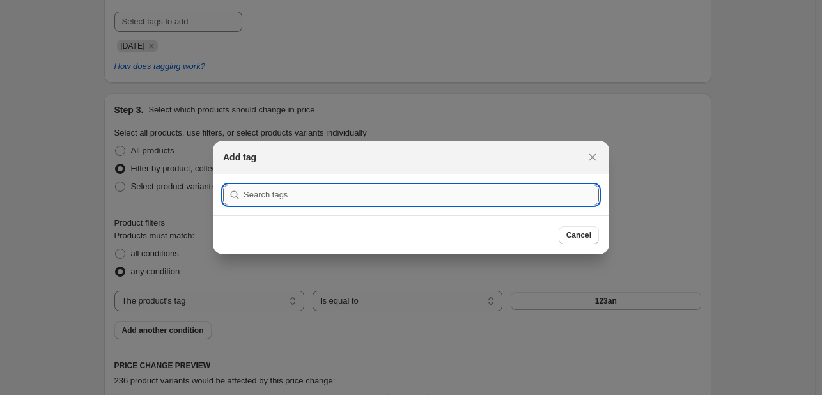
click at [384, 193] on input ":r28j:" at bounding box center [422, 195] width 356 height 20
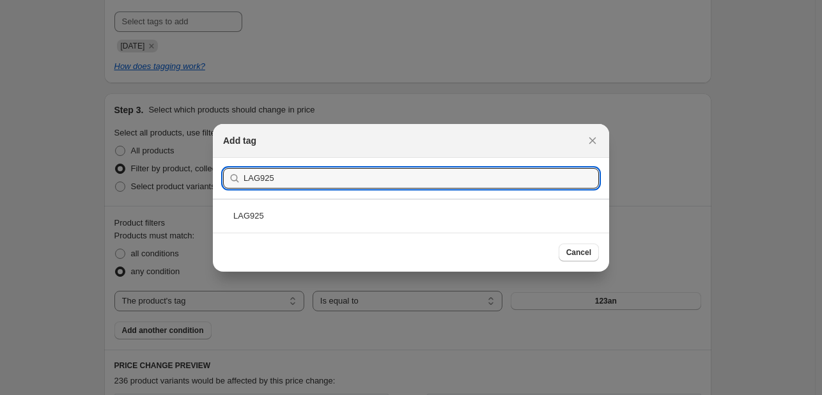
type input "LAG925"
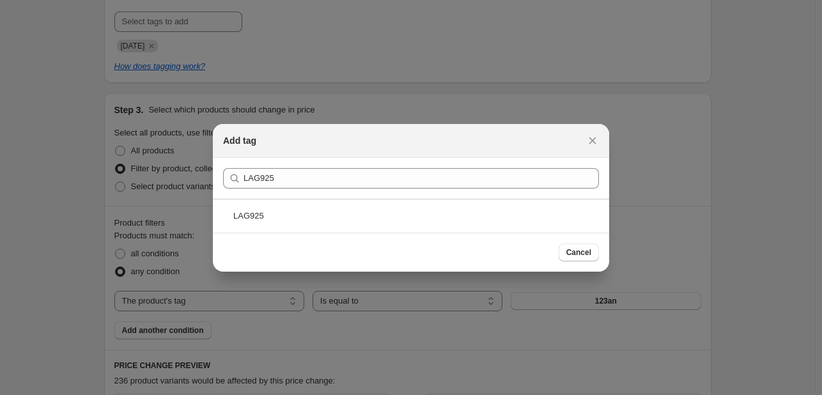
click at [341, 211] on div "LAG925" at bounding box center [411, 216] width 396 height 34
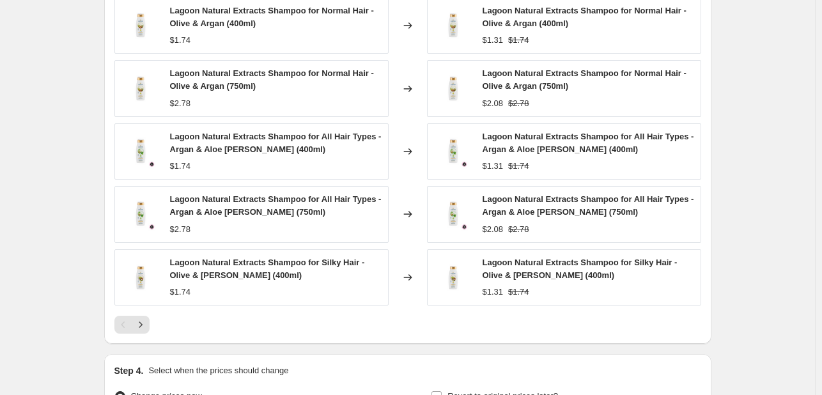
scroll to position [1087, 0]
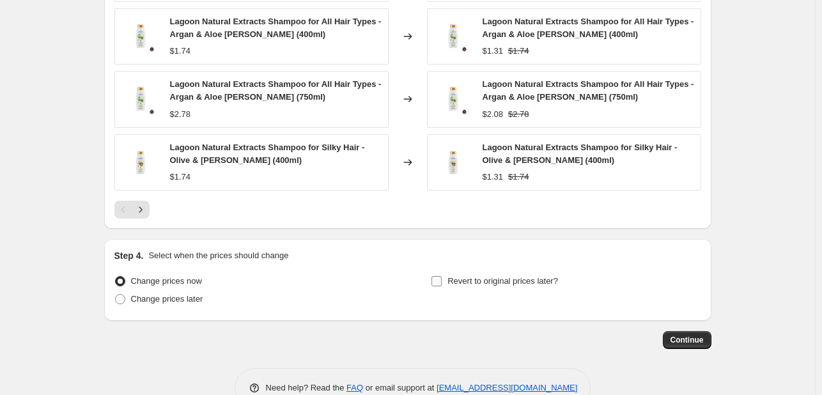
click at [497, 276] on span "Revert to original prices later?" at bounding box center [503, 281] width 111 height 10
click at [442, 276] on input "Revert to original prices later?" at bounding box center [437, 281] width 10 height 10
checkbox input "true"
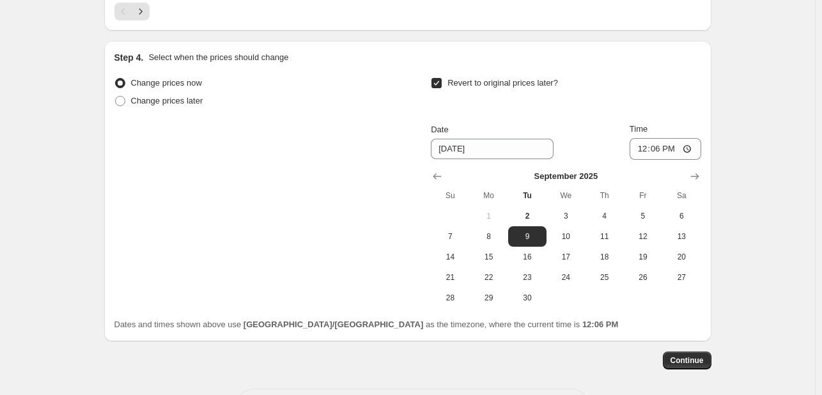
scroll to position [1336, 0]
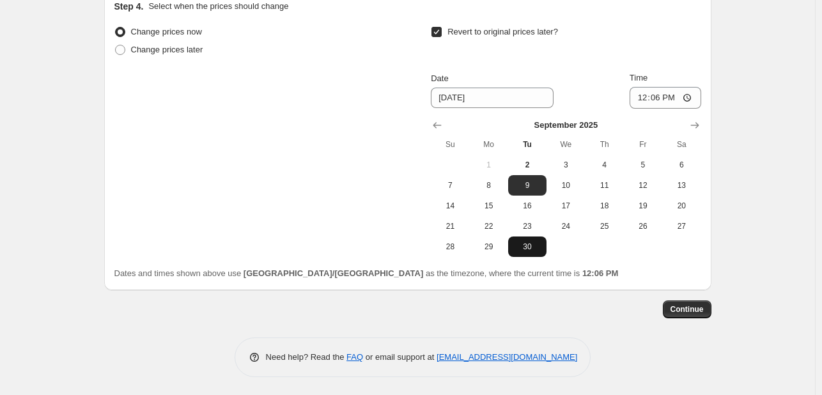
click at [520, 251] on button "30" at bounding box center [527, 247] width 38 height 20
type input "[DATE]"
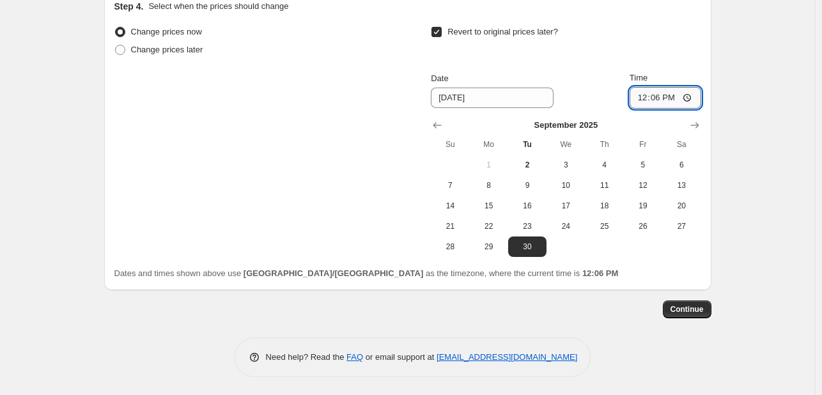
click at [635, 97] on input "12:06" at bounding box center [666, 98] width 72 height 22
type input "23:55"
click at [693, 308] on span "Continue" at bounding box center [687, 309] width 33 height 10
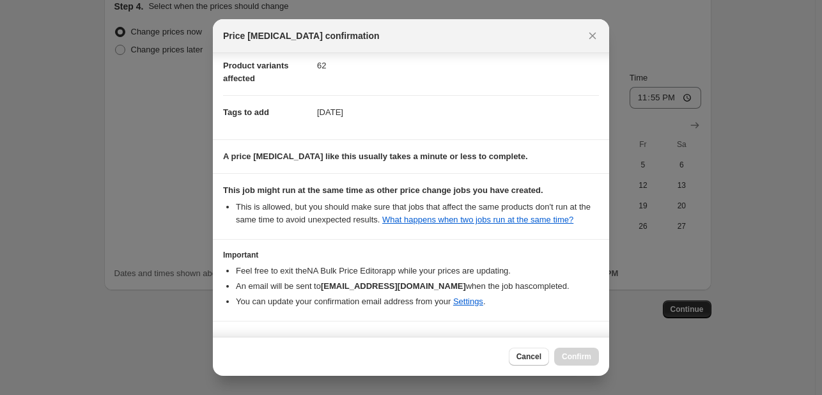
scroll to position [189, 0]
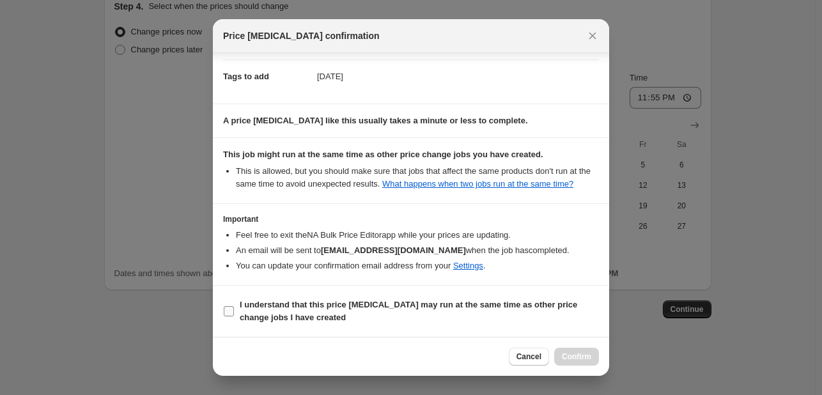
click at [556, 319] on span "I understand that this price [MEDICAL_DATA] may run at the same time as other p…" at bounding box center [419, 312] width 359 height 26
click at [234, 317] on input "I understand that this price [MEDICAL_DATA] may run at the same time as other p…" at bounding box center [229, 311] width 10 height 10
click at [585, 358] on span "Confirm" at bounding box center [576, 357] width 29 height 10
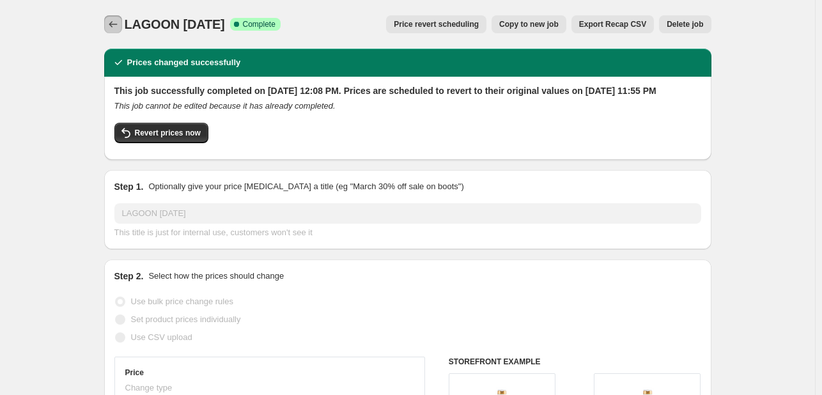
click at [114, 19] on icon "Price change jobs" at bounding box center [113, 24] width 13 height 13
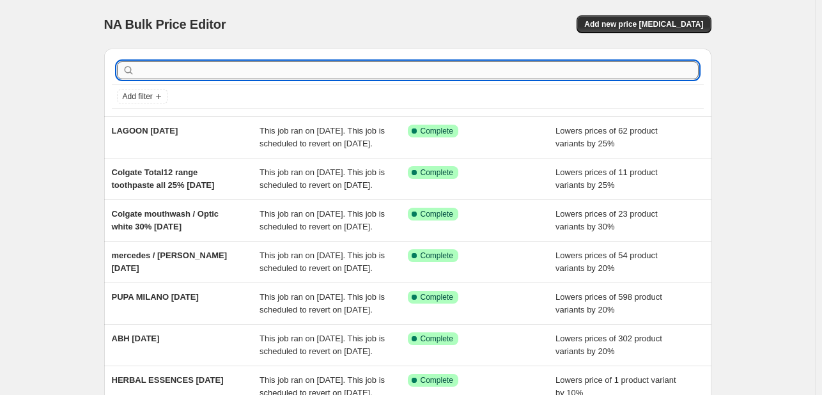
click at [210, 63] on input "text" at bounding box center [417, 70] width 561 height 18
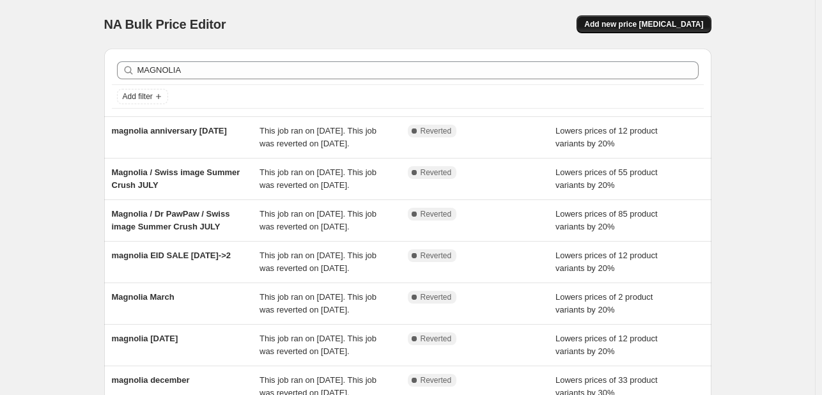
click at [637, 26] on span "Add new price [MEDICAL_DATA]" at bounding box center [643, 24] width 119 height 10
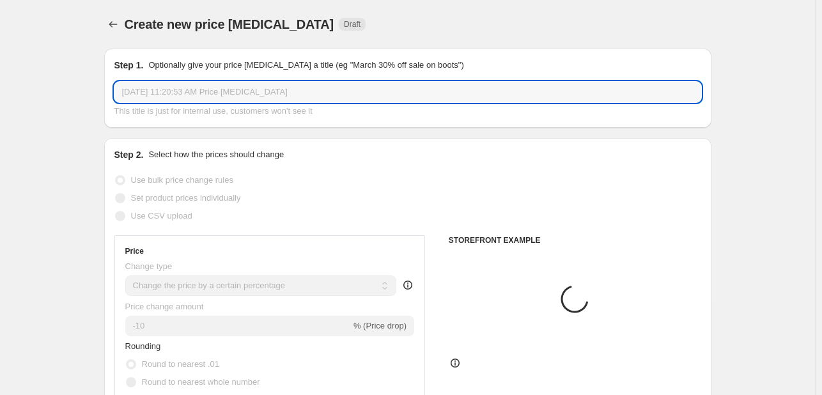
click at [340, 90] on input "[DATE] 11:20:53 AM Price [MEDICAL_DATA]" at bounding box center [407, 92] width 587 height 20
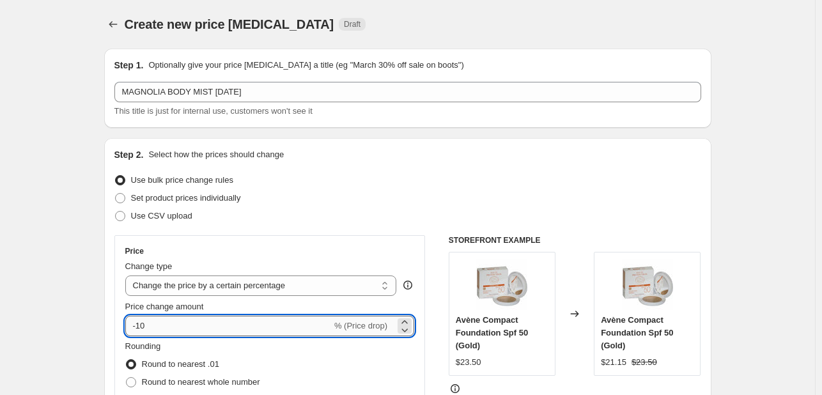
click at [167, 328] on input "-10" at bounding box center [228, 326] width 207 height 20
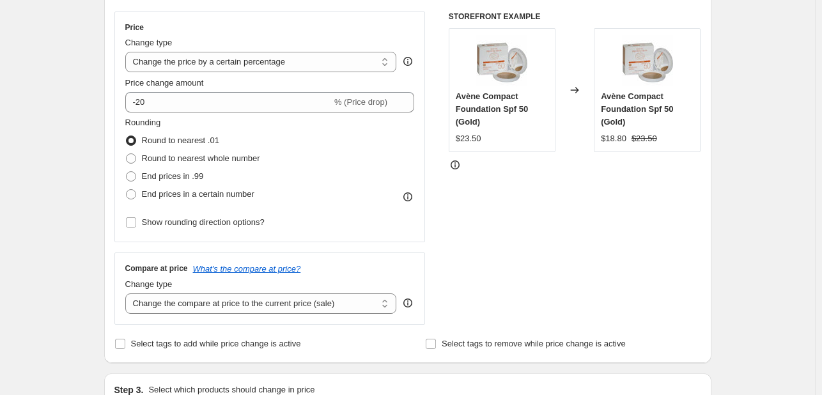
scroll to position [256, 0]
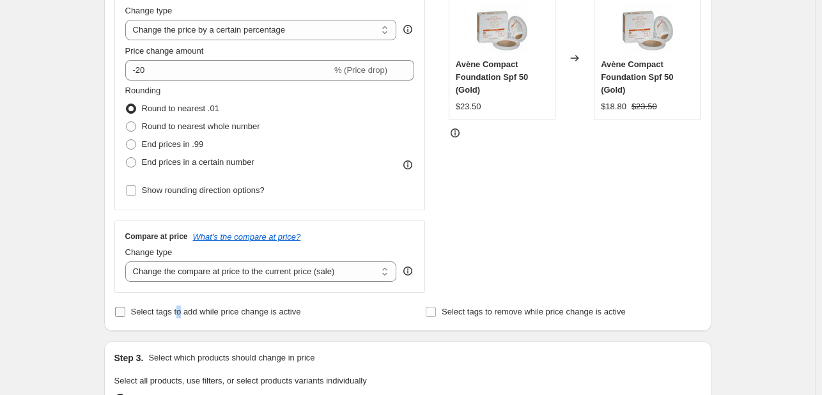
click at [181, 307] on span "Select tags to add while price change is active" at bounding box center [216, 312] width 170 height 10
click at [208, 317] on span "Select tags to add while price change is active" at bounding box center [216, 312] width 170 height 10
click at [125, 317] on input "Select tags to add while price change is active" at bounding box center [120, 312] width 10 height 10
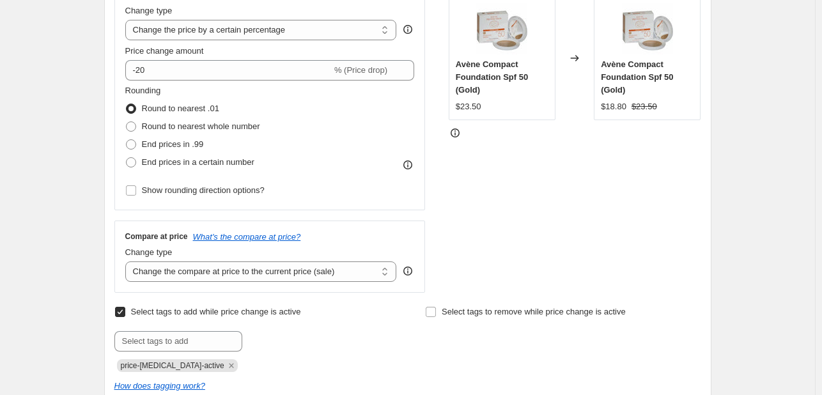
click at [217, 366] on span "price-[MEDICAL_DATA]-active" at bounding box center [177, 365] width 121 height 13
click at [226, 361] on icon "Remove price-change-job-active" at bounding box center [232, 366] width 12 height 12
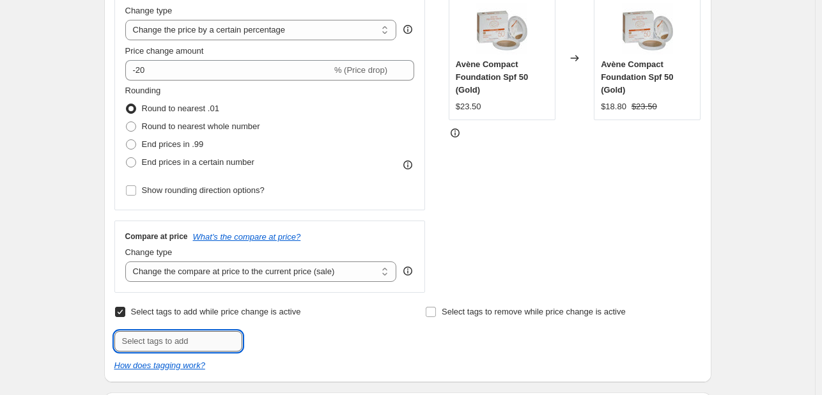
click at [209, 341] on input "text" at bounding box center [178, 341] width 128 height 20
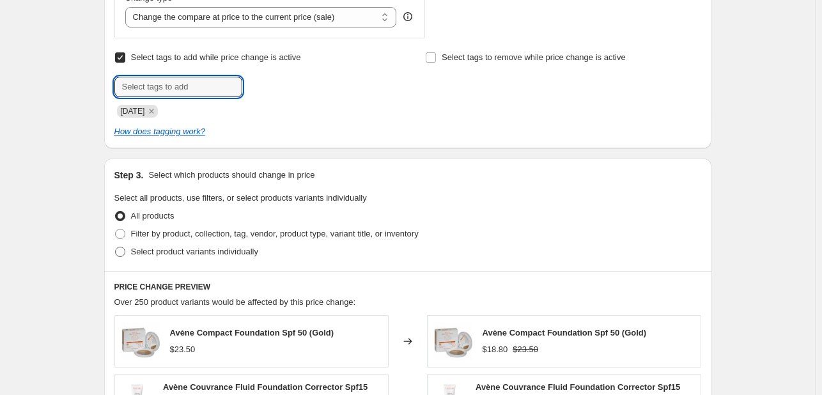
scroll to position [512, 0]
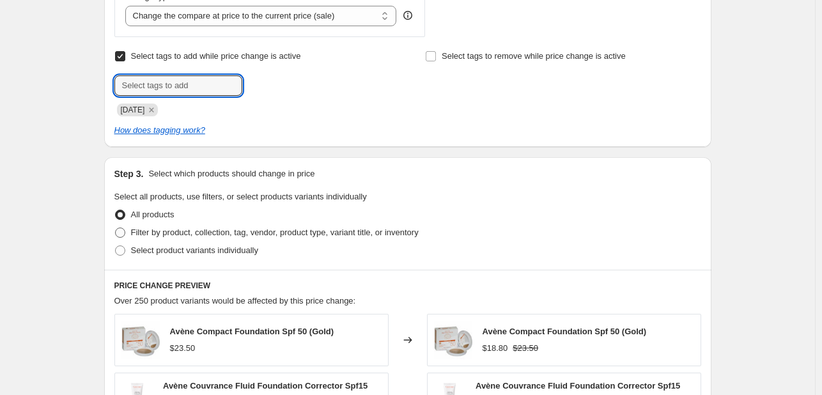
click at [228, 233] on span "Filter by product, collection, tag, vendor, product type, variant title, or inv…" at bounding box center [275, 233] width 288 height 10
click at [116, 228] on input "Filter by product, collection, tag, vendor, product type, variant title, or inv…" at bounding box center [115, 228] width 1 height 1
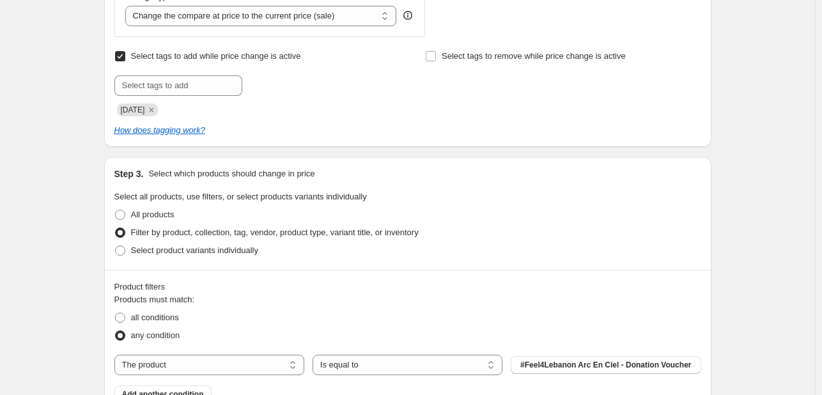
scroll to position [575, 0]
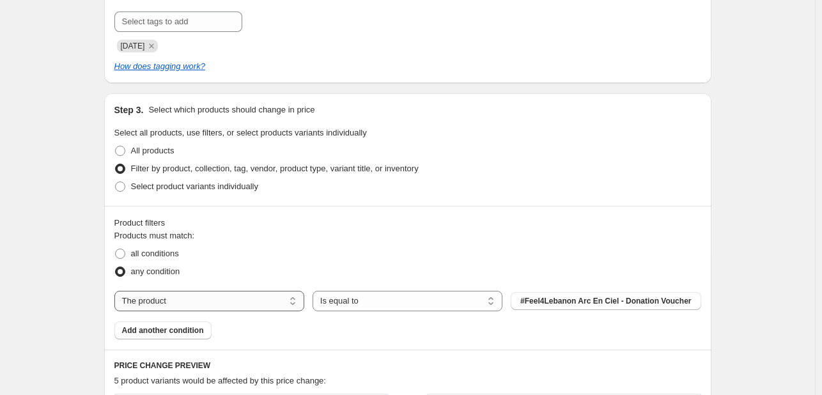
click at [235, 305] on select "The product The product's collection The product's tag The product's vendor The…" at bounding box center [209, 301] width 190 height 20
click at [547, 306] on button "123an" at bounding box center [606, 301] width 190 height 18
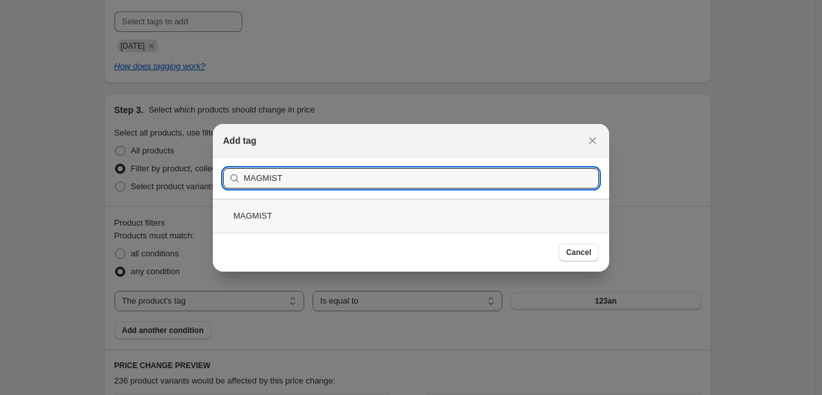
click at [409, 217] on div "MAGMIST" at bounding box center [411, 216] width 396 height 34
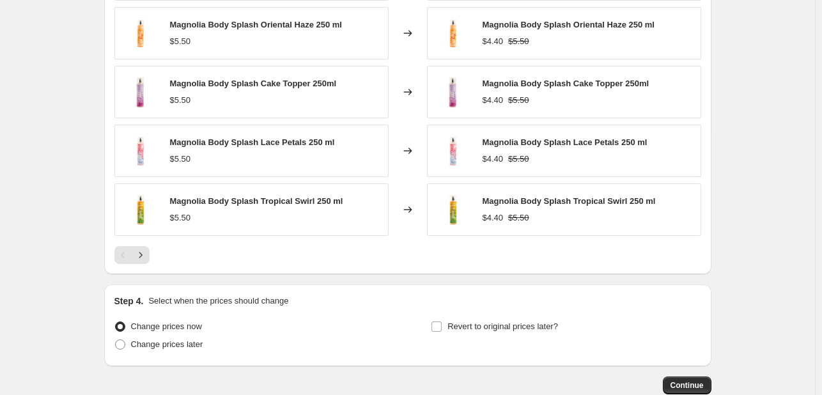
scroll to position [1023, 0]
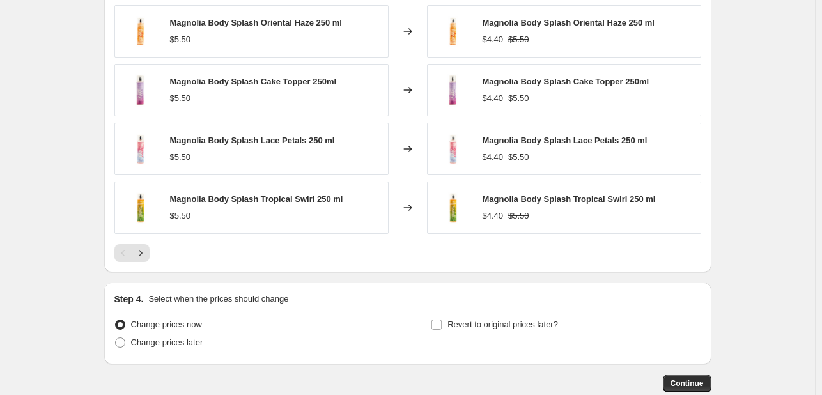
click at [526, 336] on div "Revert to original prices later?" at bounding box center [566, 335] width 270 height 38
click at [527, 324] on span "Revert to original prices later?" at bounding box center [503, 325] width 111 height 10
click at [442, 324] on input "Revert to original prices later?" at bounding box center [437, 325] width 10 height 10
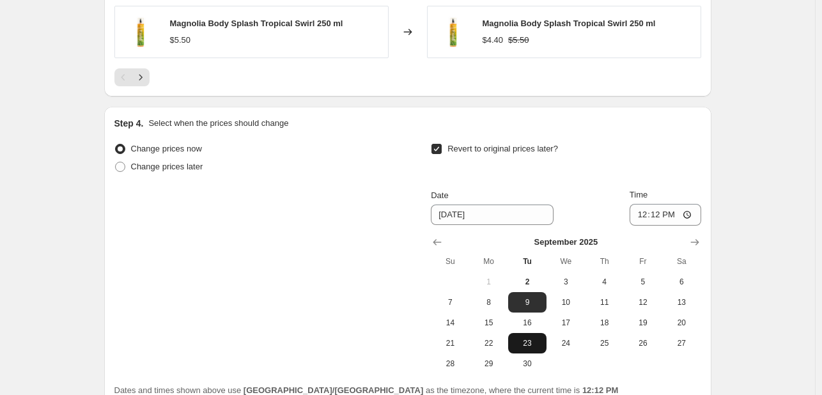
scroll to position [1215, 0]
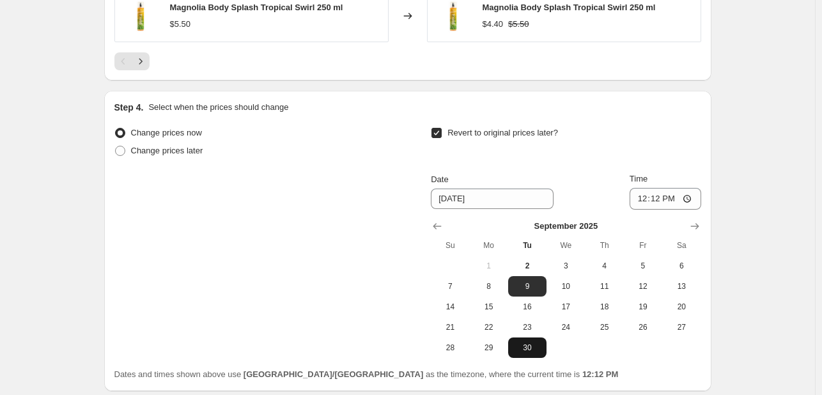
click at [532, 351] on span "30" at bounding box center [527, 348] width 28 height 10
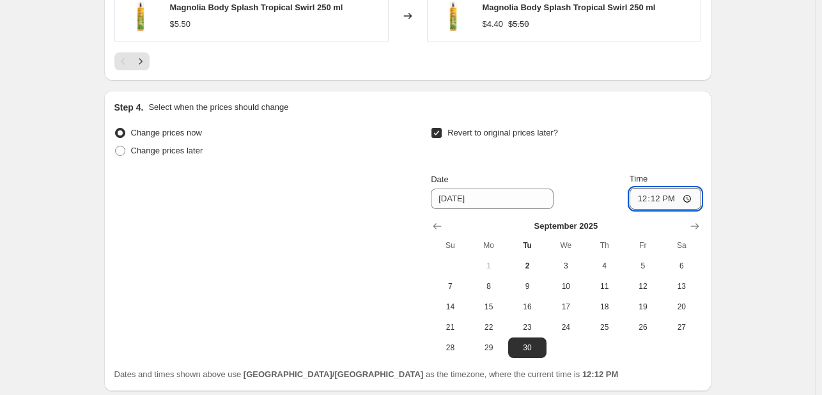
click at [645, 200] on input "12:12" at bounding box center [666, 199] width 72 height 22
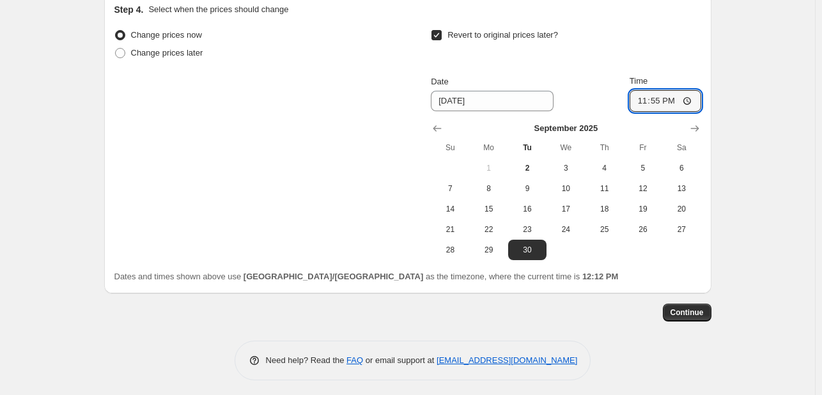
scroll to position [1316, 0]
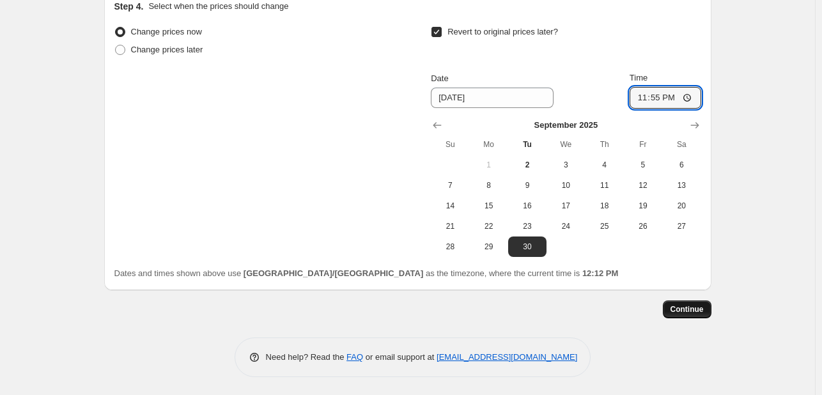
click at [691, 302] on button "Continue" at bounding box center [687, 310] width 49 height 18
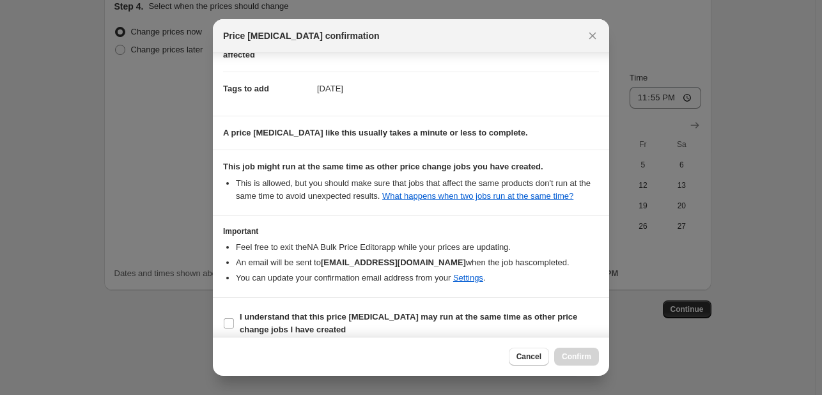
scroll to position [189, 0]
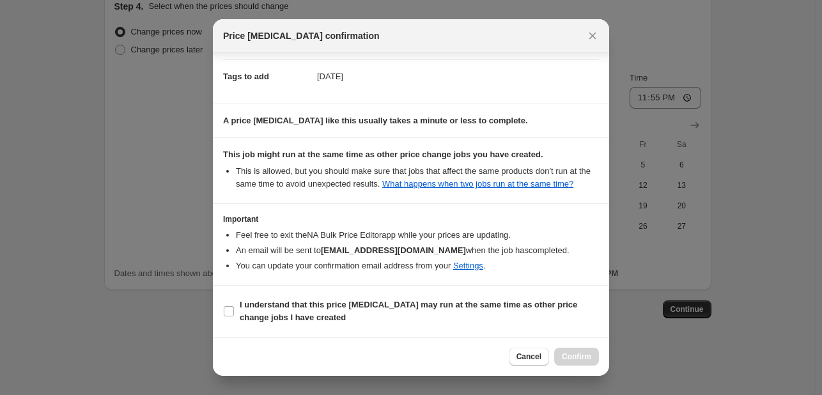
click at [527, 324] on label "I understand that this price [MEDICAL_DATA] may run at the same time as other p…" at bounding box center [411, 311] width 376 height 31
click at [234, 317] on input "I understand that this price [MEDICAL_DATA] may run at the same time as other p…" at bounding box center [229, 311] width 10 height 10
click at [575, 359] on span "Confirm" at bounding box center [576, 357] width 29 height 10
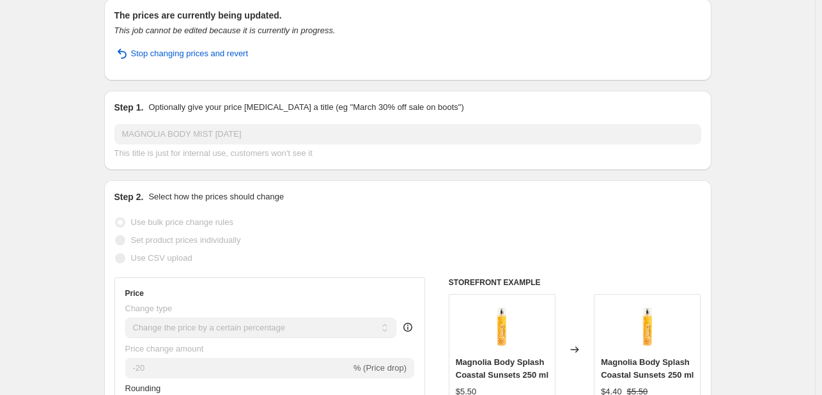
scroll to position [21, 0]
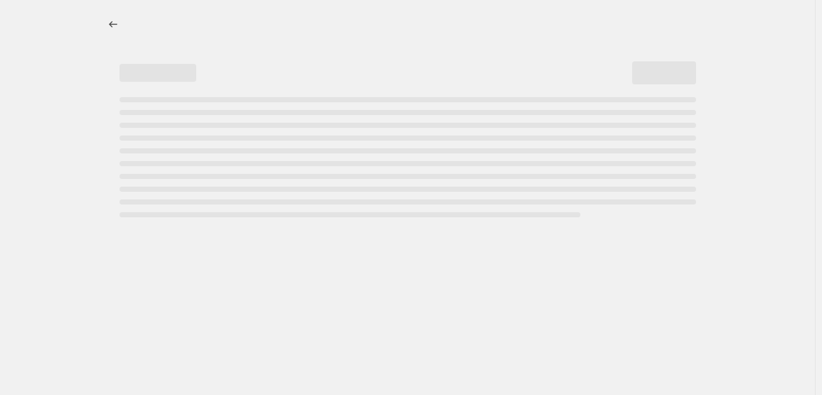
click at [810, 30] on html "Home Settings Plans Skip to content "MAGNOLIA BODY MIST [DATE]" has completed!" at bounding box center [411, 197] width 822 height 395
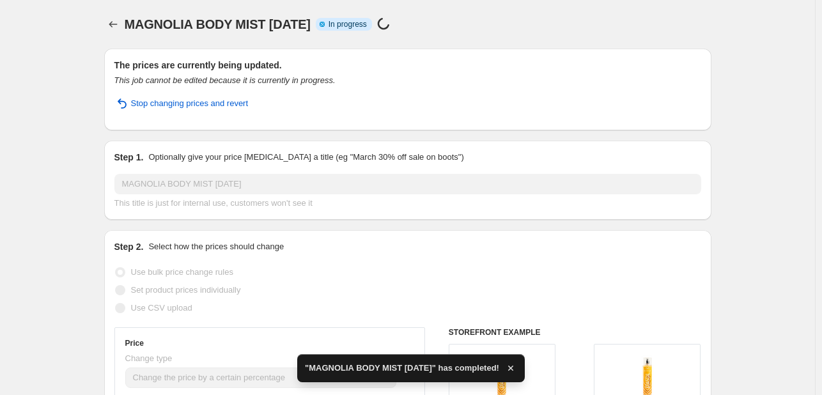
click at [108, 15] on div at bounding box center [114, 24] width 20 height 18
click at [118, 26] on icon "Price change jobs" at bounding box center [113, 24] width 13 height 13
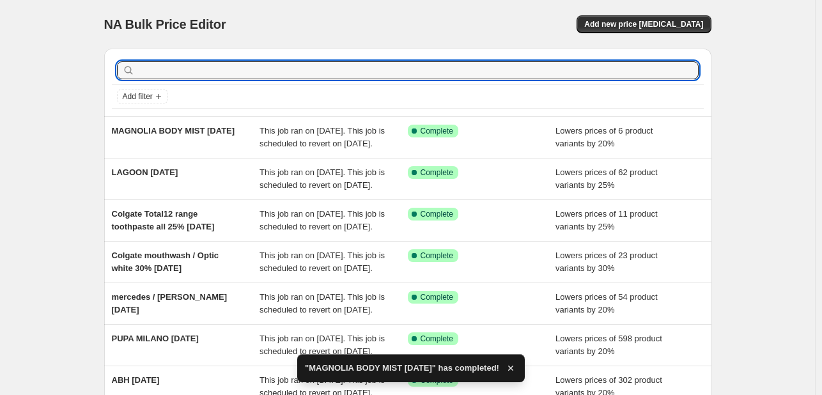
click at [239, 65] on input "text" at bounding box center [417, 70] width 561 height 18
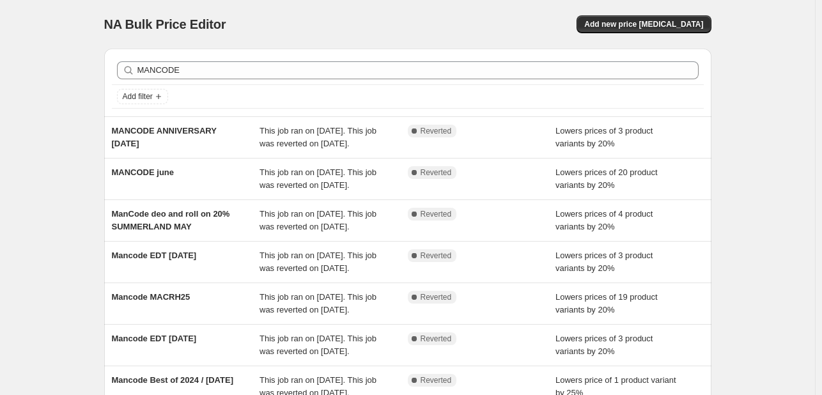
click at [382, 36] on div "NA Bulk Price Editor. This page is ready NA Bulk Price Editor Add new price [ME…" at bounding box center [407, 24] width 607 height 49
click at [650, 22] on span "Add new price [MEDICAL_DATA]" at bounding box center [643, 24] width 119 height 10
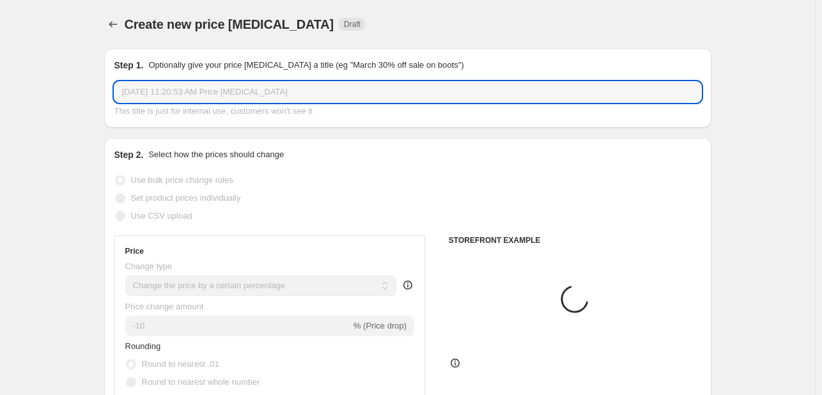
click at [251, 84] on input "[DATE] 11:20:53 AM Price [MEDICAL_DATA]" at bounding box center [407, 92] width 587 height 20
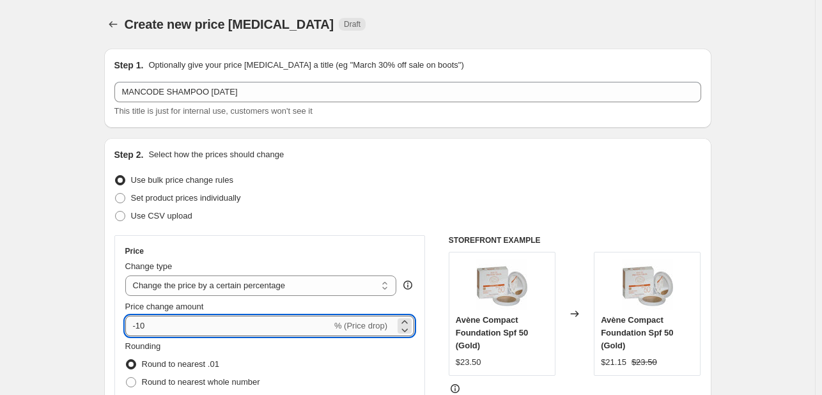
click at [246, 329] on input "-10" at bounding box center [228, 326] width 207 height 20
click at [107, 331] on div "Step 2. Select how the prices should change Use bulk price change rules Set pro…" at bounding box center [407, 362] width 607 height 449
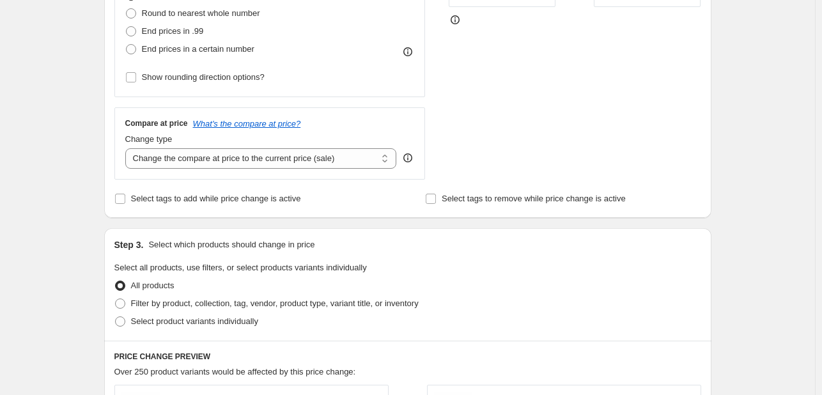
scroll to position [512, 0]
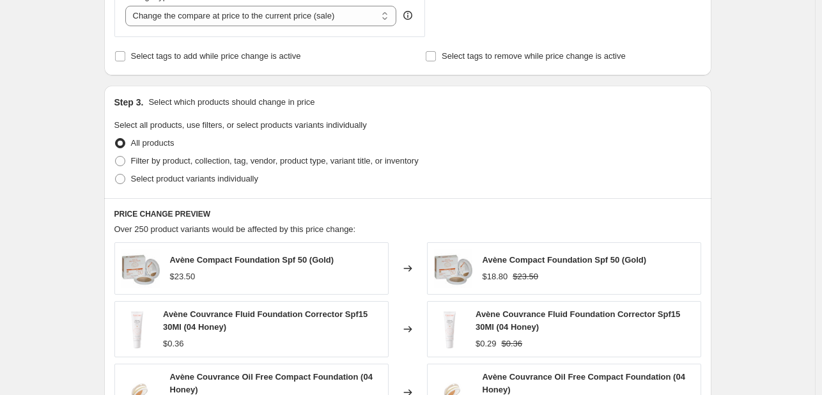
click at [233, 57] on span "Select tags to add while price change is active" at bounding box center [216, 56] width 170 height 10
click at [125, 57] on input "Select tags to add while price change is active" at bounding box center [120, 56] width 10 height 10
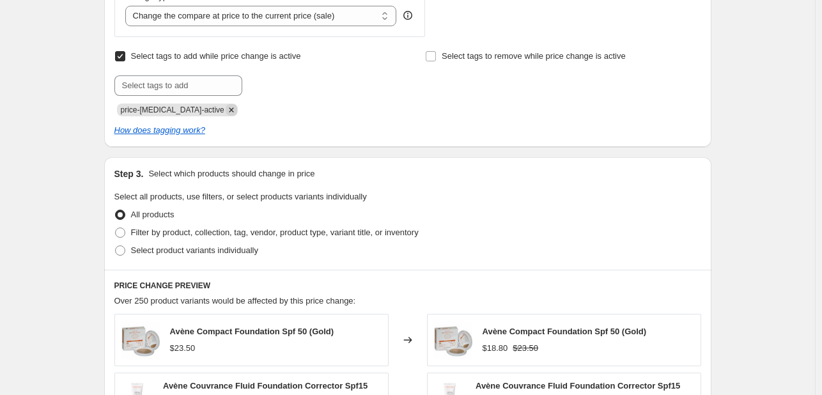
click at [226, 106] on icon "Remove price-change-job-active" at bounding box center [232, 110] width 12 height 12
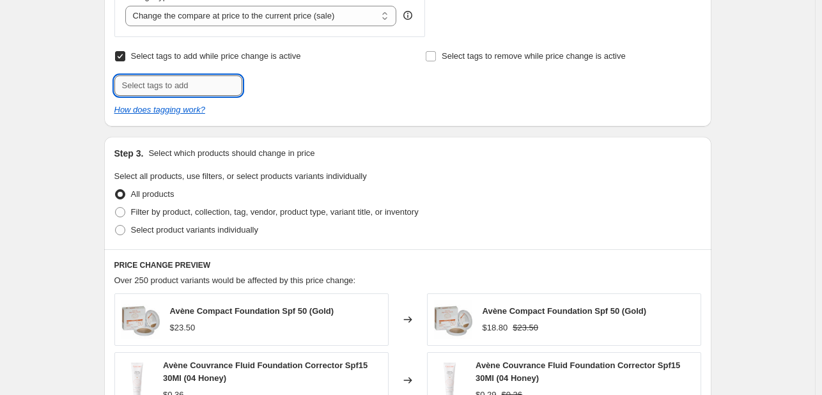
click at [205, 81] on input "text" at bounding box center [178, 85] width 128 height 20
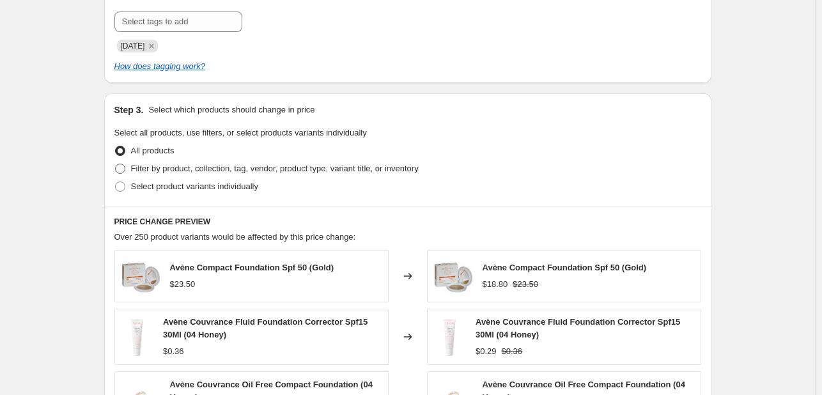
click at [246, 169] on span "Filter by product, collection, tag, vendor, product type, variant title, or inv…" at bounding box center [275, 169] width 288 height 10
click at [116, 164] on input "Filter by product, collection, tag, vendor, product type, variant title, or inv…" at bounding box center [115, 164] width 1 height 1
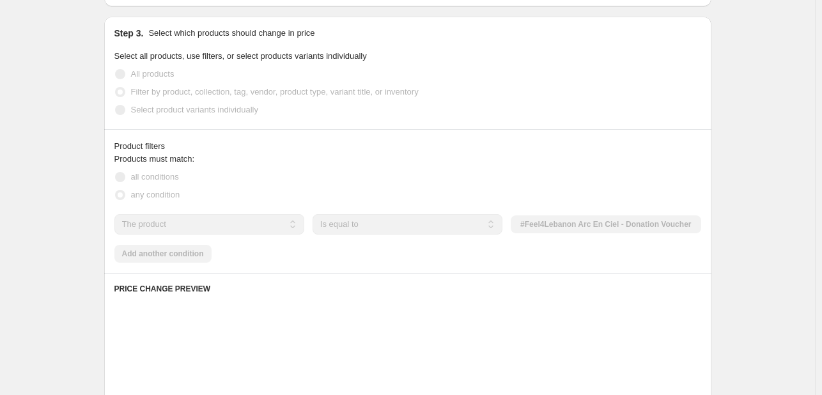
scroll to position [703, 0]
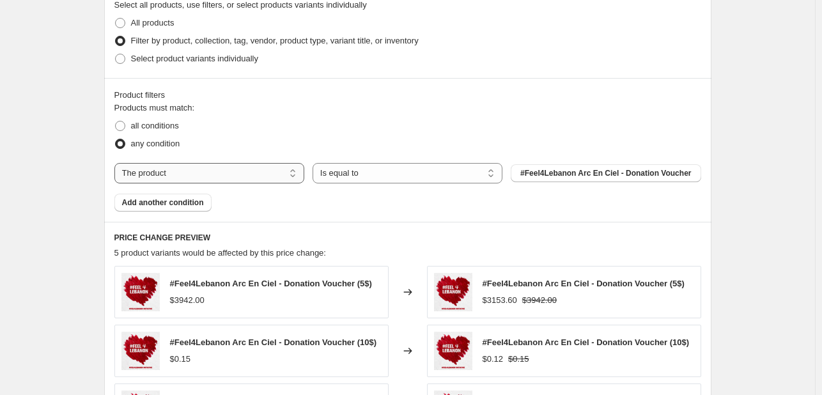
click at [278, 178] on select "The product The product's collection The product's tag The product's vendor The…" at bounding box center [209, 173] width 190 height 20
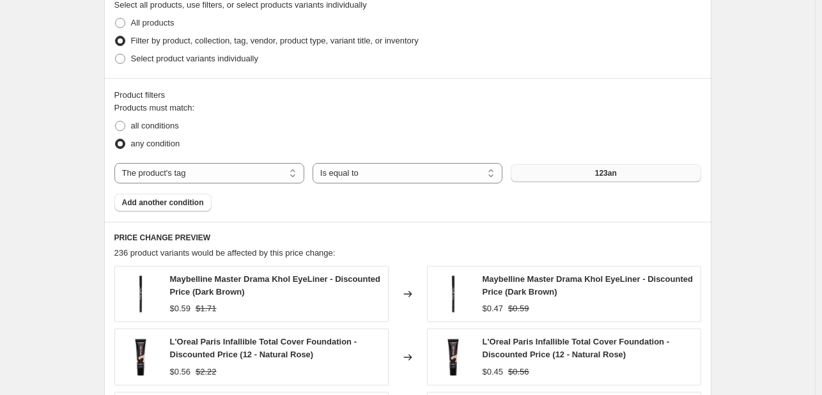
click at [552, 175] on button "123an" at bounding box center [606, 173] width 190 height 18
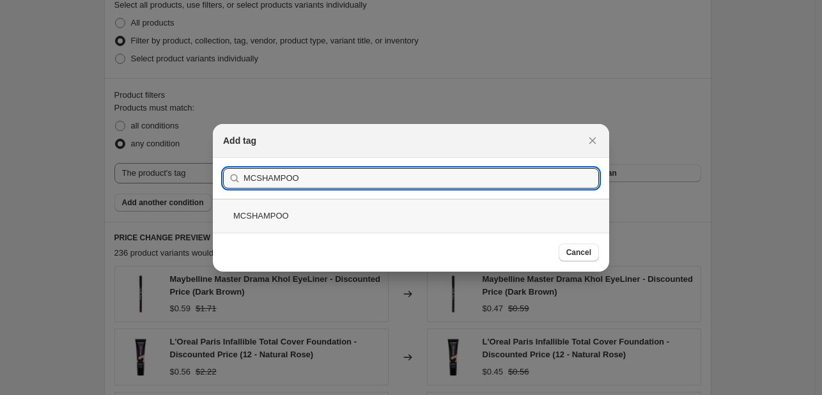
click at [362, 222] on div "MCSHAMPOO" at bounding box center [411, 216] width 396 height 34
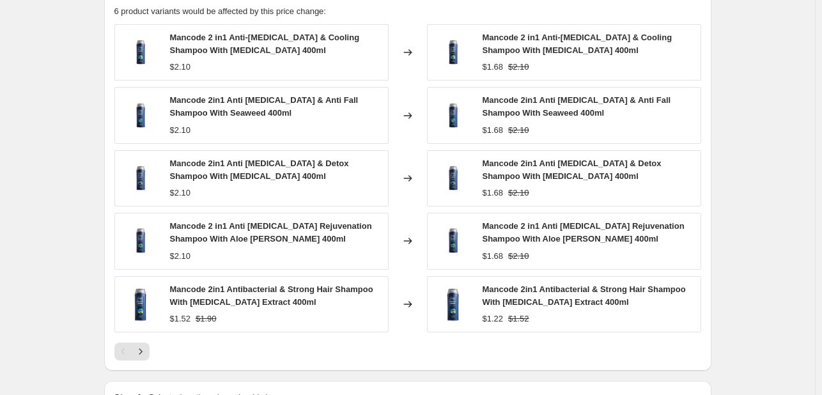
scroll to position [926, 0]
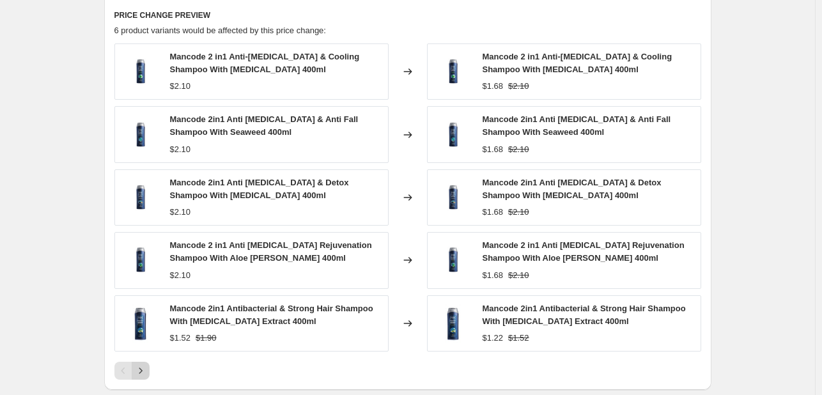
click at [150, 368] on button "Next" at bounding box center [141, 371] width 18 height 18
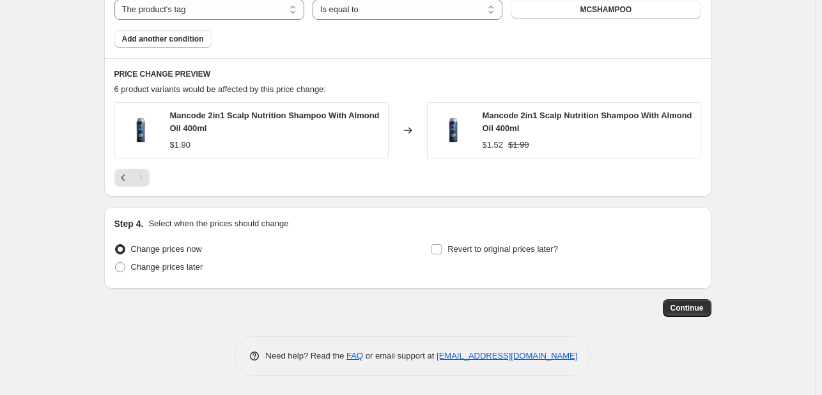
scroll to position [867, 0]
click at [127, 185] on button "Previous" at bounding box center [123, 178] width 18 height 18
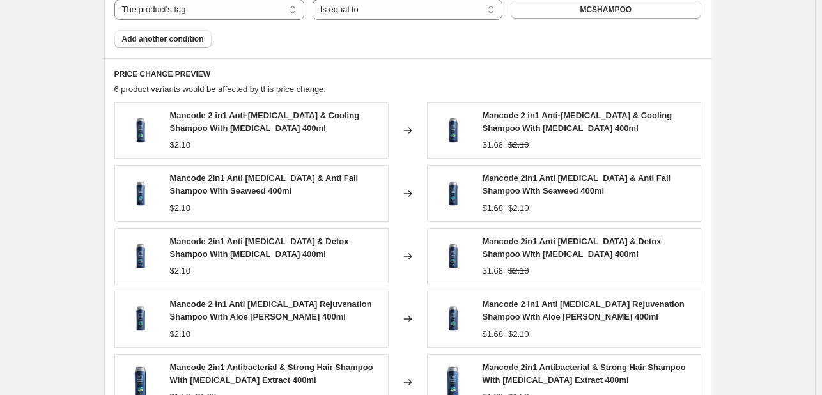
scroll to position [995, 0]
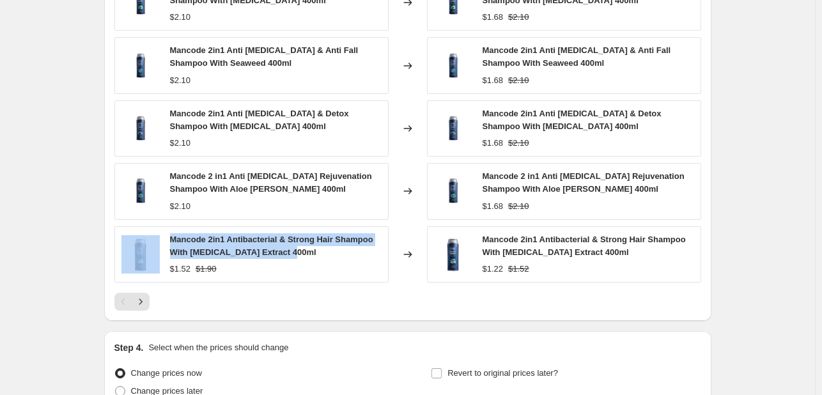
drag, startPoint x: 289, startPoint y: 250, endPoint x: 166, endPoint y: 236, distance: 123.6
click at [166, 236] on div "Mancode 2in1 Antibacterial & Strong Hair Shampoo With [MEDICAL_DATA] Extract 40…" at bounding box center [251, 254] width 274 height 56
copy div "Mancode 2in1 Antibacterial & Strong Hair Shampoo With [MEDICAL_DATA] Extract 40…"
click at [146, 306] on icon "Next" at bounding box center [140, 301] width 13 height 13
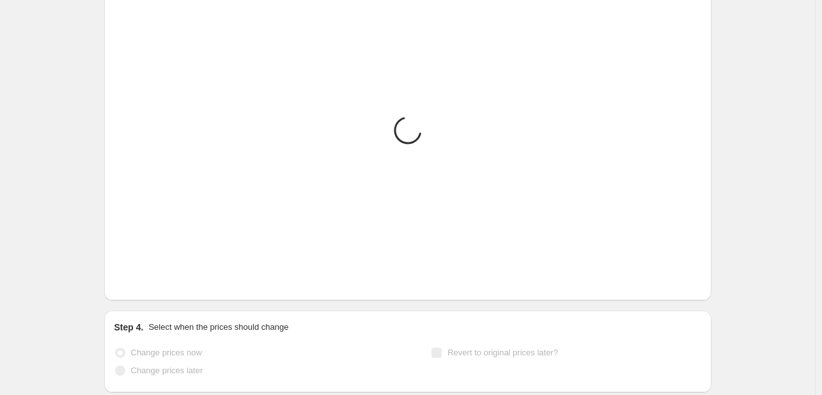
scroll to position [867, 0]
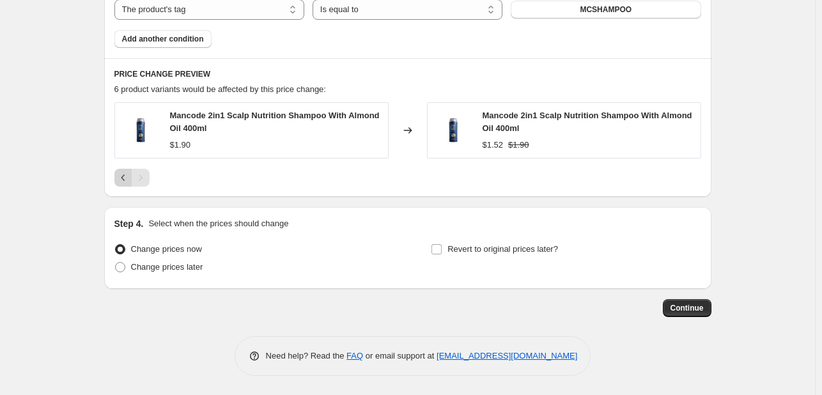
click at [130, 178] on icon "Previous" at bounding box center [123, 177] width 13 height 13
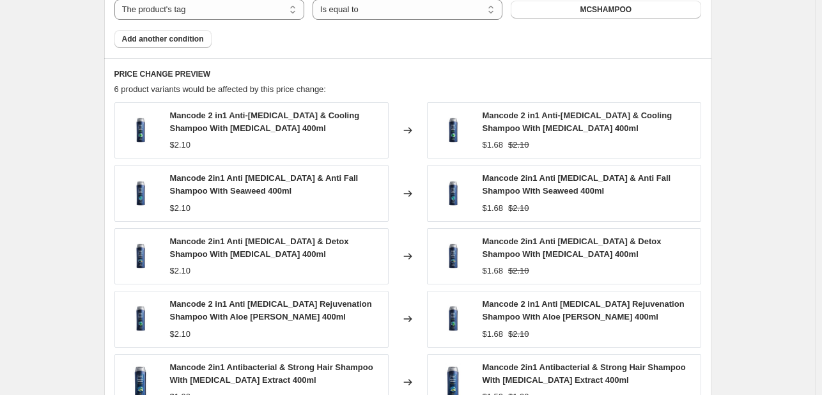
scroll to position [1059, 0]
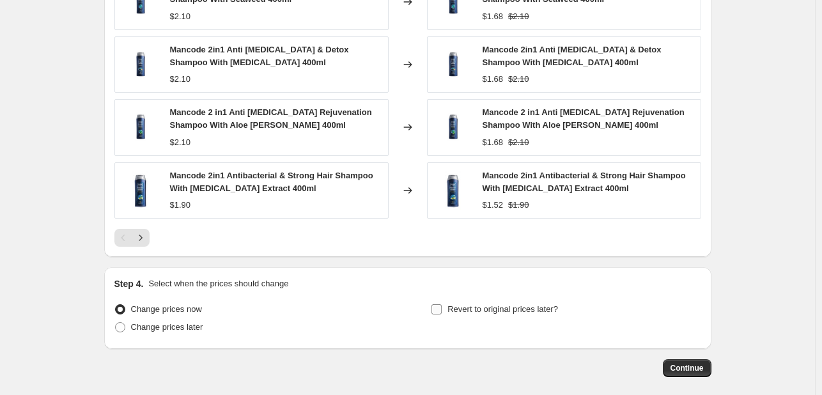
click at [502, 301] on label "Revert to original prices later?" at bounding box center [494, 310] width 127 height 18
click at [442, 304] on input "Revert to original prices later?" at bounding box center [437, 309] width 10 height 10
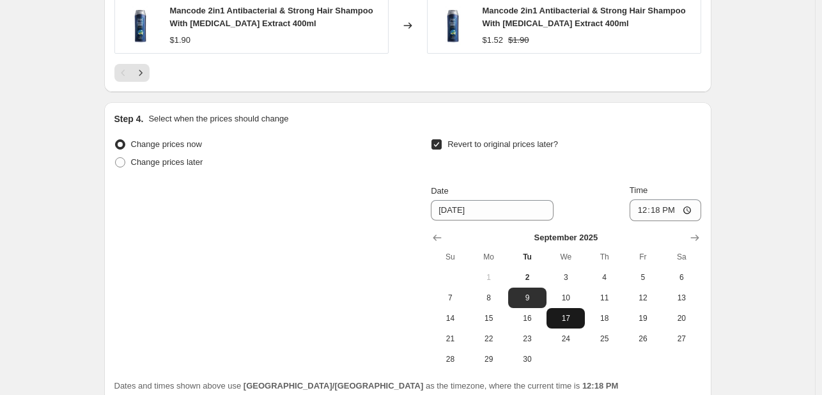
scroll to position [1251, 0]
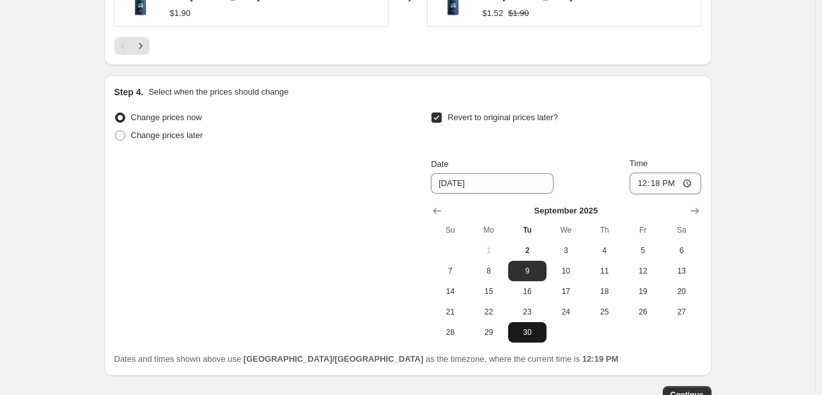
click at [535, 338] on button "30" at bounding box center [527, 332] width 38 height 20
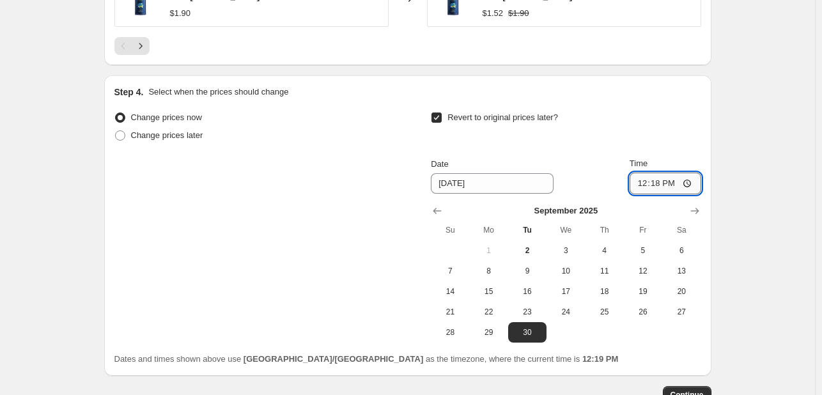
click at [646, 184] on input "12:18" at bounding box center [666, 184] width 72 height 22
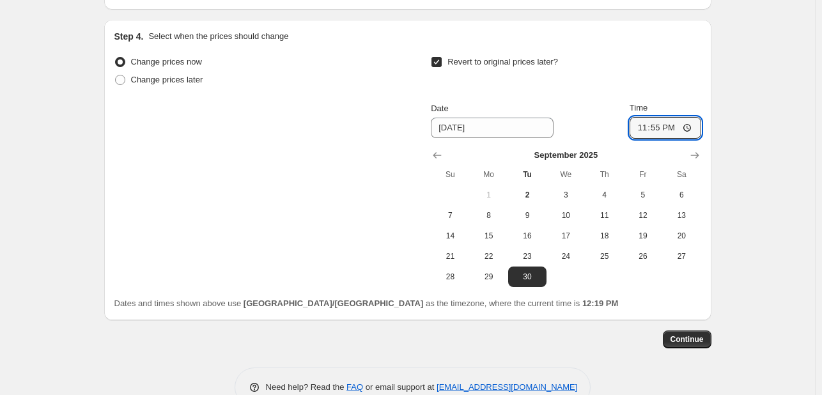
scroll to position [1336, 0]
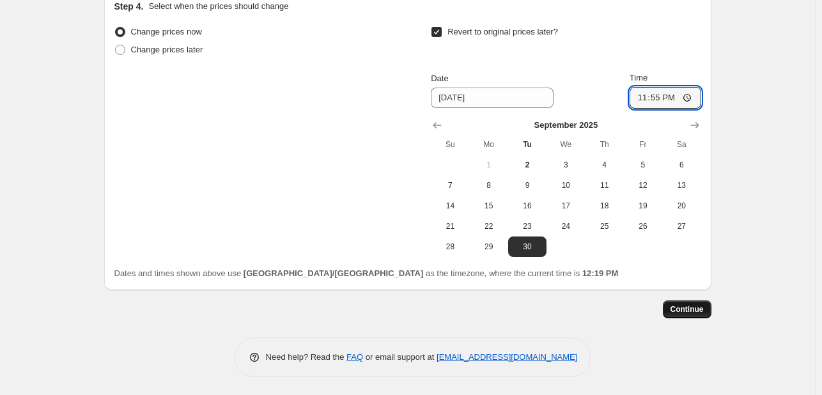
click at [693, 304] on span "Continue" at bounding box center [687, 309] width 33 height 10
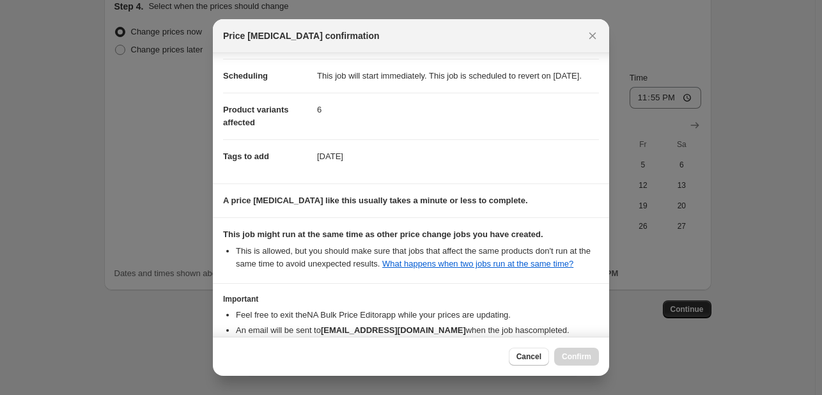
scroll to position [189, 0]
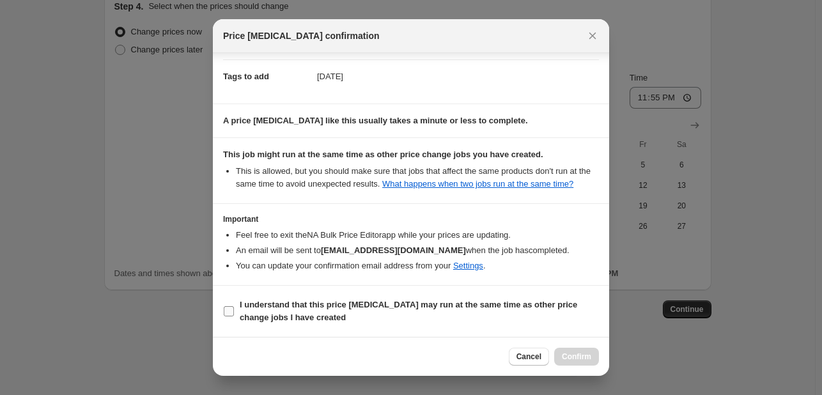
click at [499, 313] on span "I understand that this price [MEDICAL_DATA] may run at the same time as other p…" at bounding box center [419, 312] width 359 height 26
click at [234, 313] on input "I understand that this price [MEDICAL_DATA] may run at the same time as other p…" at bounding box center [229, 311] width 10 height 10
click at [593, 358] on button "Confirm" at bounding box center [576, 357] width 45 height 18
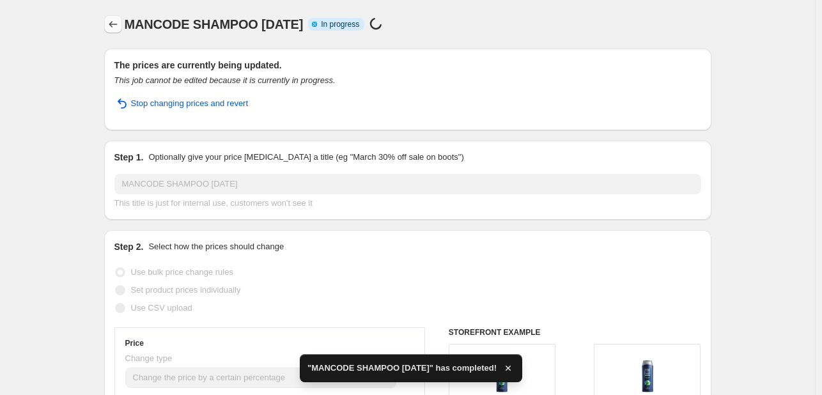
click at [120, 24] on icon "Price change jobs" at bounding box center [113, 24] width 13 height 13
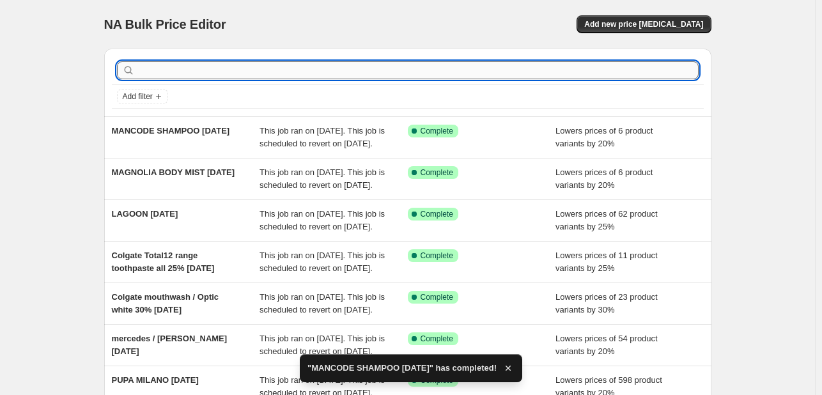
click at [226, 65] on input "text" at bounding box center [417, 70] width 561 height 18
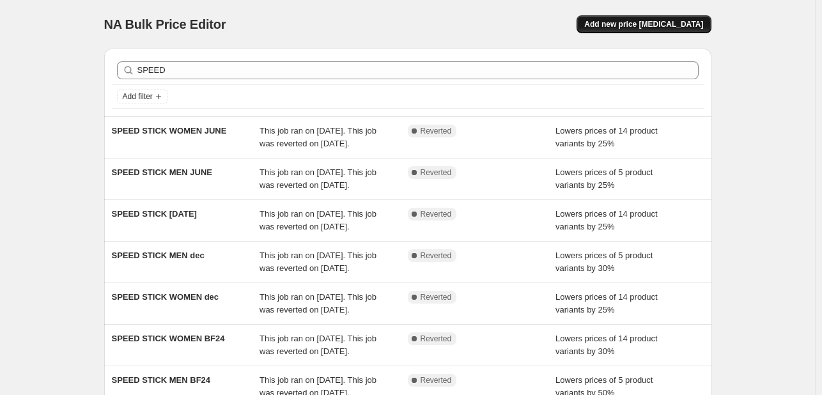
click at [641, 24] on span "Add new price [MEDICAL_DATA]" at bounding box center [643, 24] width 119 height 10
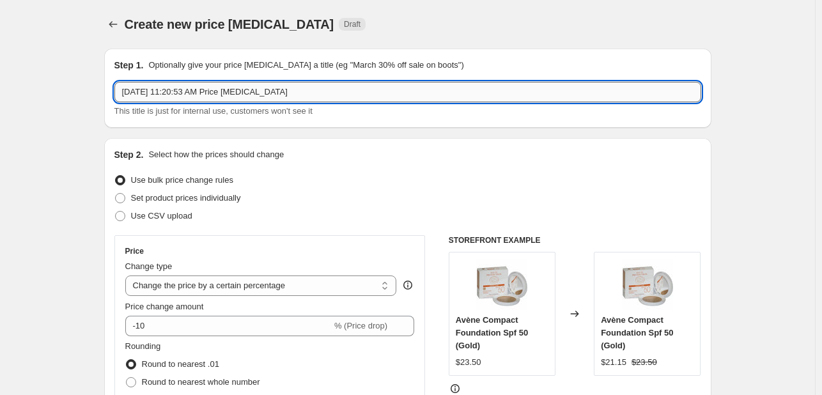
click at [340, 96] on input "[DATE] 11:20:53 AM Price [MEDICAL_DATA]" at bounding box center [407, 92] width 587 height 20
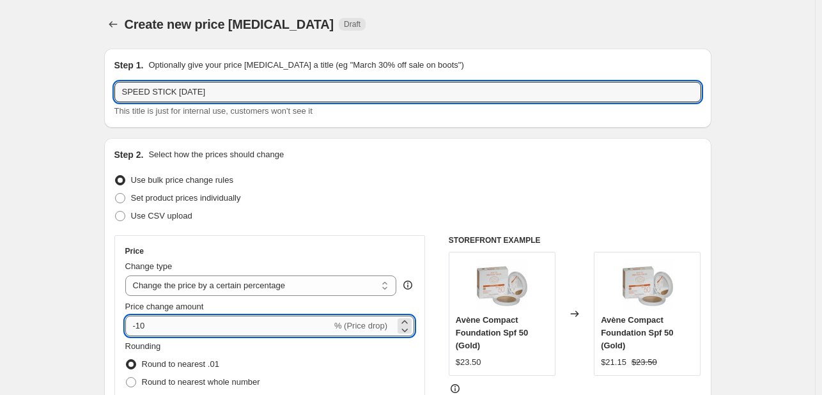
click at [159, 328] on input "-10" at bounding box center [228, 326] width 207 height 20
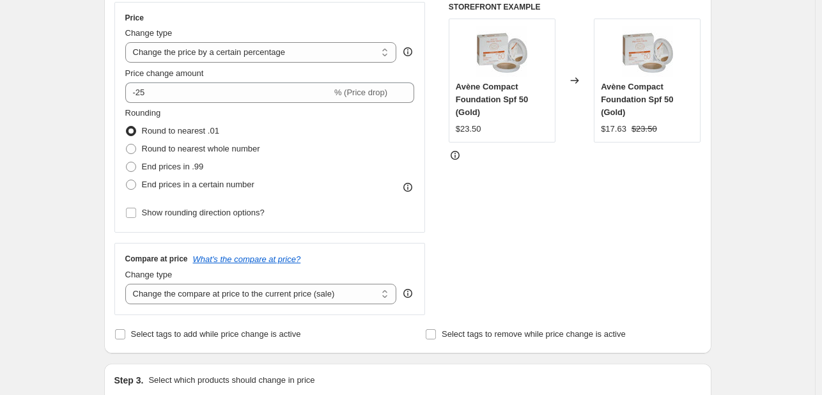
scroll to position [320, 0]
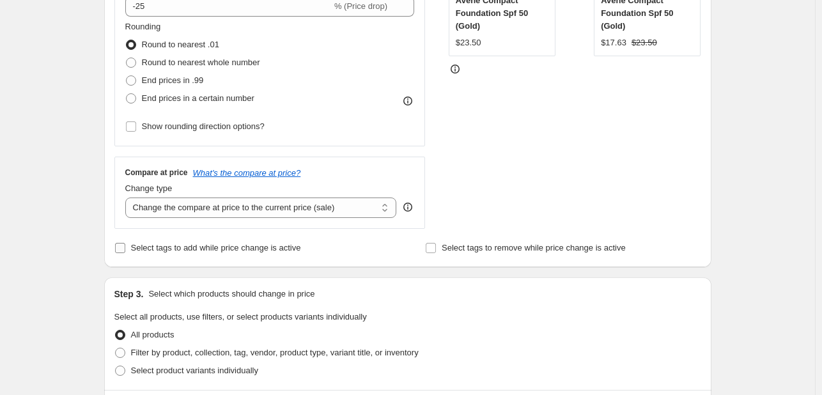
click at [150, 247] on span "Select tags to add while price change is active" at bounding box center [216, 248] width 170 height 10
click at [125, 247] on input "Select tags to add while price change is active" at bounding box center [120, 248] width 10 height 10
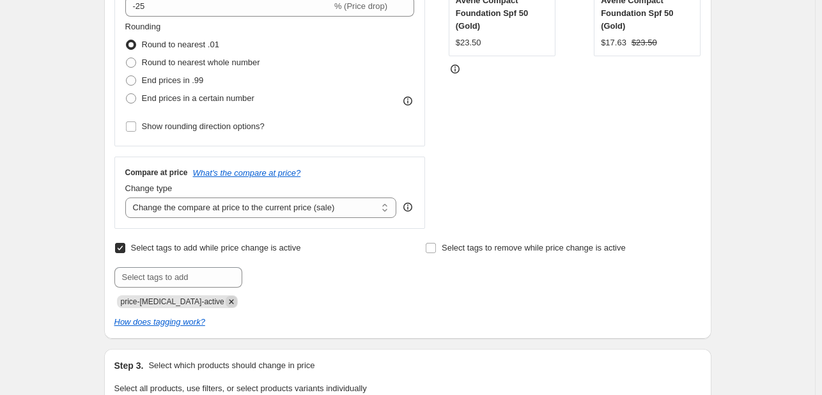
click at [226, 301] on icon "Remove price-change-job-active" at bounding box center [232, 302] width 12 height 12
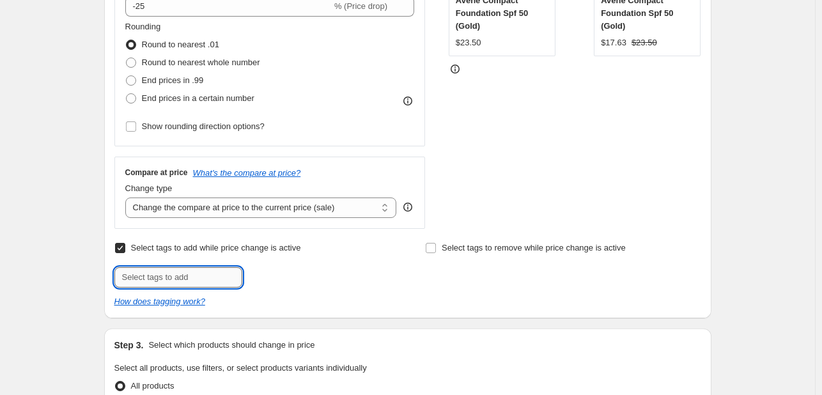
click at [207, 281] on input "text" at bounding box center [178, 277] width 128 height 20
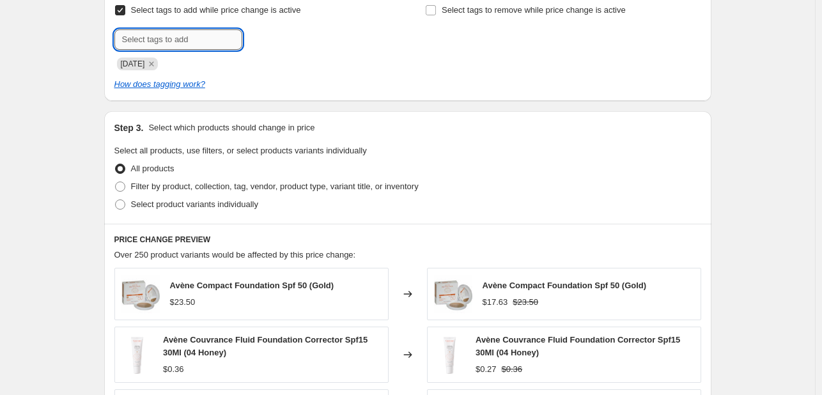
scroll to position [639, 0]
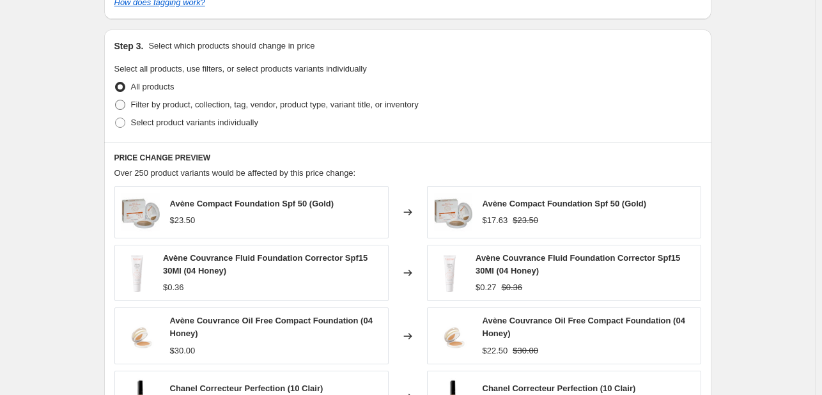
click at [210, 108] on span "Filter by product, collection, tag, vendor, product type, variant title, or inv…" at bounding box center [275, 105] width 288 height 10
click at [116, 100] on input "Filter by product, collection, tag, vendor, product type, variant title, or inv…" at bounding box center [115, 100] width 1 height 1
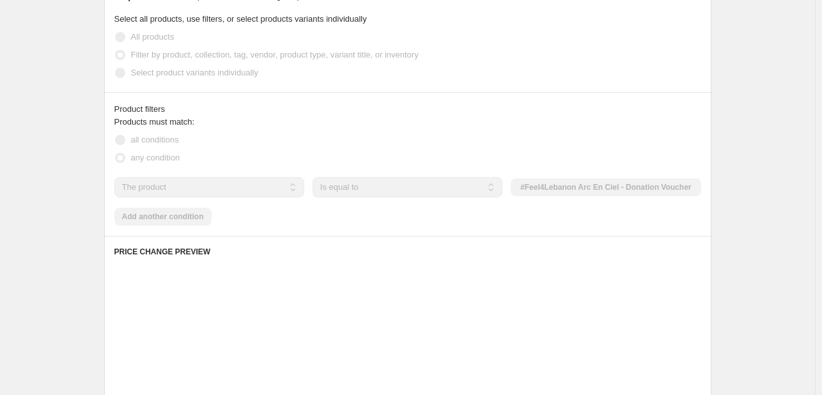
scroll to position [703, 0]
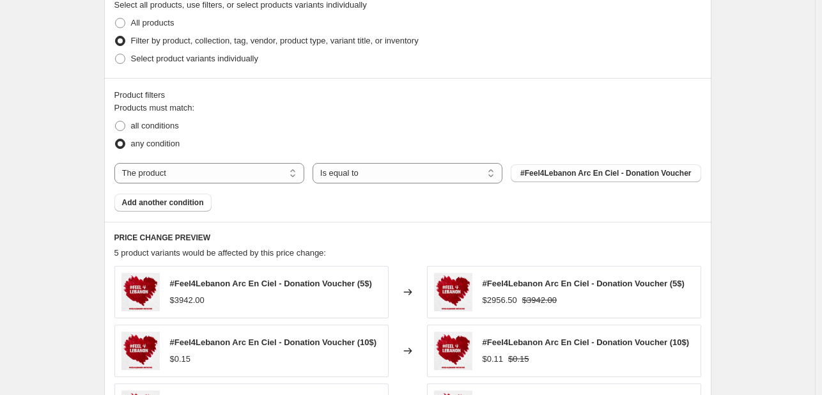
click at [251, 189] on div "Products must match: all conditions any condition The product The product's col…" at bounding box center [407, 157] width 587 height 110
click at [265, 175] on select "The product The product's collection The product's tag The product's vendor The…" at bounding box center [209, 173] width 190 height 20
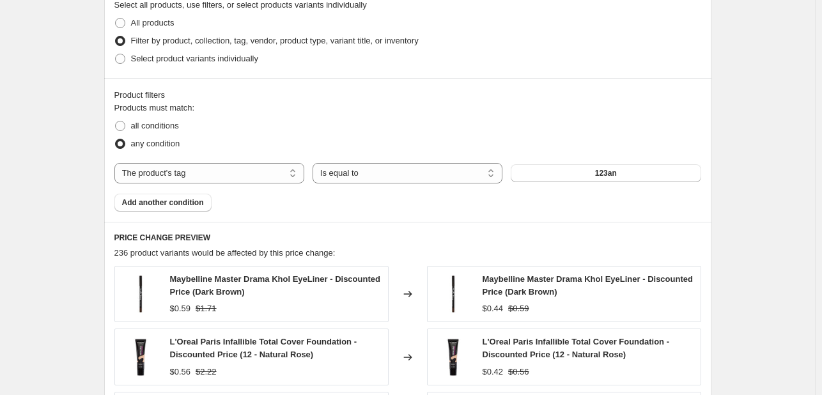
click at [578, 174] on button "123an" at bounding box center [606, 173] width 190 height 18
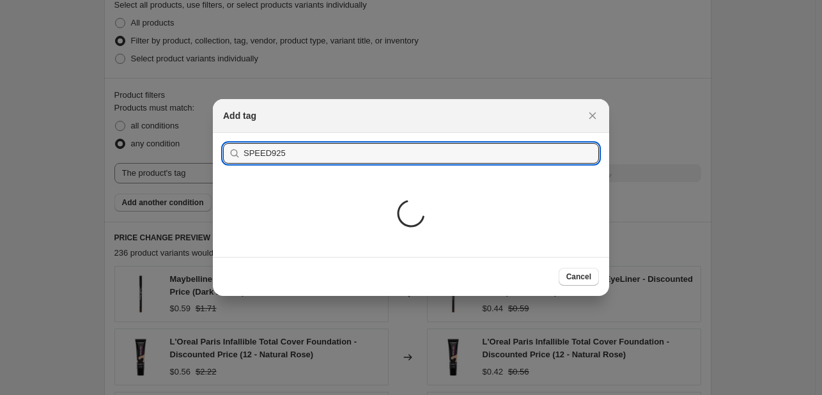
click at [412, 212] on icon ":r2m5:" at bounding box center [411, 214] width 28 height 28
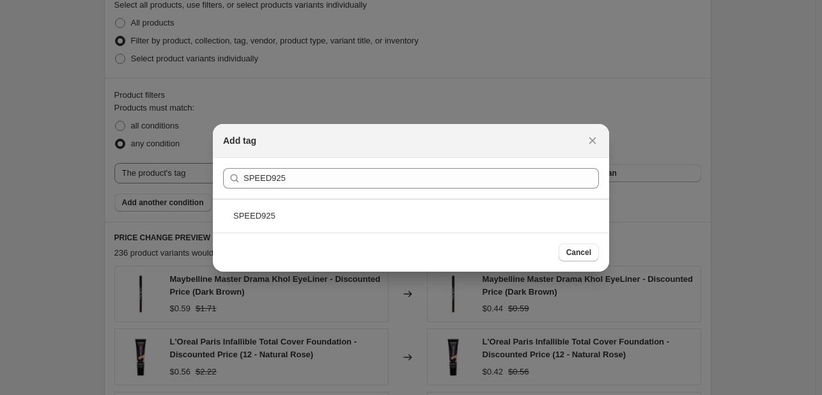
click at [412, 212] on div "SPEED925" at bounding box center [411, 216] width 396 height 34
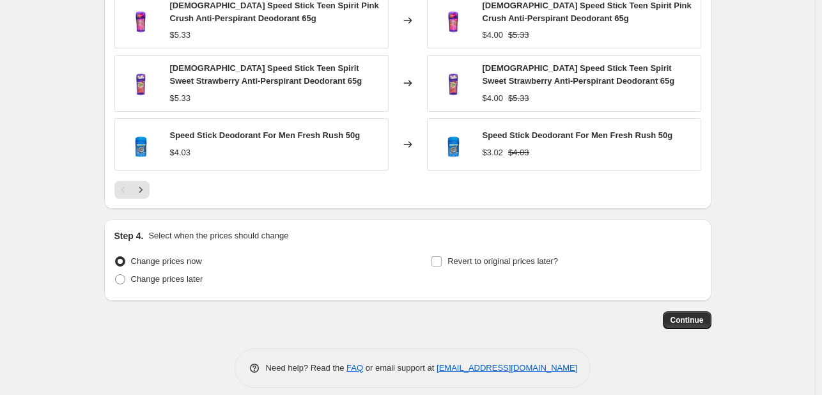
scroll to position [1114, 0]
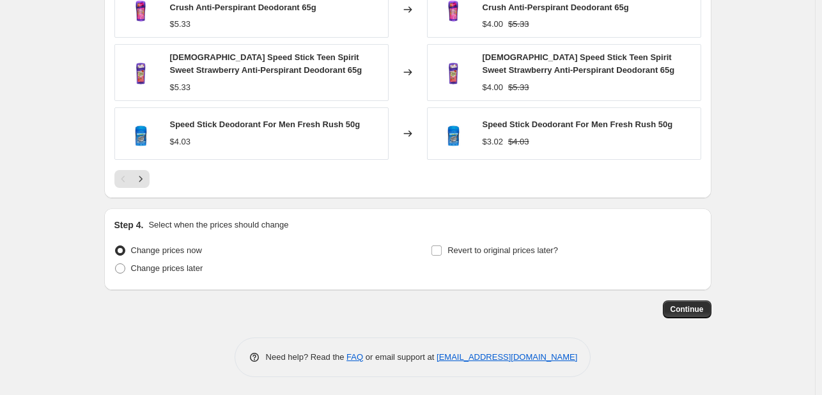
click at [551, 233] on div "Step 4. Select when the prices should change Change prices now Change prices la…" at bounding box center [407, 249] width 587 height 61
click at [543, 254] on span "Revert to original prices later?" at bounding box center [503, 250] width 111 height 13
click at [442, 254] on input "Revert to original prices later?" at bounding box center [437, 251] width 10 height 10
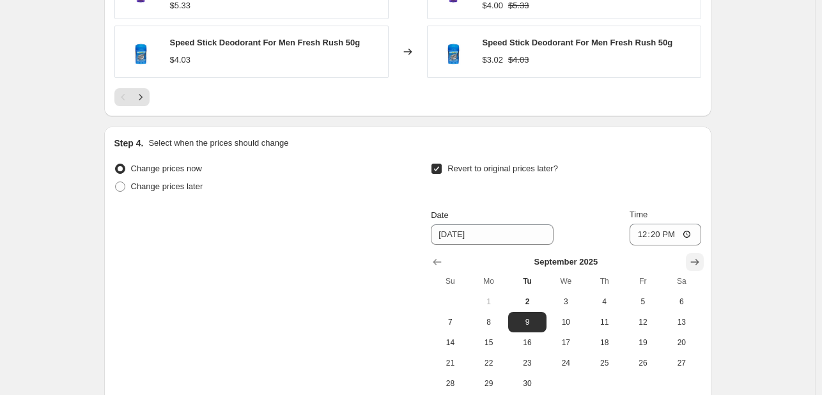
scroll to position [1333, 0]
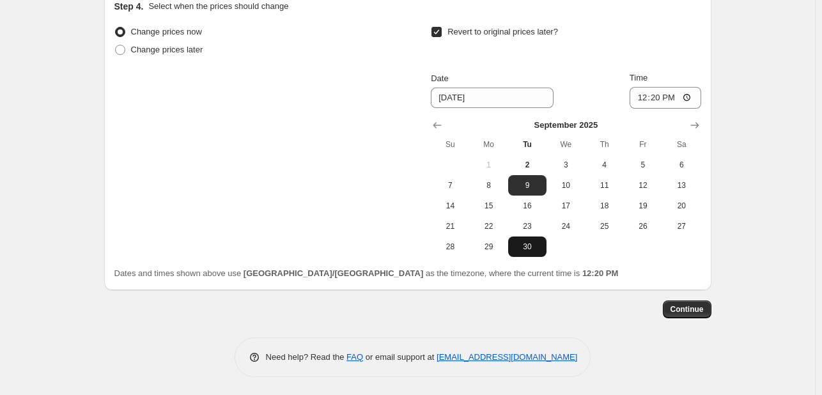
click at [517, 239] on button "30" at bounding box center [527, 247] width 38 height 20
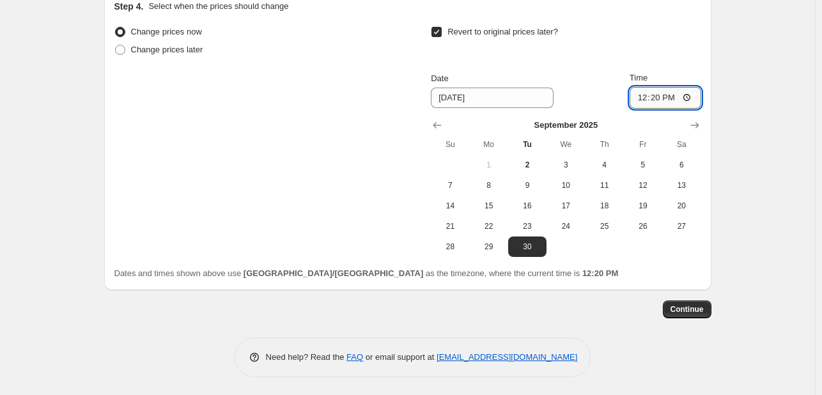
click at [654, 91] on input "12:20" at bounding box center [666, 98] width 72 height 22
click at [694, 315] on button "Continue" at bounding box center [687, 310] width 49 height 18
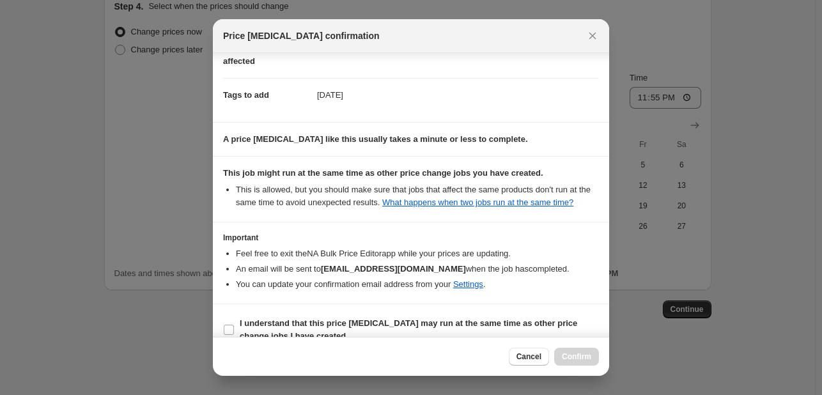
scroll to position [189, 0]
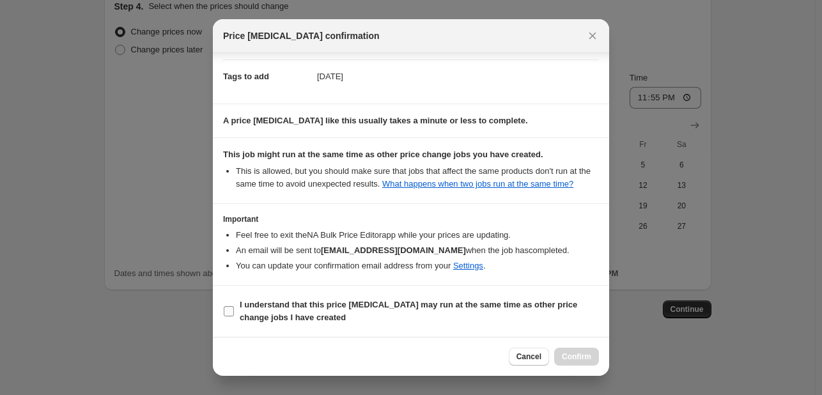
click at [522, 308] on b "I understand that this price [MEDICAL_DATA] may run at the same time as other p…" at bounding box center [409, 311] width 338 height 22
click at [234, 308] on input "I understand that this price [MEDICAL_DATA] may run at the same time as other p…" at bounding box center [229, 311] width 10 height 10
click at [574, 358] on span "Confirm" at bounding box center [576, 357] width 29 height 10
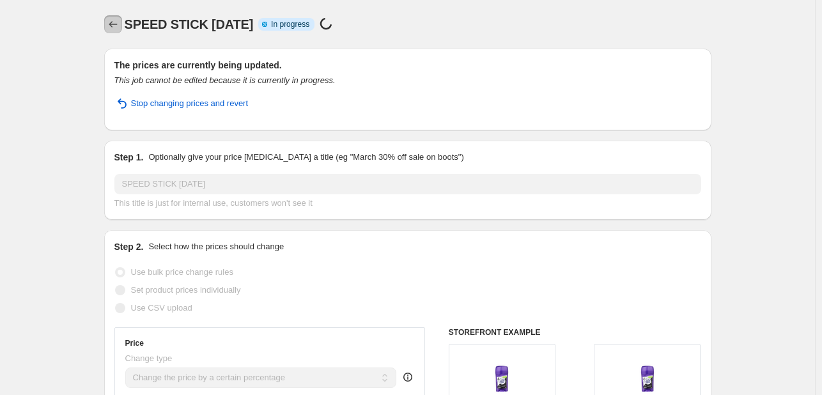
click at [114, 26] on icon "Price change jobs" at bounding box center [113, 24] width 13 height 13
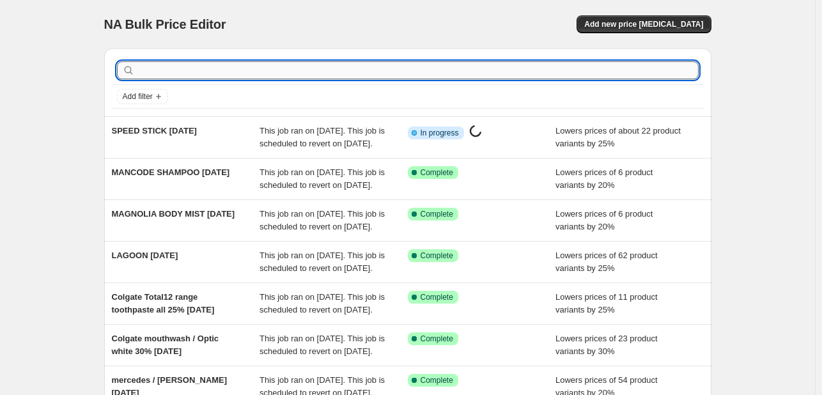
click at [535, 71] on input "text" at bounding box center [417, 70] width 561 height 18
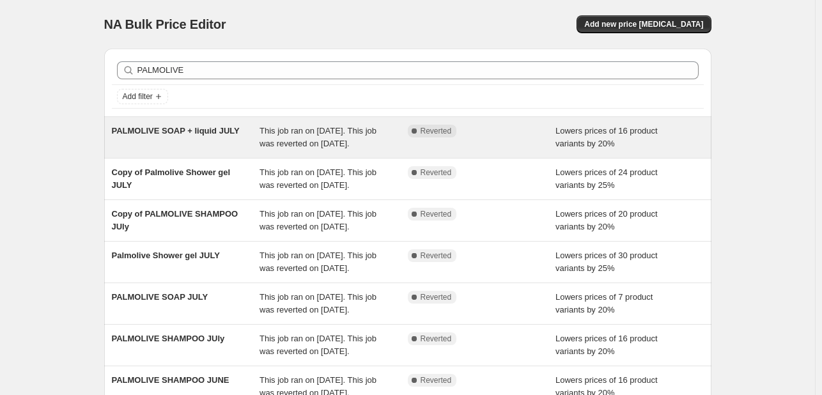
click at [373, 138] on div "This job ran on [DATE]. This job was reverted on [DATE]." at bounding box center [334, 138] width 148 height 26
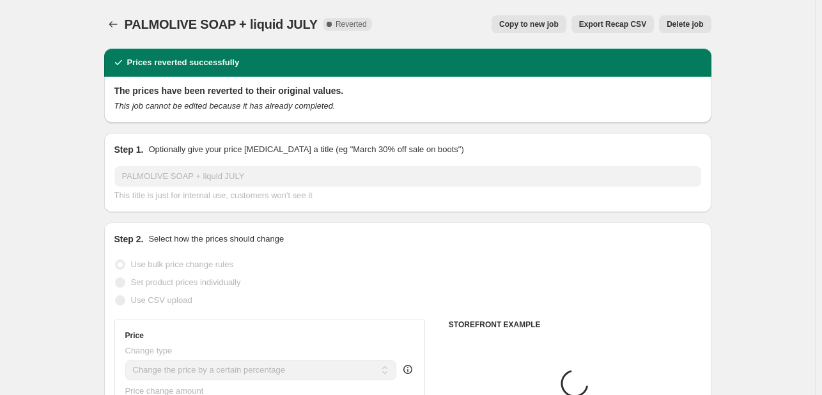
click at [535, 25] on span "Copy to new job" at bounding box center [528, 24] width 59 height 10
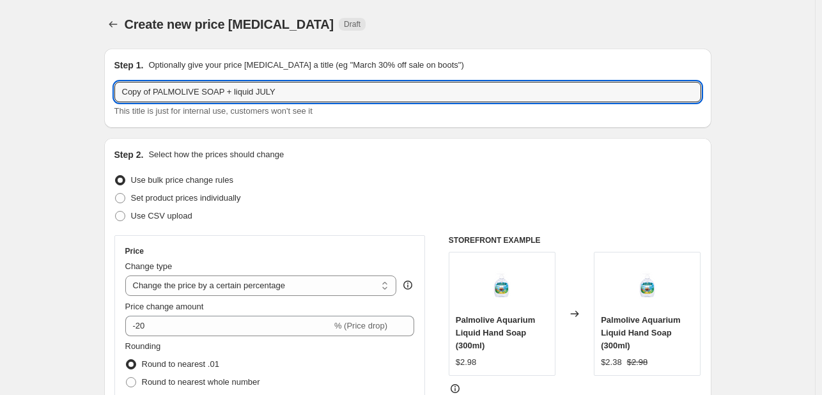
drag, startPoint x: 156, startPoint y: 93, endPoint x: 86, endPoint y: 86, distance: 70.1
click at [246, 89] on input "PALMOLIVE SOAP + liquid JULY" at bounding box center [407, 92] width 587 height 20
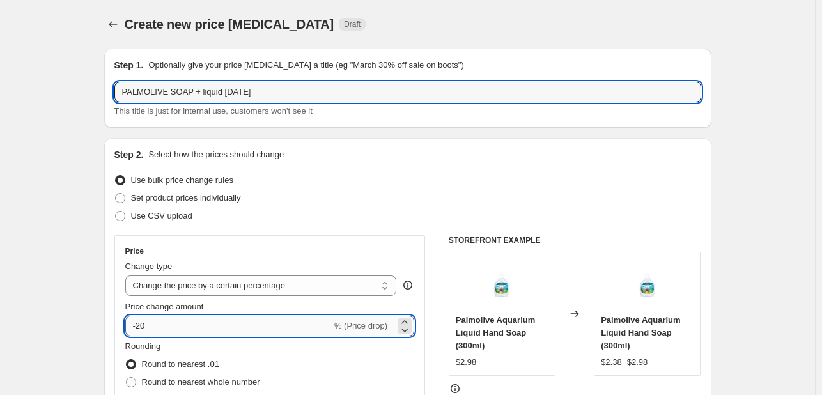
click at [187, 329] on input "-20" at bounding box center [228, 326] width 207 height 20
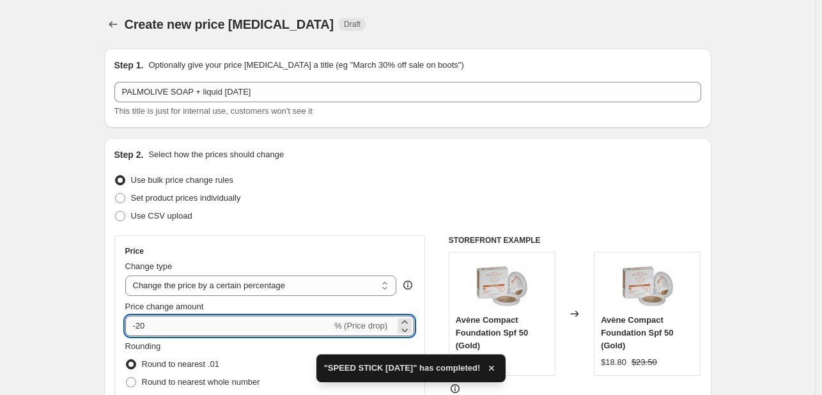
click at [178, 321] on input "-20" at bounding box center [228, 326] width 207 height 20
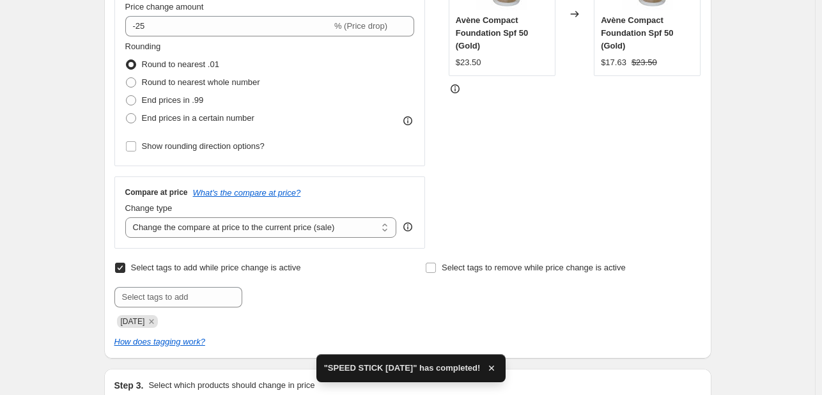
scroll to position [384, 0]
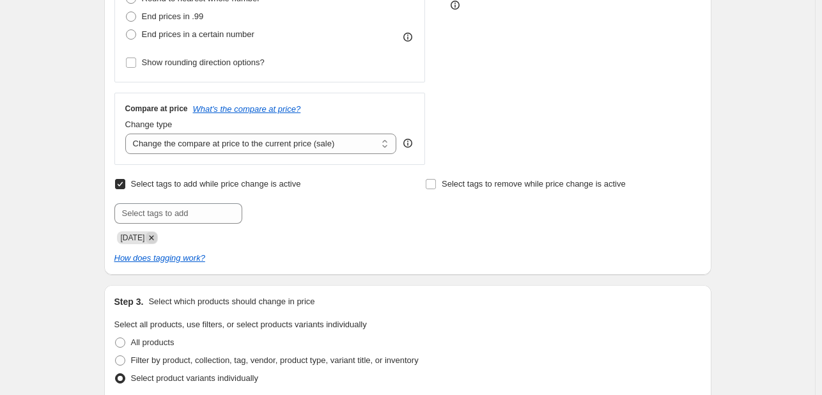
click at [156, 239] on icon "Remove JULY25" at bounding box center [152, 238] width 12 height 12
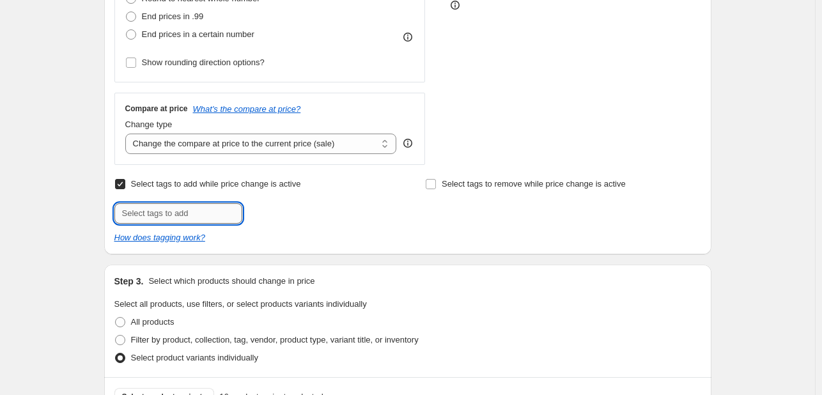
click at [158, 223] on input "text" at bounding box center [178, 213] width 128 height 20
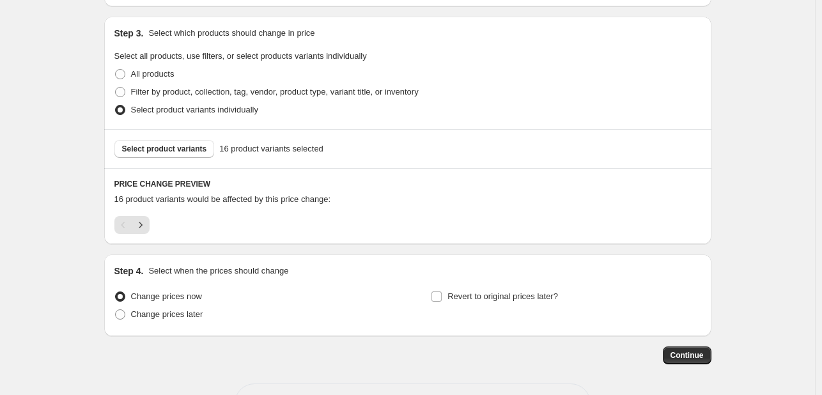
scroll to position [700, 0]
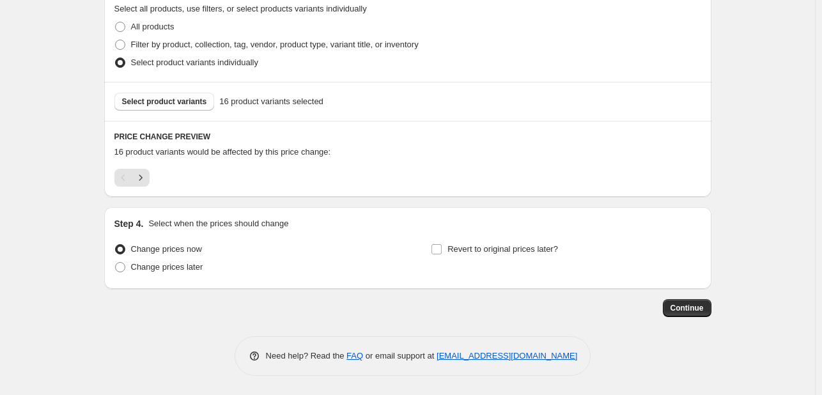
click at [502, 267] on div "Revert to original prices later?" at bounding box center [566, 259] width 270 height 38
click at [503, 256] on label "Revert to original prices later?" at bounding box center [494, 249] width 127 height 18
click at [442, 254] on input "Revert to original prices later?" at bounding box center [437, 249] width 10 height 10
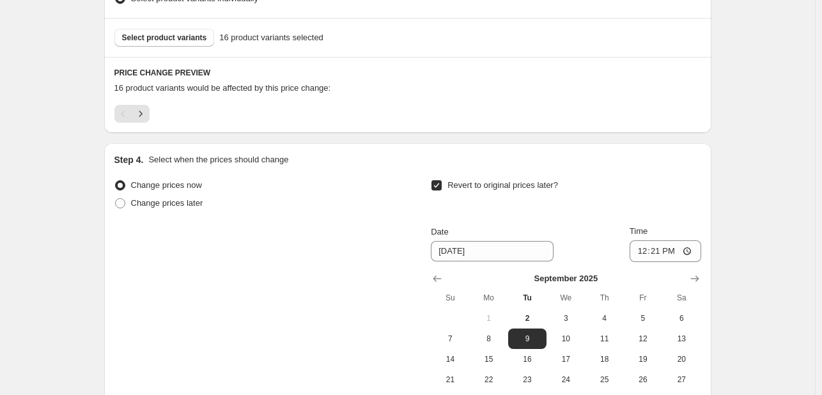
scroll to position [854, 0]
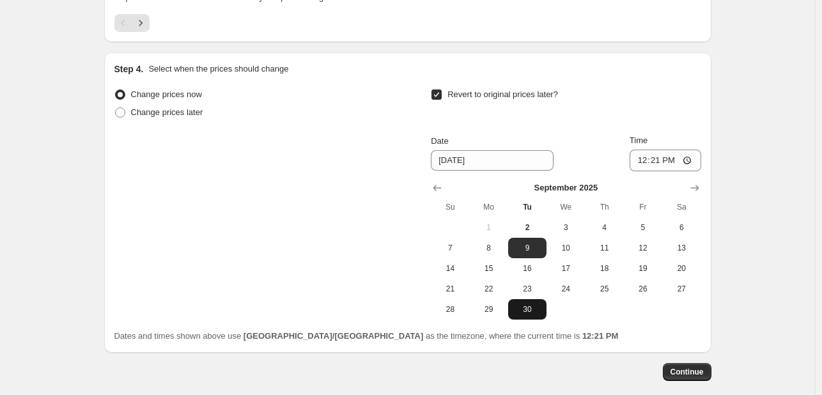
click at [530, 306] on span "30" at bounding box center [527, 309] width 28 height 10
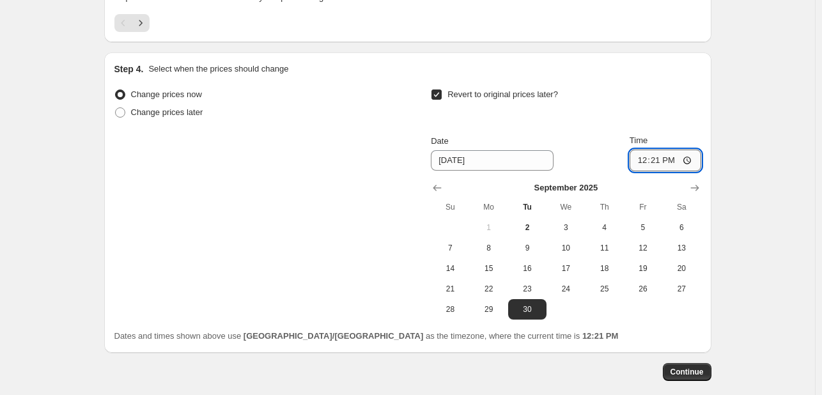
click at [651, 158] on input "12:21" at bounding box center [666, 161] width 72 height 22
click at [685, 366] on button "Continue" at bounding box center [687, 372] width 49 height 18
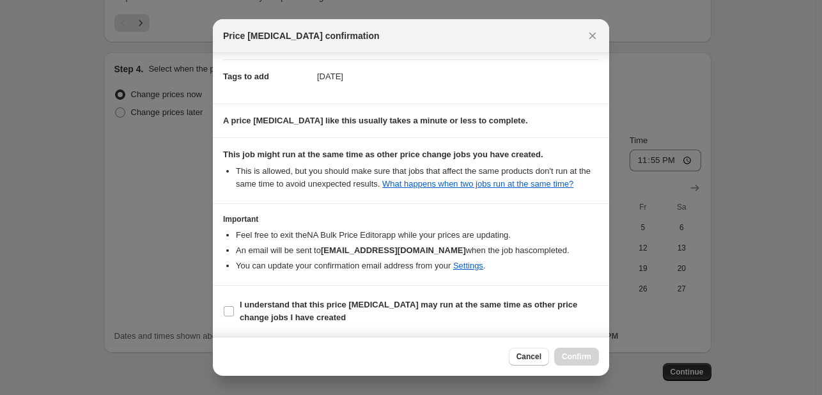
scroll to position [189, 0]
click at [476, 315] on span "I understand that this price [MEDICAL_DATA] may run at the same time as other p…" at bounding box center [419, 312] width 359 height 26
click at [234, 315] on input "I understand that this price [MEDICAL_DATA] may run at the same time as other p…" at bounding box center [229, 311] width 10 height 10
click at [581, 362] on button "Confirm" at bounding box center [576, 357] width 45 height 18
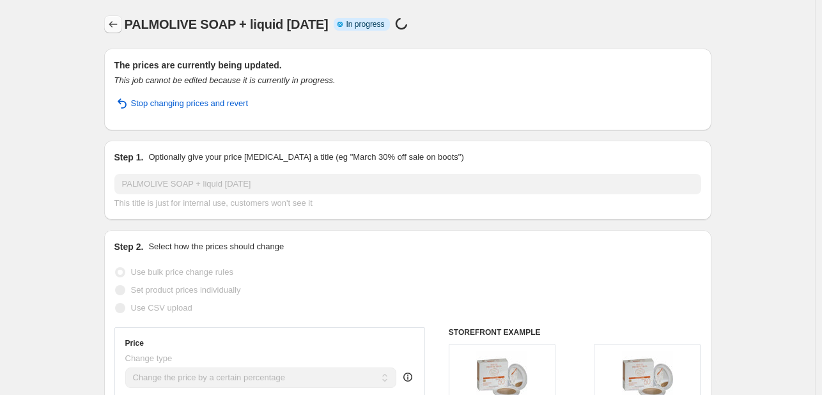
click at [115, 22] on icon "Price change jobs" at bounding box center [113, 24] width 13 height 13
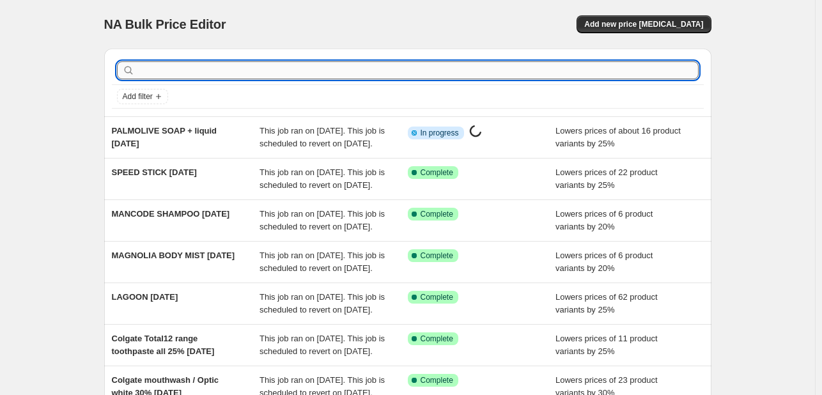
click at [238, 67] on input "text" at bounding box center [417, 70] width 561 height 18
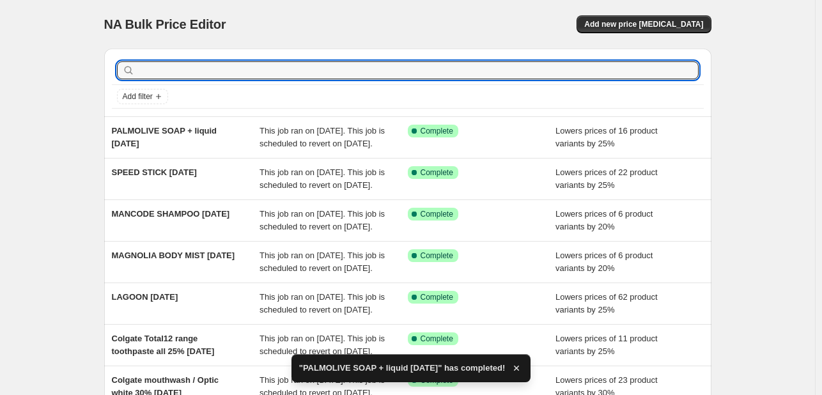
click at [217, 72] on input "text" at bounding box center [417, 70] width 561 height 18
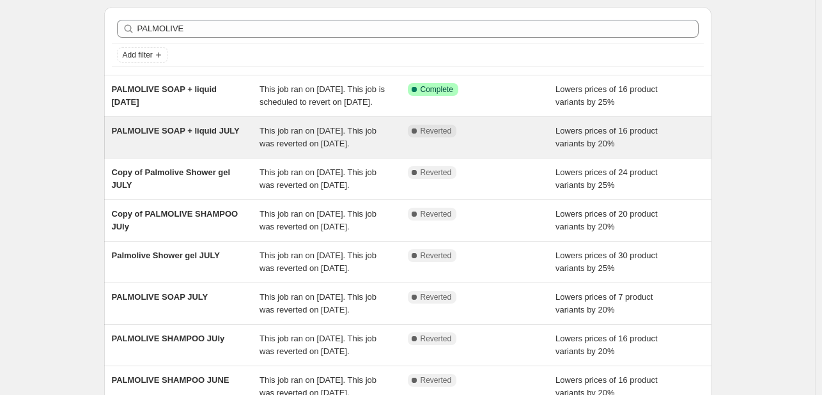
scroll to position [64, 0]
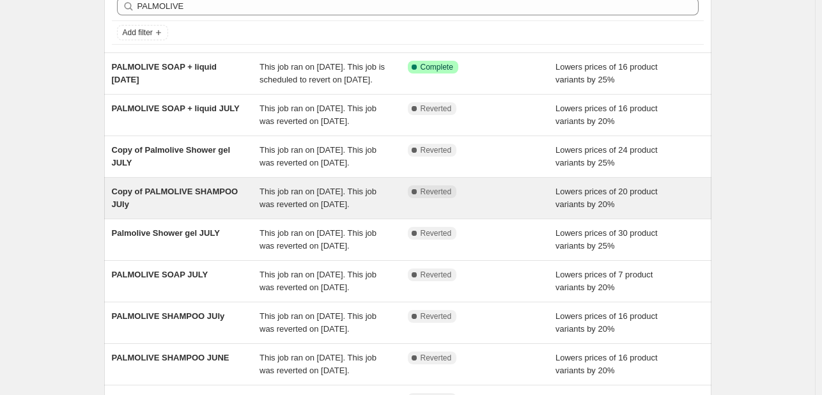
click at [285, 209] on span "This job ran on [DATE]. This job was reverted on [DATE]." at bounding box center [318, 198] width 117 height 22
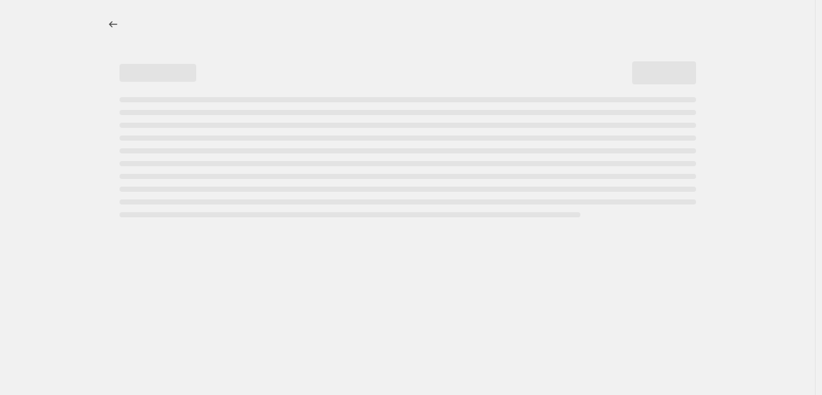
select select "percentage"
select select "tag"
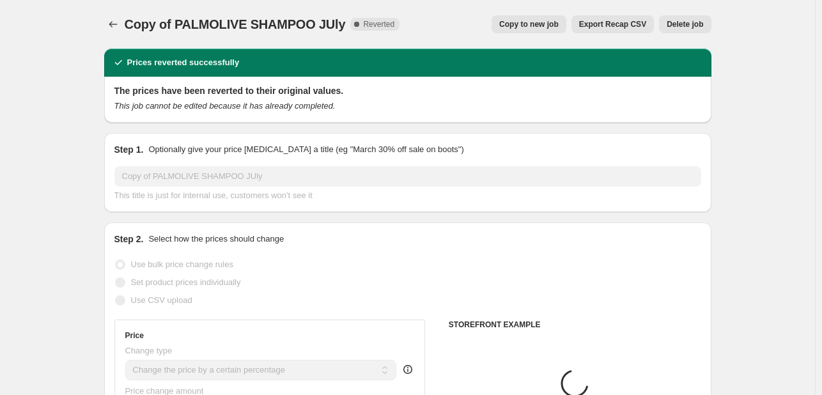
click at [545, 22] on span "Copy to new job" at bounding box center [528, 24] width 59 height 10
select select "percentage"
select select "tag"
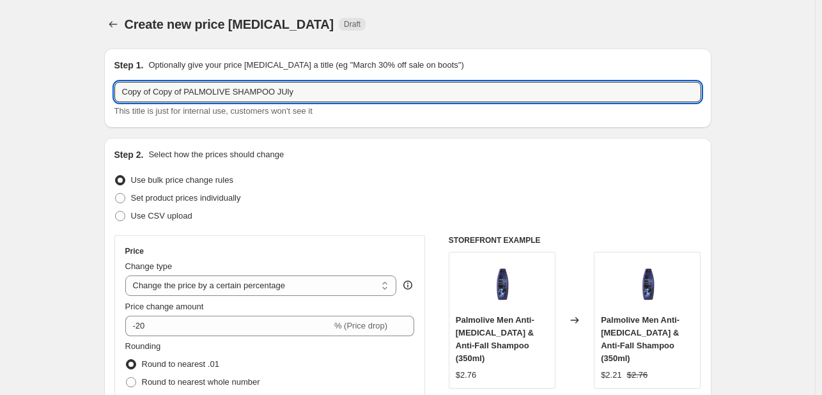
drag, startPoint x: 189, startPoint y: 91, endPoint x: 83, endPoint y: 90, distance: 106.1
click at [214, 90] on input "PALMOLIVE SHAMPOO JUly" at bounding box center [407, 92] width 587 height 20
type input "PALMOLIVE SHAMPOO SEPT25"
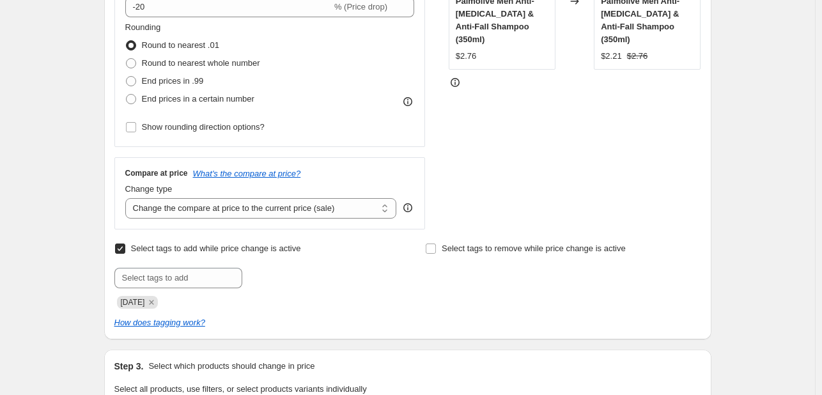
scroll to position [384, 0]
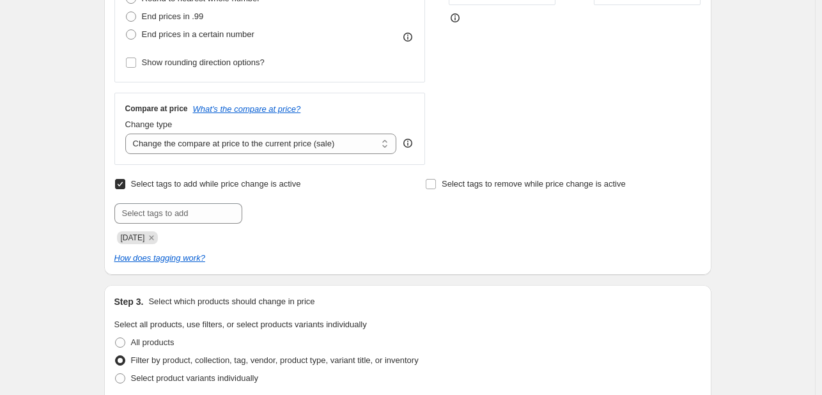
click at [161, 242] on div "[DATE]" at bounding box center [252, 236] width 276 height 15
click at [145, 233] on span "[DATE]" at bounding box center [133, 237] width 24 height 9
click at [153, 235] on icon "Remove JULY25" at bounding box center [152, 238] width 12 height 12
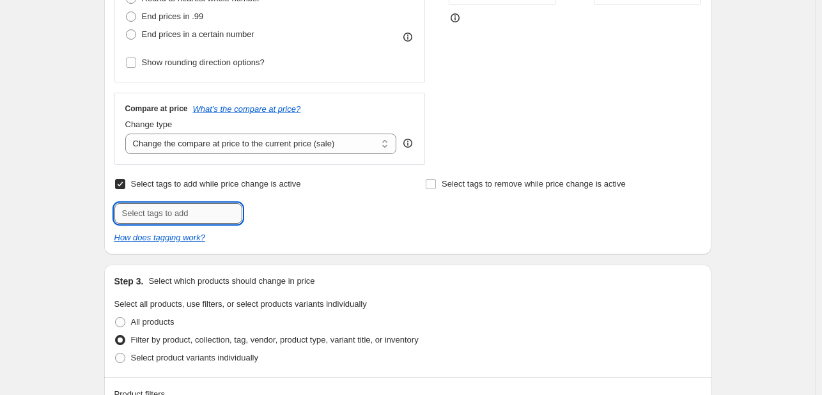
click at [148, 208] on input "text" at bounding box center [178, 213] width 128 height 20
type input "[DATE]"
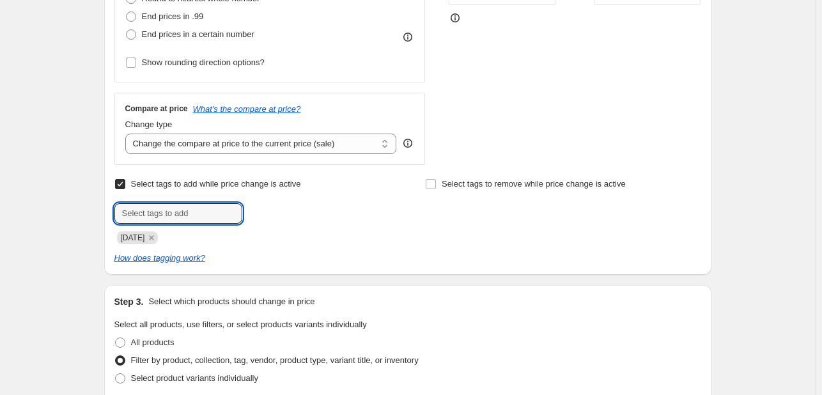
scroll to position [703, 0]
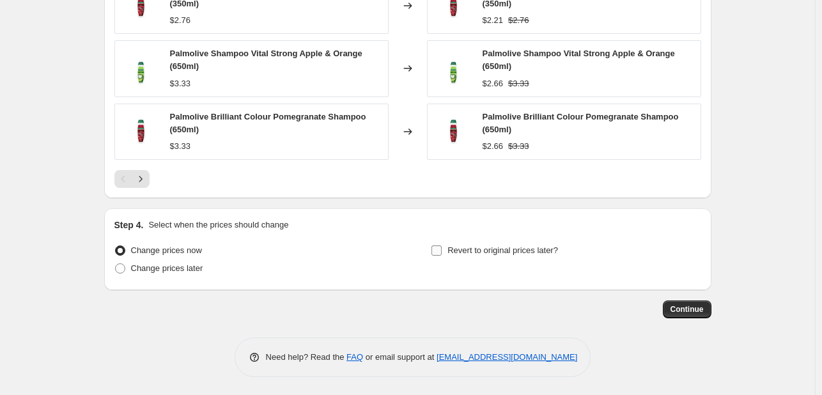
click at [535, 246] on span "Revert to original prices later?" at bounding box center [503, 251] width 111 height 10
click at [442, 246] on input "Revert to original prices later?" at bounding box center [437, 251] width 10 height 10
checkbox input "true"
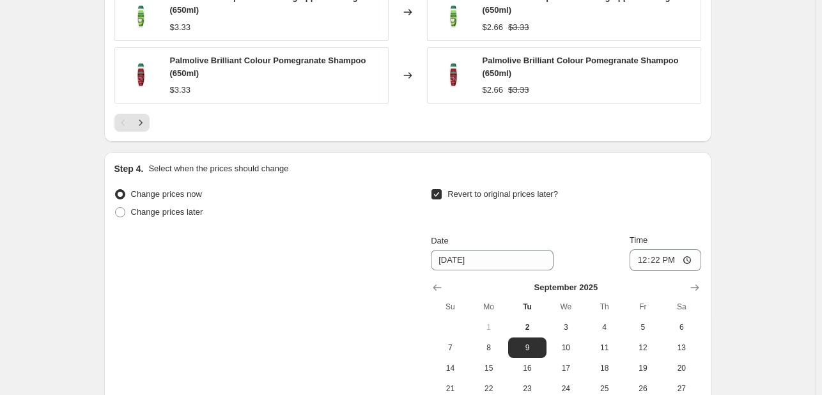
scroll to position [1310, 0]
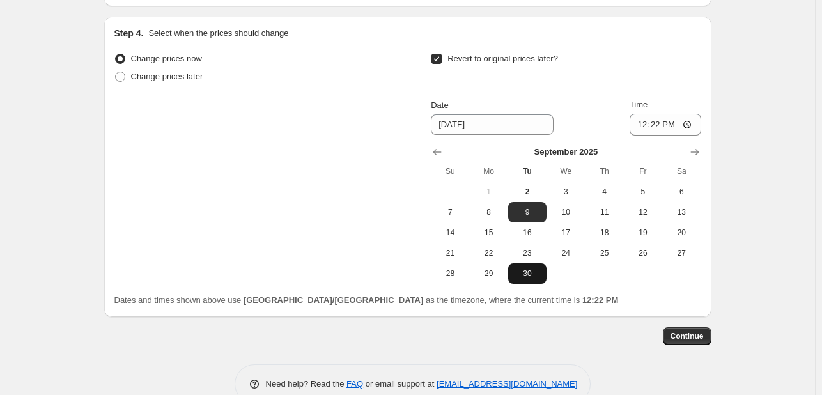
click at [521, 276] on span "30" at bounding box center [527, 274] width 28 height 10
type input "[DATE]"
click at [642, 110] on div "Time 12:22" at bounding box center [666, 116] width 72 height 37
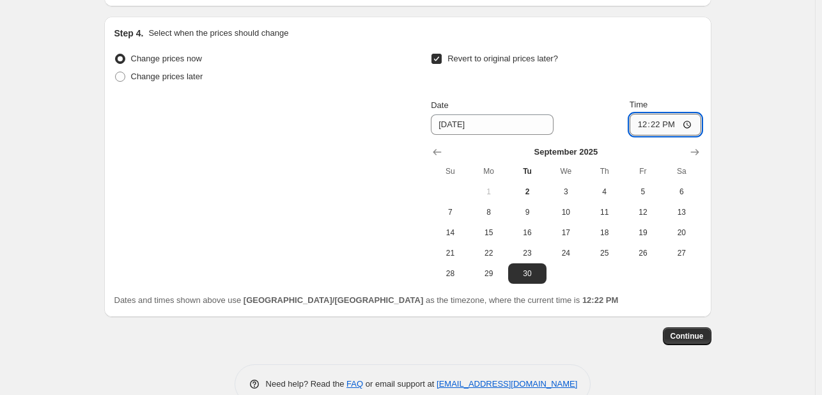
click at [644, 120] on input "12:22" at bounding box center [666, 125] width 72 height 22
type input "23:55"
click at [696, 334] on span "Continue" at bounding box center [687, 336] width 33 height 10
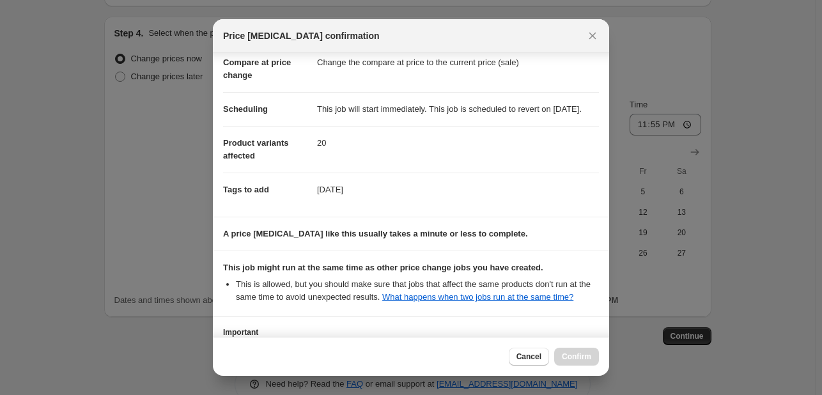
scroll to position [189, 0]
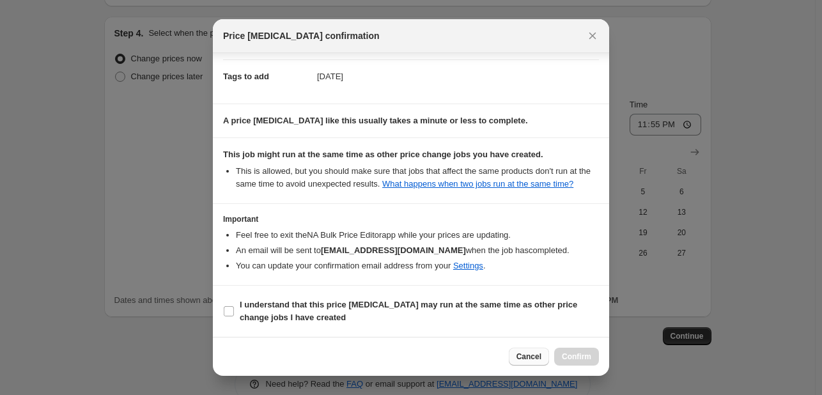
click at [543, 357] on button "Cancel" at bounding box center [529, 357] width 40 height 18
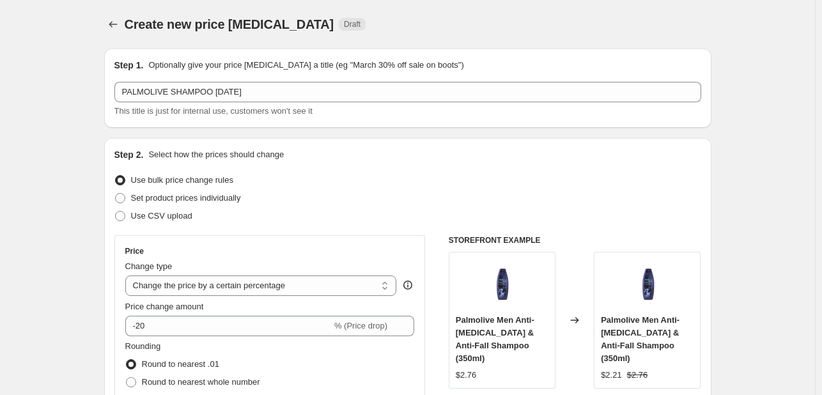
scroll to position [1310, 0]
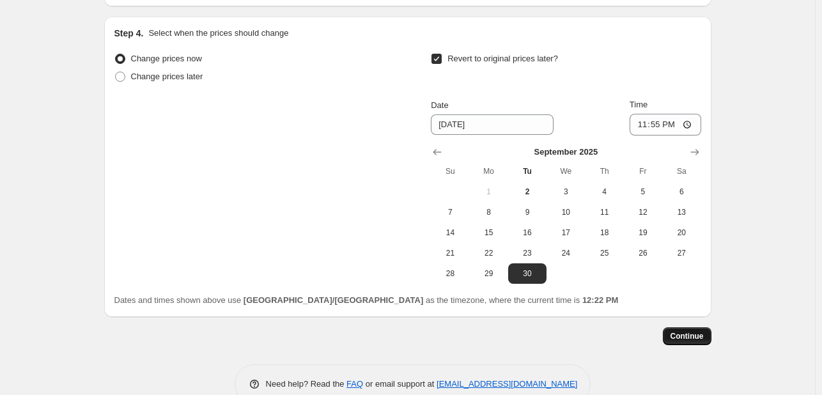
click at [680, 333] on span "Continue" at bounding box center [687, 336] width 33 height 10
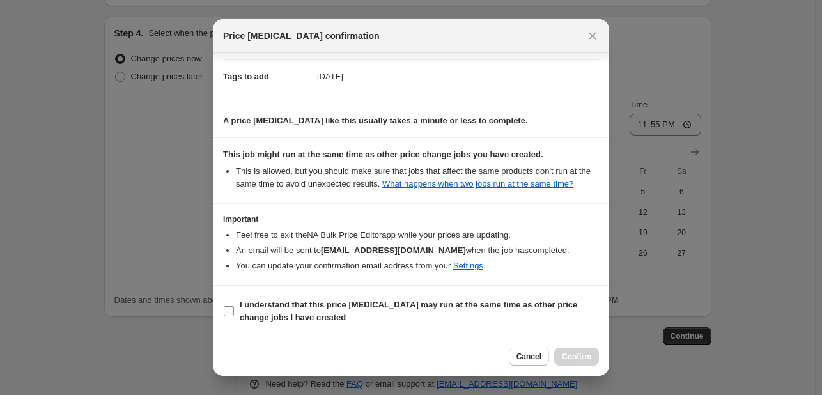
scroll to position [189, 0]
click at [403, 317] on span "I understand that this price [MEDICAL_DATA] may run at the same time as other p…" at bounding box center [419, 312] width 359 height 26
click at [234, 317] on input "I understand that this price [MEDICAL_DATA] may run at the same time as other p…" at bounding box center [229, 311] width 10 height 10
checkbox input "true"
click at [574, 357] on span "Confirm" at bounding box center [576, 357] width 29 height 10
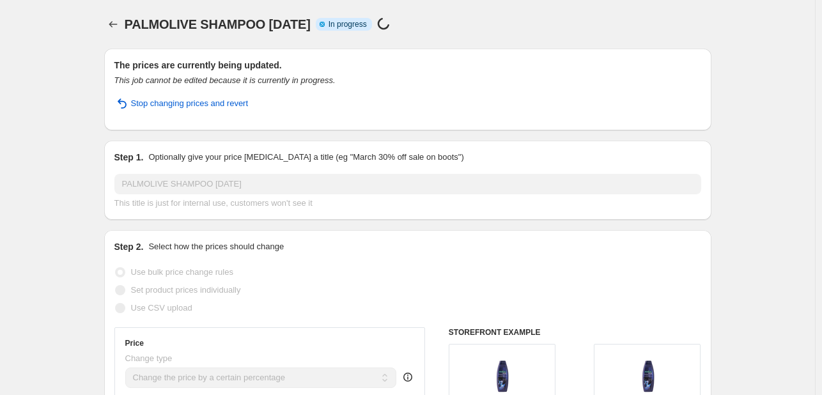
click at [114, 11] on div "PALMOLIVE SHAMPOO SEPT25. This page is ready PALMOLIVE SHAMPOO SEPT25 Info Part…" at bounding box center [407, 24] width 607 height 49
click at [116, 26] on icon "Price change jobs" at bounding box center [113, 24] width 13 height 13
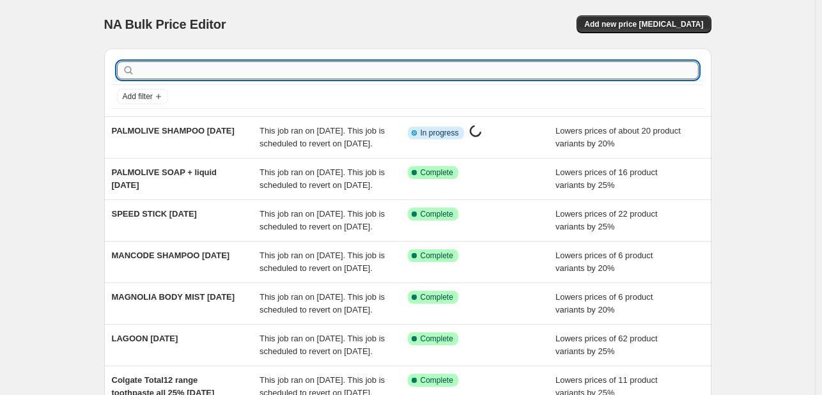
click at [206, 69] on input "text" at bounding box center [417, 70] width 561 height 18
type input "PALMOLIVE"
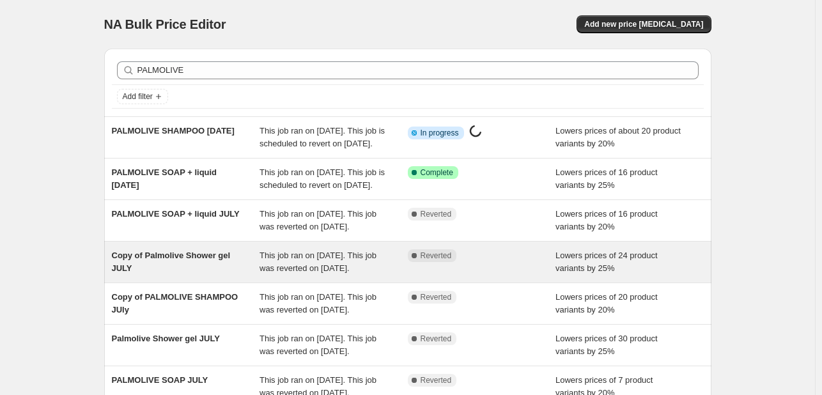
click at [270, 273] on span "This job ran on [DATE]. This job was reverted on [DATE]." at bounding box center [318, 262] width 117 height 22
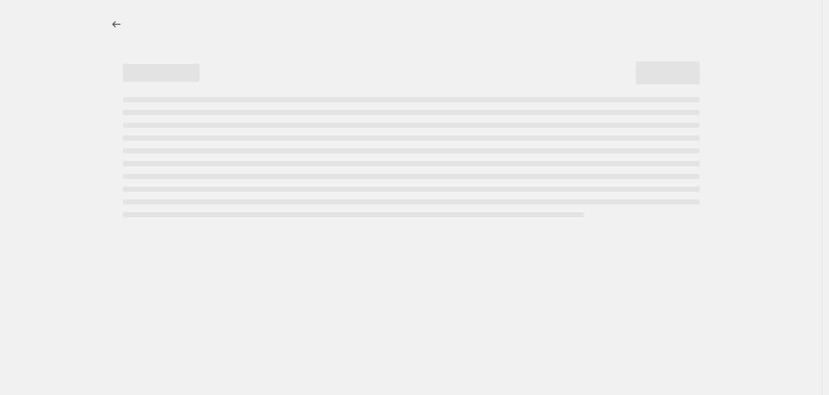
select select "percentage"
select select "tag"
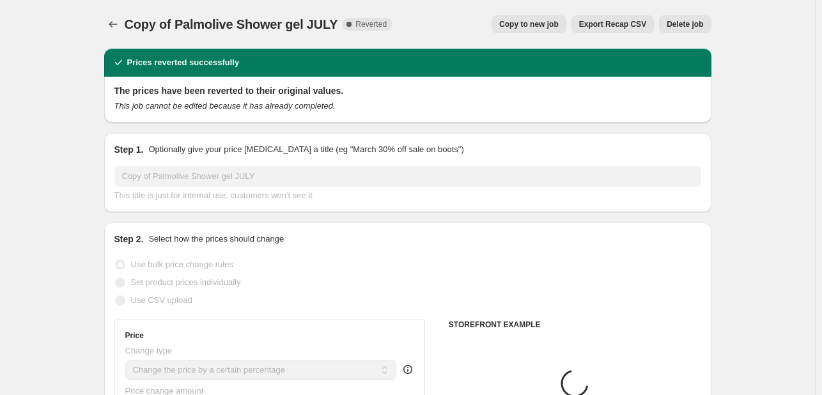
click at [548, 17] on button "Copy to new job" at bounding box center [529, 24] width 75 height 18
select select "percentage"
select select "tag"
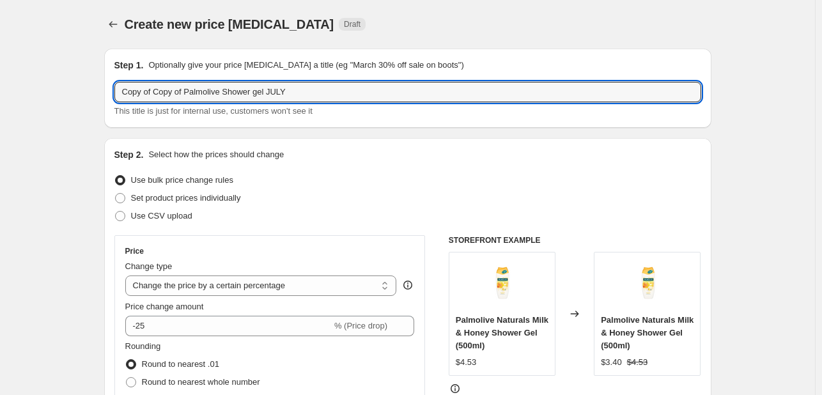
drag, startPoint x: 187, startPoint y: 94, endPoint x: -6, endPoint y: 84, distance: 192.7
click at [0, 84] on html "Home Settings Plans Skip to content Create new price change job. This page is r…" at bounding box center [411, 197] width 822 height 395
click at [196, 88] on input "Palmolive Shower gel JULY" at bounding box center [407, 92] width 587 height 20
click at [209, 90] on input "Palmolive Shower gel JULY" at bounding box center [407, 92] width 587 height 20
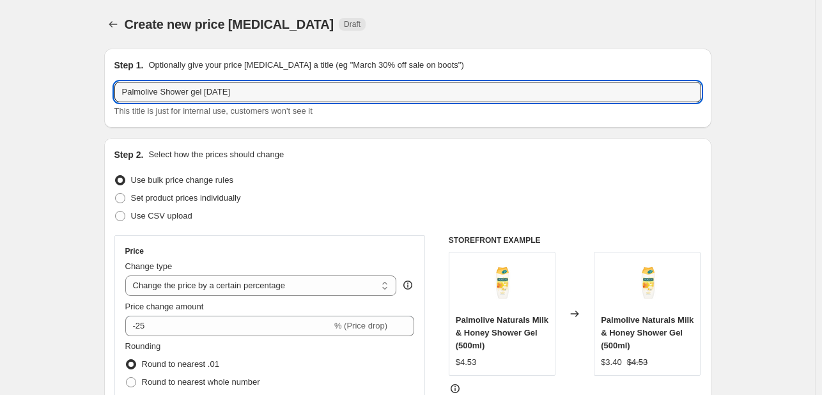
type input "Palmolive Shower gel SEPT25"
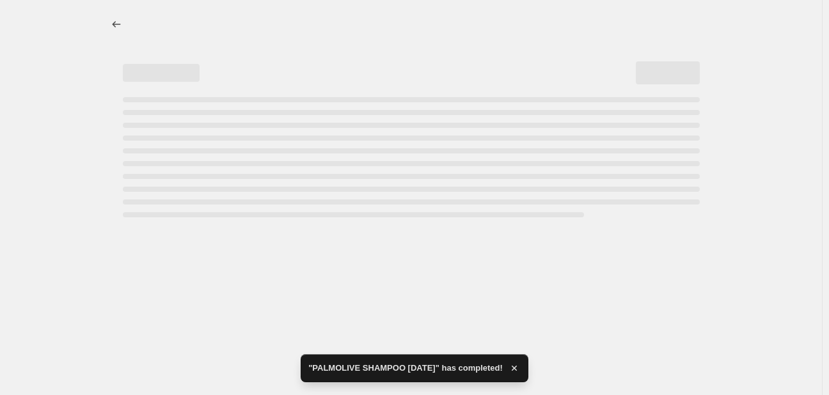
select select "percentage"
select select "tag"
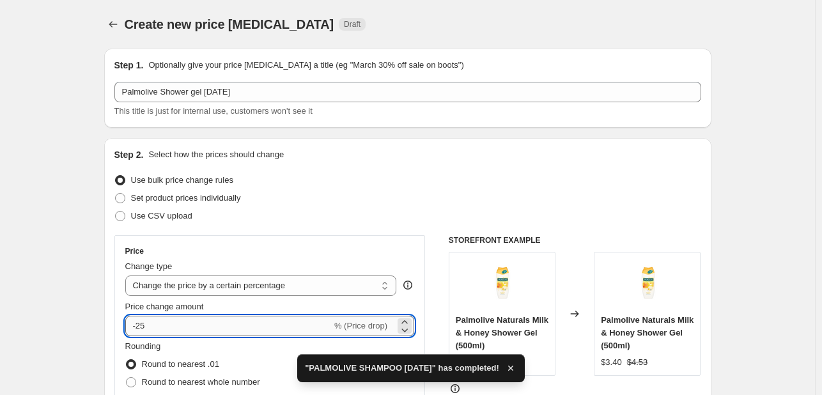
click at [151, 325] on input "-25" at bounding box center [228, 326] width 207 height 20
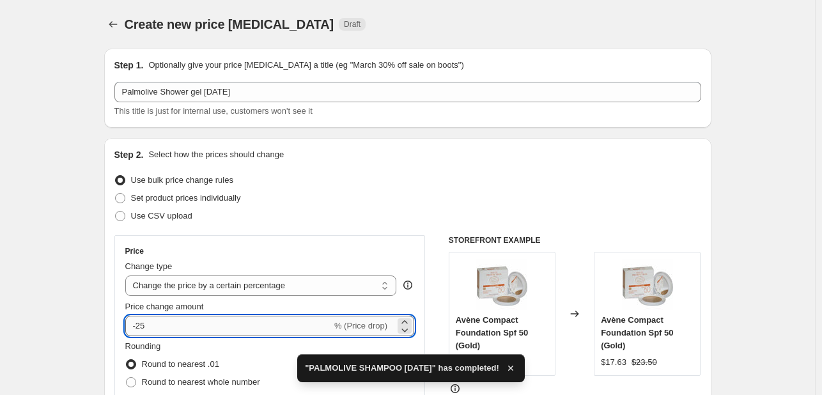
type input "-2"
type input "-30"
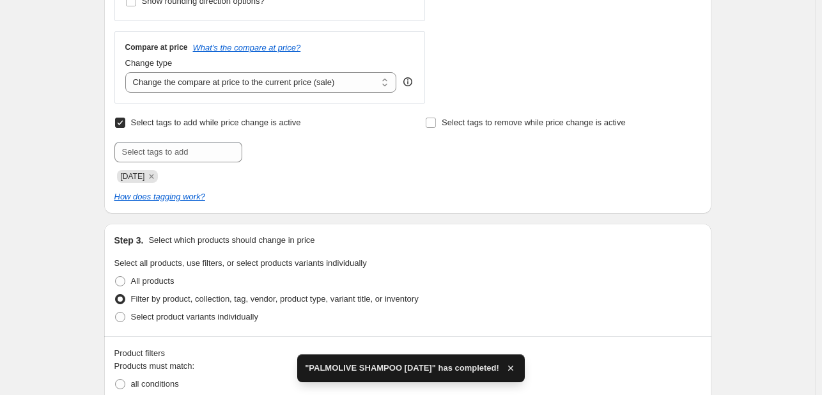
scroll to position [448, 0]
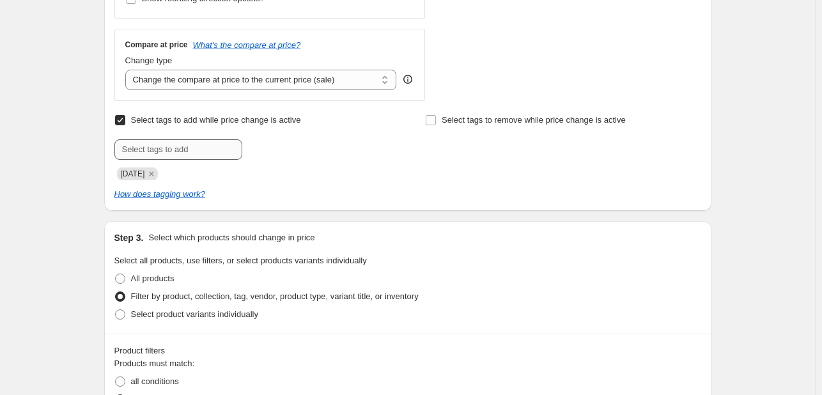
drag, startPoint x: 155, startPoint y: 175, endPoint x: 153, endPoint y: 158, distance: 16.7
click at [154, 175] on icon "Remove JULY25" at bounding box center [152, 173] width 4 height 4
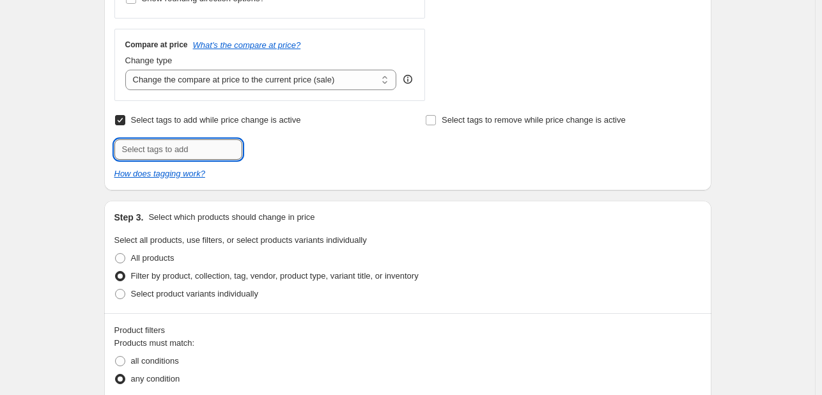
click at [155, 153] on input "text" at bounding box center [178, 149] width 128 height 20
type input "[DATE]"
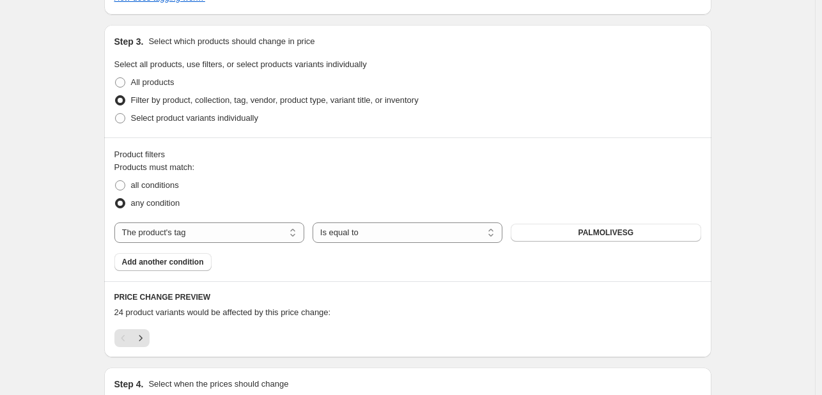
scroll to position [804, 0]
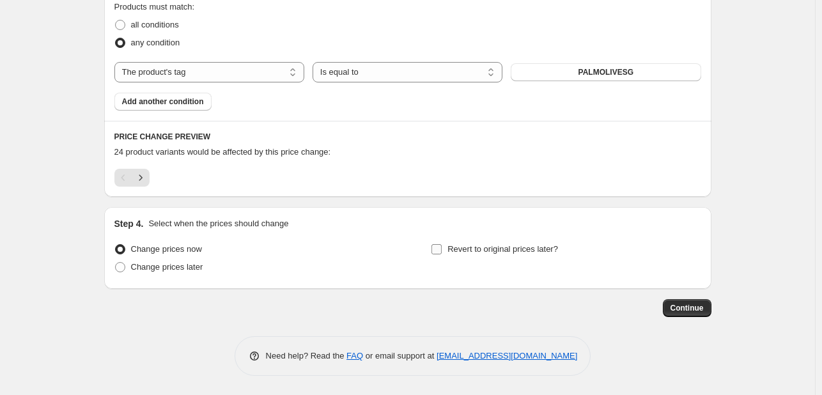
click at [494, 254] on span "Revert to original prices later?" at bounding box center [503, 249] width 111 height 13
click at [442, 254] on input "Revert to original prices later?" at bounding box center [437, 249] width 10 height 10
checkbox input "true"
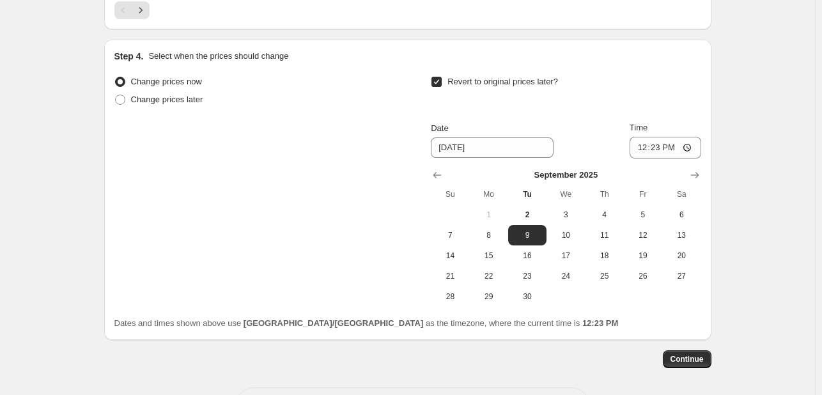
scroll to position [996, 0]
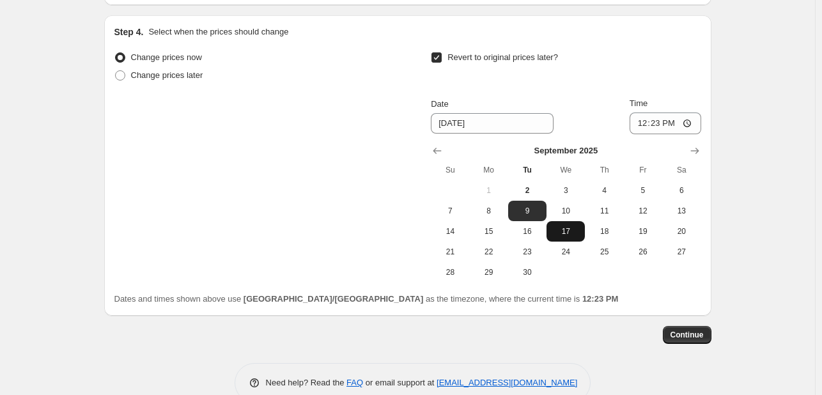
click at [535, 269] on span "30" at bounding box center [527, 272] width 28 height 10
type input "[DATE]"
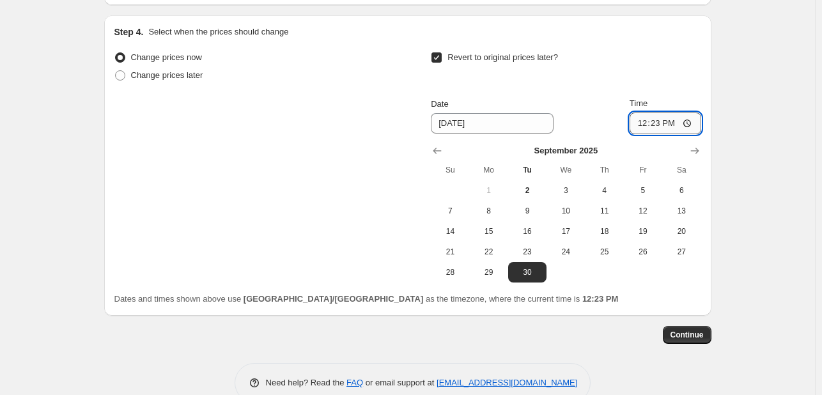
click at [646, 123] on input "12:23" at bounding box center [666, 124] width 72 height 22
type input "23:55"
click at [693, 327] on button "Continue" at bounding box center [687, 335] width 49 height 18
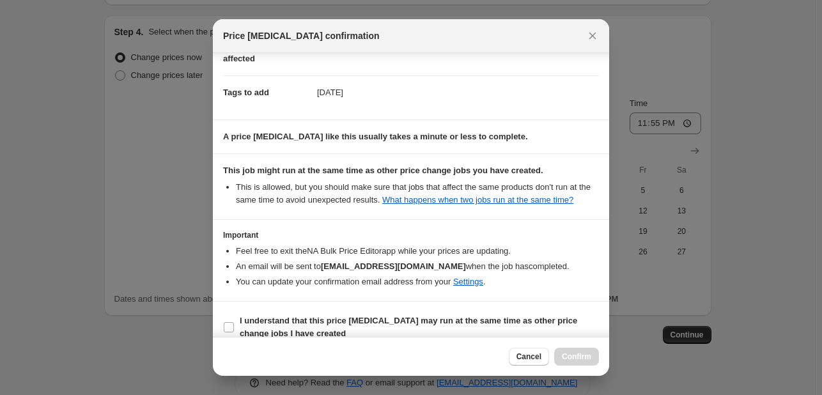
scroll to position [189, 0]
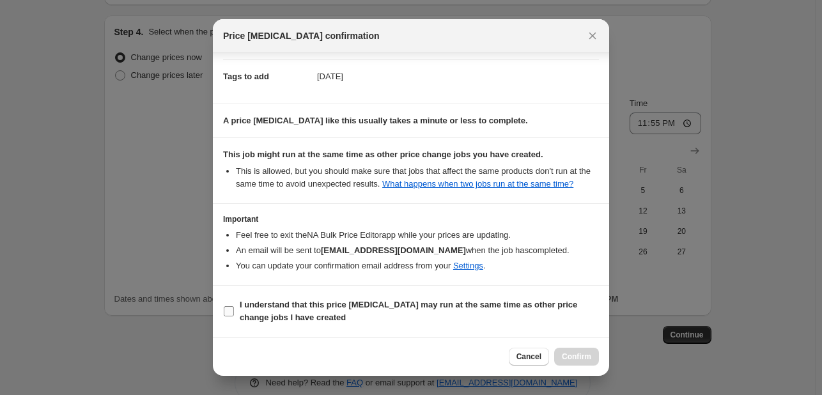
click at [469, 322] on span "I understand that this price [MEDICAL_DATA] may run at the same time as other p…" at bounding box center [419, 312] width 359 height 26
click at [234, 317] on input "I understand that this price [MEDICAL_DATA] may run at the same time as other p…" at bounding box center [229, 311] width 10 height 10
checkbox input "true"
click at [586, 358] on span "Confirm" at bounding box center [576, 357] width 29 height 10
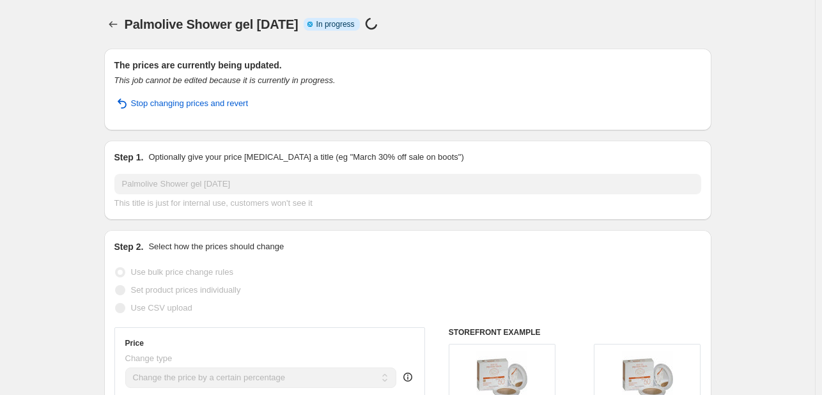
click at [118, 11] on div "Palmolive Shower gel SEPT25. This page is ready Palmolive Shower gel SEPT25 Inf…" at bounding box center [407, 24] width 607 height 49
click at [118, 26] on icon "Price change jobs" at bounding box center [113, 24] width 13 height 13
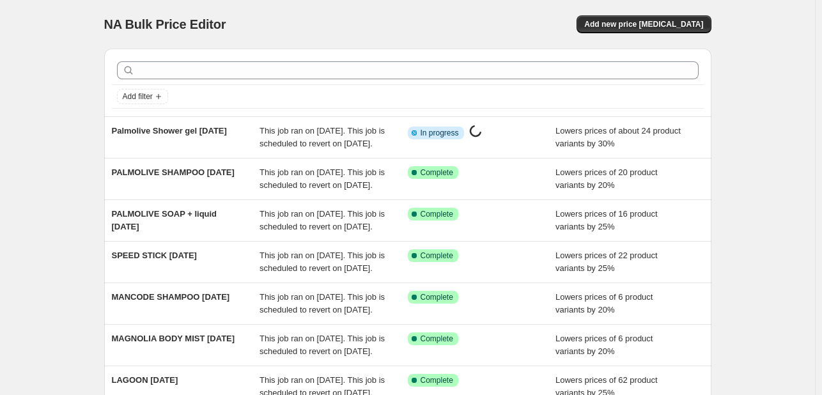
click at [185, 81] on div at bounding box center [408, 70] width 592 height 28
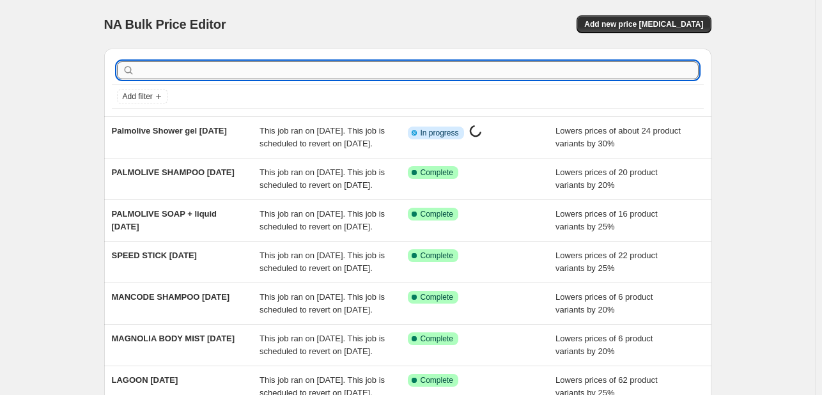
click at [189, 75] on input "text" at bounding box center [417, 70] width 561 height 18
type input "SANEX"
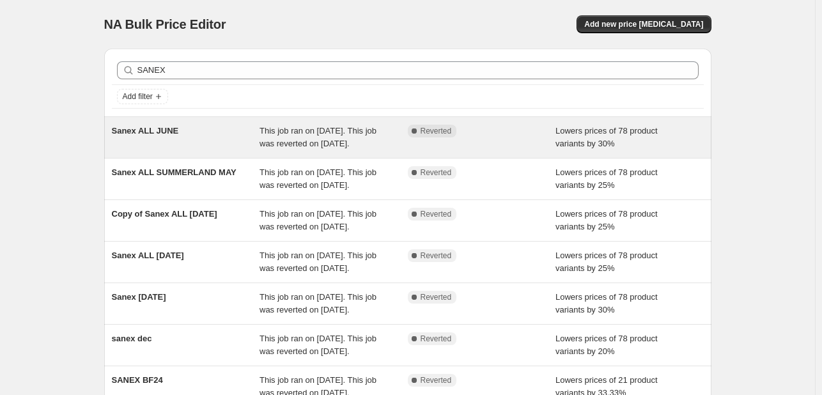
click at [338, 134] on span "This job ran on [DATE]. This job was reverted on [DATE]." at bounding box center [318, 137] width 117 height 22
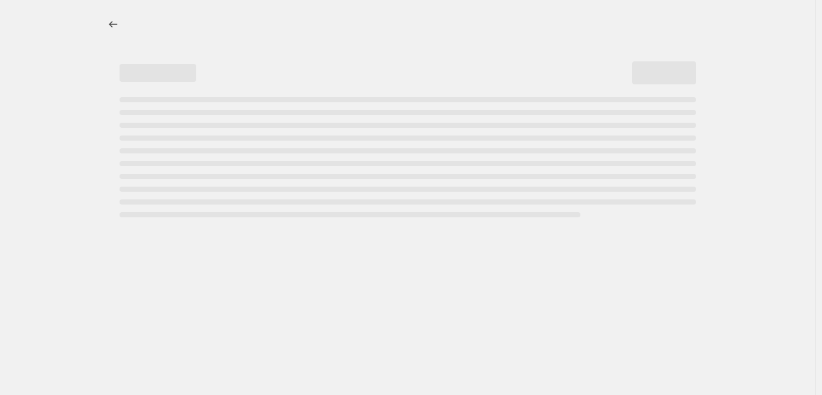
select select "percentage"
select select "collection"
select select "product_status"
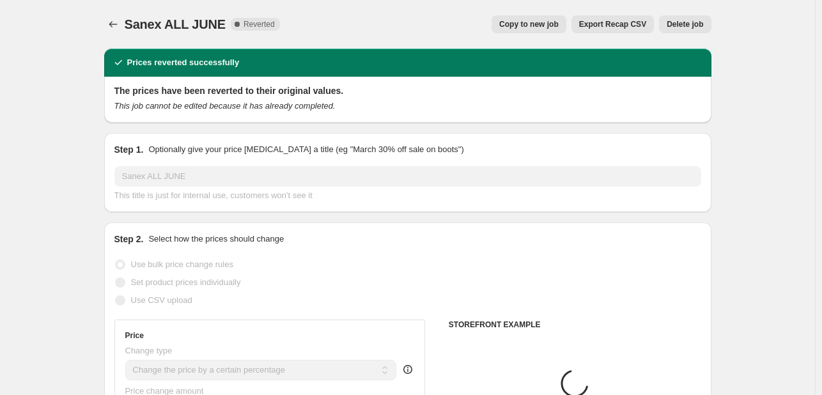
click at [536, 19] on button "Copy to new job" at bounding box center [529, 24] width 75 height 18
select select "percentage"
select select "collection"
select select "product_status"
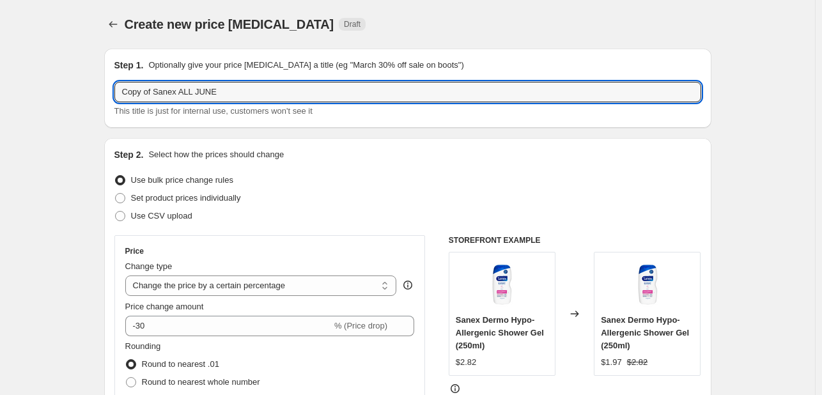
drag, startPoint x: 156, startPoint y: 93, endPoint x: 46, endPoint y: 80, distance: 110.7
type input "Sanex ALL SEPT25"
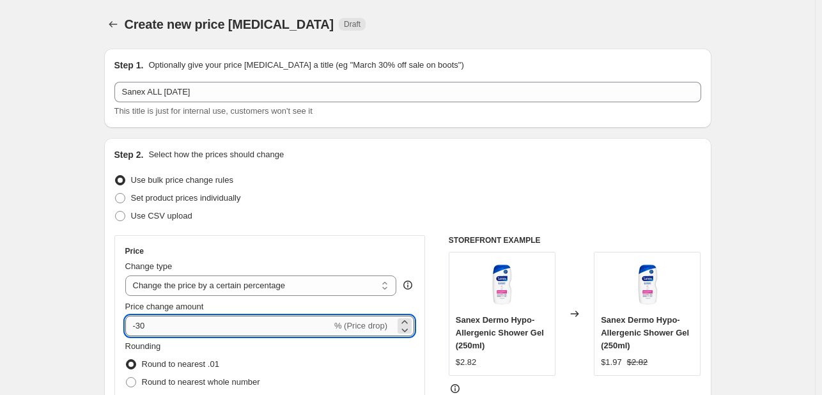
click at [164, 321] on input "-30" at bounding box center [228, 326] width 207 height 20
type input "-3"
type input "-25"
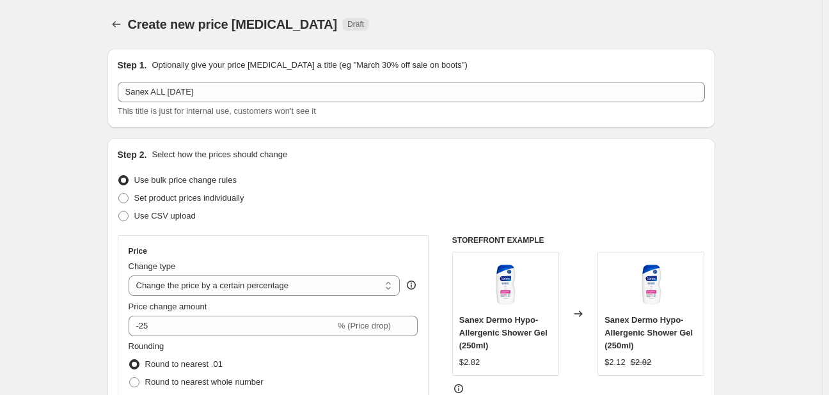
select select "percentage"
select select "collection"
select select "product_status"
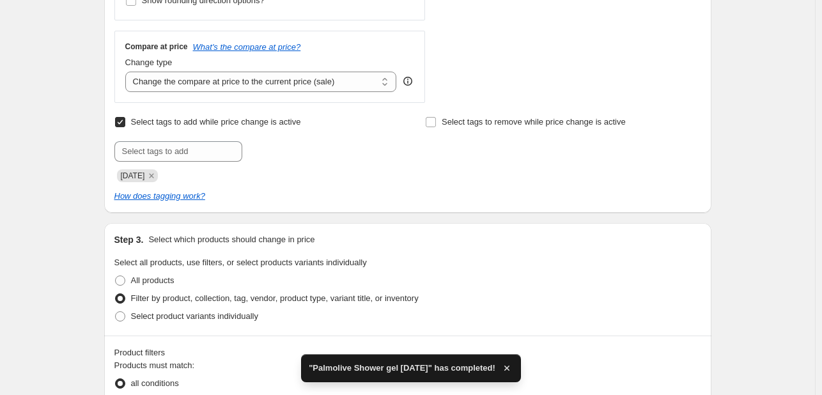
scroll to position [448, 0]
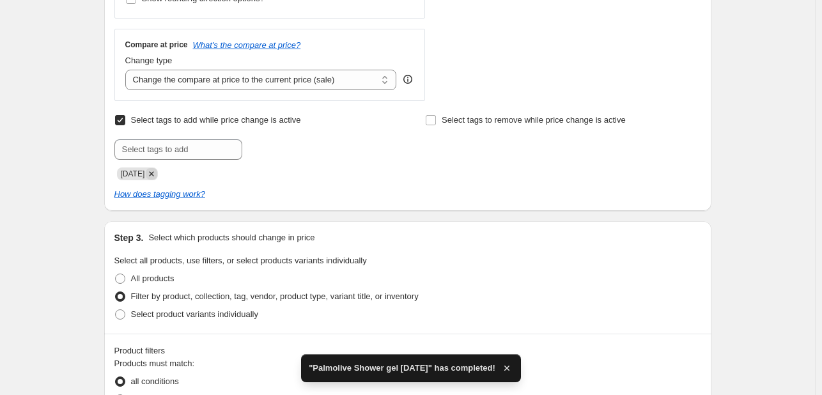
click at [157, 171] on icon "Remove JUNE25" at bounding box center [152, 174] width 12 height 12
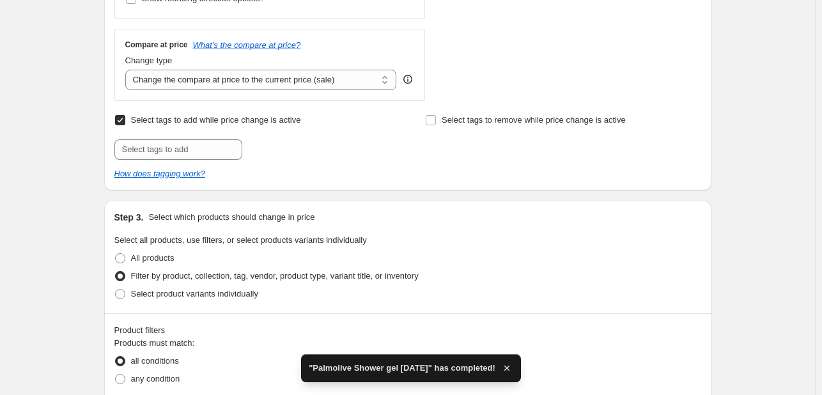
click at [169, 136] on div "Select tags to add while price change is active Submit" at bounding box center [252, 135] width 276 height 49
click at [179, 149] on input "text" at bounding box center [178, 149] width 128 height 20
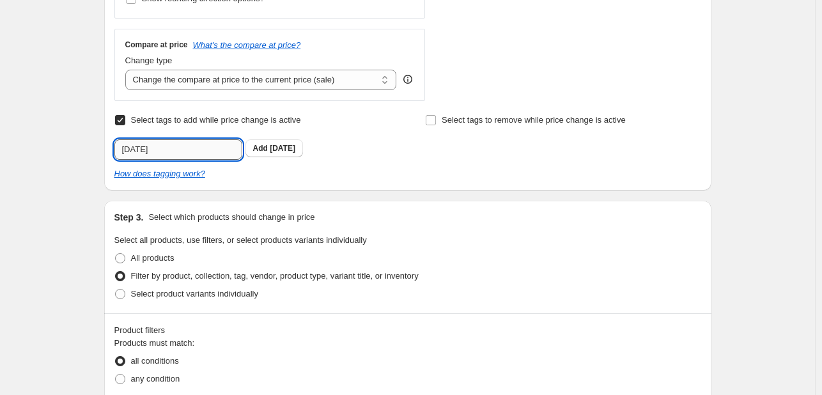
type input "[DATE]"
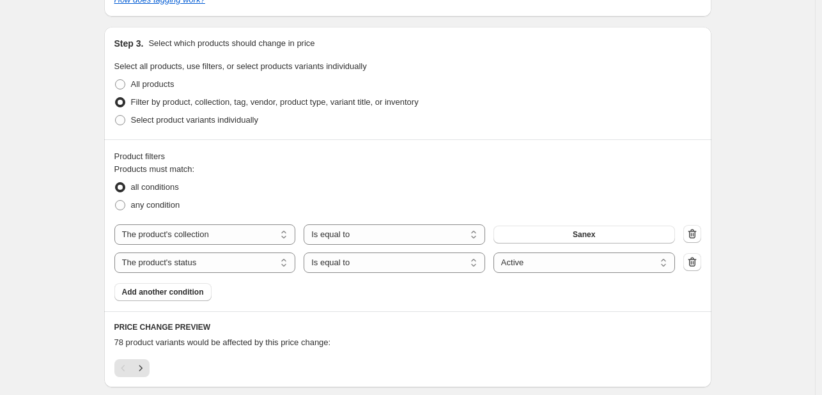
scroll to position [641, 0]
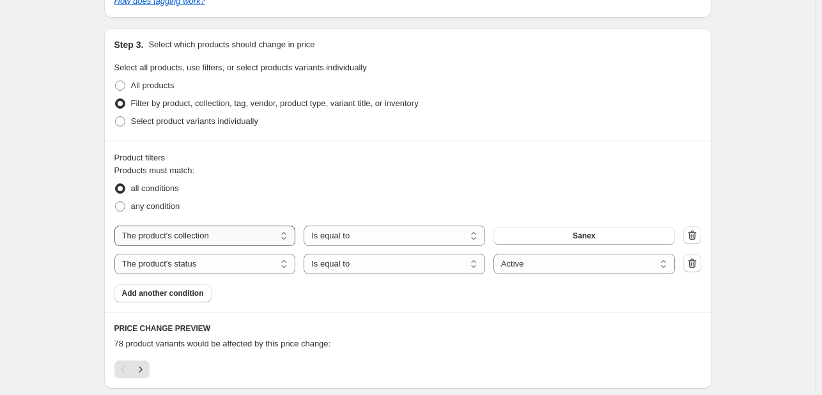
click at [269, 237] on select "The product The product's collection The product's tag The product's vendor The…" at bounding box center [205, 236] width 182 height 20
select select "tag"
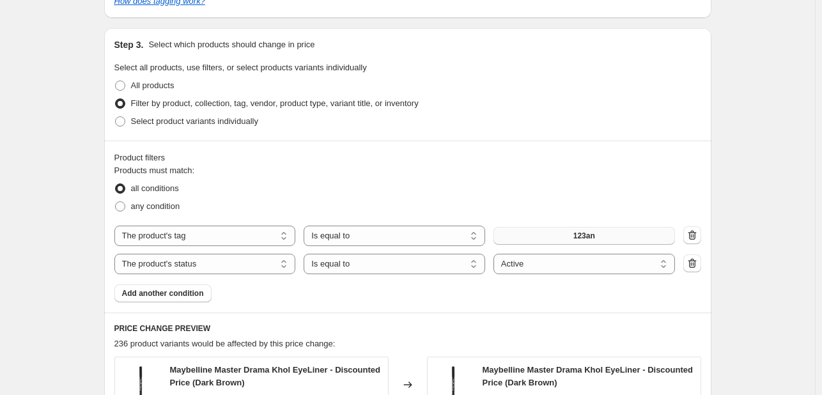
click at [531, 231] on button "123an" at bounding box center [585, 236] width 182 height 18
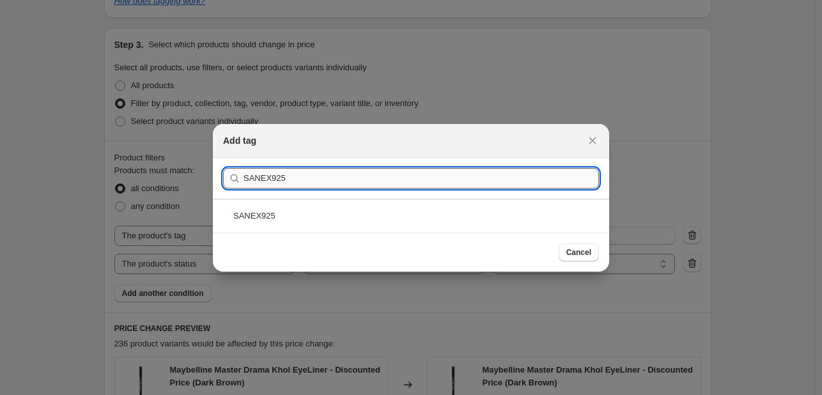
type input "SANEX925"
click at [309, 201] on div "SANEX925" at bounding box center [411, 216] width 396 height 34
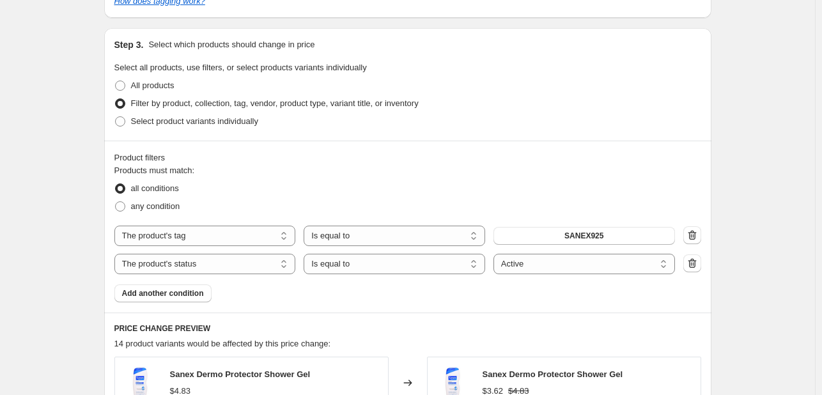
scroll to position [769, 0]
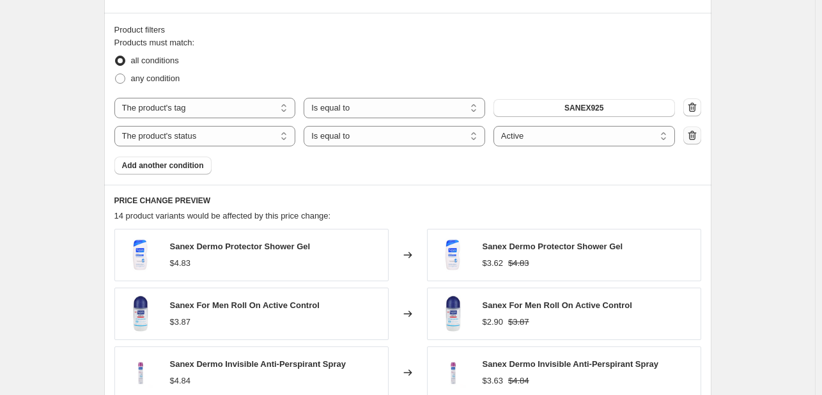
click at [698, 132] on icon "button" at bounding box center [692, 135] width 13 height 13
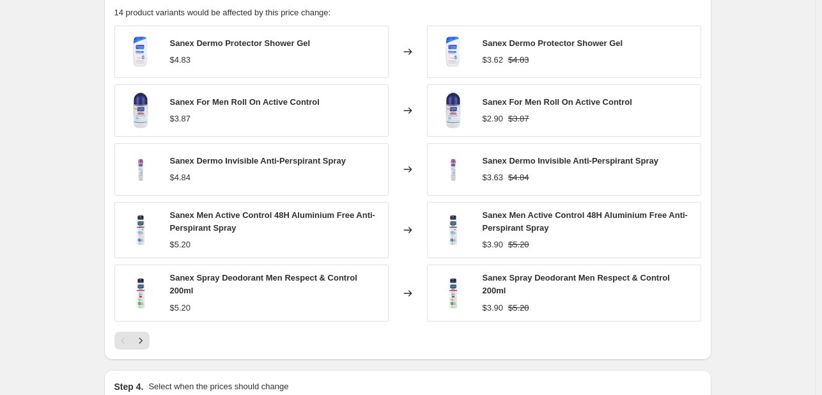
scroll to position [960, 0]
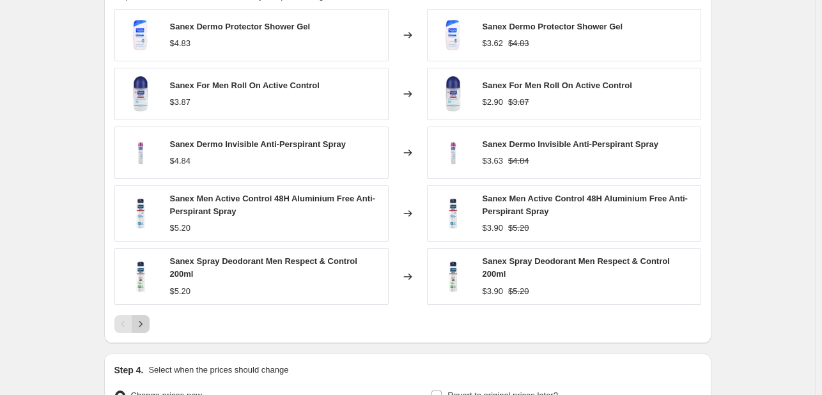
click at [140, 318] on icon "Next" at bounding box center [140, 324] width 13 height 13
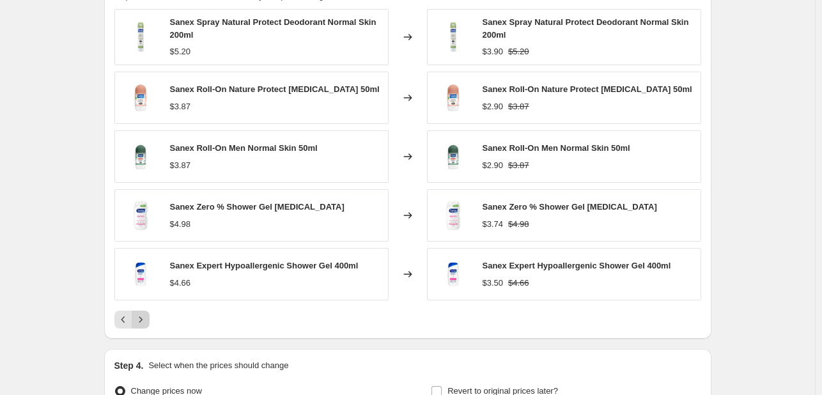
click at [146, 318] on icon "Next" at bounding box center [140, 319] width 13 height 13
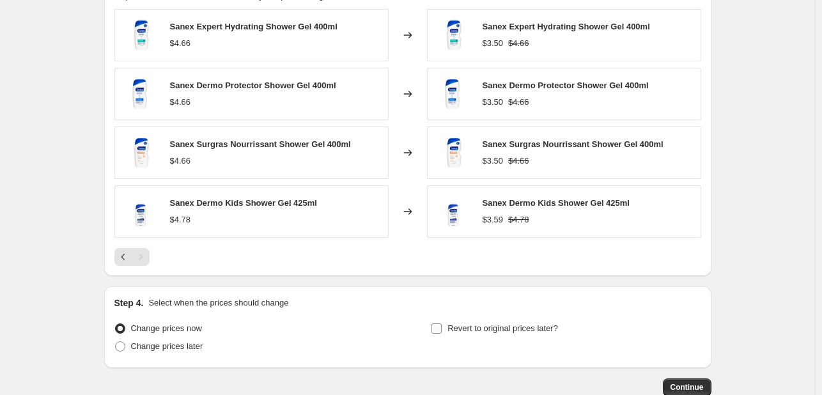
click at [473, 327] on span "Revert to original prices later?" at bounding box center [503, 329] width 111 height 10
click at [442, 327] on input "Revert to original prices later?" at bounding box center [437, 329] width 10 height 10
checkbox input "true"
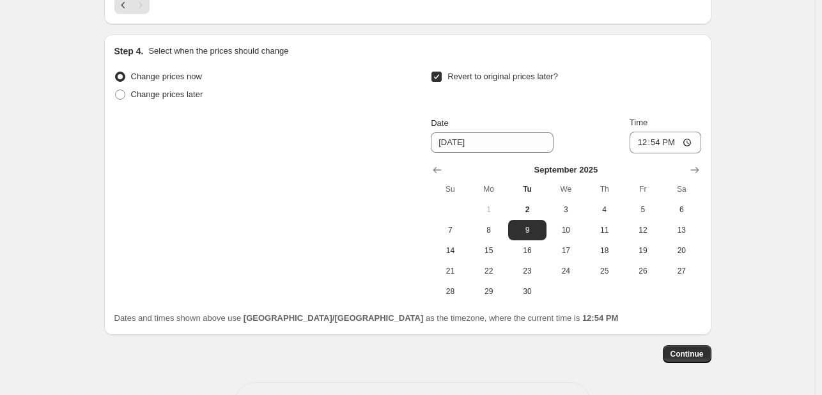
scroll to position [1216, 0]
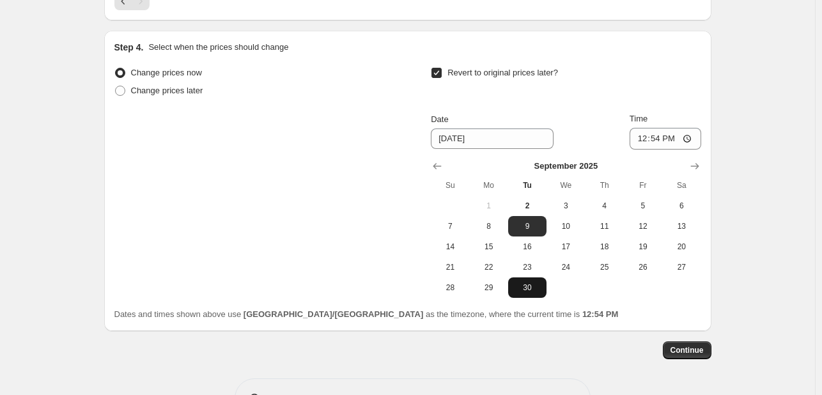
click at [525, 281] on button "30" at bounding box center [527, 288] width 38 height 20
type input "[DATE]"
click at [641, 138] on input "12:54" at bounding box center [666, 139] width 72 height 22
type input "23:54"
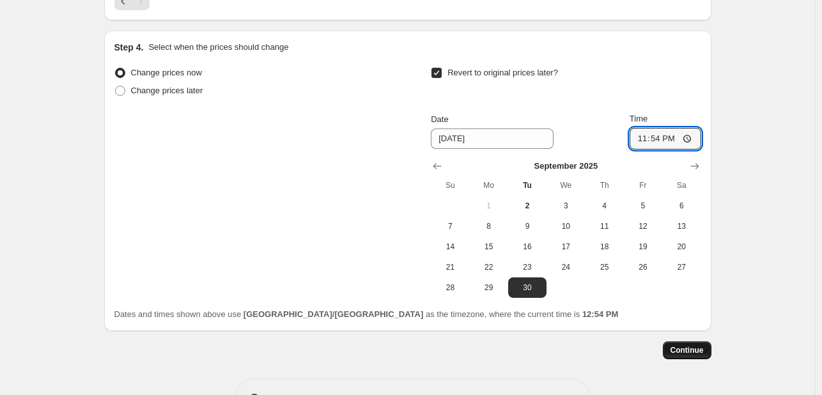
click at [693, 354] on span "Continue" at bounding box center [687, 350] width 33 height 10
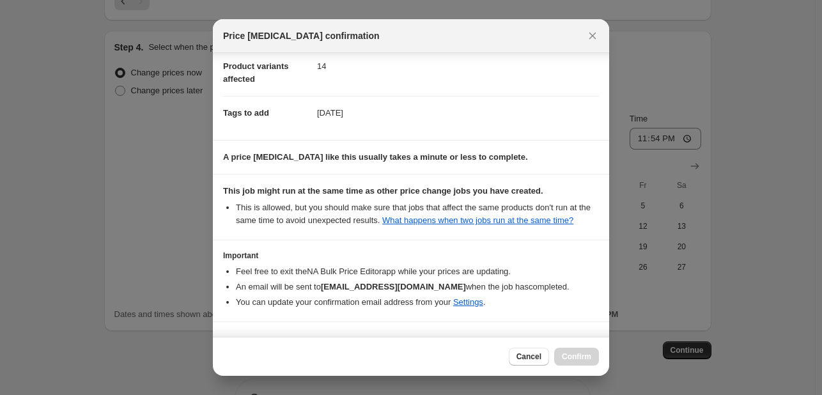
scroll to position [189, 0]
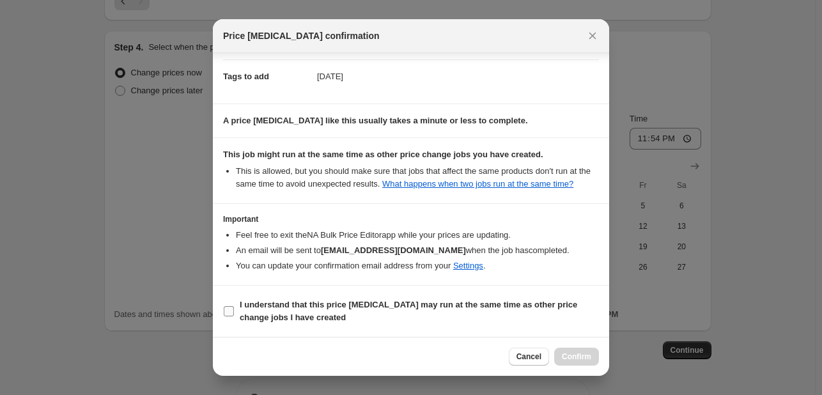
click at [487, 304] on b "I understand that this price [MEDICAL_DATA] may run at the same time as other p…" at bounding box center [409, 311] width 338 height 22
click at [234, 306] on input "I understand that this price [MEDICAL_DATA] may run at the same time as other p…" at bounding box center [229, 311] width 10 height 10
checkbox input "true"
click at [592, 359] on button "Confirm" at bounding box center [576, 357] width 45 height 18
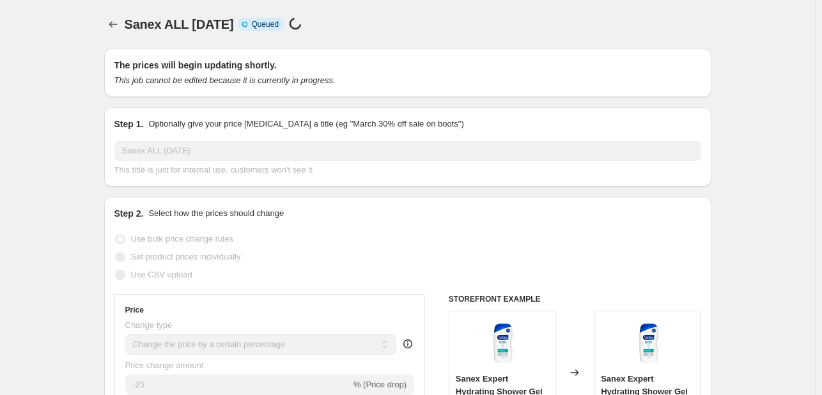
scroll to position [1216, 0]
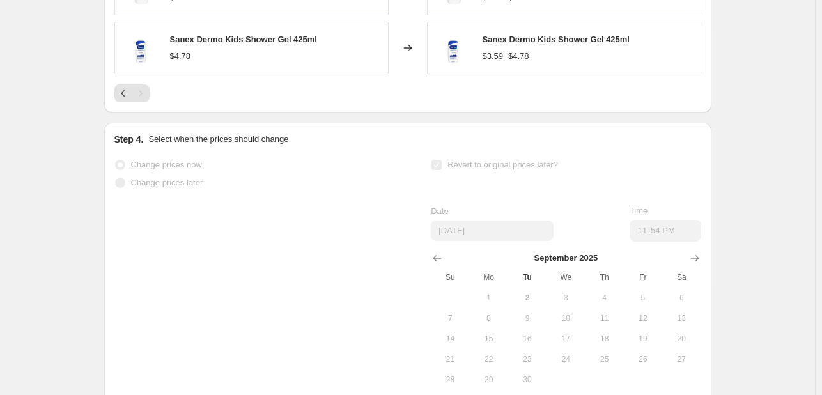
select select "percentage"
select select "tag"
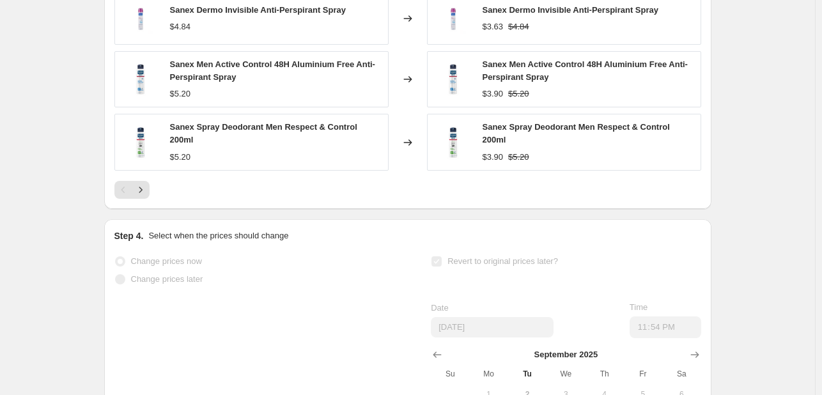
scroll to position [0, 0]
